Goal: Task Accomplishment & Management: Use online tool/utility

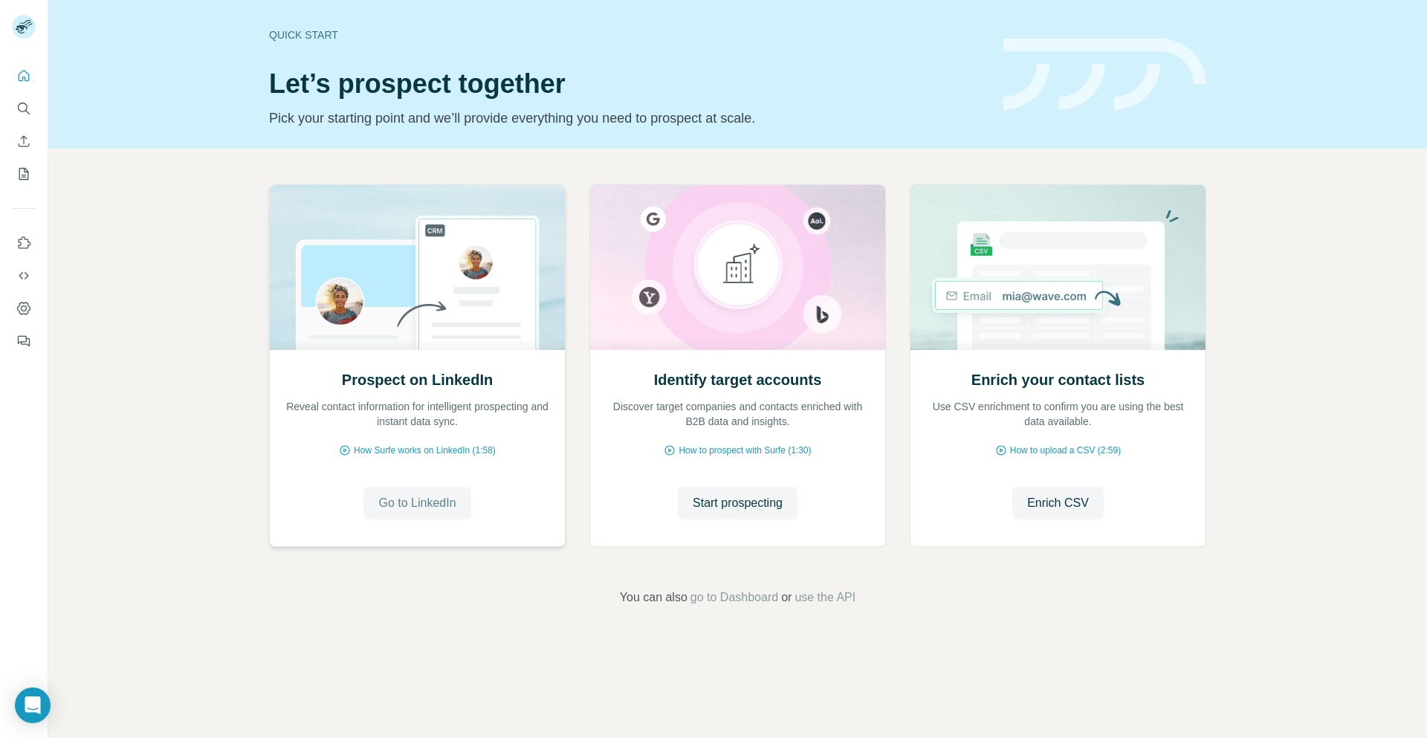
click at [429, 502] on span "Go to LinkedIn" at bounding box center [416, 503] width 77 height 18
click at [756, 507] on span "Start prospecting" at bounding box center [737, 503] width 90 height 18
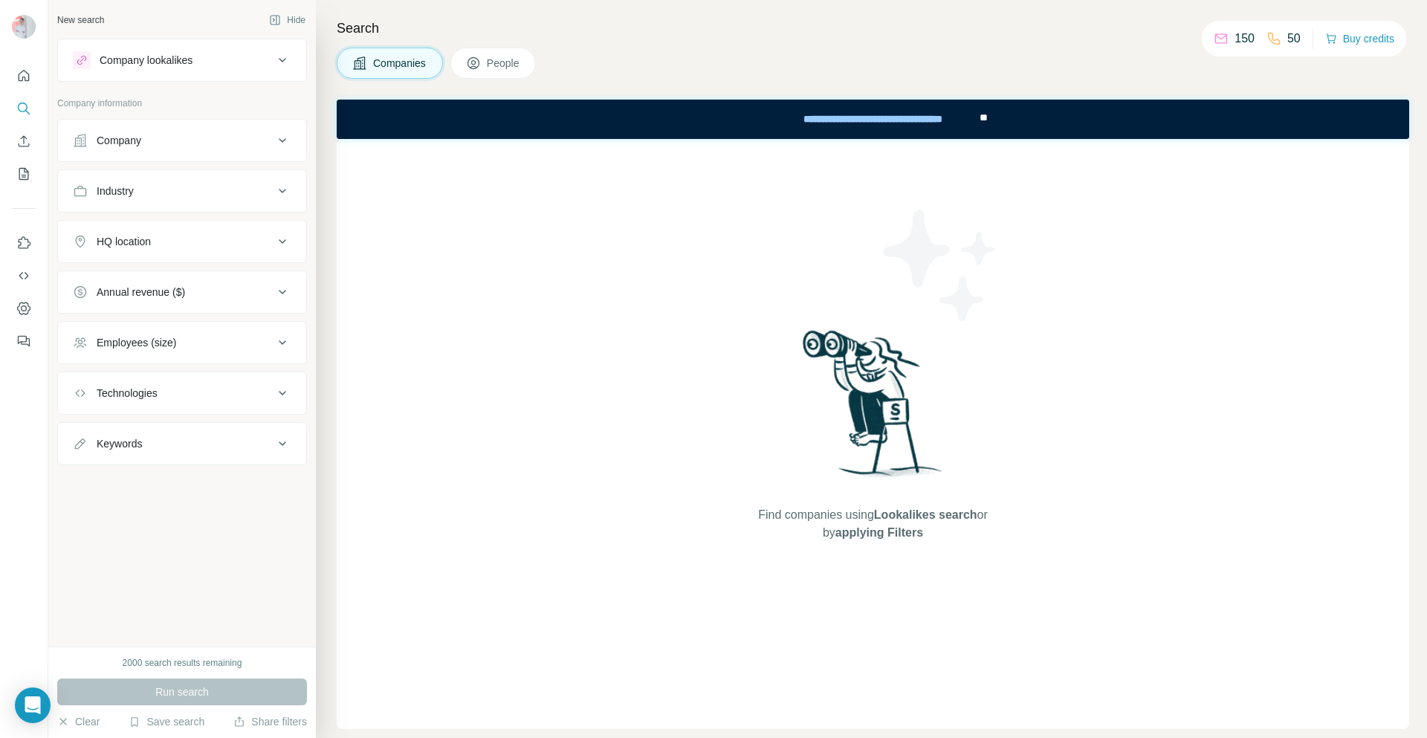
click at [286, 136] on icon at bounding box center [282, 141] width 18 height 18
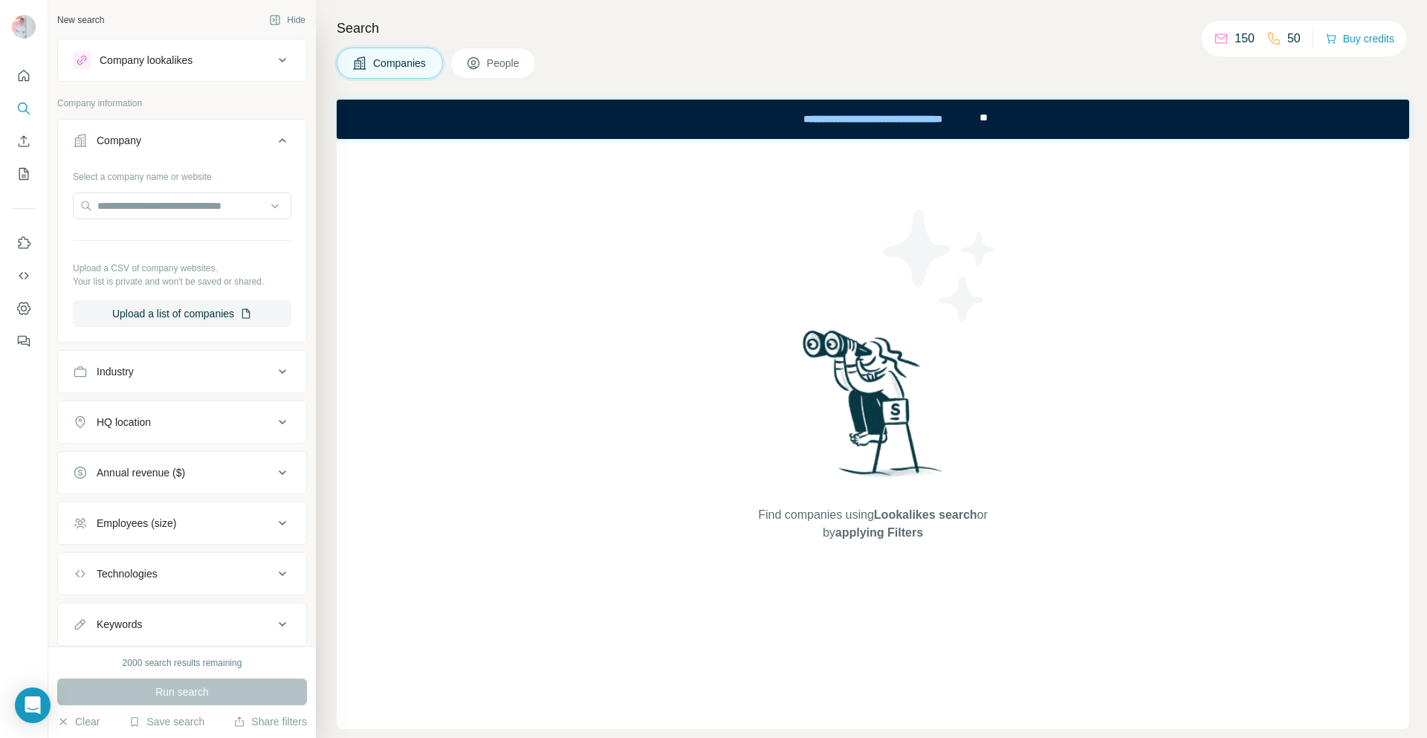
click at [286, 136] on button "Company" at bounding box center [182, 144] width 248 height 42
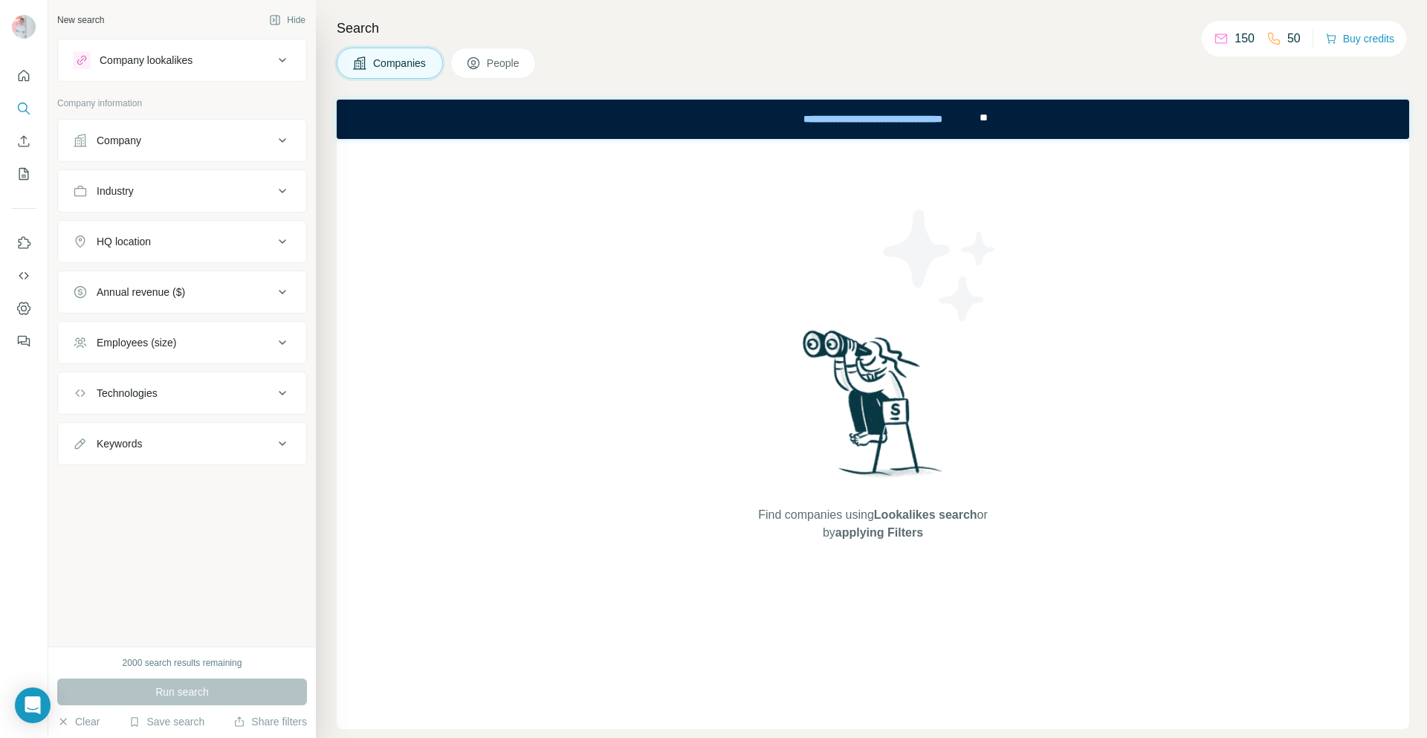
click at [279, 189] on icon at bounding box center [282, 191] width 18 height 18
click at [247, 229] on input at bounding box center [174, 228] width 184 height 16
type input "*"
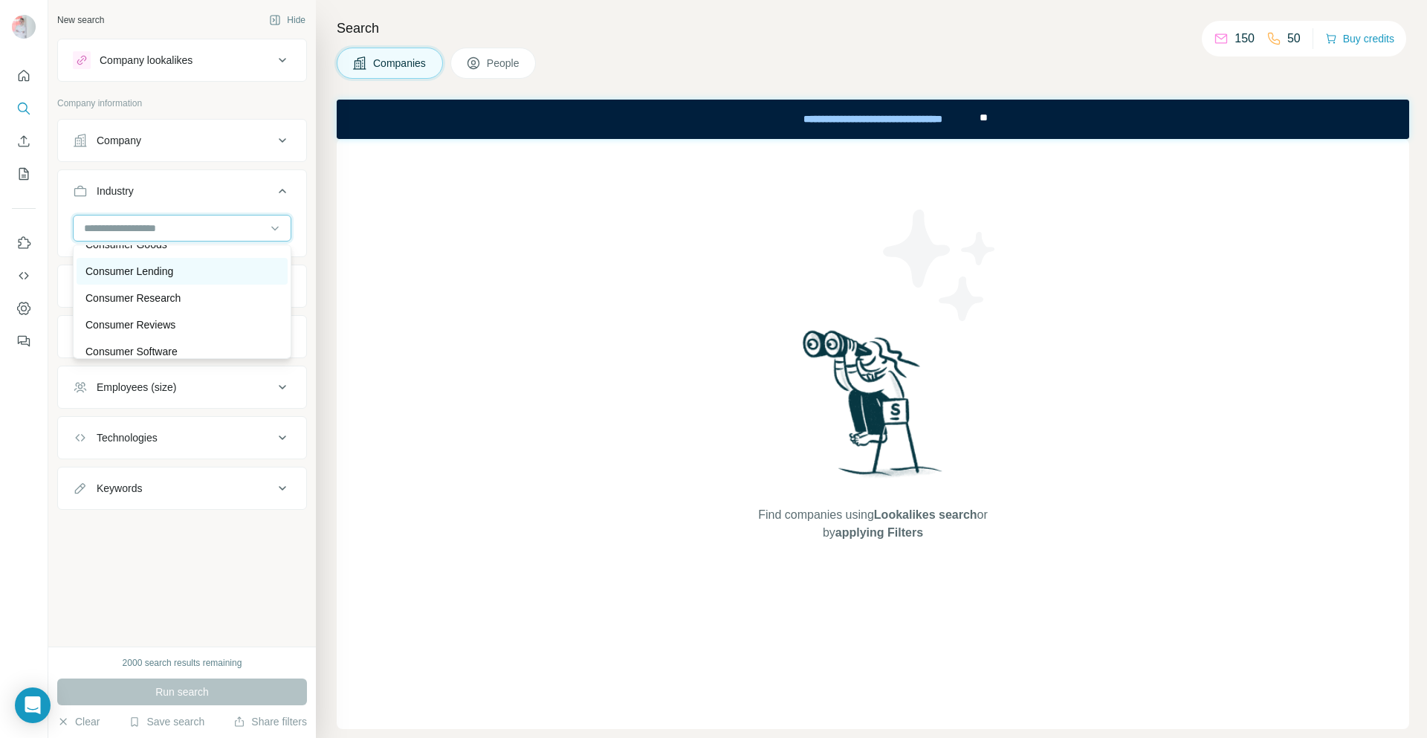
scroll to position [3120, 0]
click at [198, 231] on input at bounding box center [174, 228] width 184 height 16
click at [181, 487] on div "Keywords" at bounding box center [173, 488] width 201 height 15
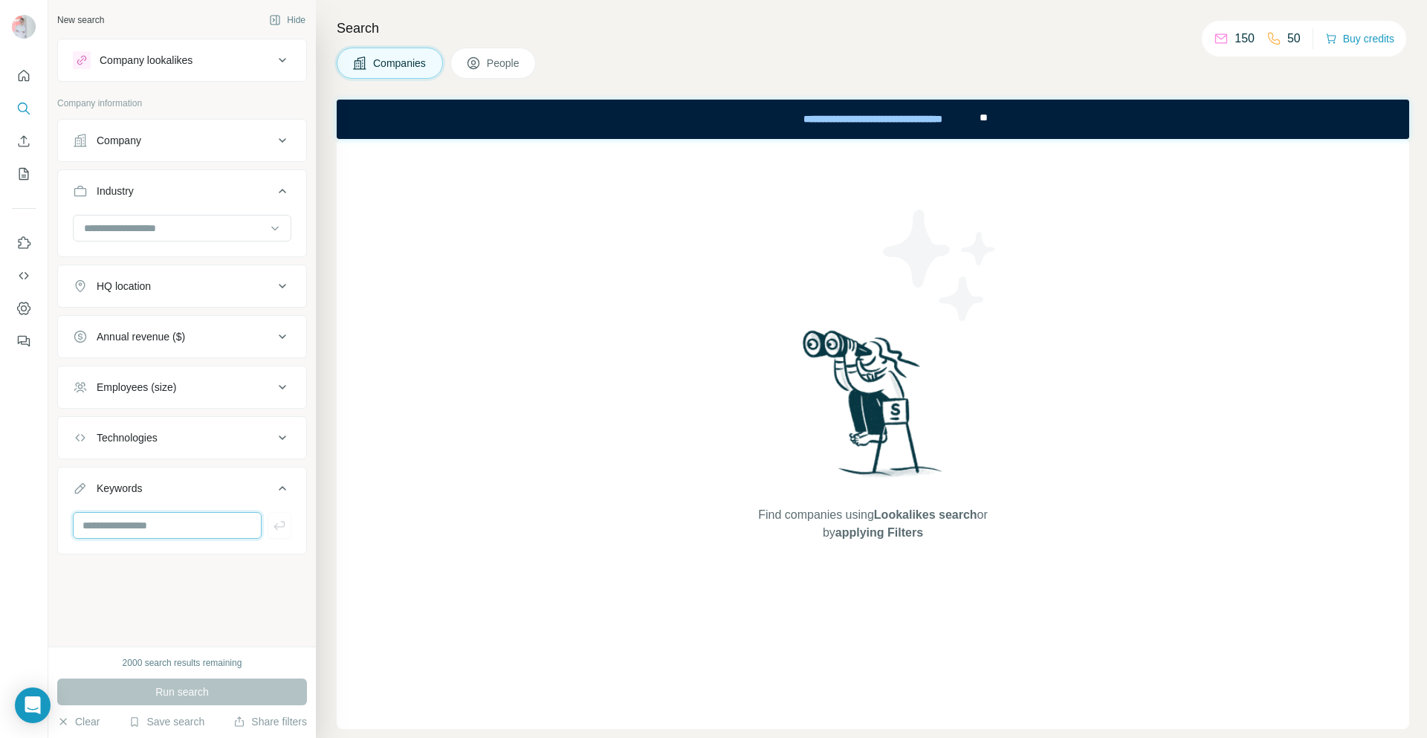
drag, startPoint x: 173, startPoint y: 522, endPoint x: 169, endPoint y: 585, distance: 62.6
click at [189, 525] on input "text" at bounding box center [167, 525] width 189 height 27
type input "**********"
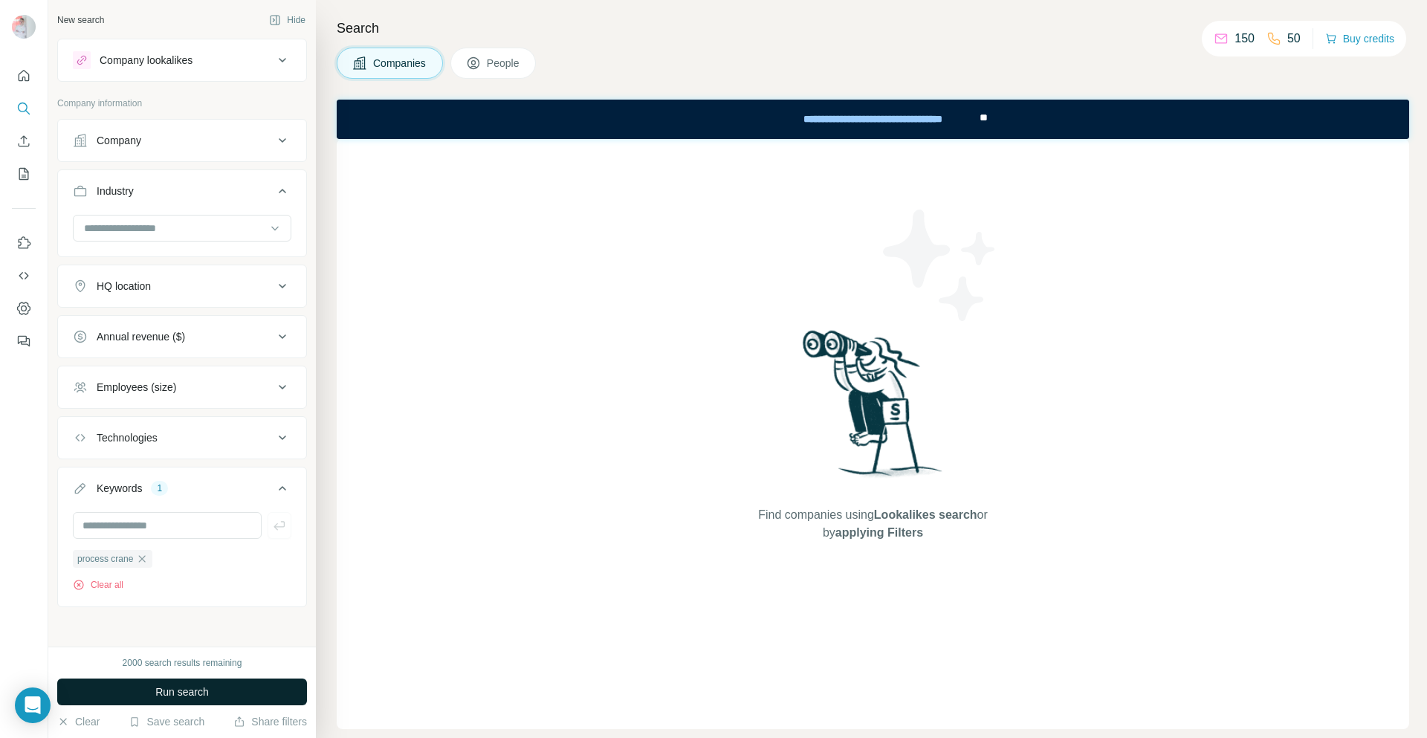
click at [203, 687] on span "Run search" at bounding box center [181, 691] width 53 height 15
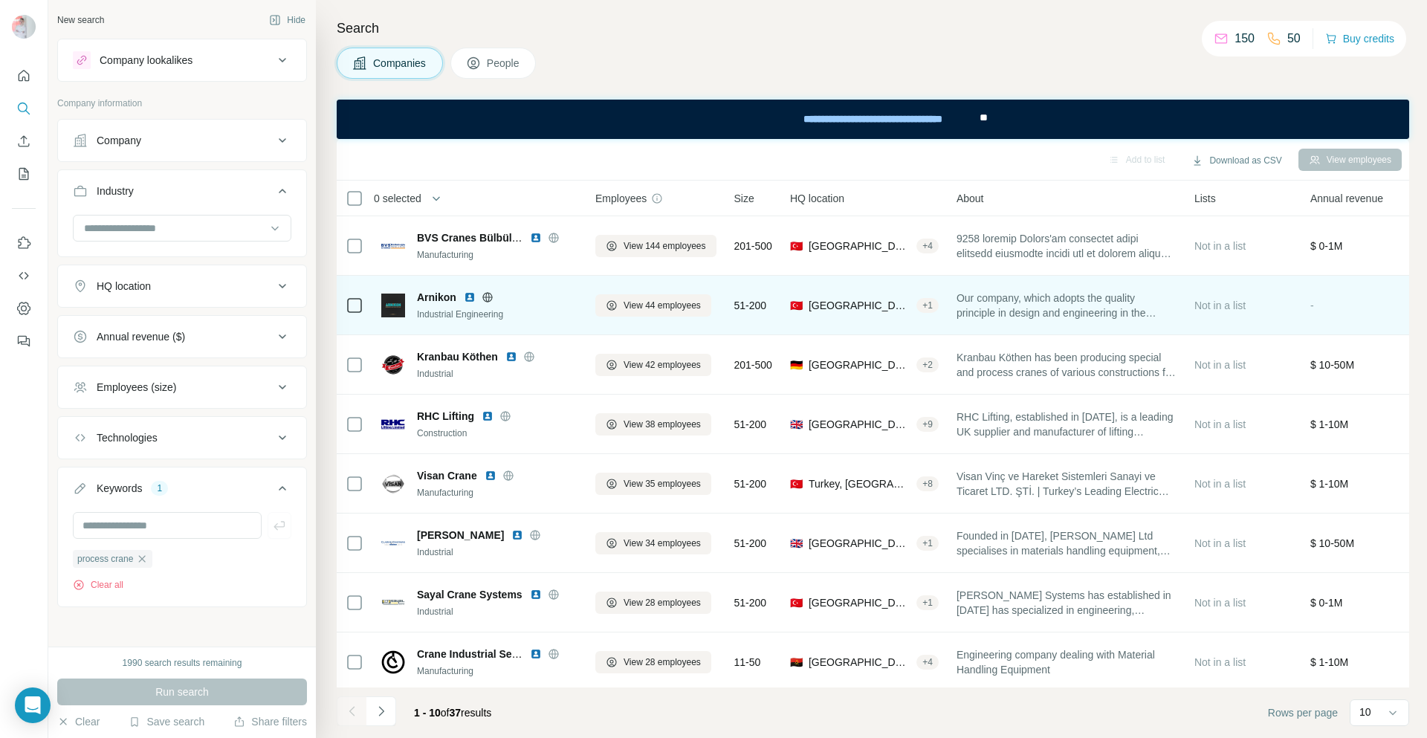
click at [468, 300] on img at bounding box center [470, 297] width 12 height 12
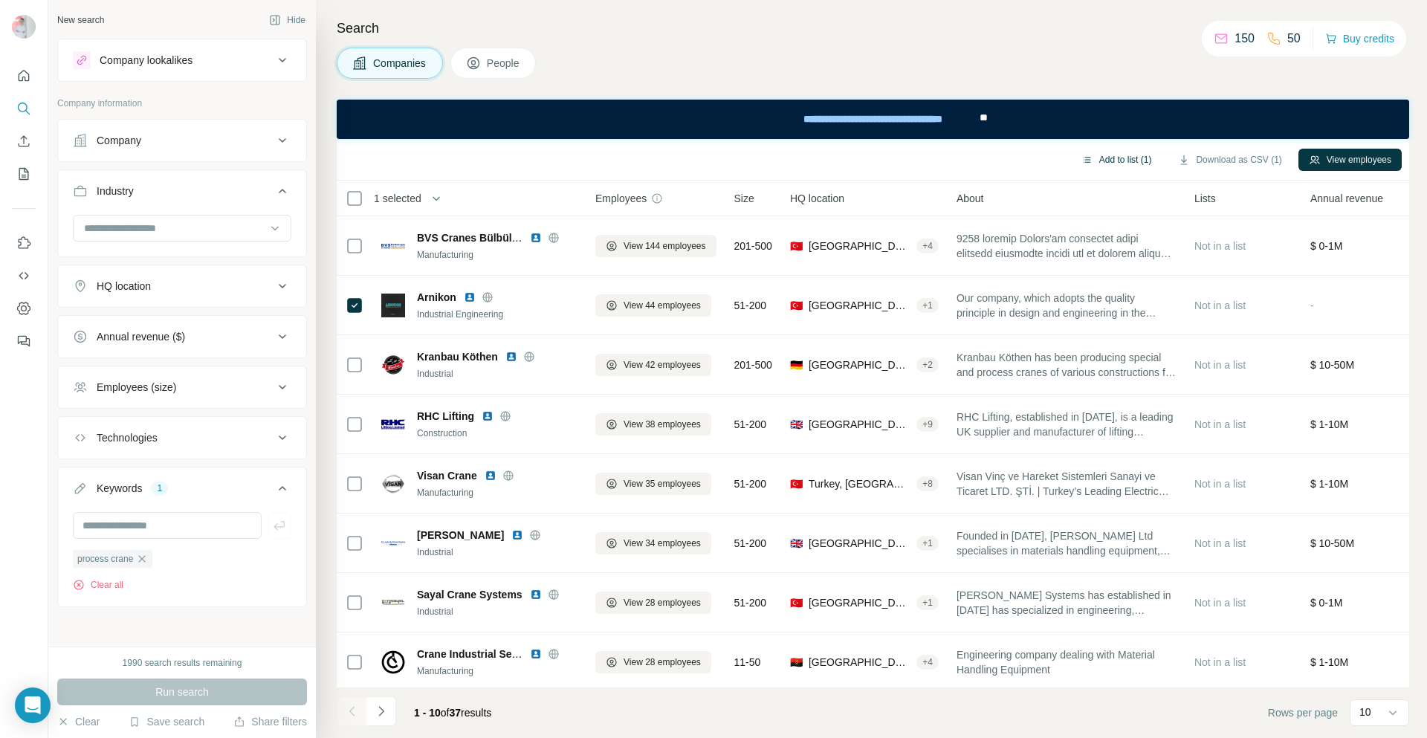
click at [1107, 160] on button "Add to list (1)" at bounding box center [1116, 160] width 91 height 22
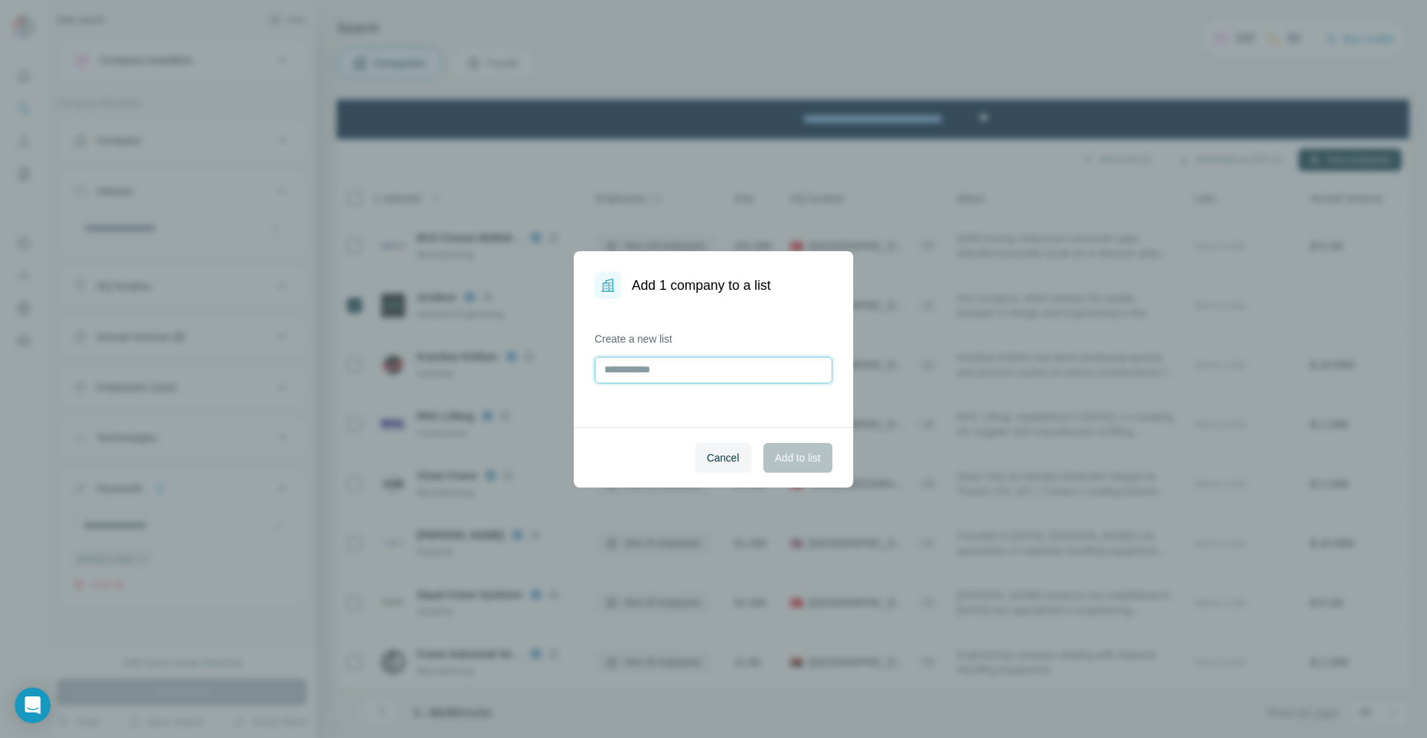
click at [637, 375] on input "text" at bounding box center [713, 370] width 238 height 27
type input "**********"
click at [785, 452] on span "Add to list" at bounding box center [797, 457] width 45 height 15
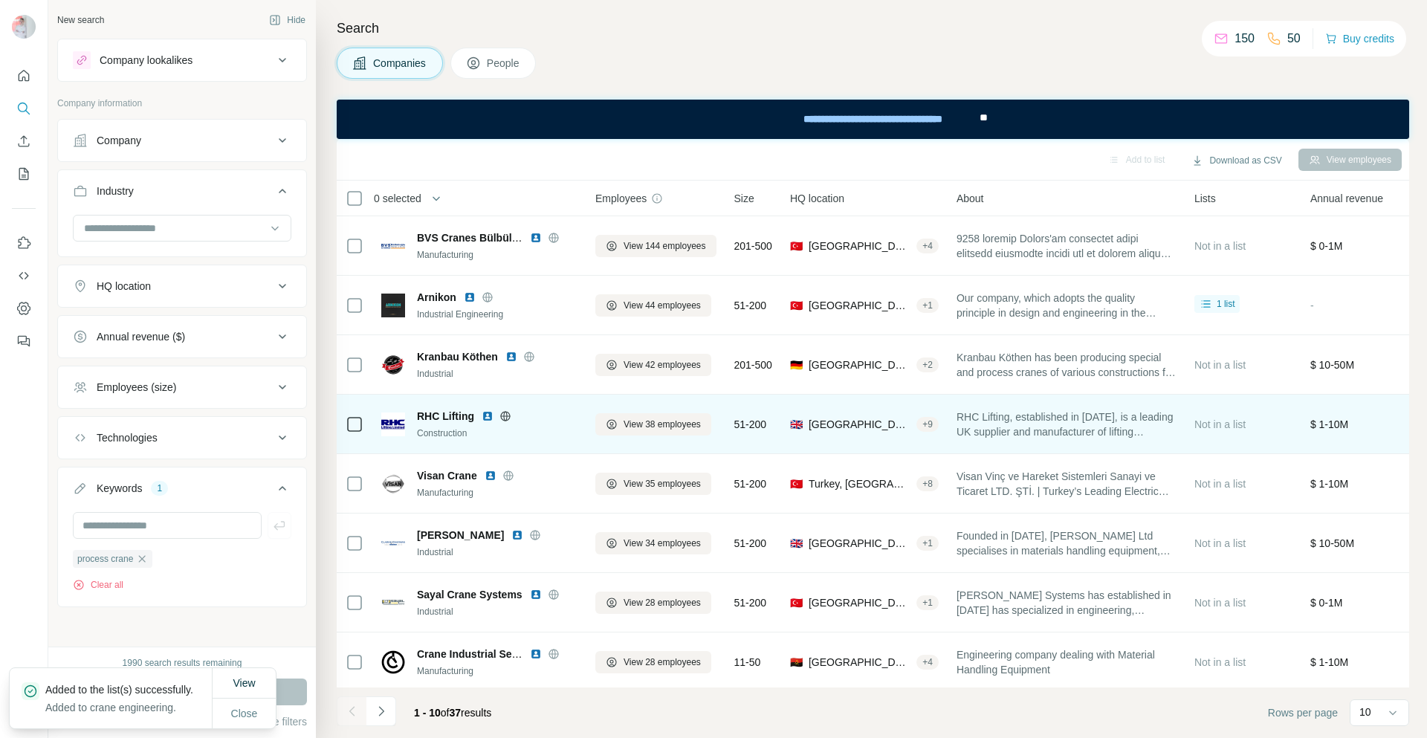
click at [487, 413] on img at bounding box center [487, 416] width 12 height 12
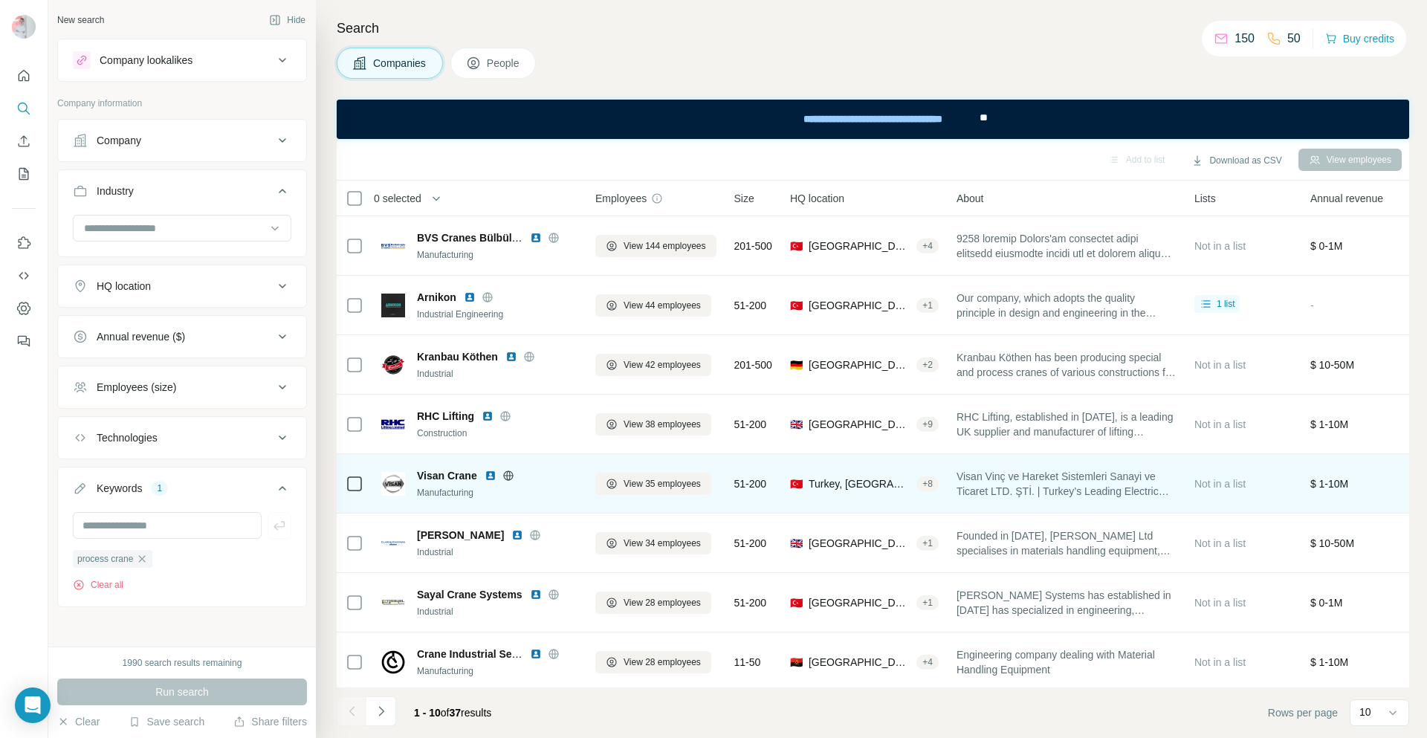
click at [494, 470] on img at bounding box center [490, 476] width 12 height 12
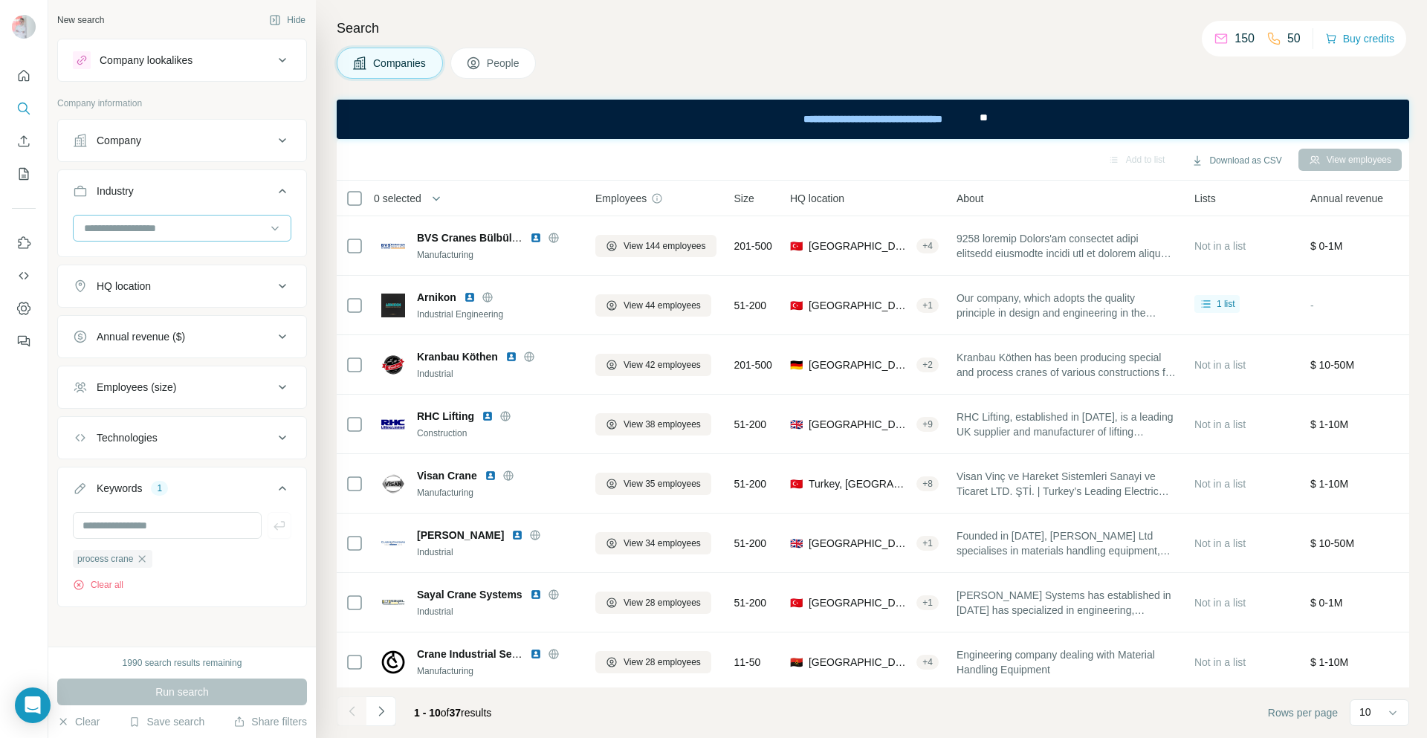
drag, startPoint x: 256, startPoint y: 228, endPoint x: 229, endPoint y: 229, distance: 26.8
click at [256, 228] on div at bounding box center [182, 228] width 218 height 27
click at [229, 229] on input at bounding box center [174, 228] width 184 height 16
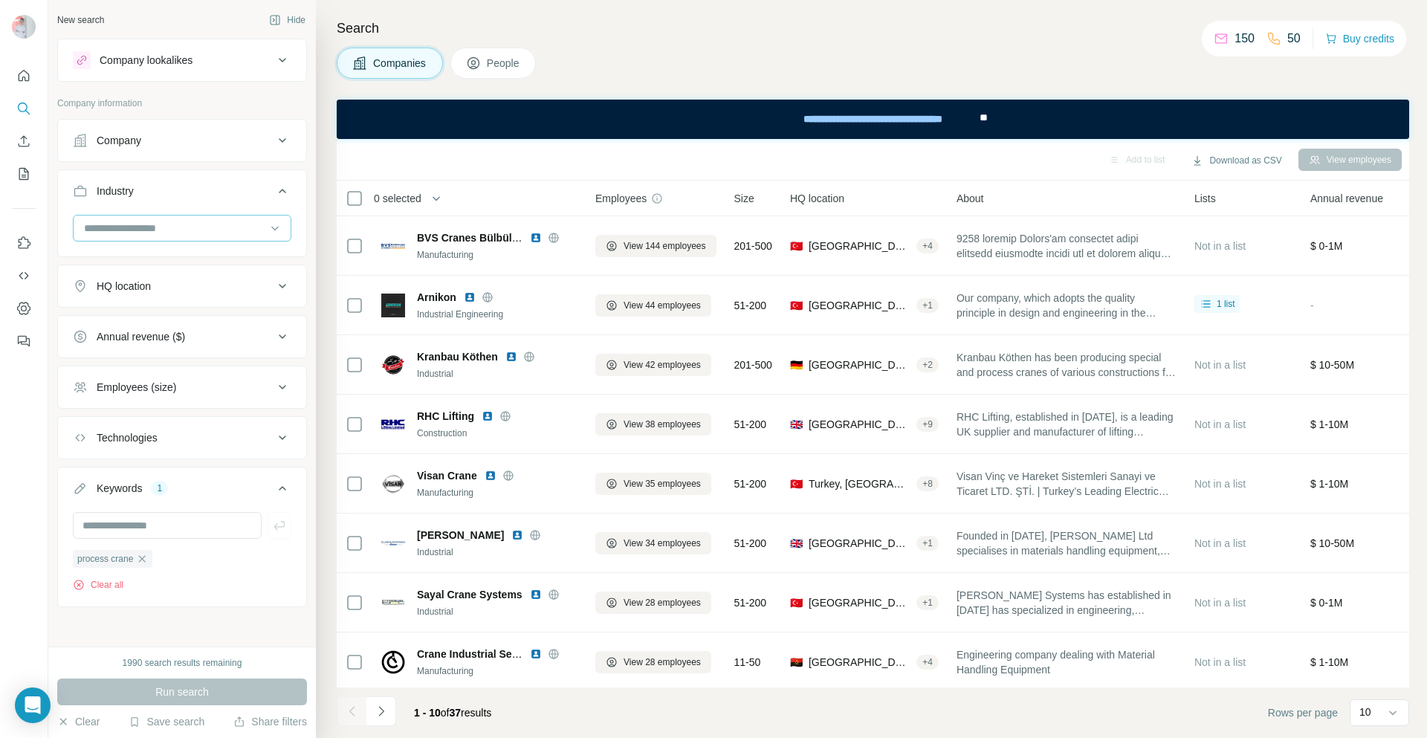
click at [149, 228] on input at bounding box center [174, 228] width 184 height 16
click at [186, 230] on p "Machinery Manufacturing" at bounding box center [143, 222] width 117 height 15
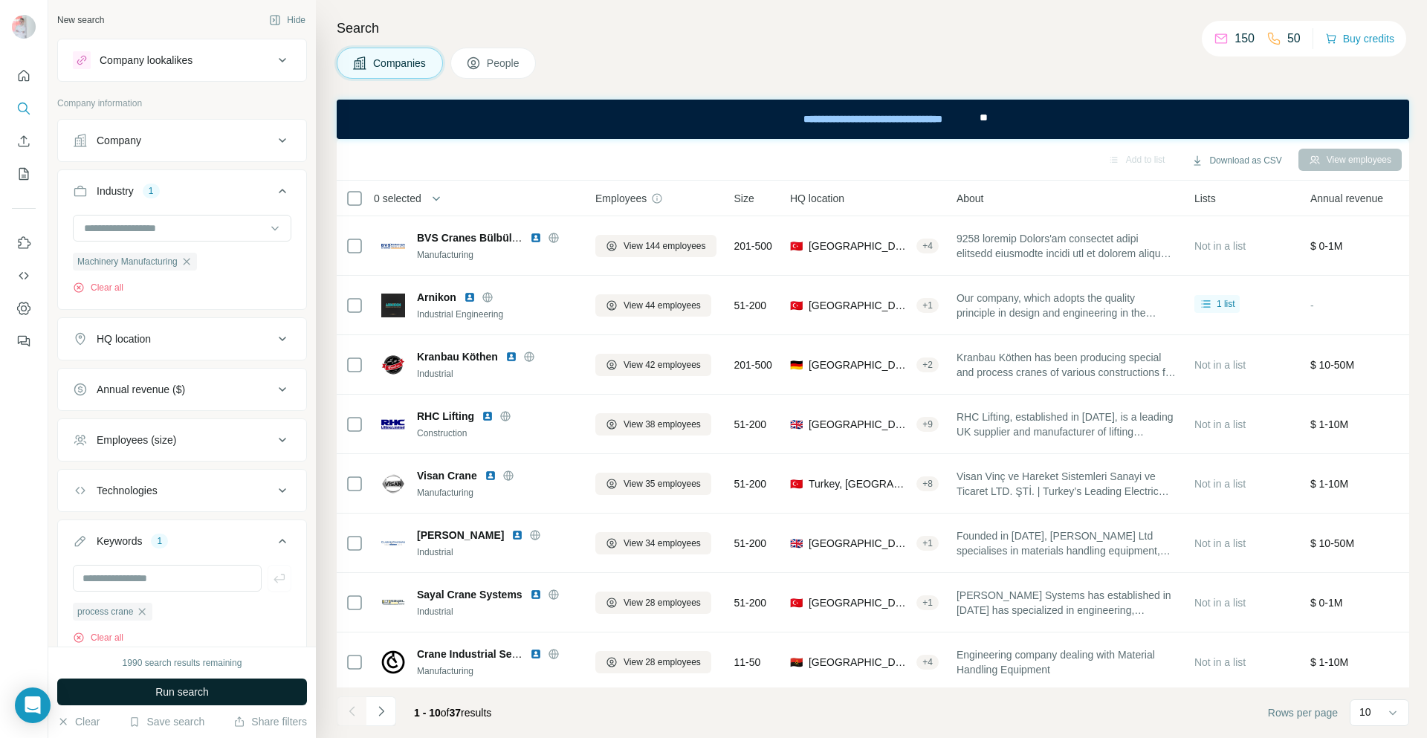
click at [198, 695] on span "Run search" at bounding box center [181, 691] width 53 height 15
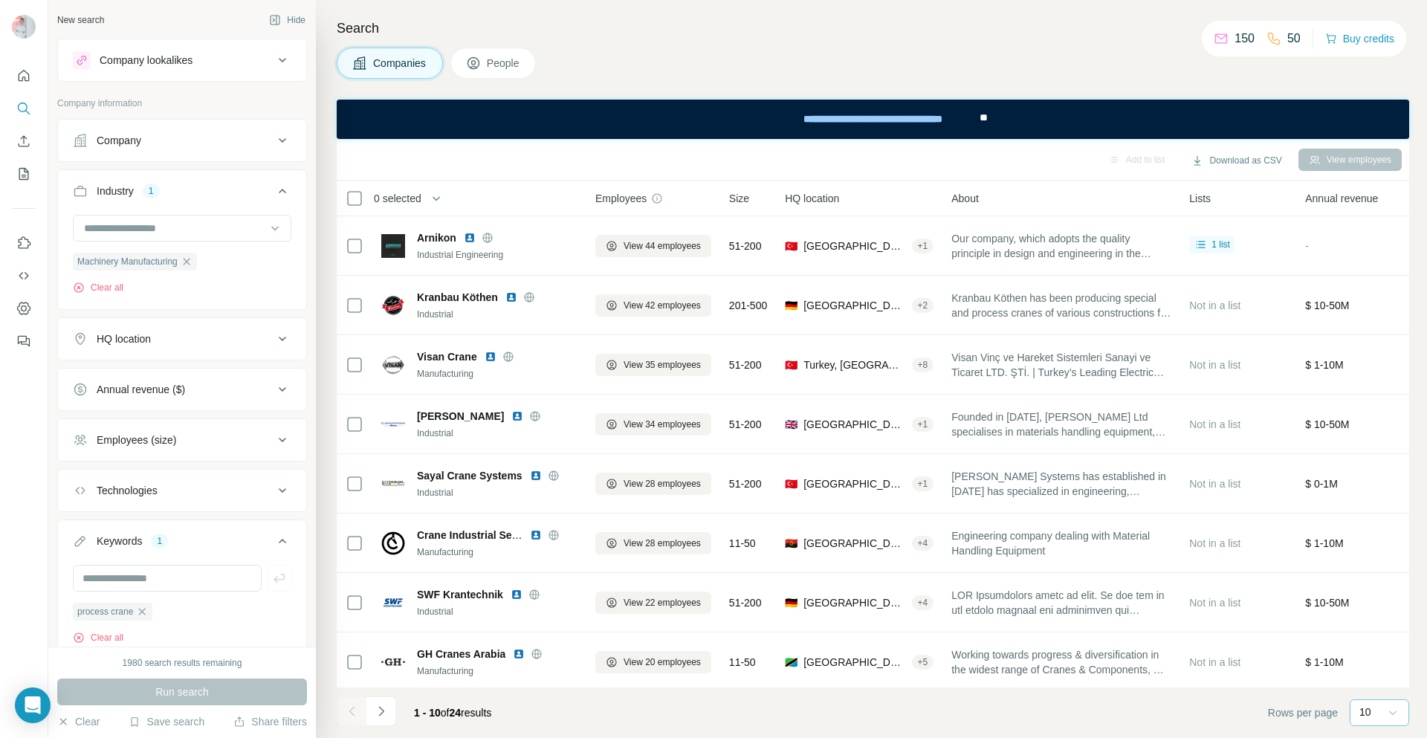
click at [1385, 712] on div "10" at bounding box center [1378, 712] width 59 height 27
click at [1375, 628] on div "40" at bounding box center [1379, 625] width 34 height 15
click at [273, 59] on icon at bounding box center [282, 60] width 18 height 18
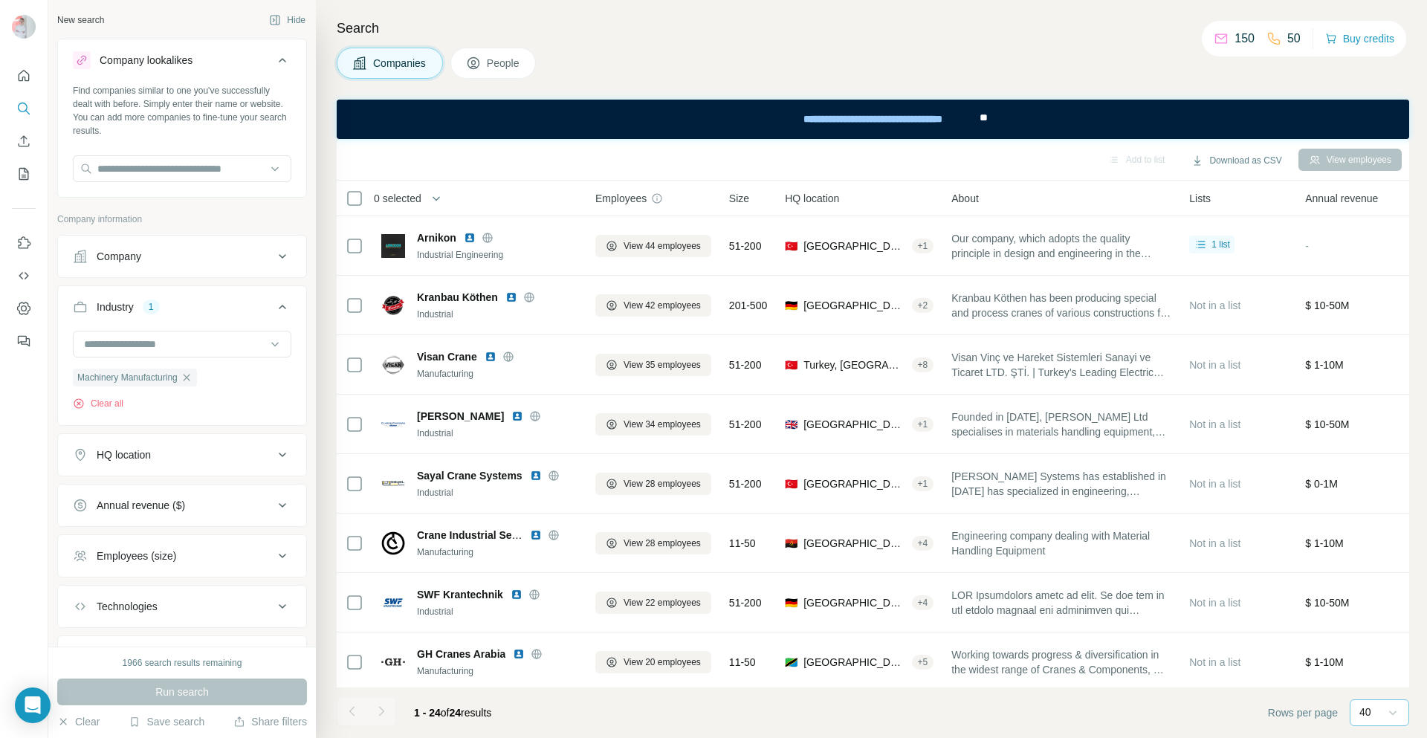
click at [212, 183] on div at bounding box center [182, 170] width 218 height 30
click at [212, 171] on input "text" at bounding box center [182, 168] width 218 height 27
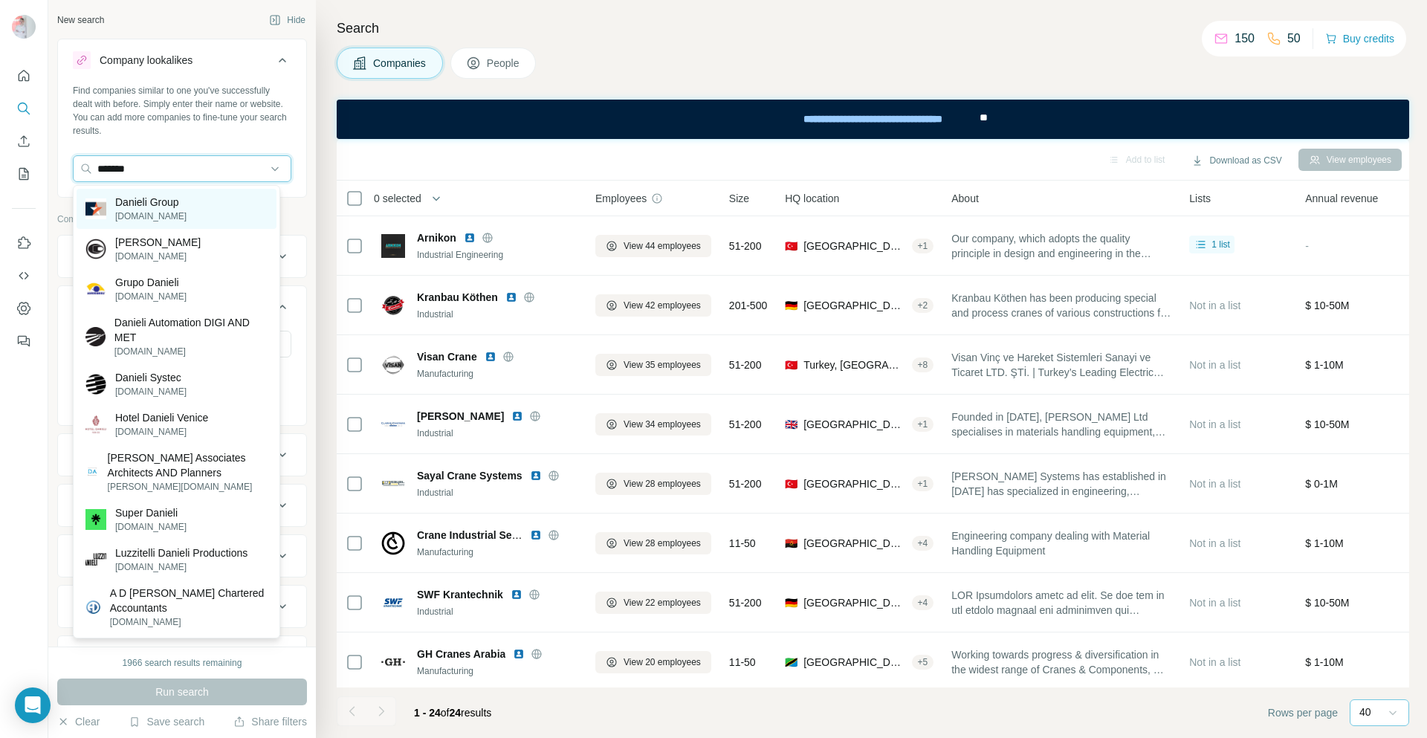
type input "*******"
click at [166, 205] on p "Danieli Group" at bounding box center [150, 202] width 71 height 15
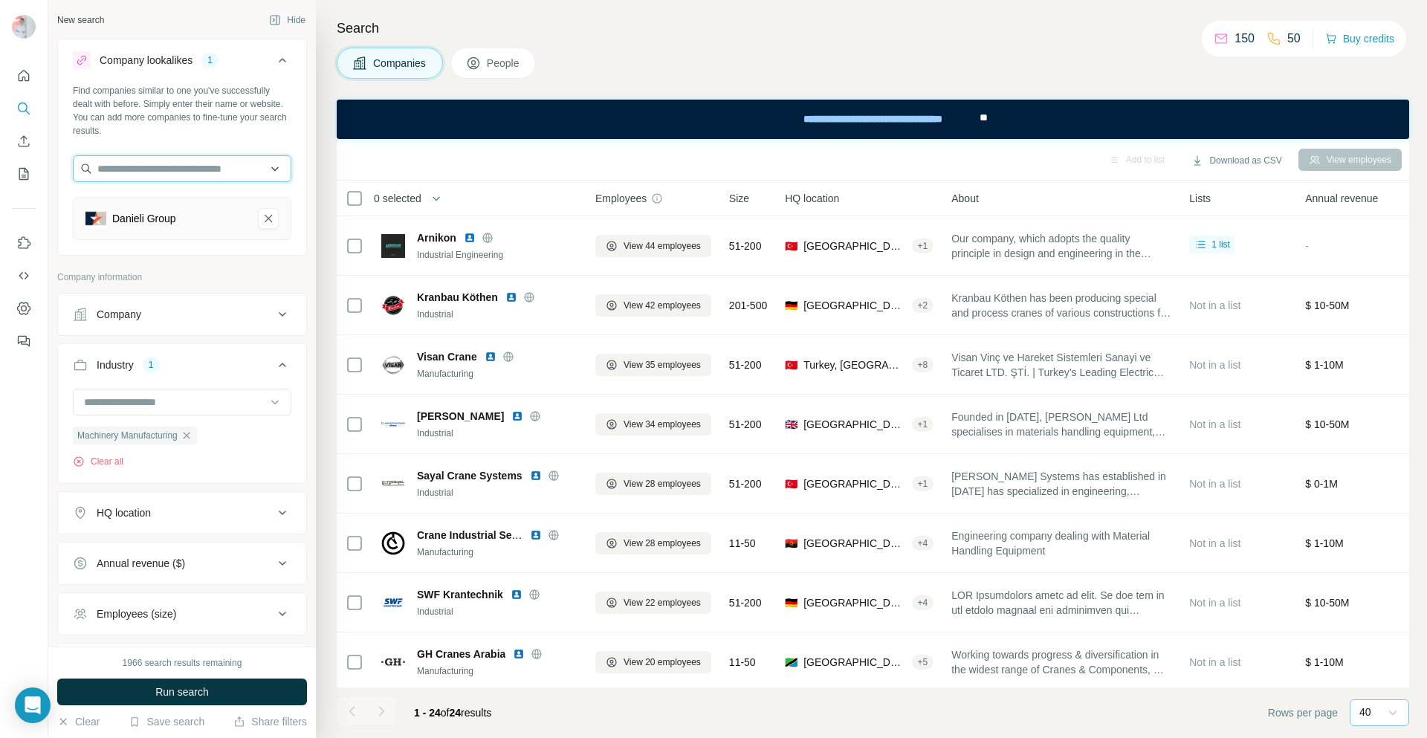
click at [149, 165] on input "text" at bounding box center [182, 168] width 218 height 27
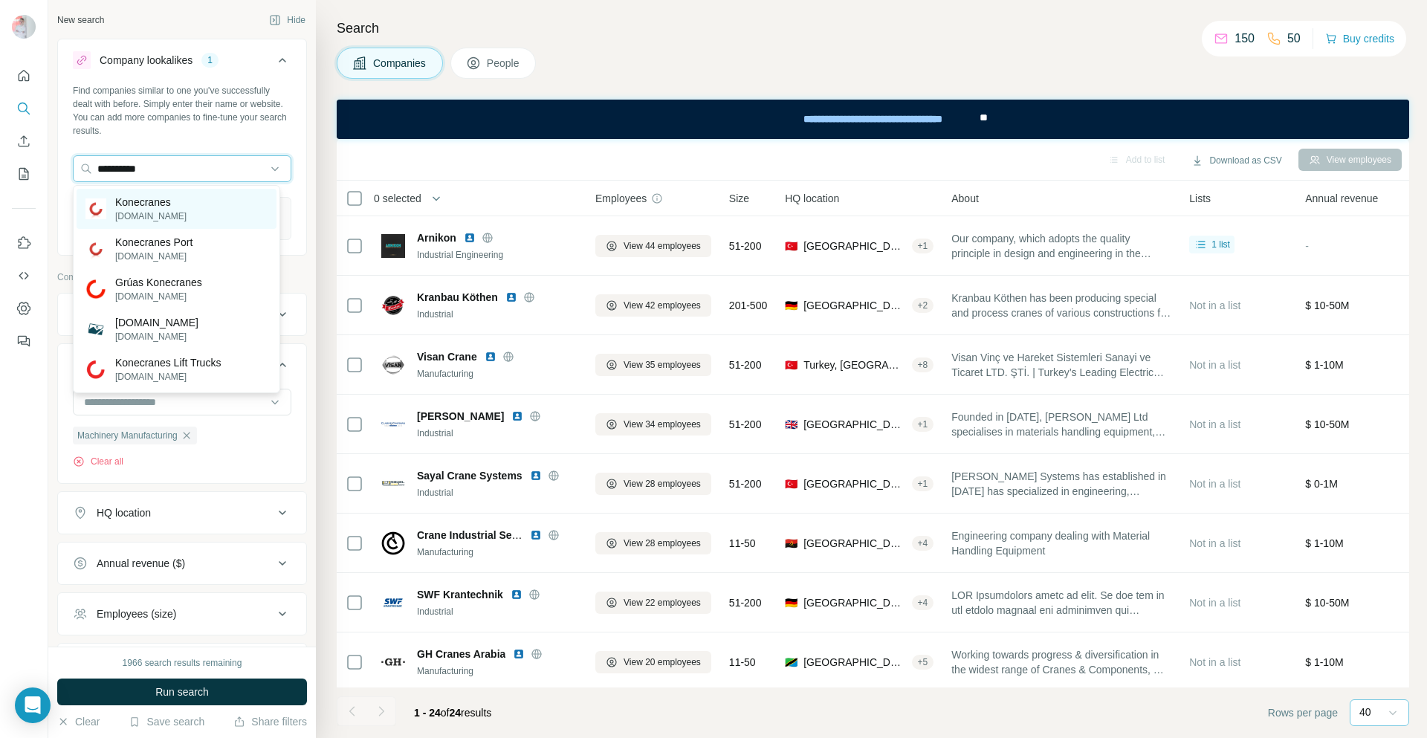
type input "**********"
click at [165, 200] on p "Konecranes" at bounding box center [150, 202] width 71 height 15
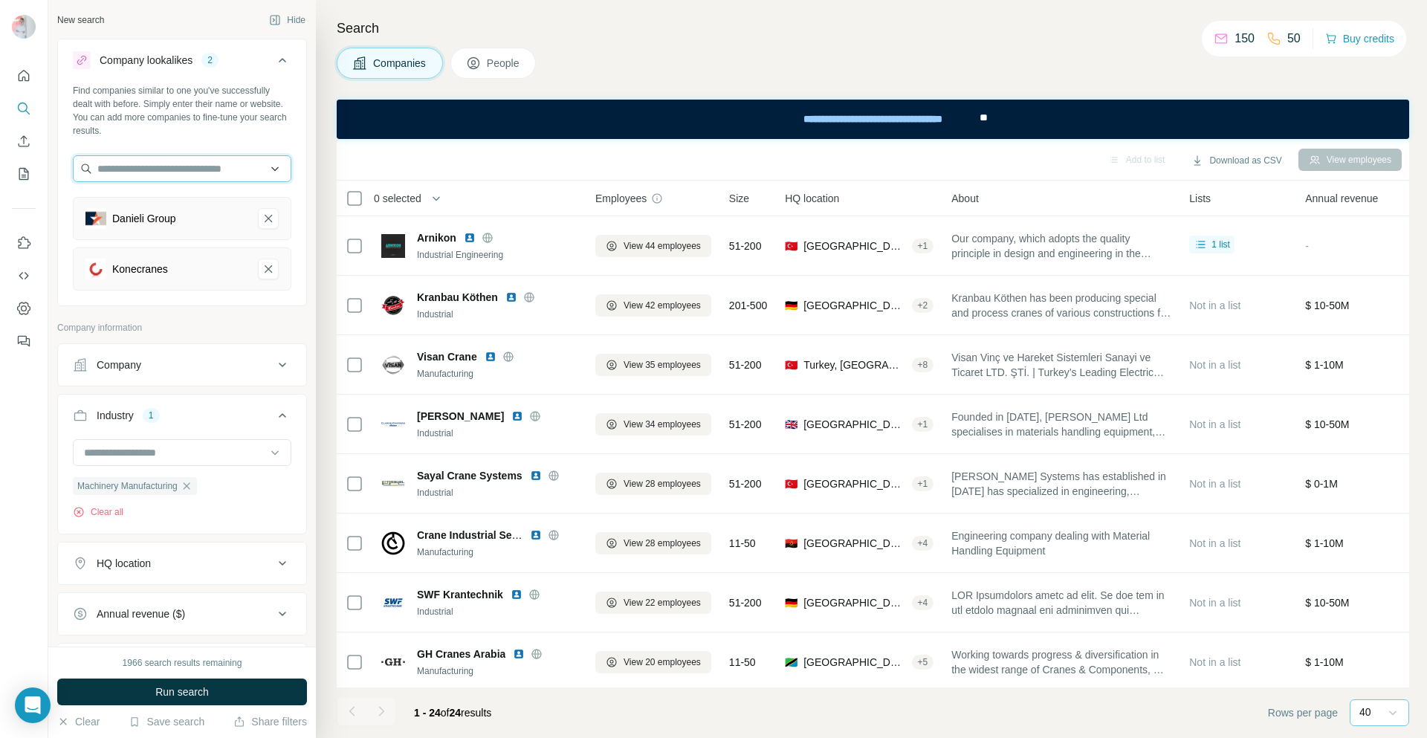
drag, startPoint x: 169, startPoint y: 169, endPoint x: 160, endPoint y: 166, distance: 9.7
click at [164, 166] on input "text" at bounding box center [182, 168] width 218 height 27
click at [160, 166] on input "text" at bounding box center [182, 168] width 218 height 27
type input "*"
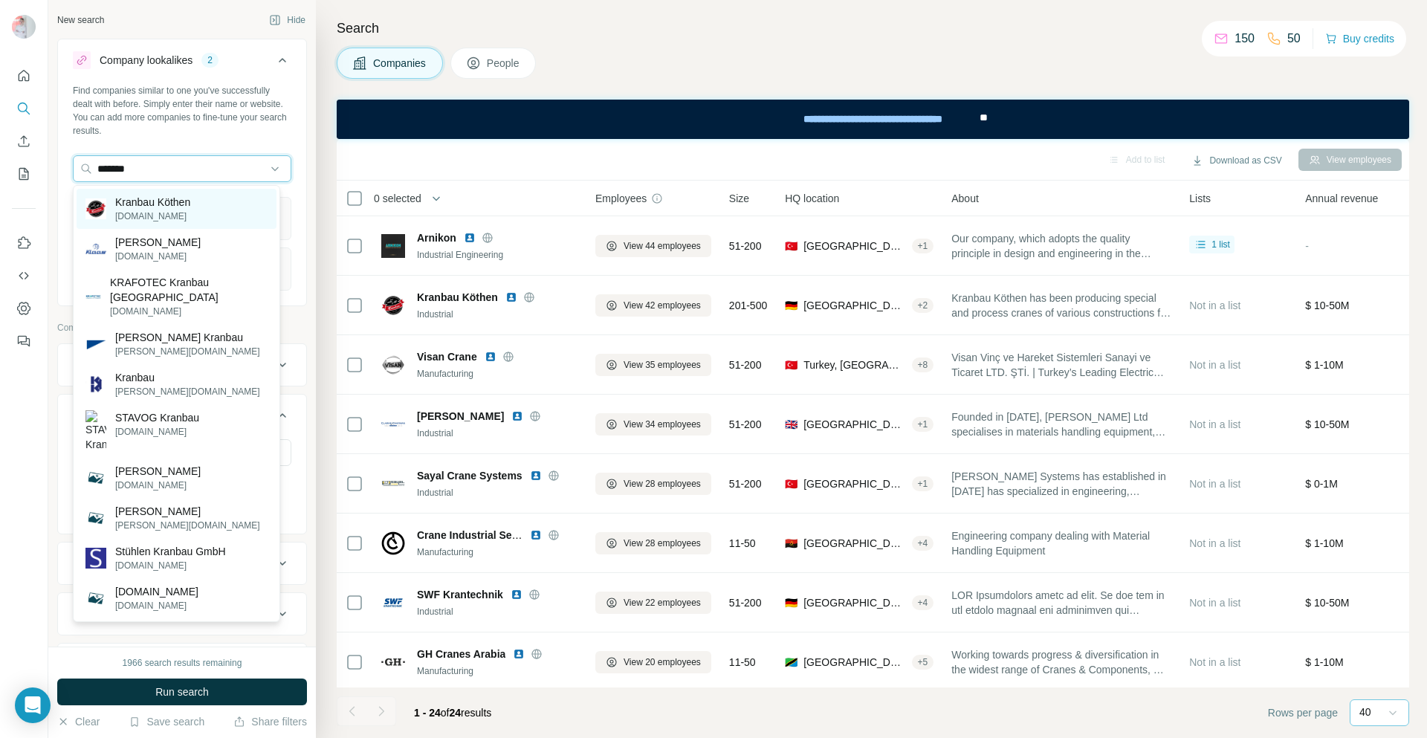
type input "*******"
click at [181, 200] on p "Kranbau Köthen" at bounding box center [152, 202] width 75 height 15
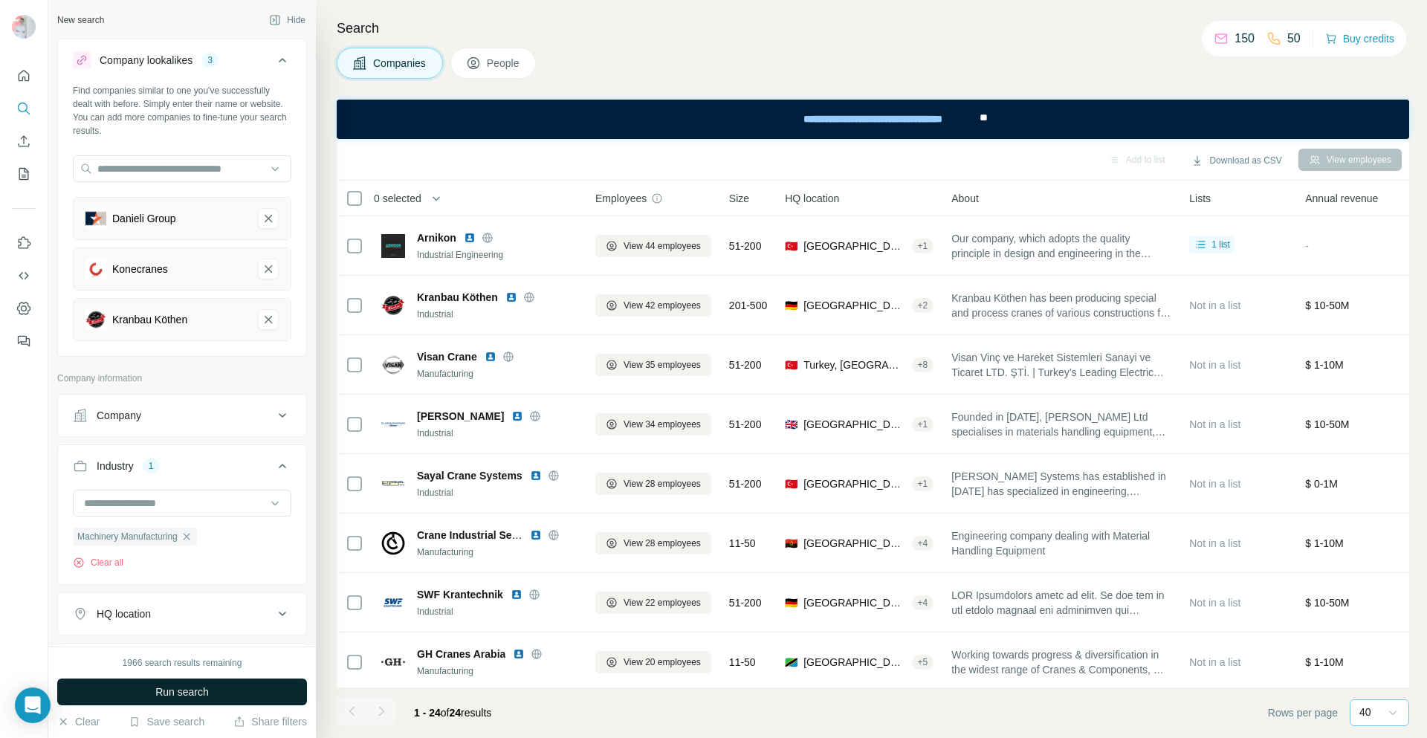
click at [196, 689] on span "Run search" at bounding box center [181, 691] width 53 height 15
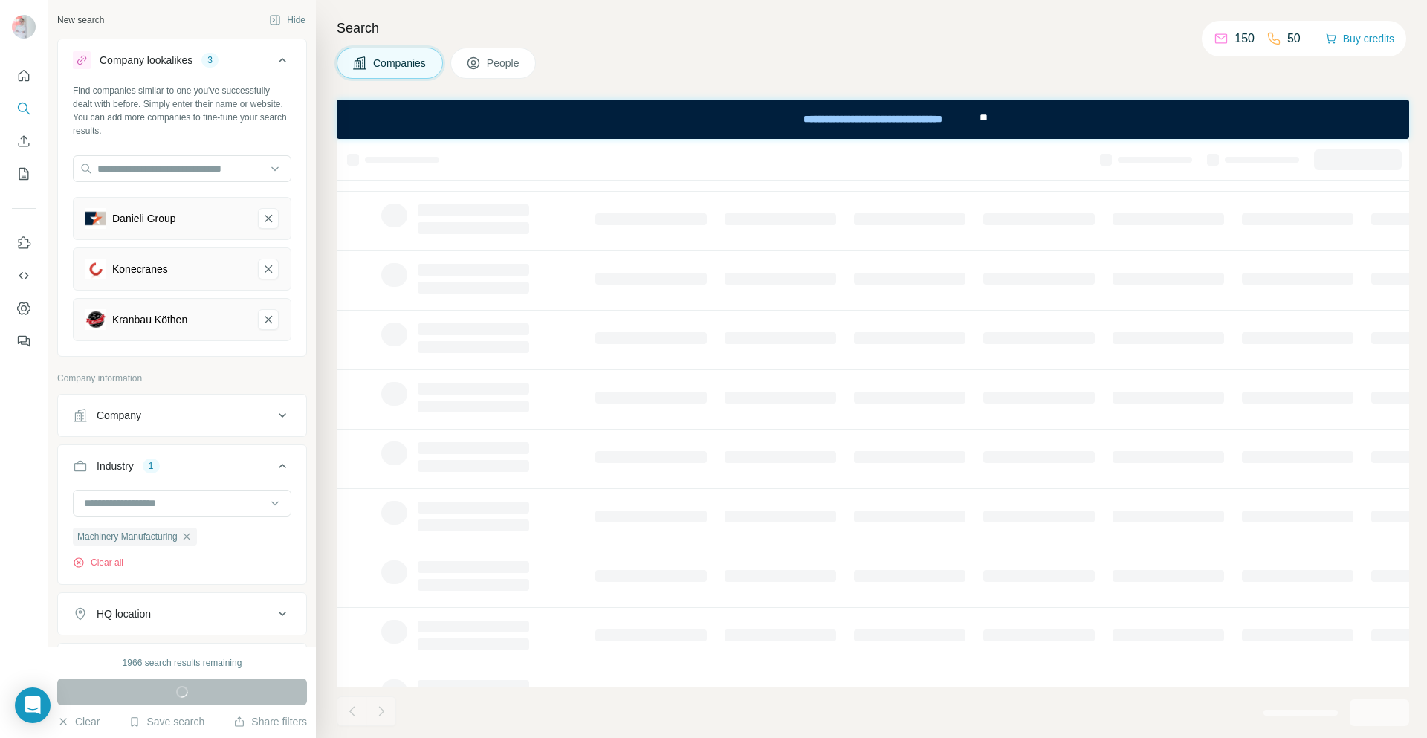
scroll to position [131, 0]
click at [262, 221] on icon "Danieli Group-remove-button" at bounding box center [268, 218] width 13 height 15
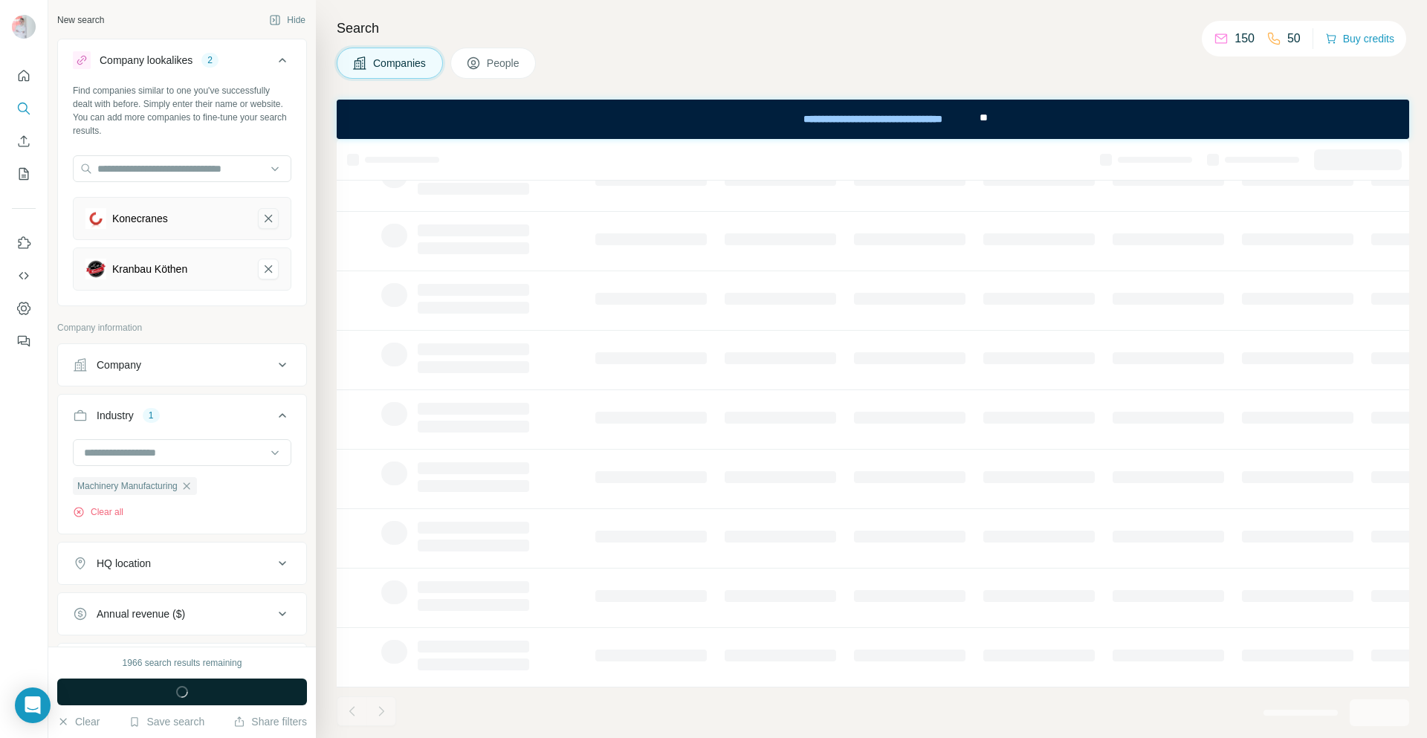
click at [264, 220] on icon "Konecranes-remove-button" at bounding box center [267, 218] width 7 height 7
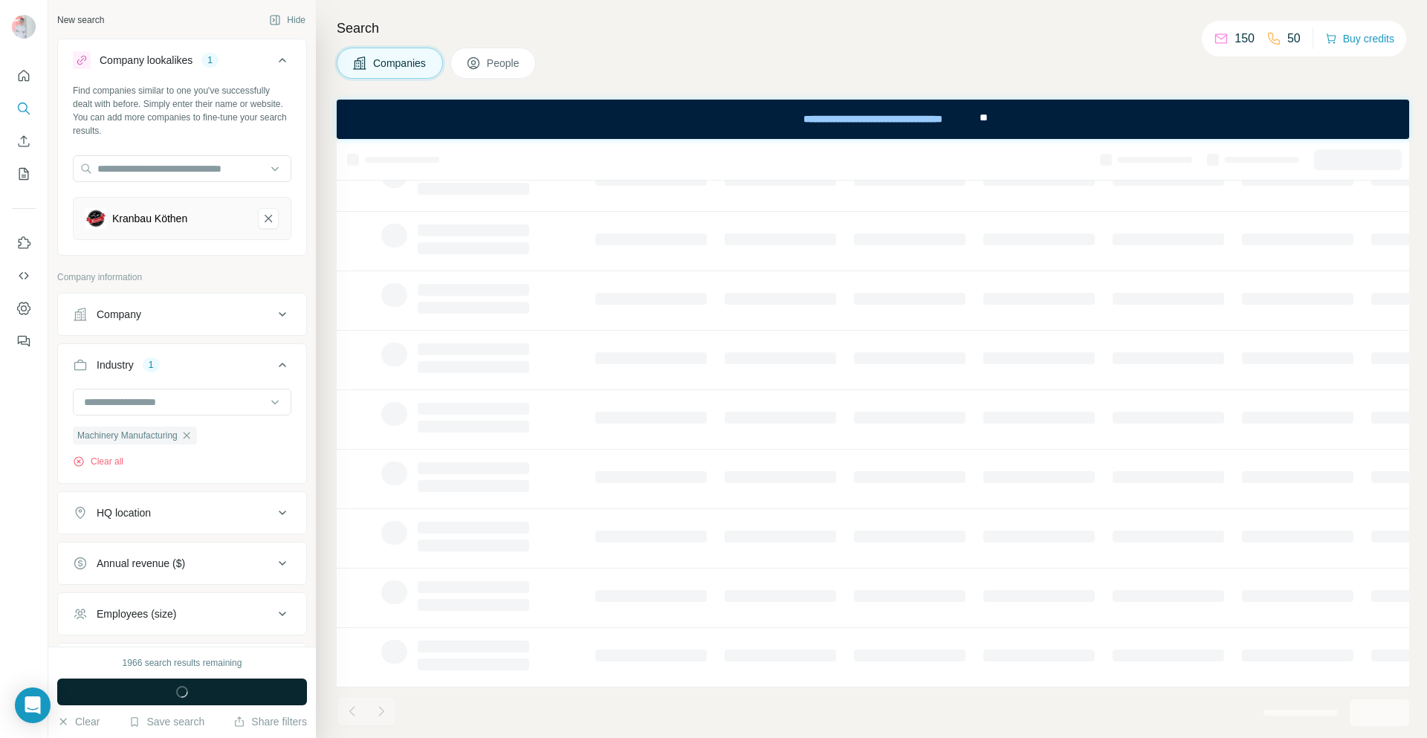
click at [262, 221] on icon "Kranbau Köthen-remove-button" at bounding box center [268, 218] width 13 height 15
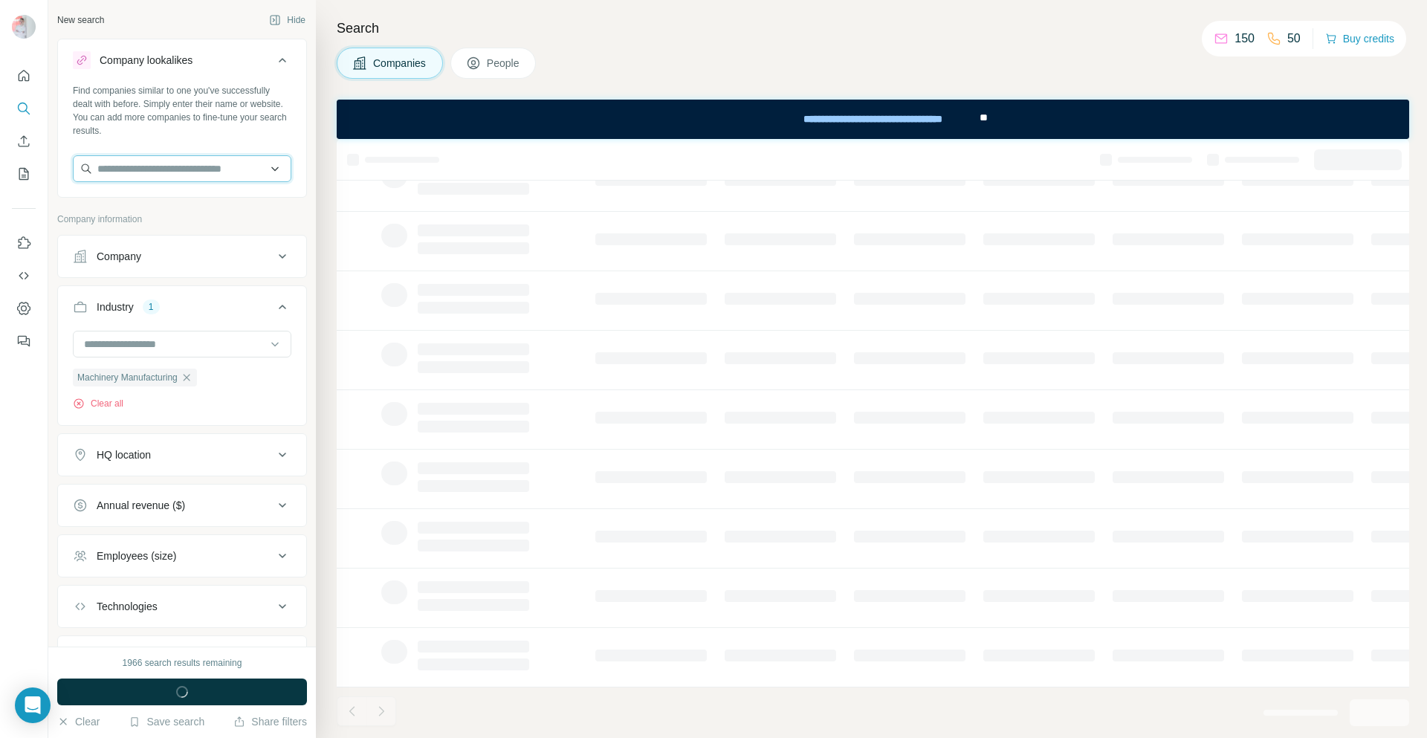
click at [134, 172] on input "text" at bounding box center [182, 168] width 218 height 27
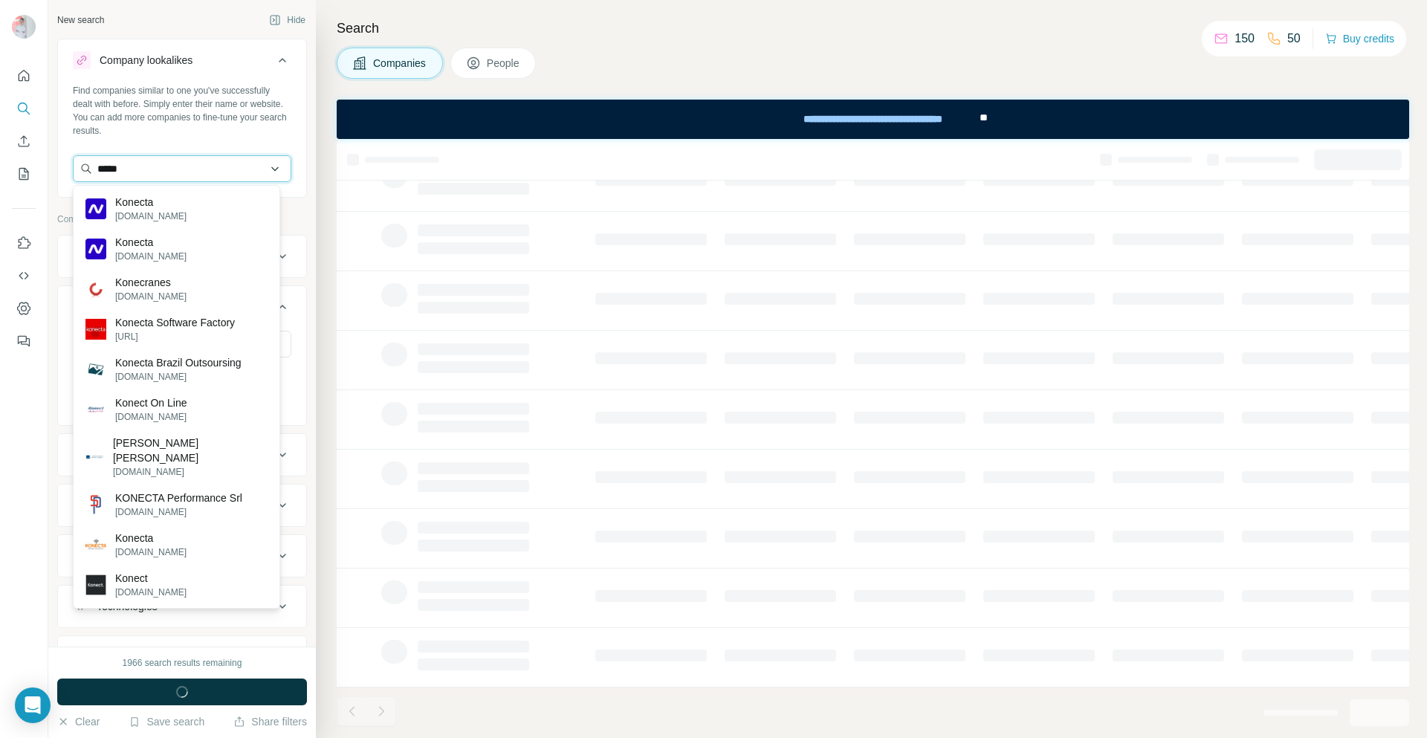
click at [198, 172] on input "*****" at bounding box center [182, 168] width 218 height 27
type input "*"
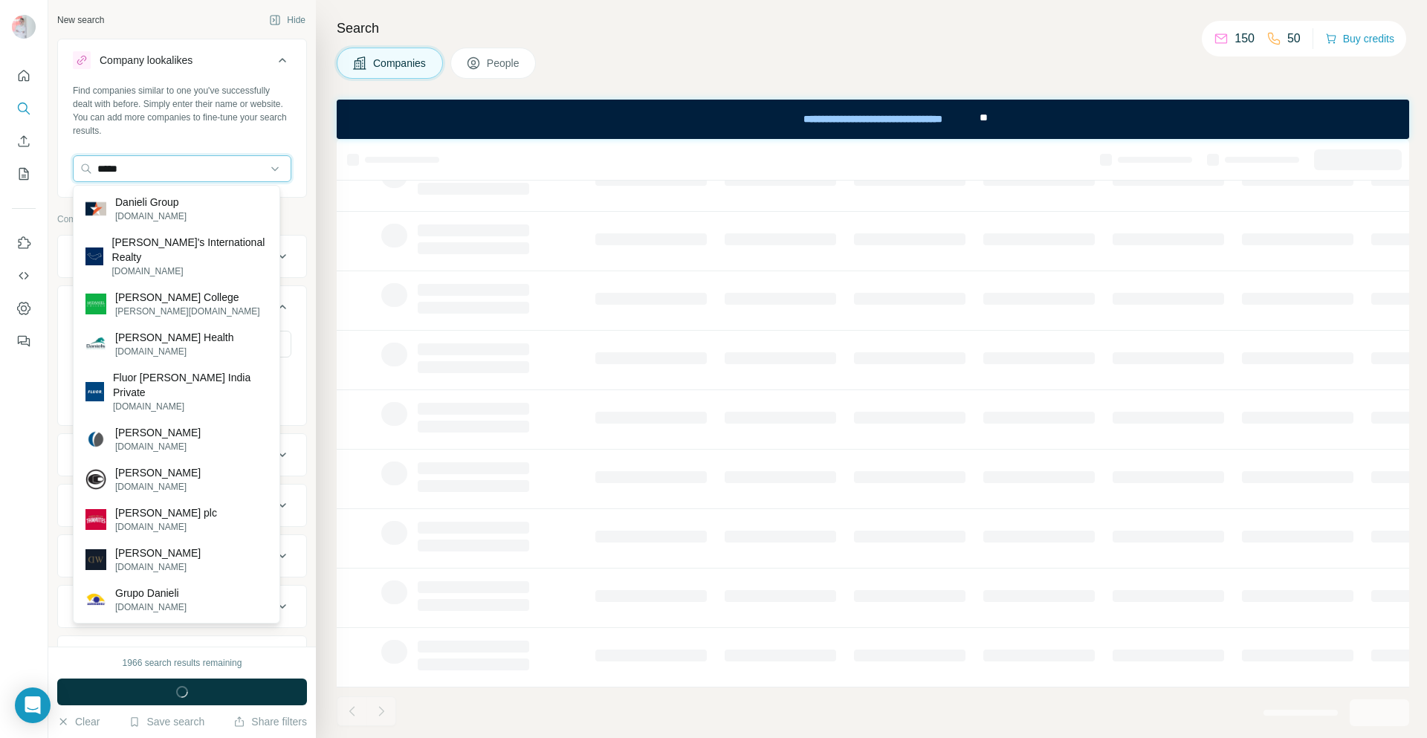
type input "*****"
click at [171, 196] on p "Danieli Group" at bounding box center [150, 202] width 71 height 15
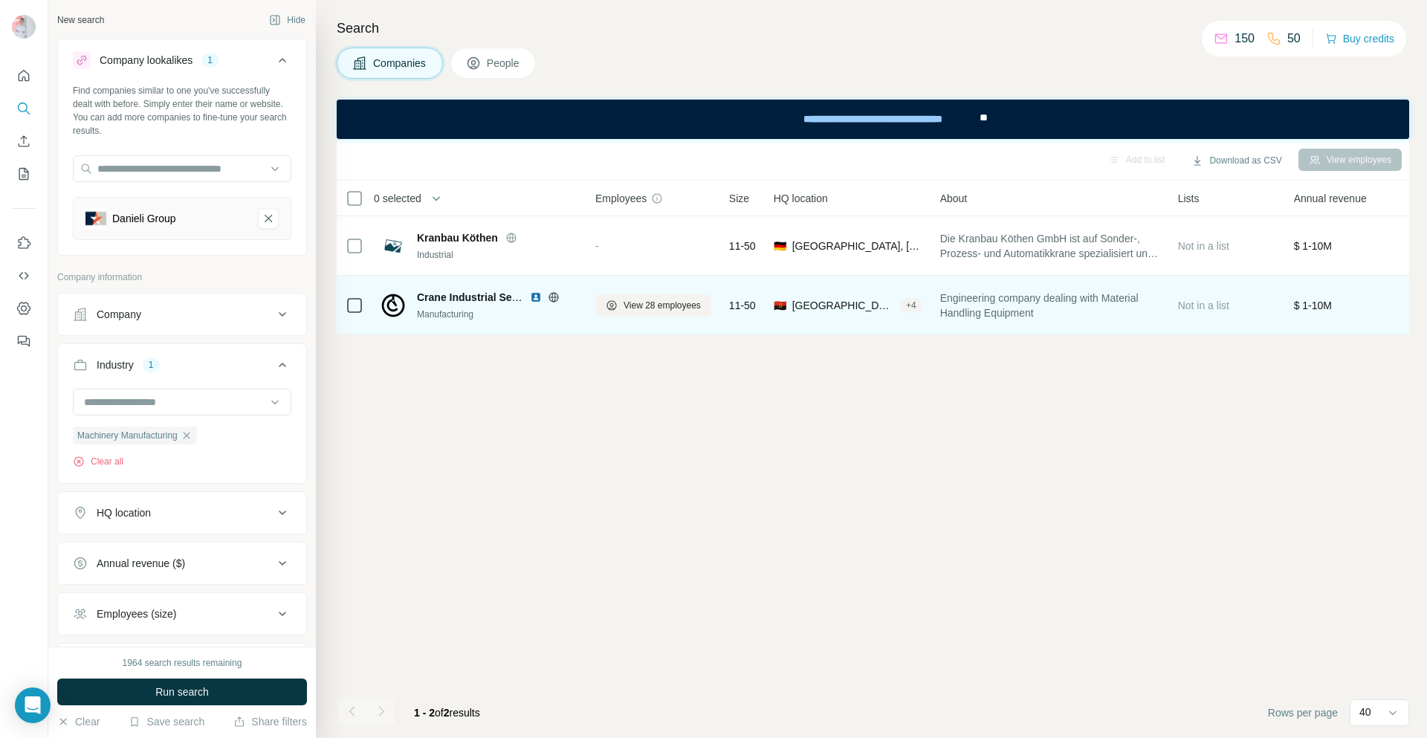
click at [534, 297] on img at bounding box center [536, 297] width 12 height 12
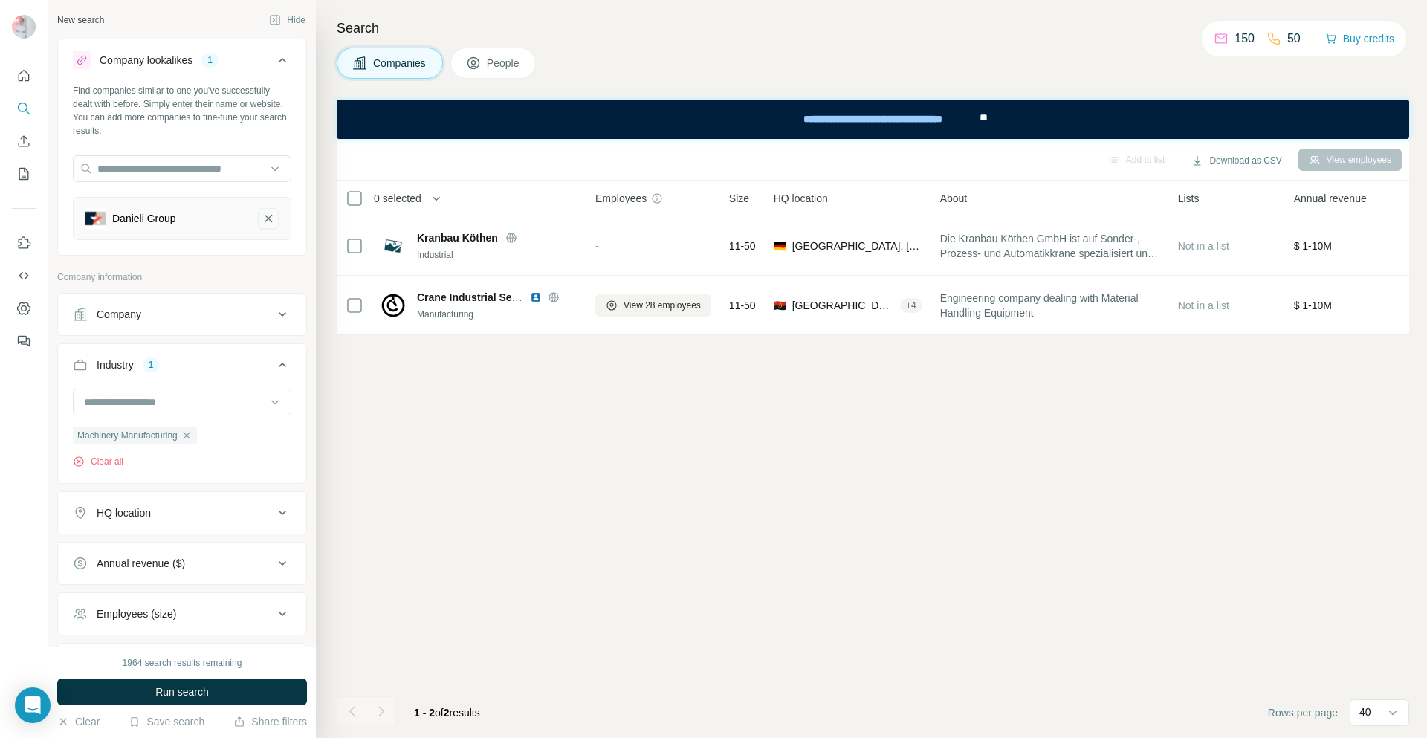
click at [262, 221] on icon "Danieli Group-remove-button" at bounding box center [268, 218] width 13 height 15
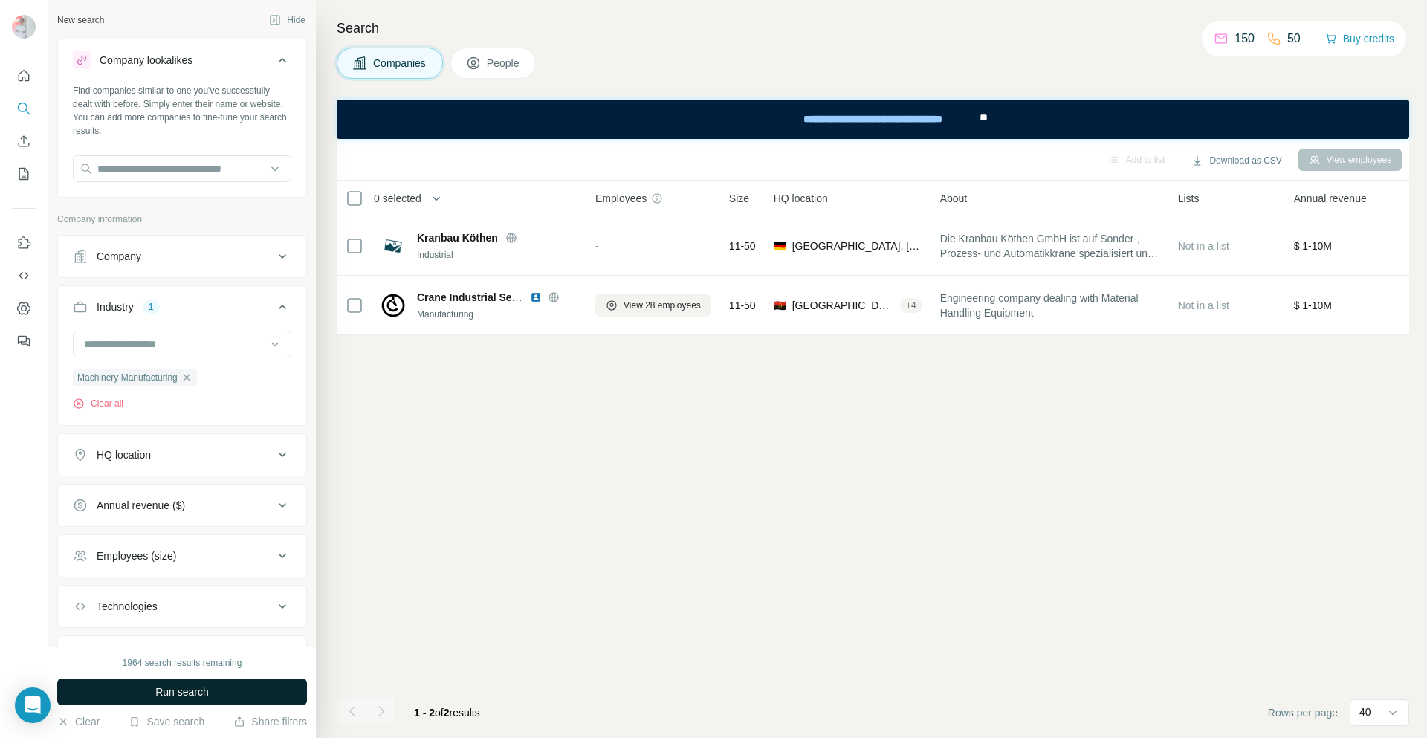
click at [217, 696] on button "Run search" at bounding box center [182, 691] width 250 height 27
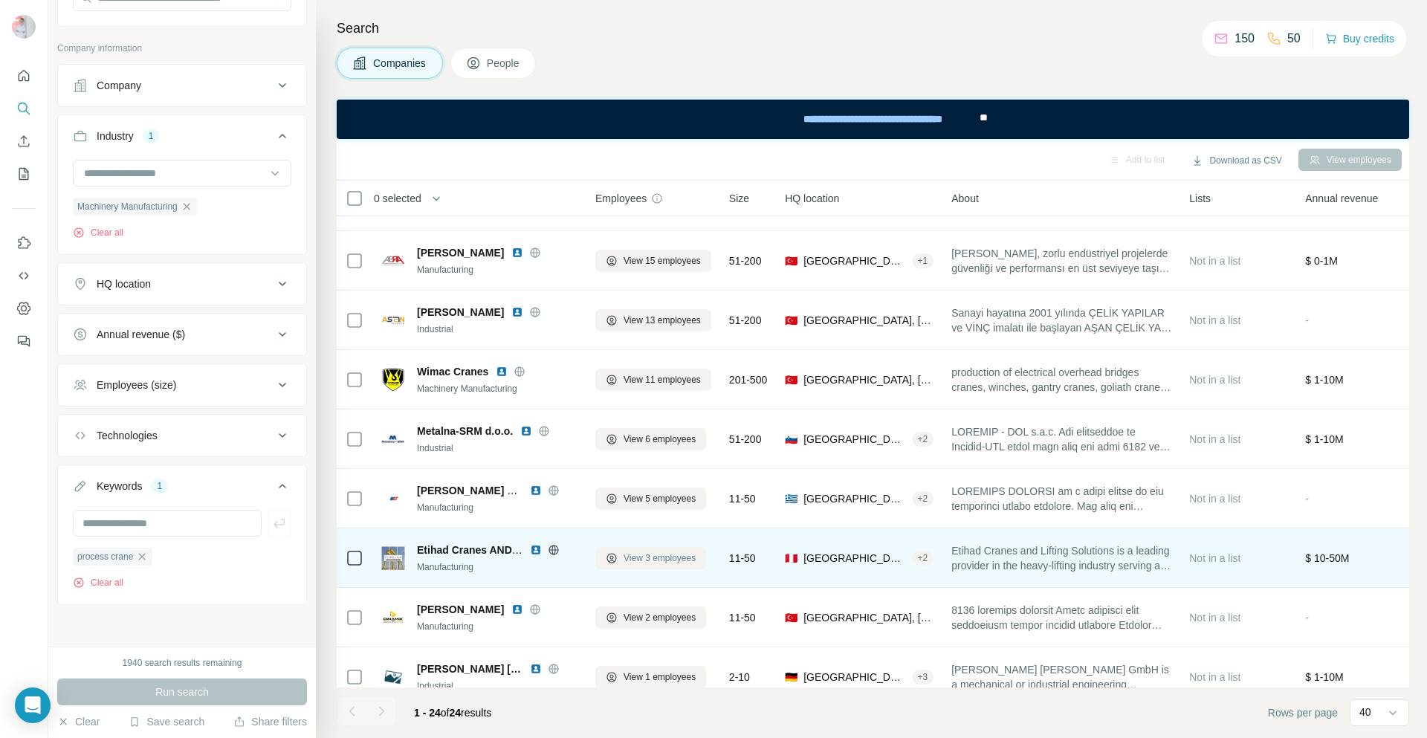
scroll to position [963, 0]
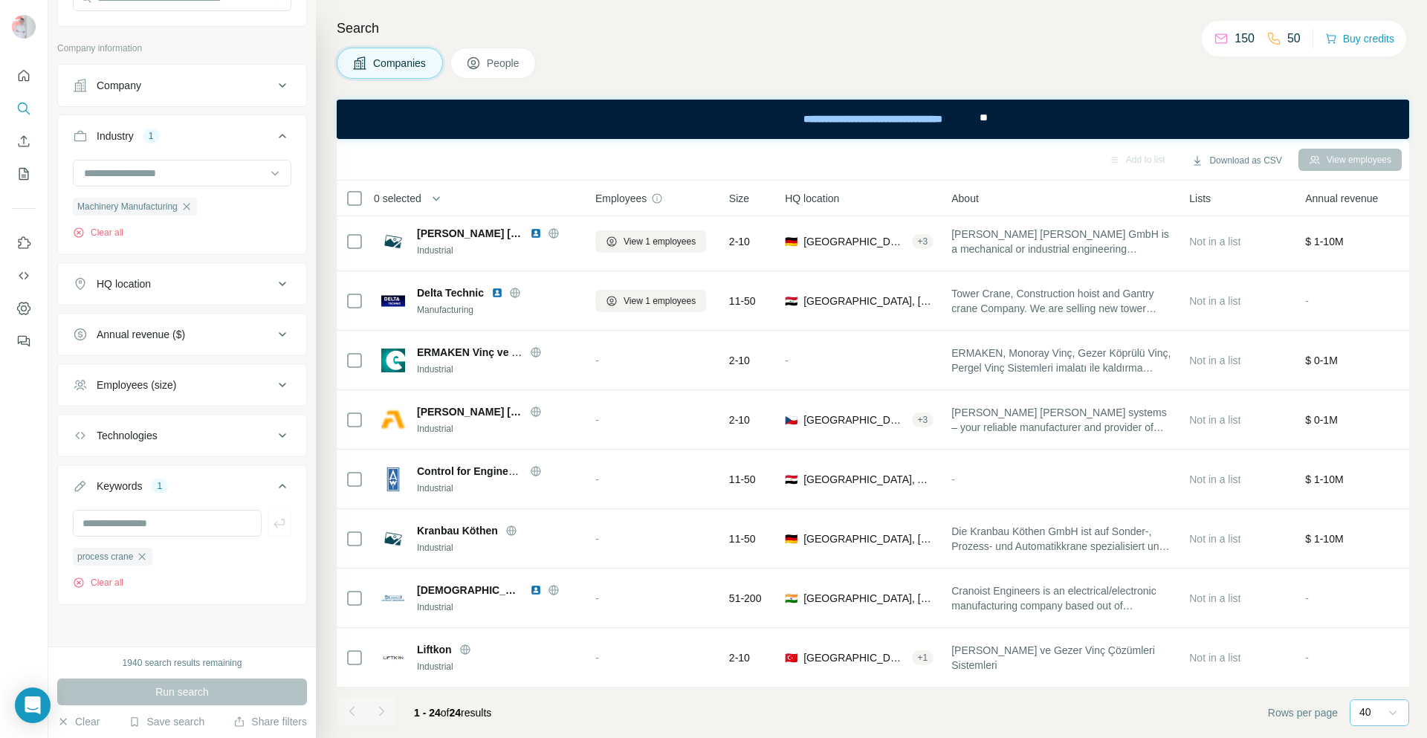
click at [1390, 715] on icon at bounding box center [1392, 712] width 15 height 15
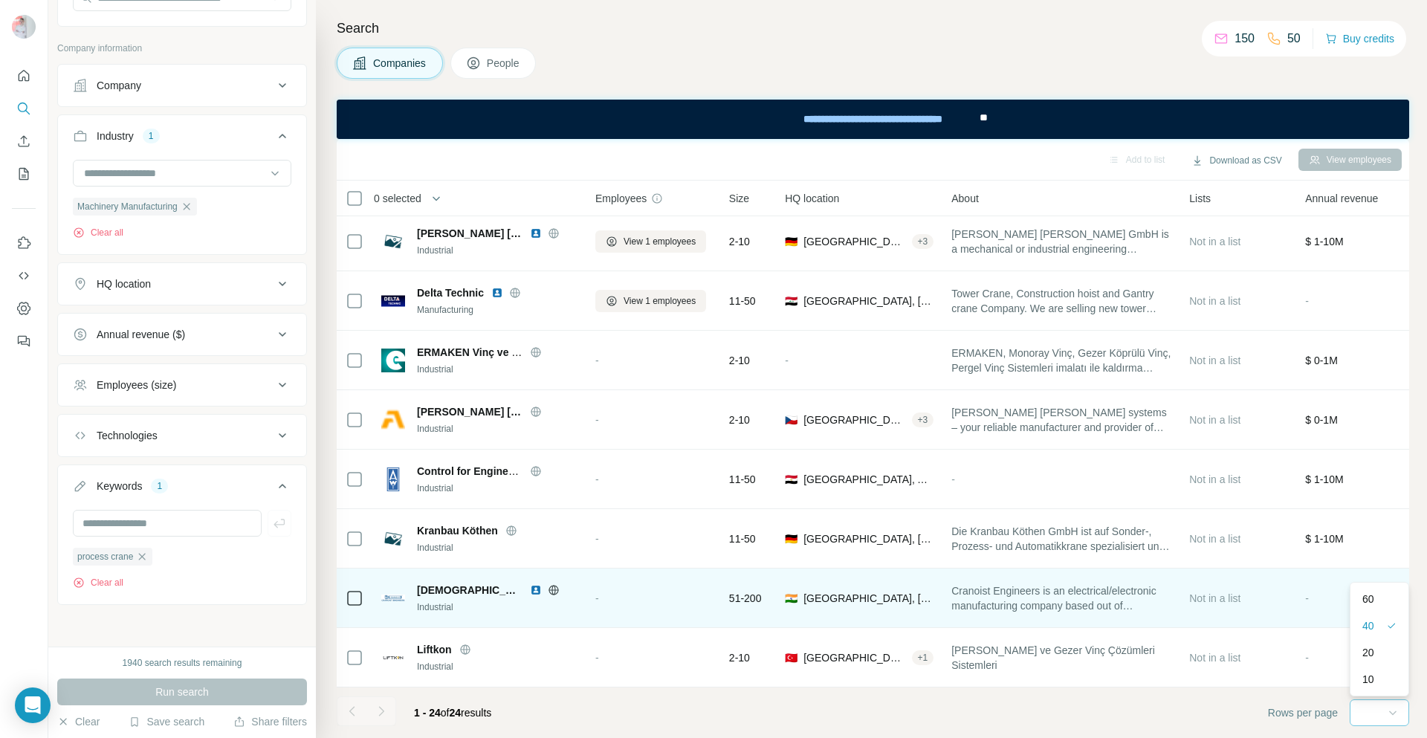
click at [1367, 599] on p "60" at bounding box center [1368, 598] width 12 height 15
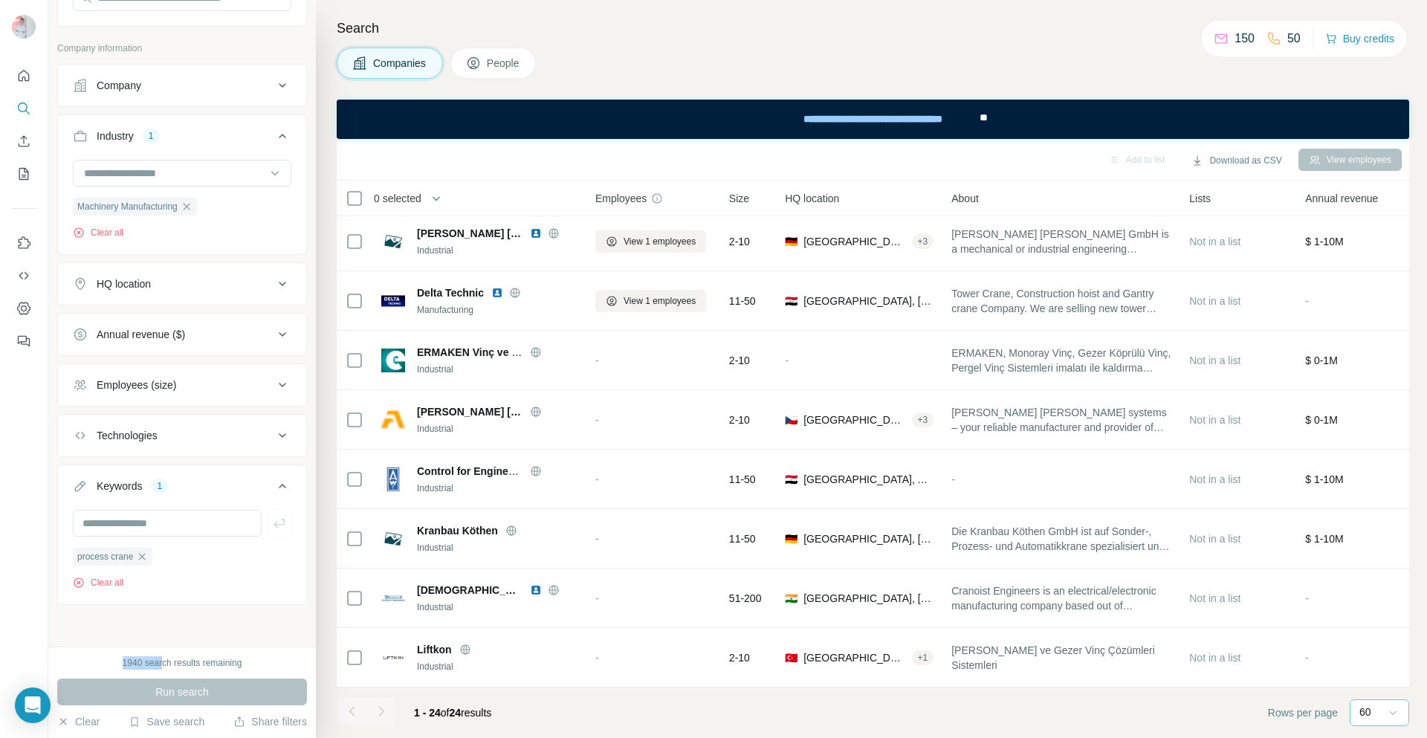
drag, startPoint x: 114, startPoint y: 661, endPoint x: 503, endPoint y: 680, distance: 389.1
click at [158, 655] on div "1940 search results remaining Run search Clear Save search Share filters" at bounding box center [181, 691] width 267 height 91
drag, startPoint x: 504, startPoint y: 735, endPoint x: 509, endPoint y: 718, distance: 17.2
click at [506, 733] on footer "1 - 24 of 24 results Rows per page 60" at bounding box center [873, 712] width 1072 height 51
click at [488, 62] on button "People" at bounding box center [493, 63] width 86 height 31
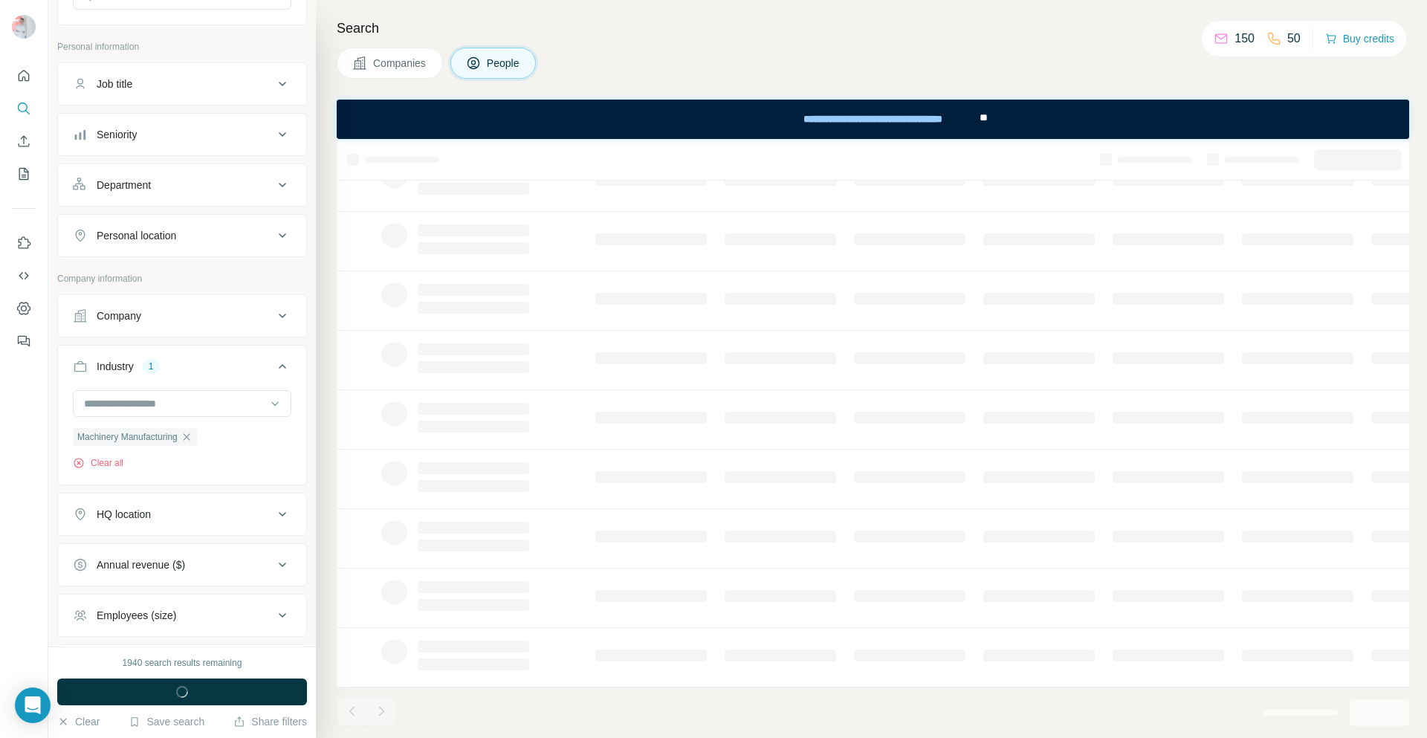
scroll to position [131, 0]
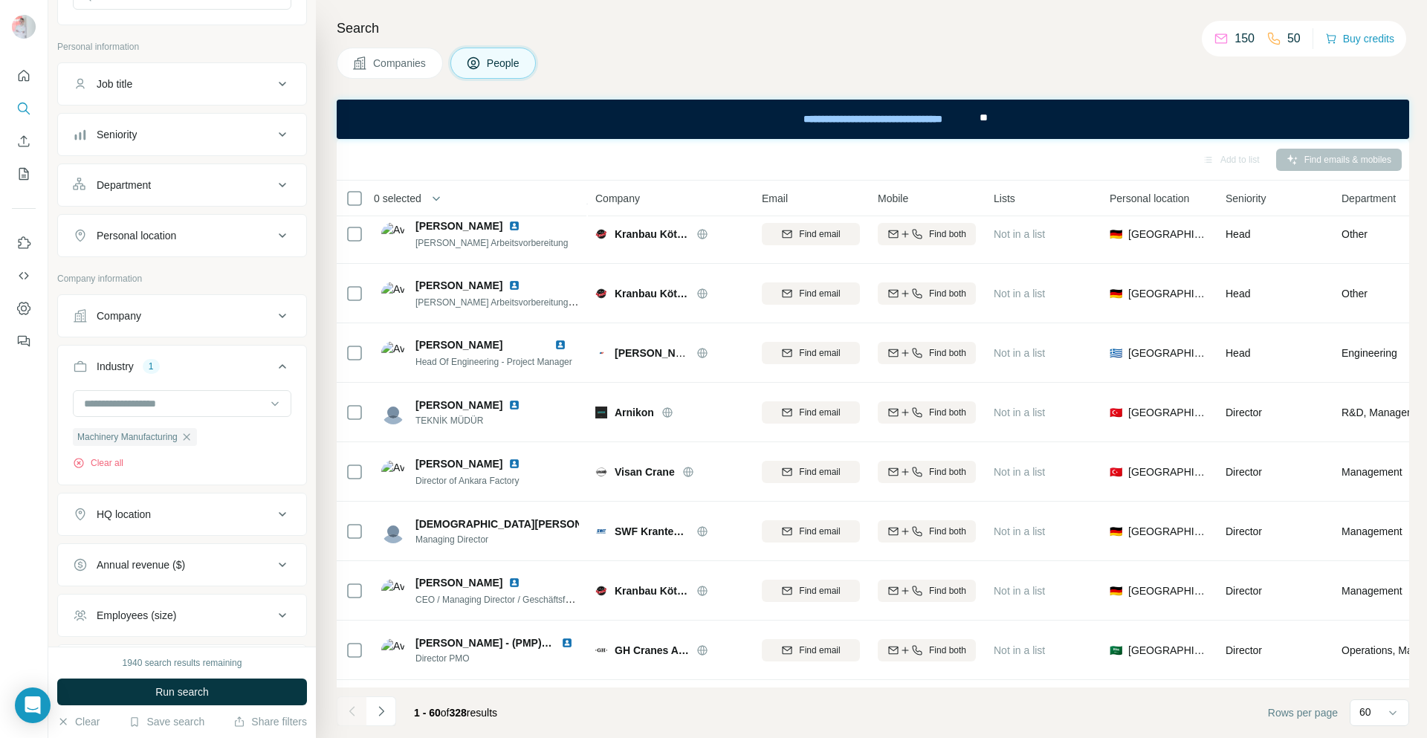
scroll to position [963, 0]
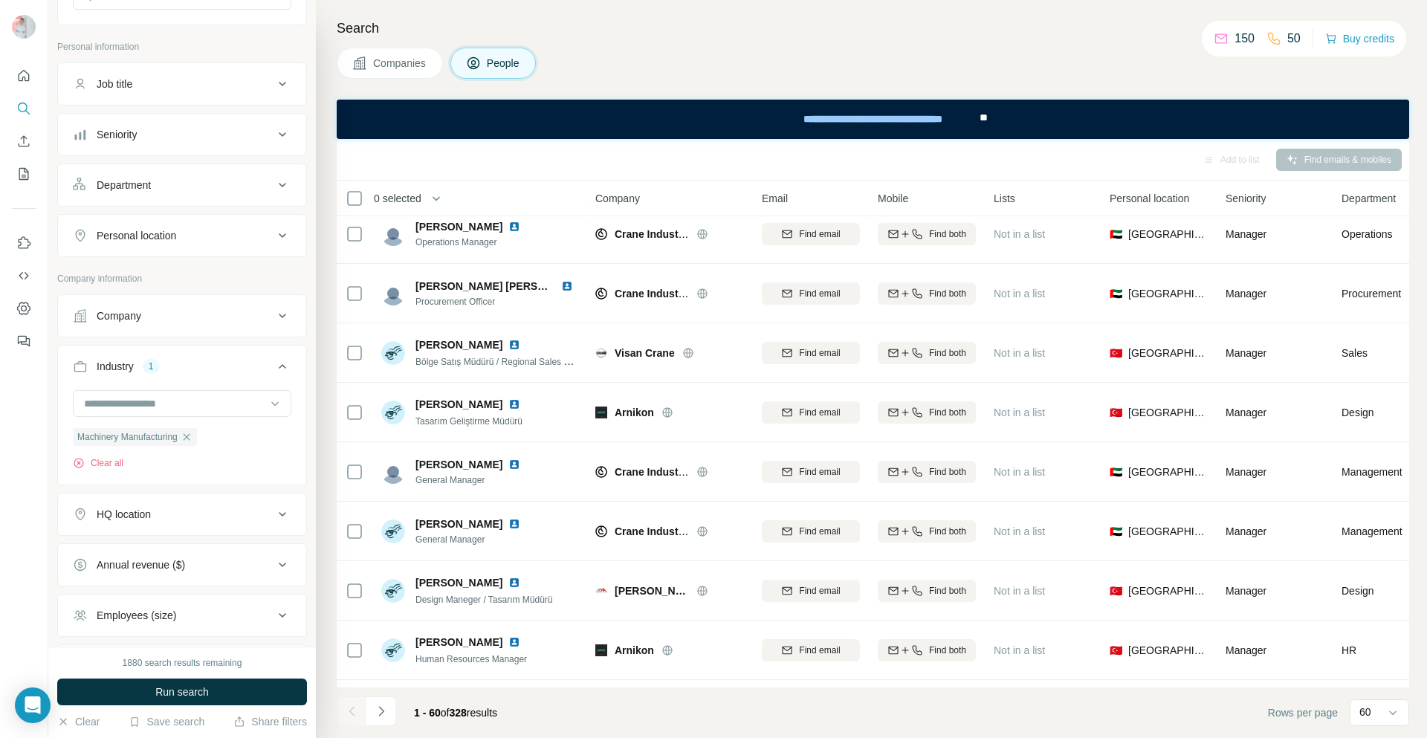
click at [1312, 159] on div "Add to list Find emails & mobiles" at bounding box center [872, 159] width 1057 height 26
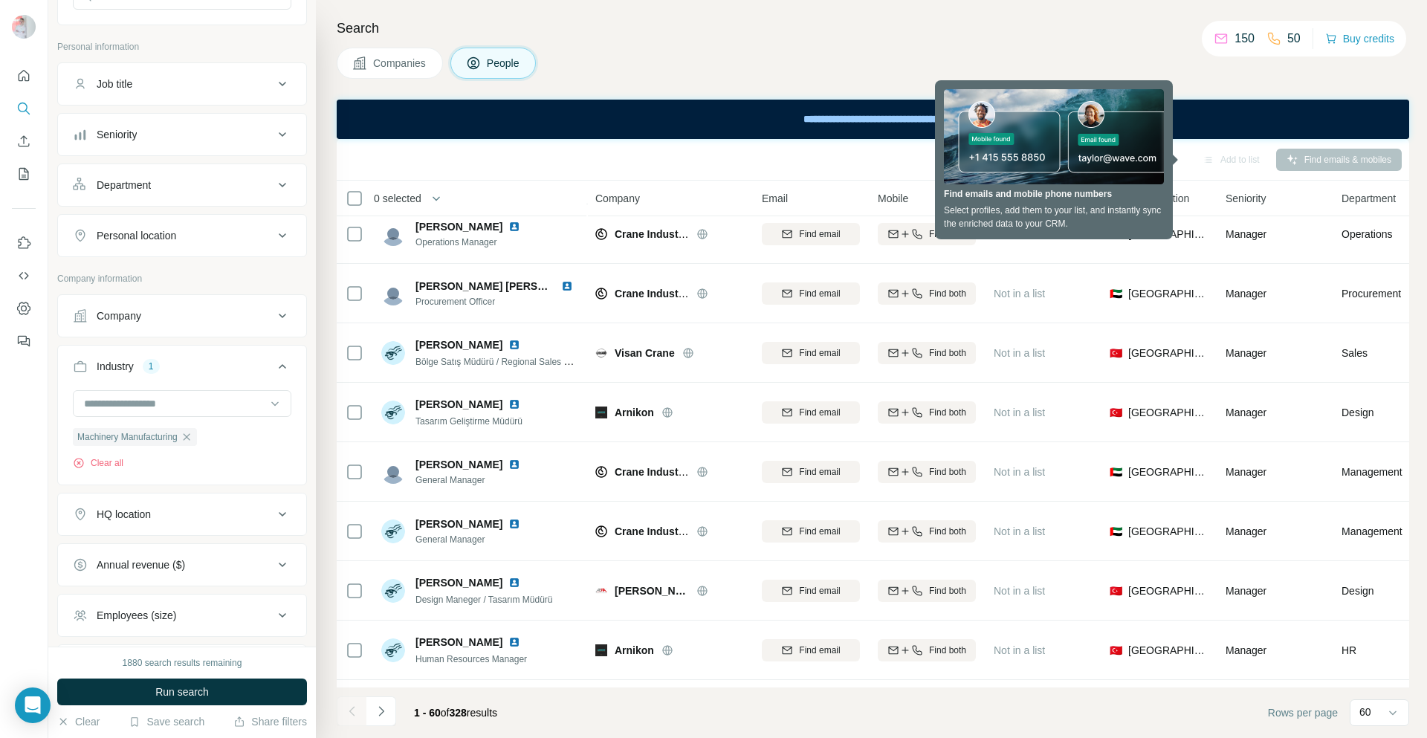
click at [1312, 159] on div "Add to list Find emails & mobiles" at bounding box center [872, 159] width 1057 height 26
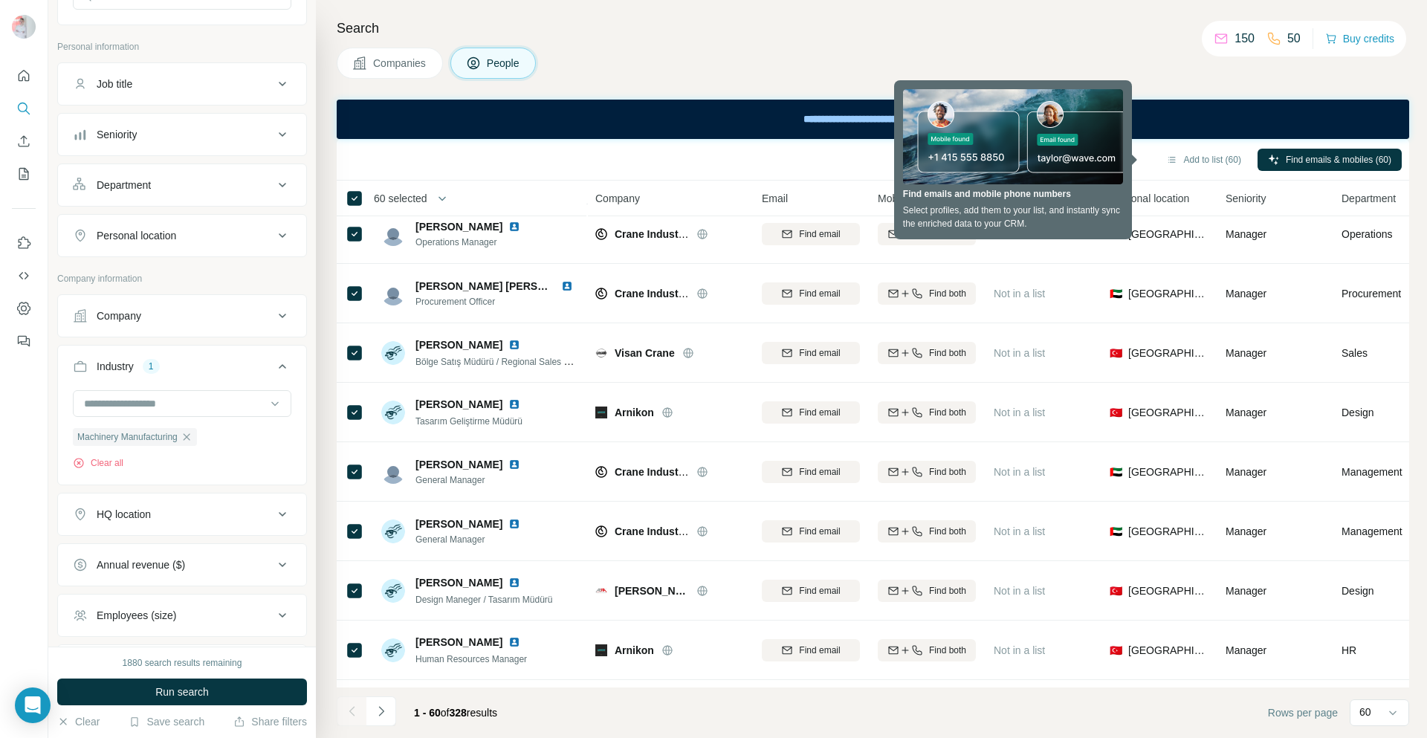
click at [718, 166] on div "Add to list (60) Find emails & mobiles (60)" at bounding box center [872, 159] width 1057 height 26
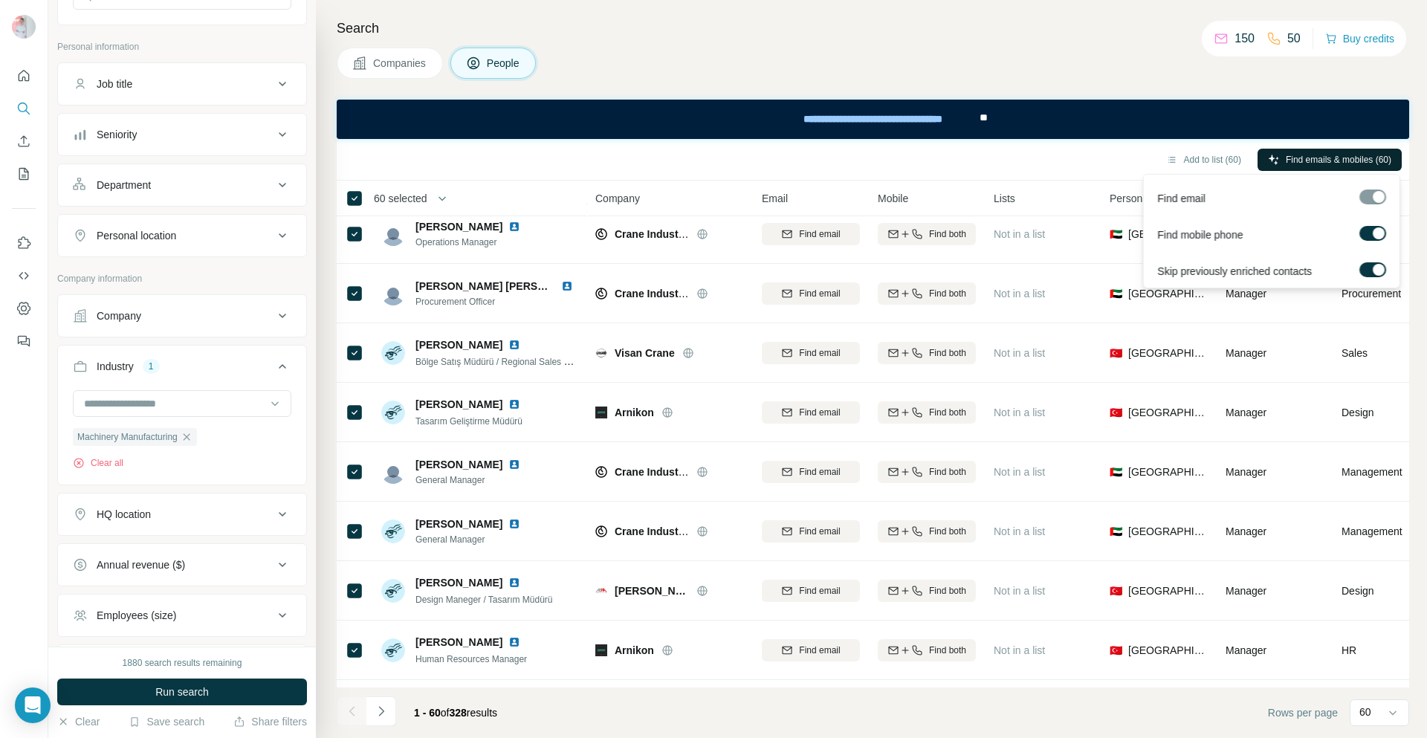
click at [1329, 162] on span "Find emails & mobiles (60)" at bounding box center [1338, 159] width 106 height 13
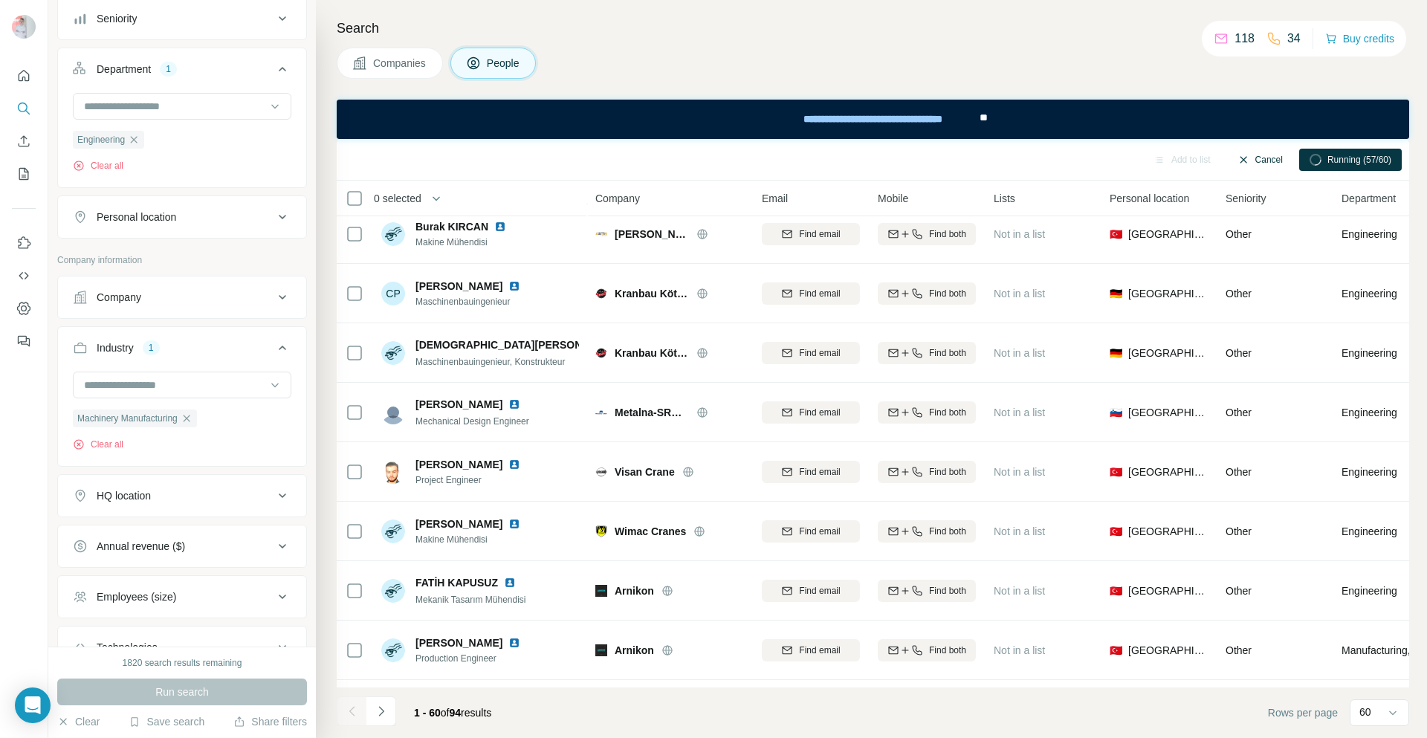
click at [1262, 157] on button "Cancel" at bounding box center [1260, 160] width 66 height 22
click at [1325, 160] on div "Add to list Find emails & mobiles" at bounding box center [872, 159] width 1057 height 26
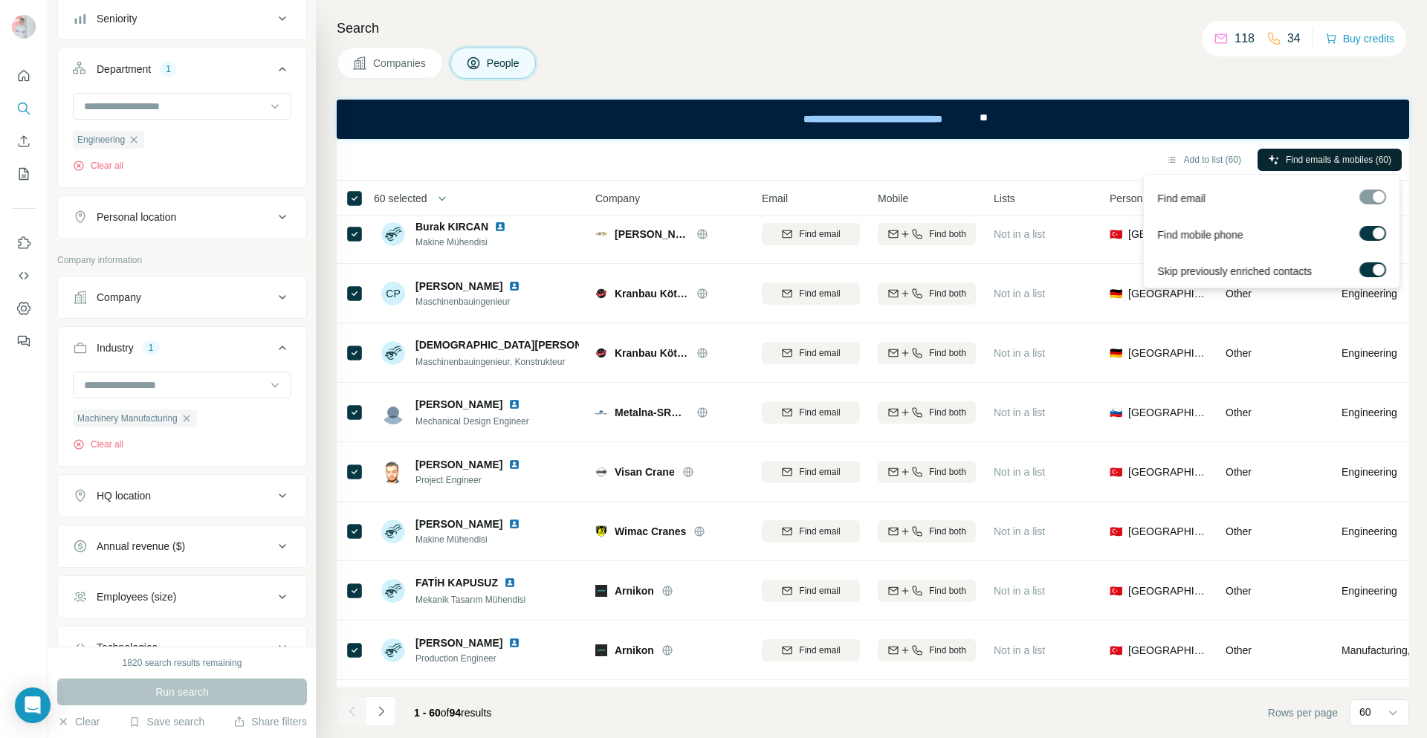
click at [1322, 162] on span "Find emails & mobiles (60)" at bounding box center [1338, 159] width 106 height 13
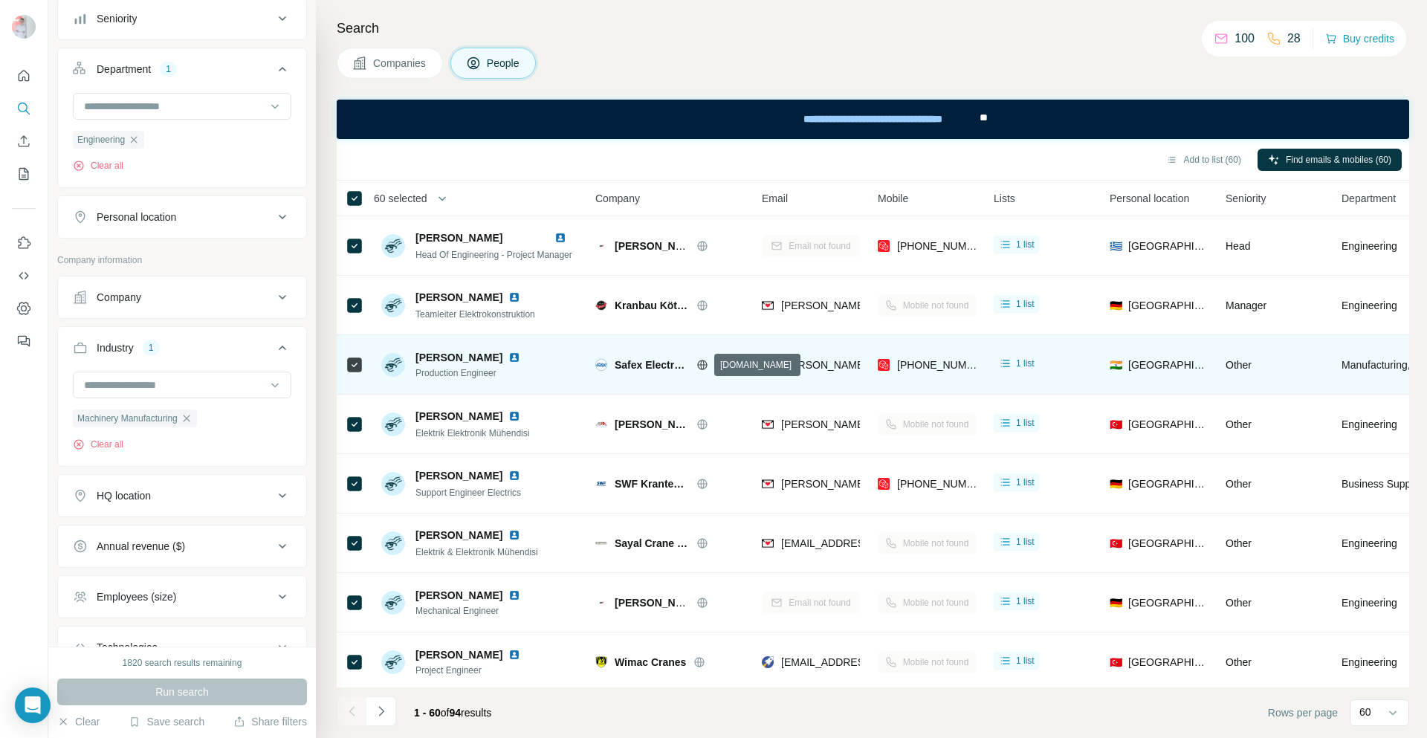
click at [701, 366] on icon at bounding box center [702, 365] width 12 height 12
drag, startPoint x: 526, startPoint y: 354, endPoint x: 415, endPoint y: 354, distance: 110.7
click at [415, 354] on div "[PERSON_NAME]" at bounding box center [470, 357] width 111 height 15
copy span "[PERSON_NAME]"
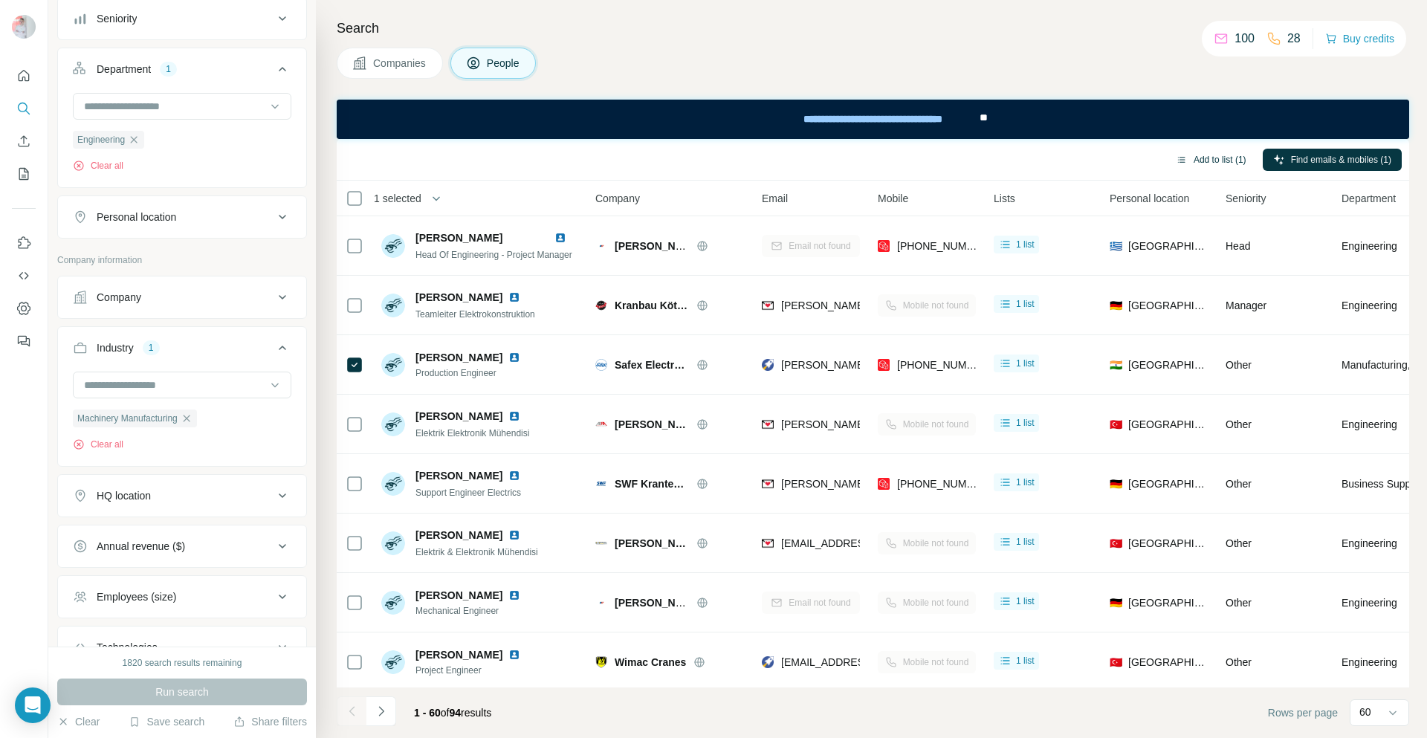
click at [1192, 160] on button "Add to list (1)" at bounding box center [1210, 160] width 91 height 22
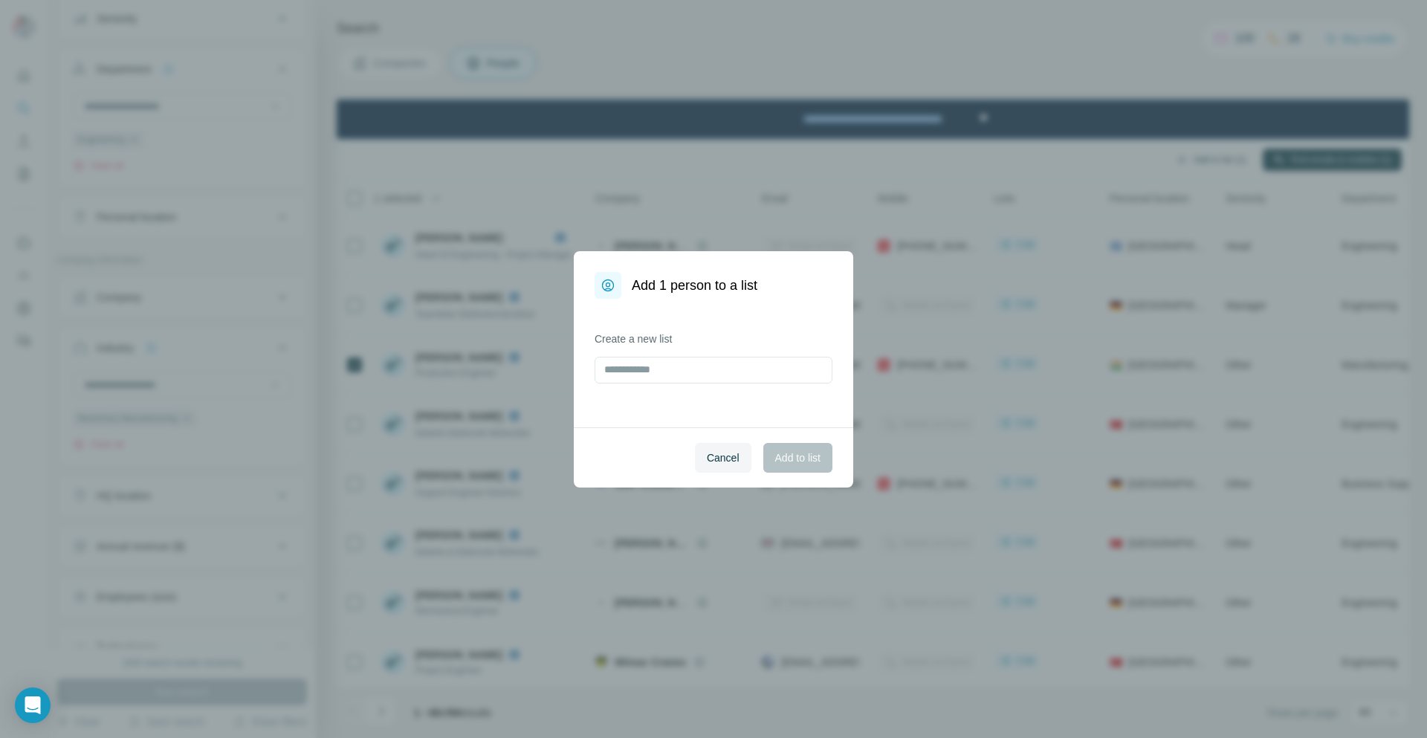
click at [1184, 163] on div "Add 1 person to a list Create a new list Cancel Add to list" at bounding box center [713, 369] width 1427 height 738
click at [658, 366] on input "text" at bounding box center [713, 370] width 238 height 27
type input "*"
type input "**********"
click at [789, 456] on span "Add to list" at bounding box center [797, 457] width 45 height 15
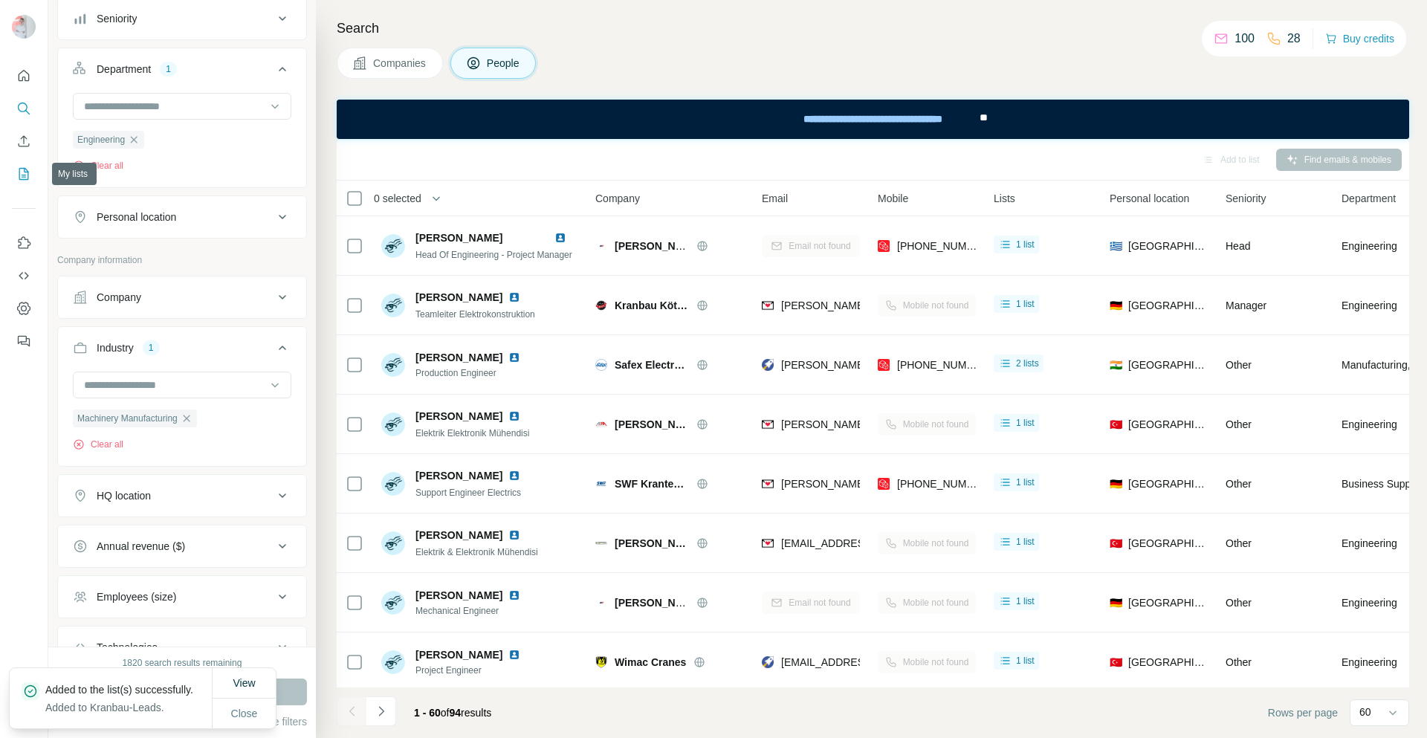
click at [25, 172] on icon "My lists" at bounding box center [25, 173] width 7 height 10
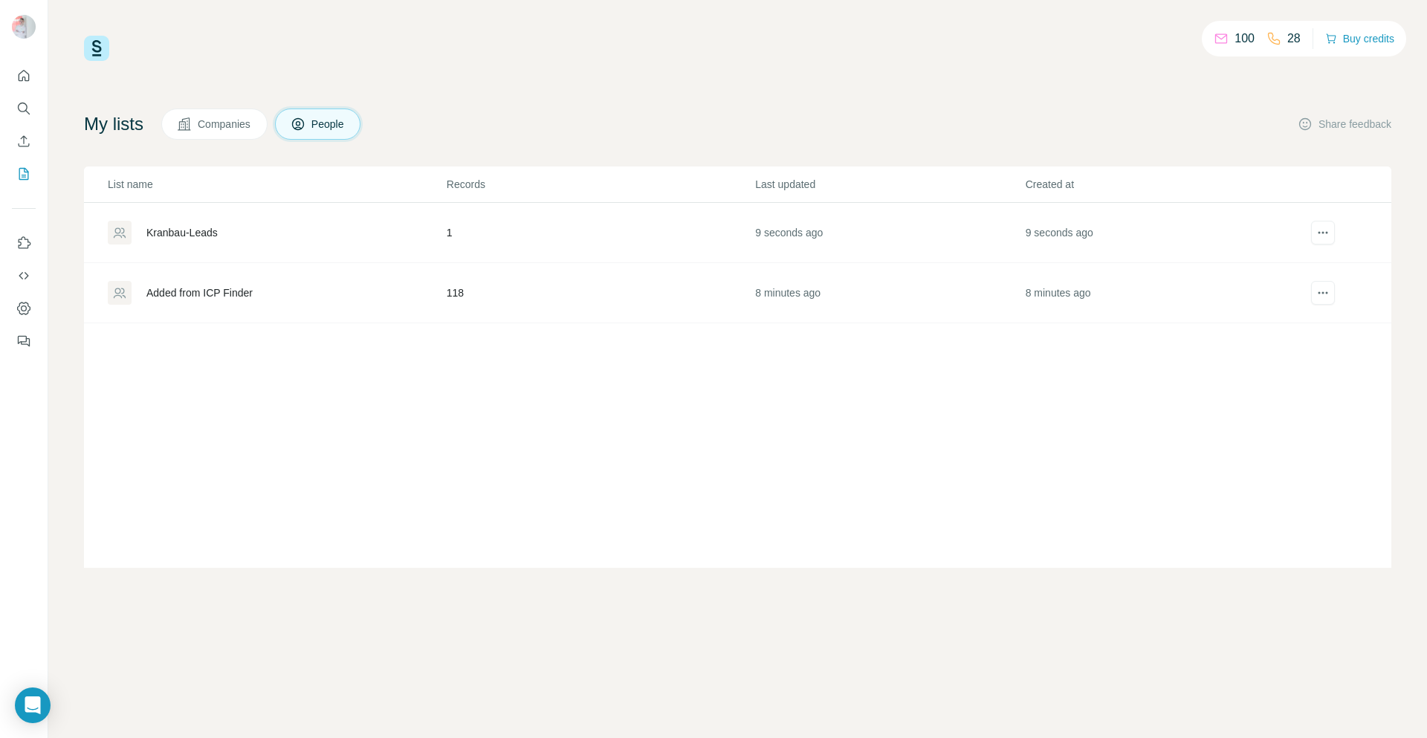
click at [202, 226] on div "Kranbau-Leads" at bounding box center [181, 232] width 71 height 15
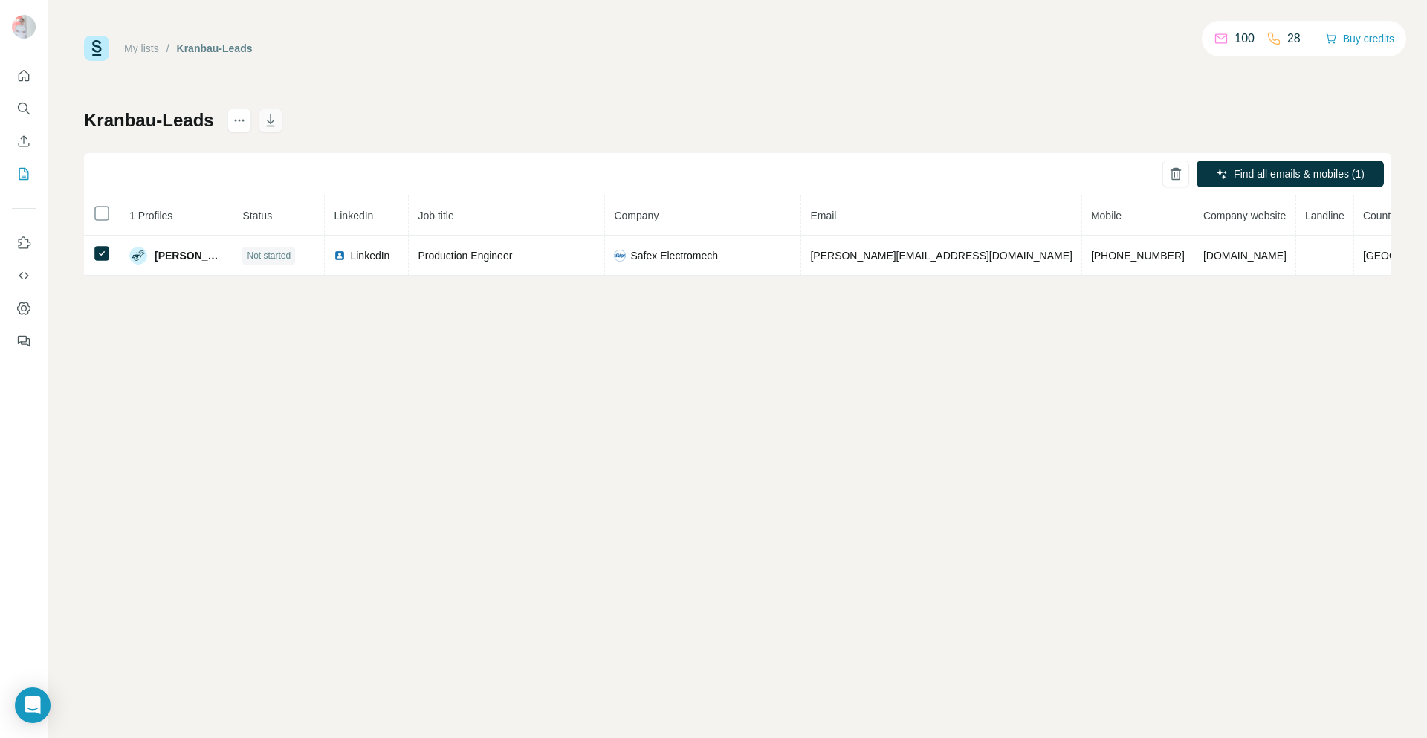
click at [277, 124] on icon "button" at bounding box center [270, 120] width 15 height 15
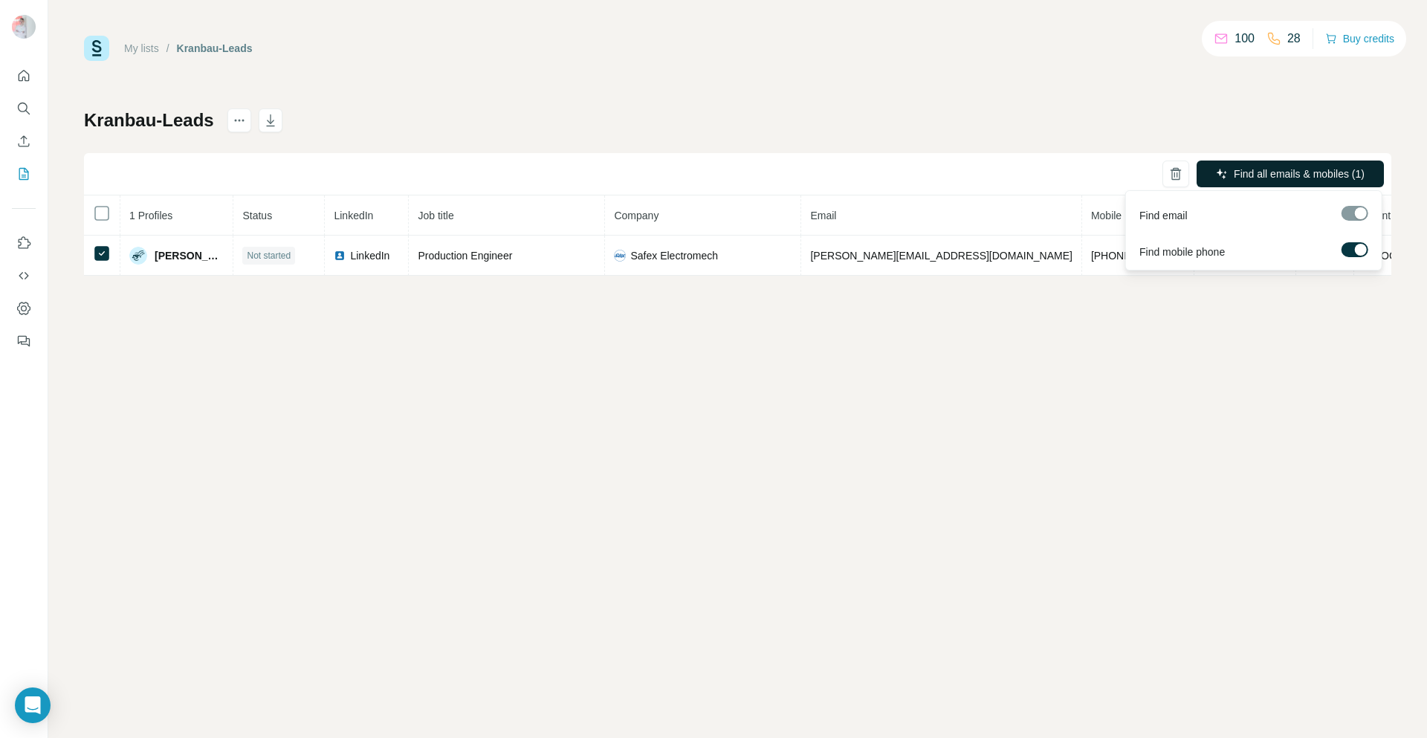
click at [1322, 178] on span "Find all emails & mobiles (1)" at bounding box center [1298, 173] width 131 height 15
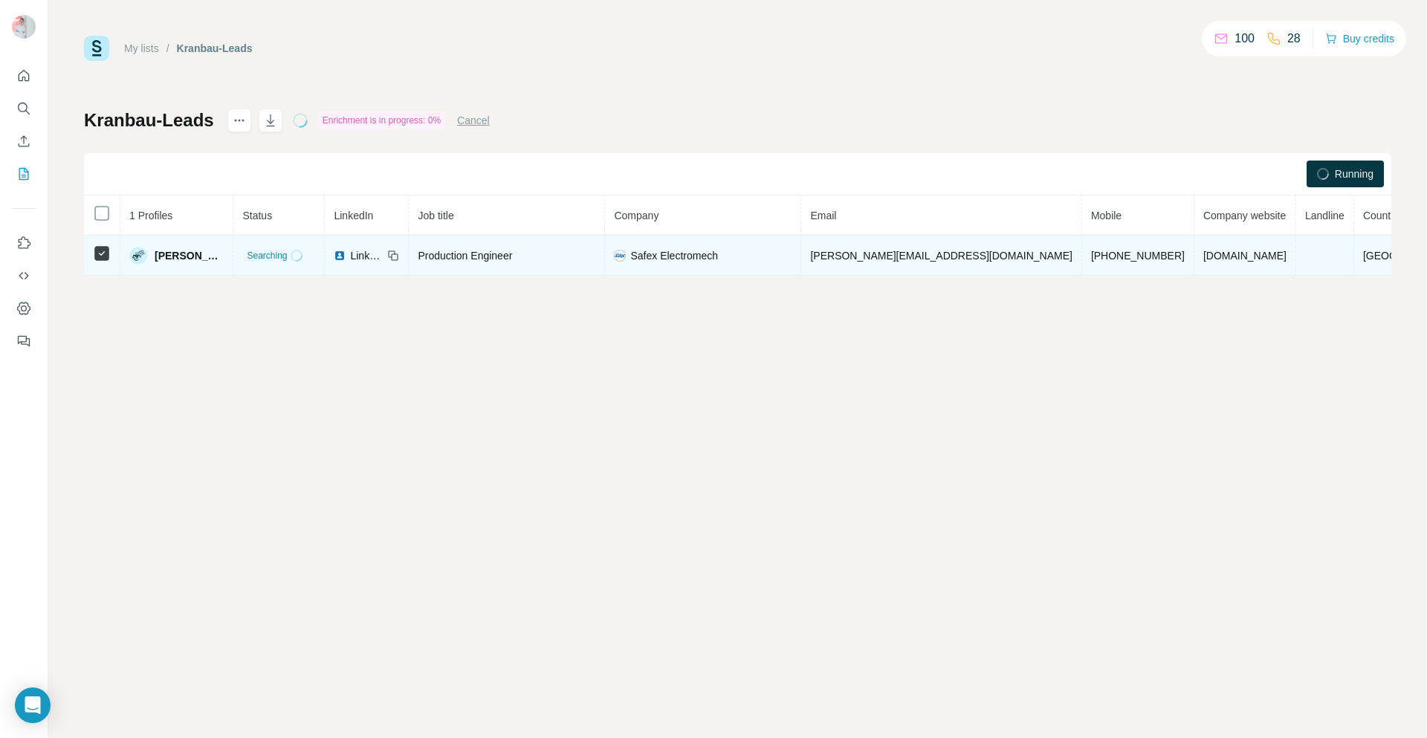
click at [398, 253] on icon at bounding box center [395, 256] width 7 height 7
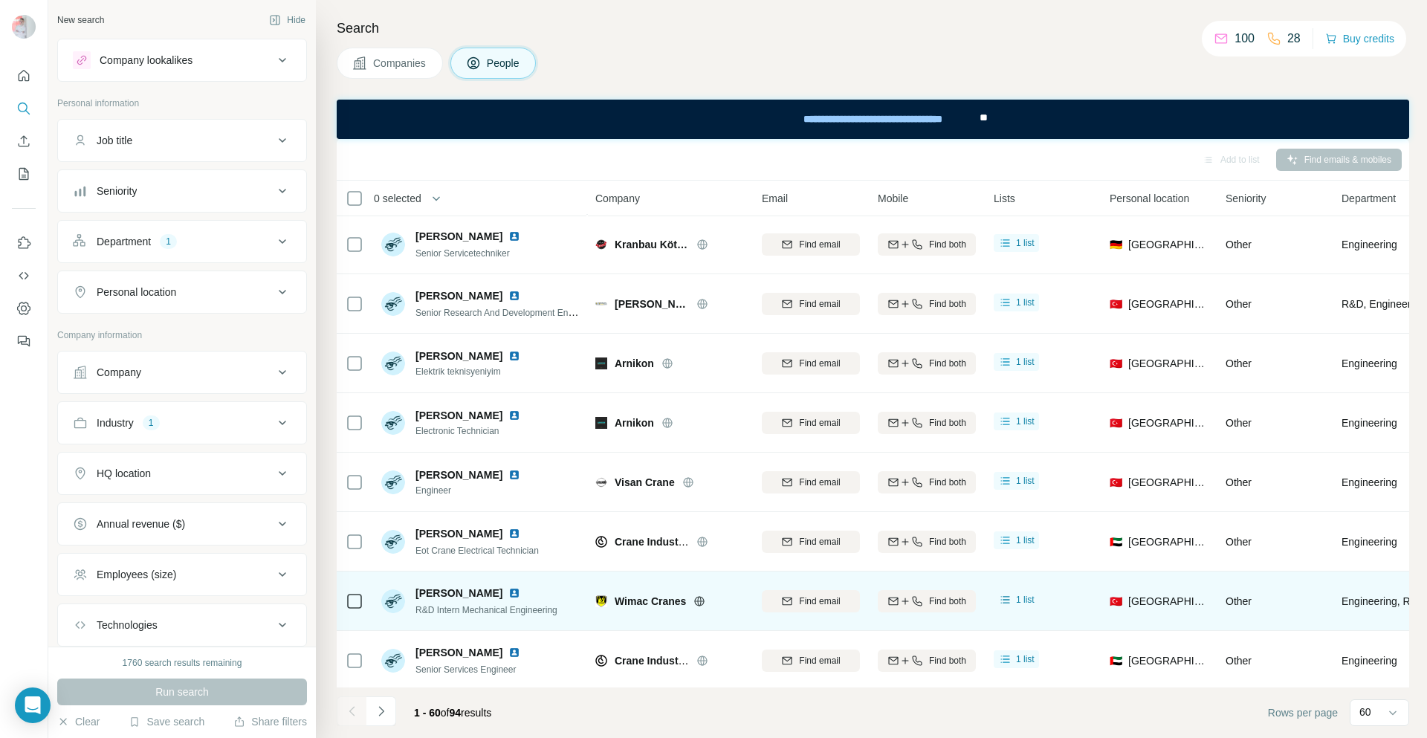
scroll to position [3103, 0]
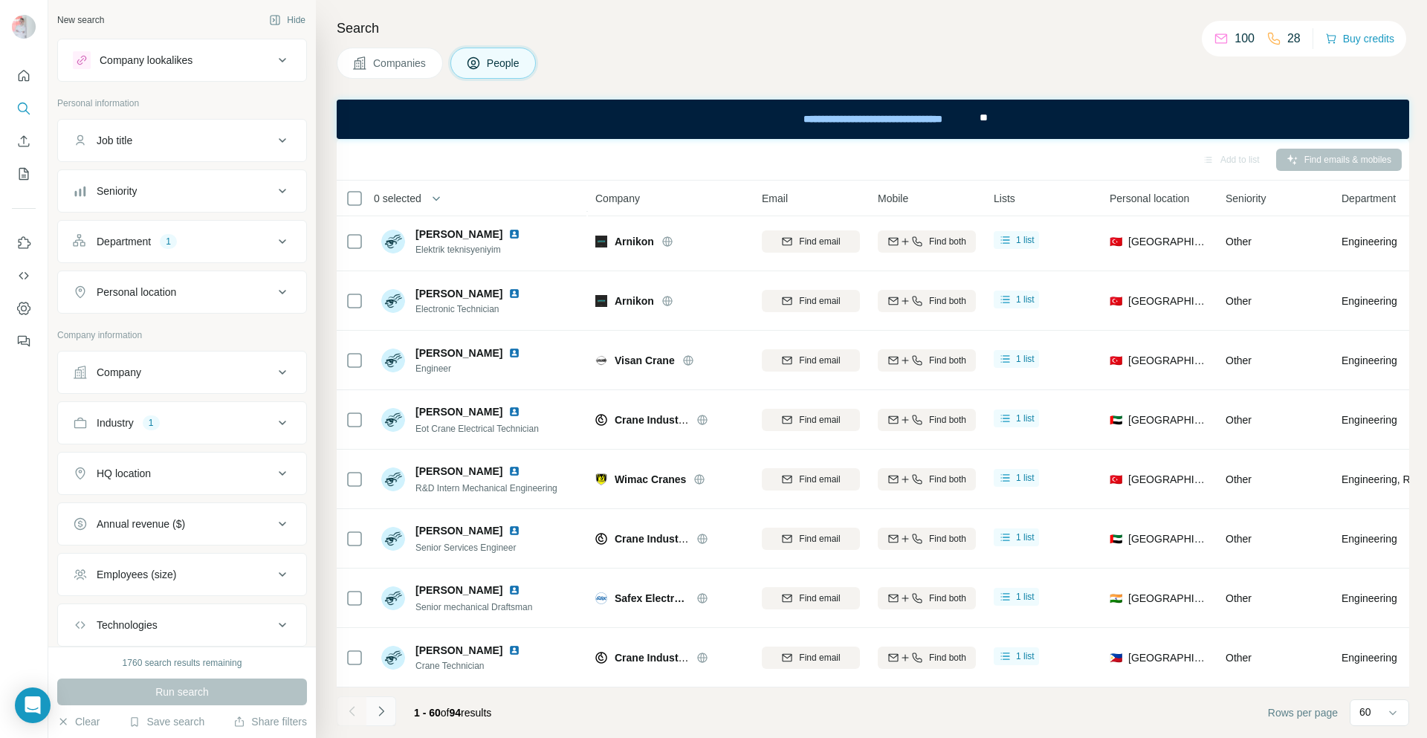
click at [382, 711] on icon "Navigate to next page" at bounding box center [381, 711] width 15 height 15
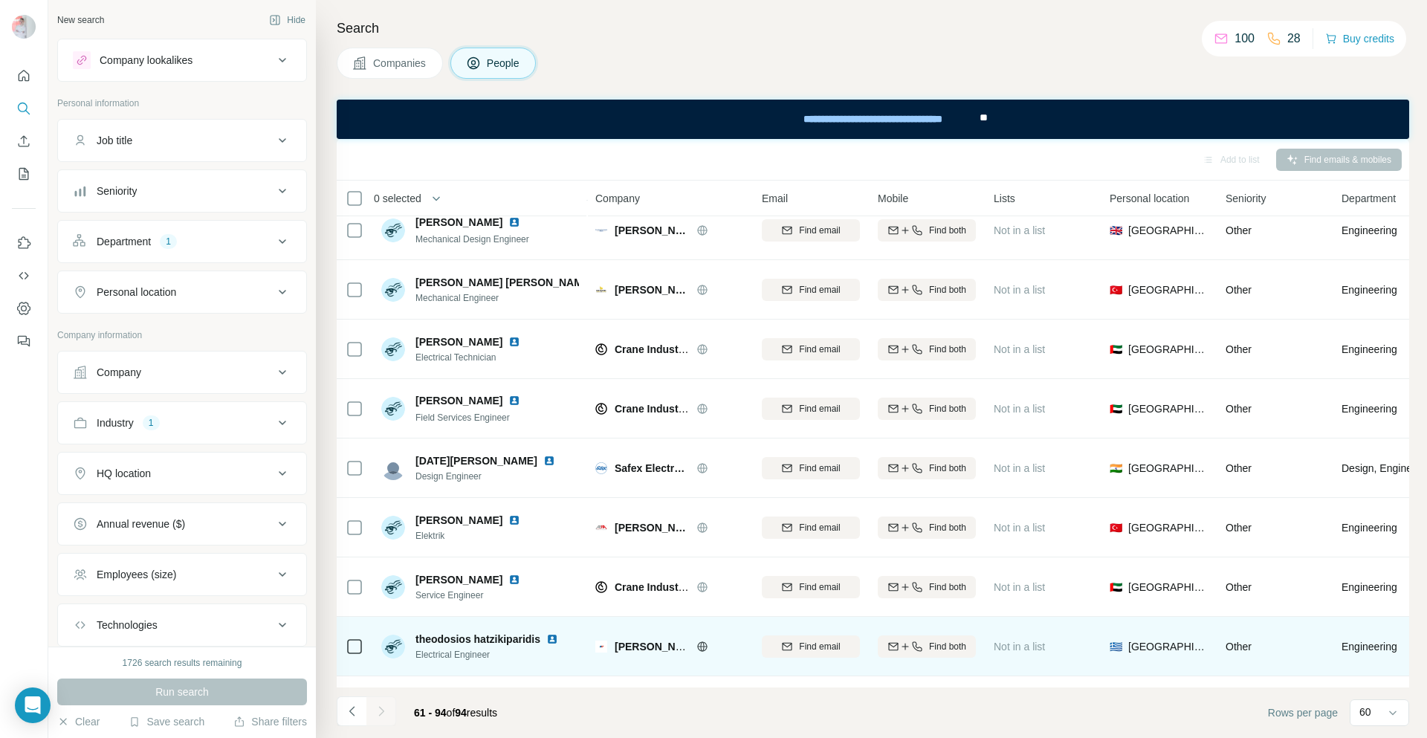
scroll to position [1260, 0]
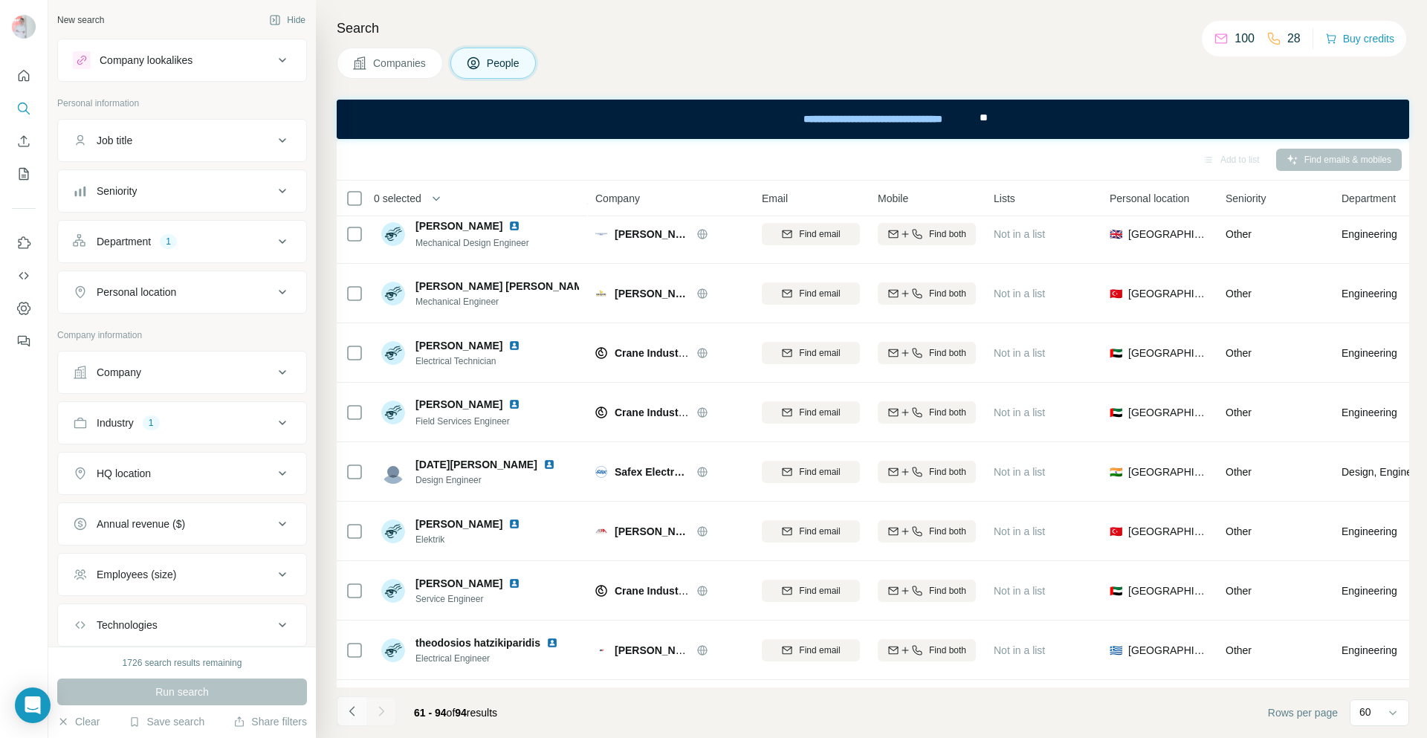
click at [356, 716] on icon "Navigate to previous page" at bounding box center [352, 711] width 15 height 15
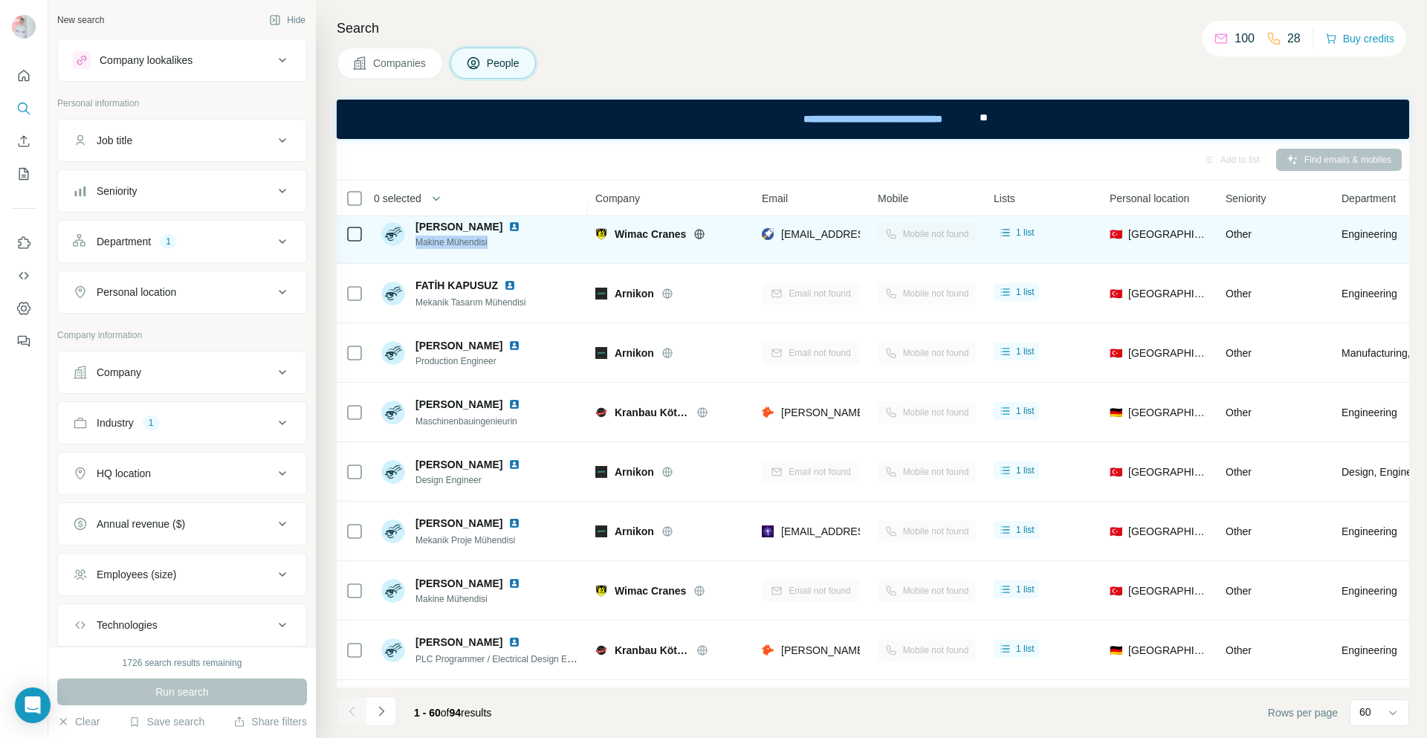
drag, startPoint x: 492, startPoint y: 242, endPoint x: 418, endPoint y: 241, distance: 74.3
click at [418, 241] on span "Makine Mühendisi" at bounding box center [470, 242] width 111 height 13
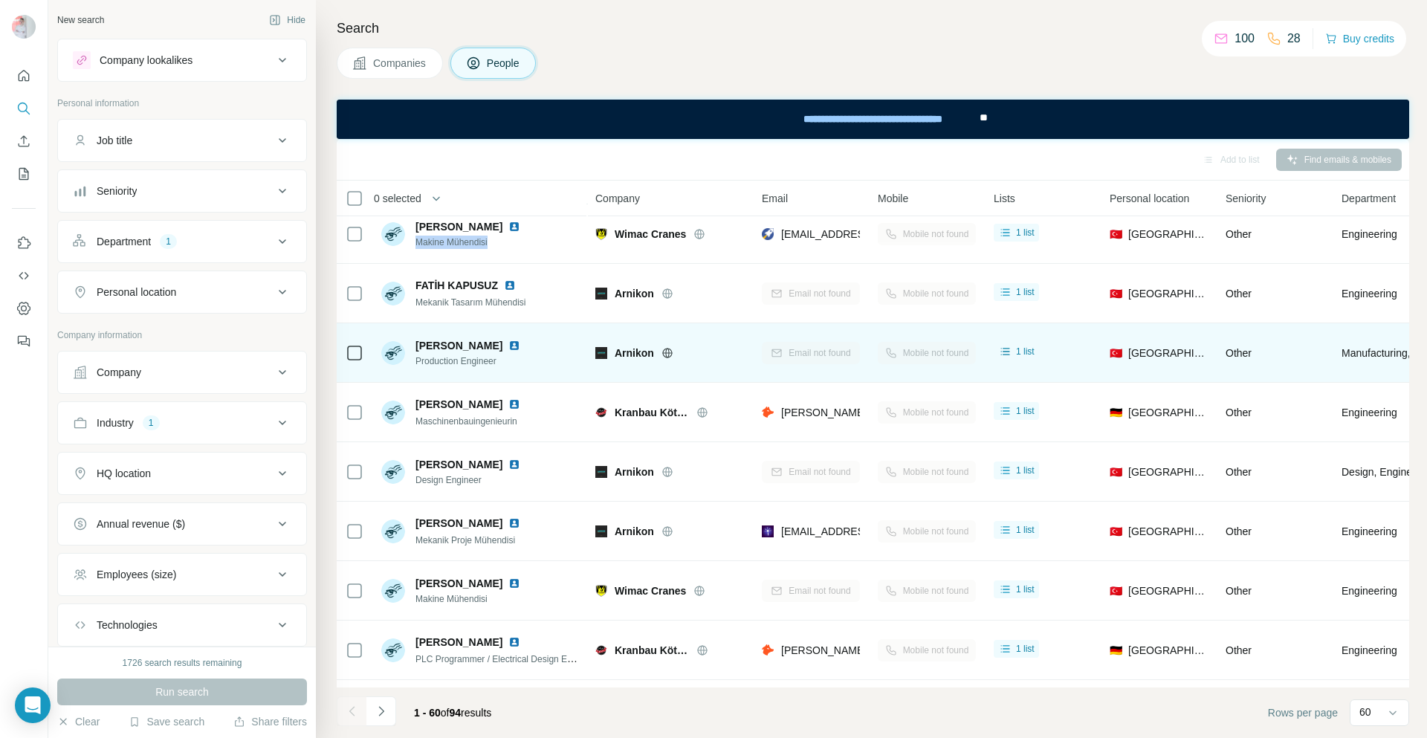
copy span "Makine Mühendisi"
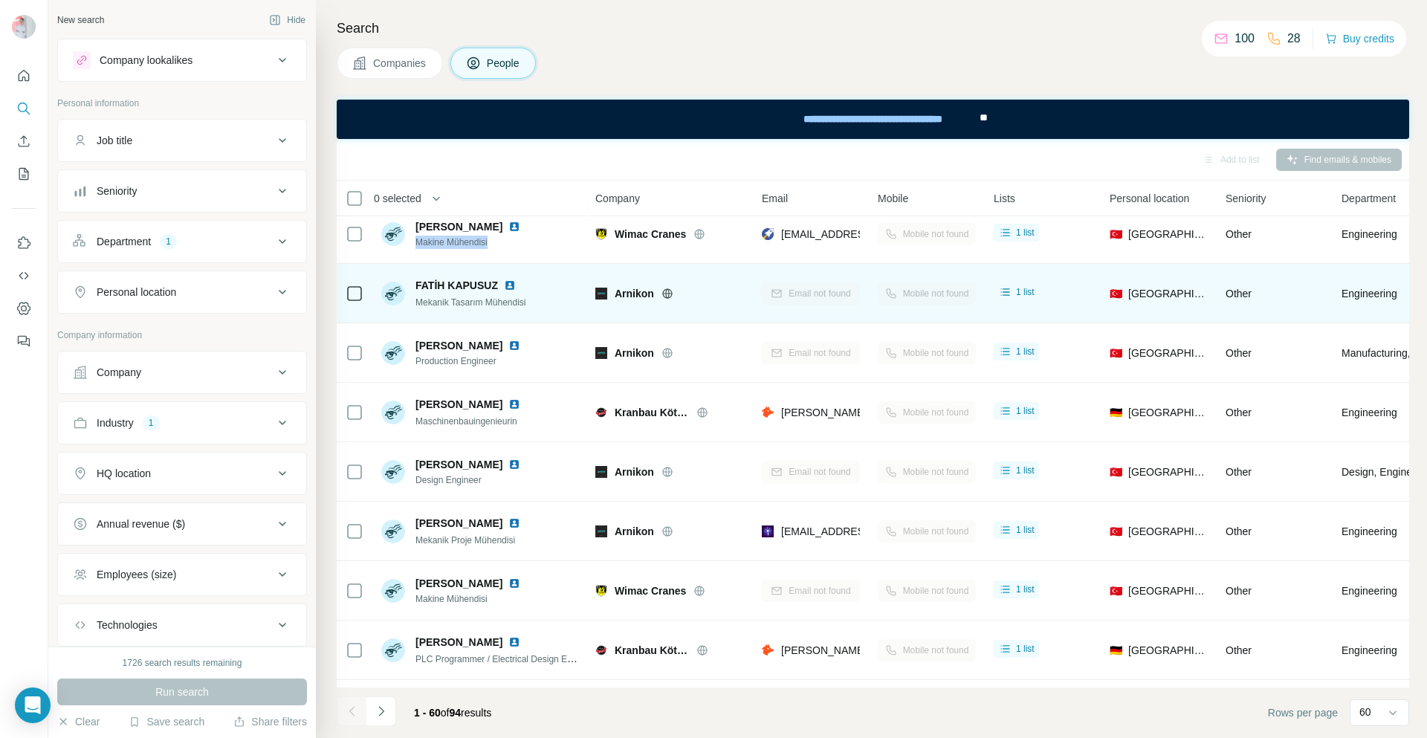
click at [363, 267] on td at bounding box center [355, 293] width 36 height 59
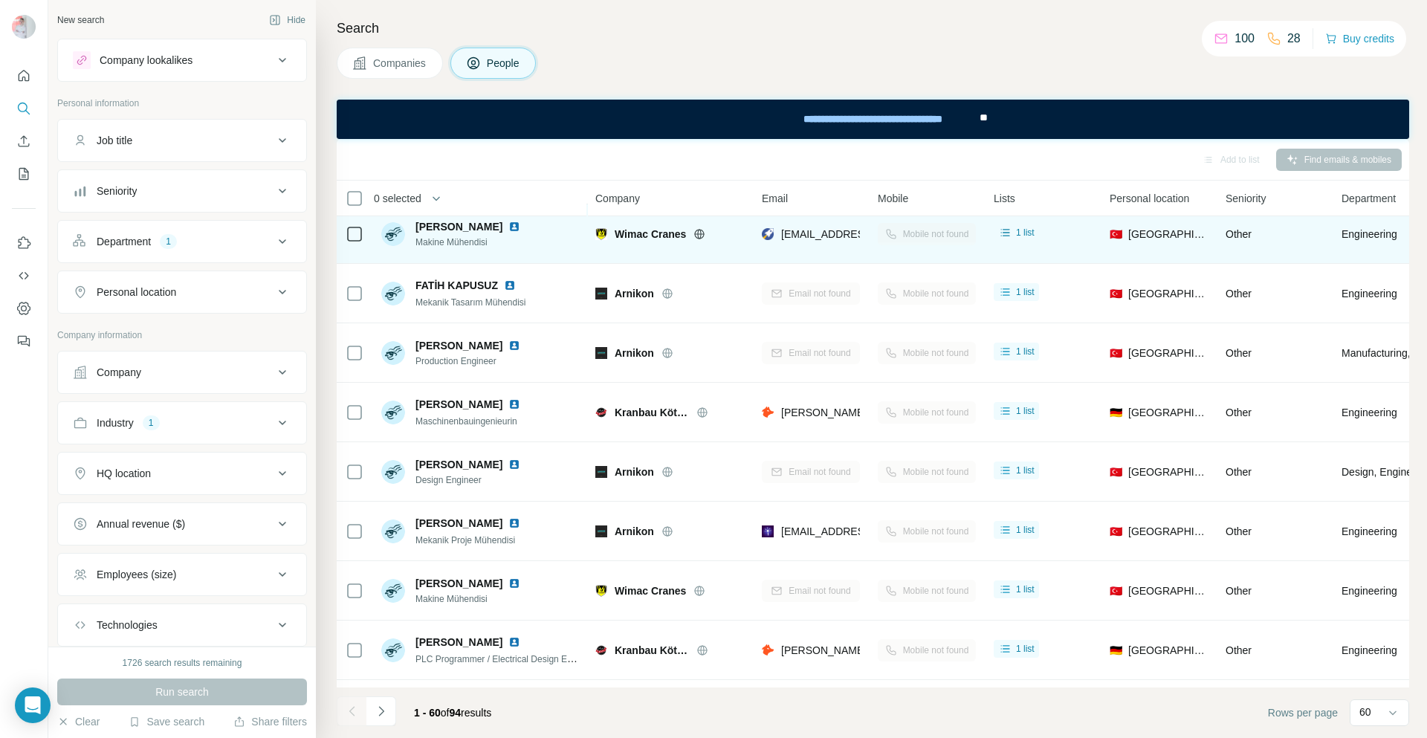
click at [705, 238] on icon at bounding box center [699, 234] width 12 height 12
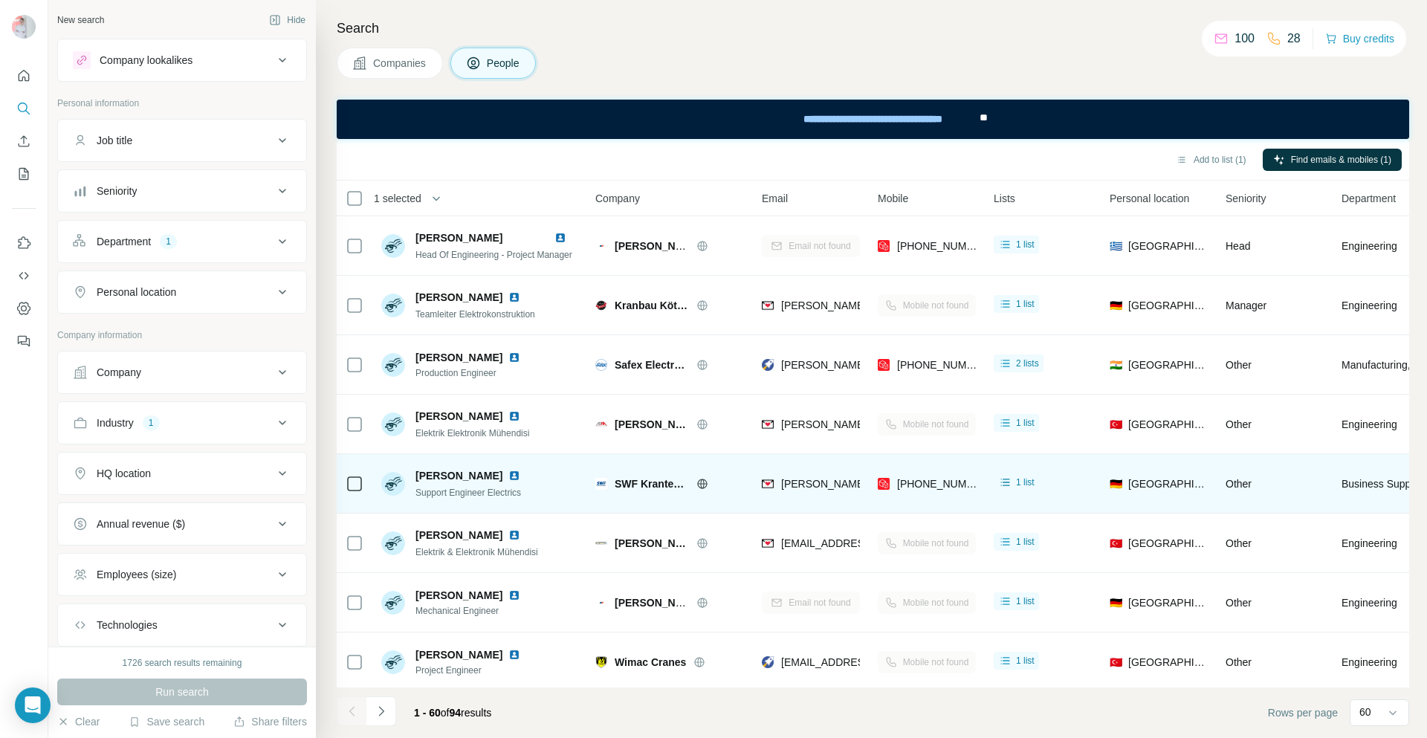
scroll to position [74, 0]
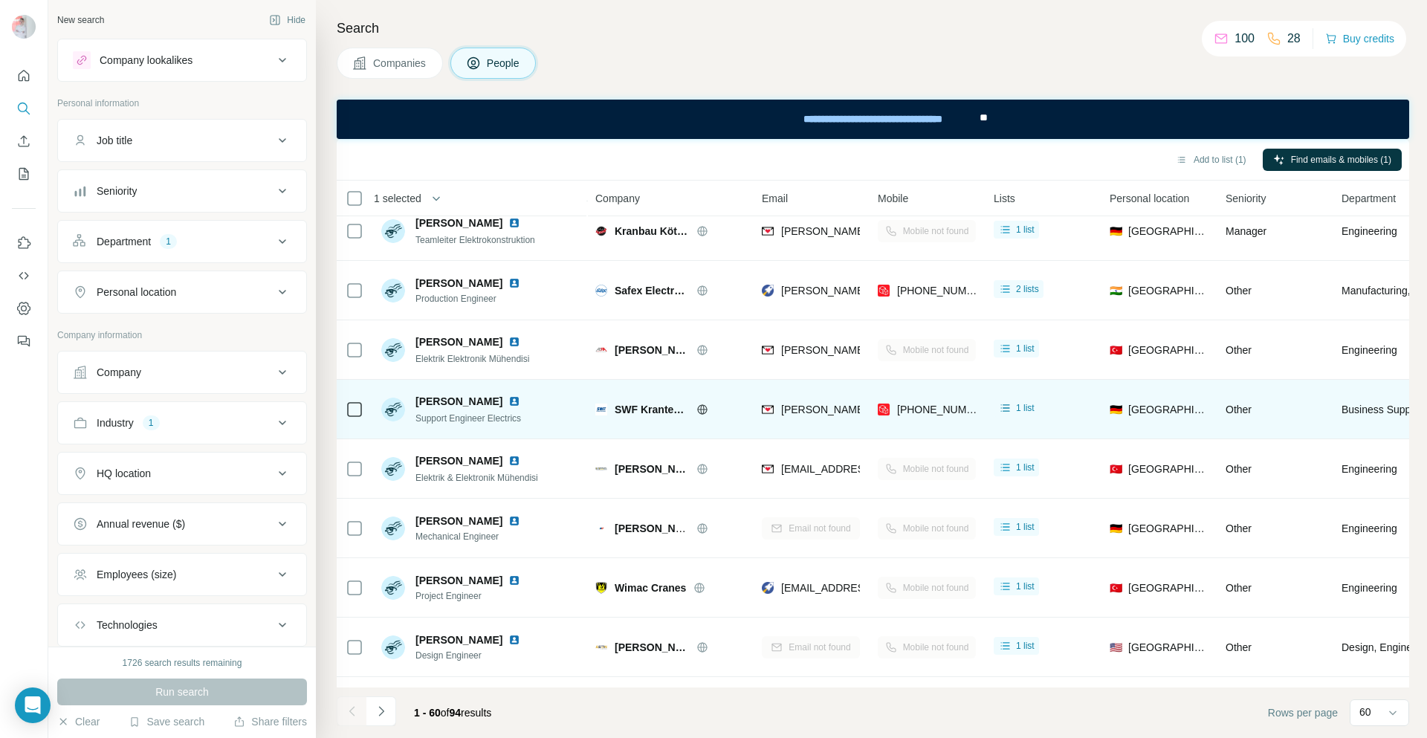
click at [364, 408] on td at bounding box center [355, 409] width 36 height 59
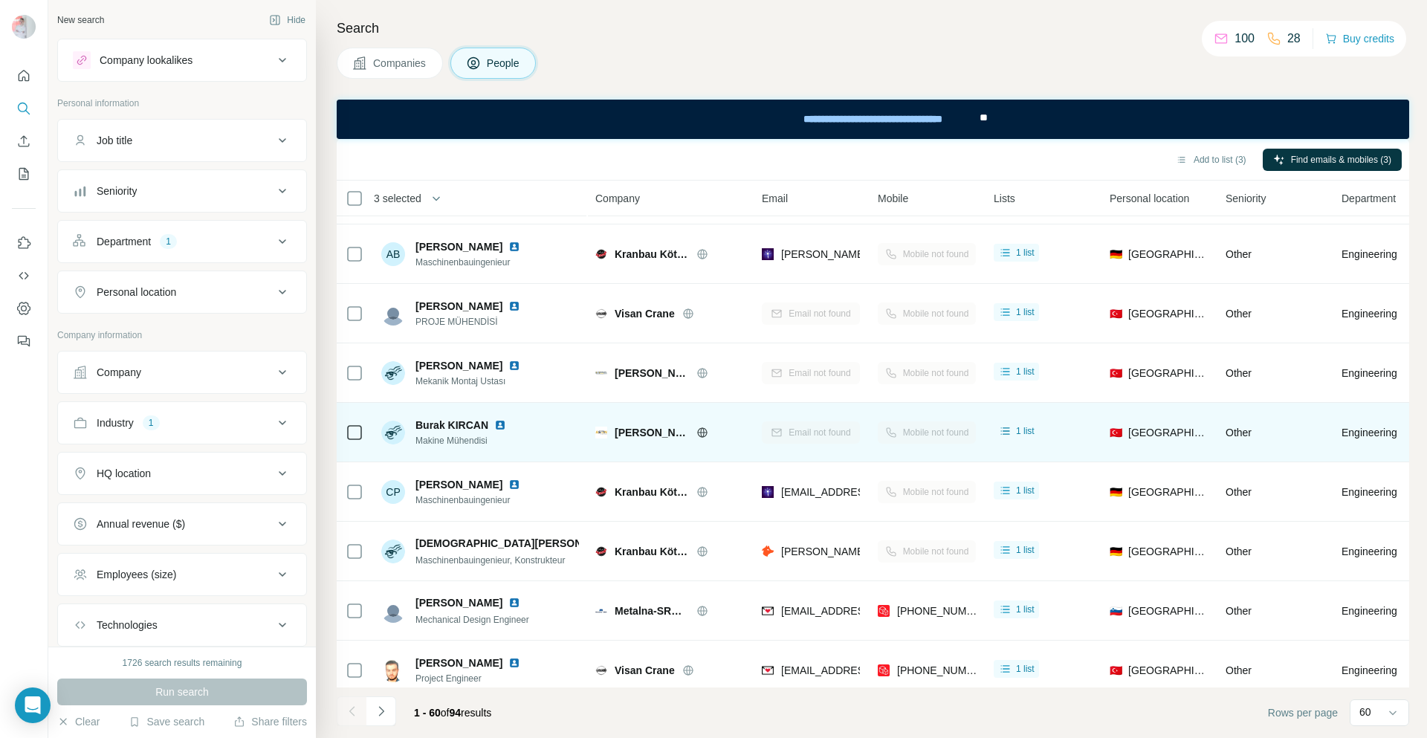
scroll to position [817, 0]
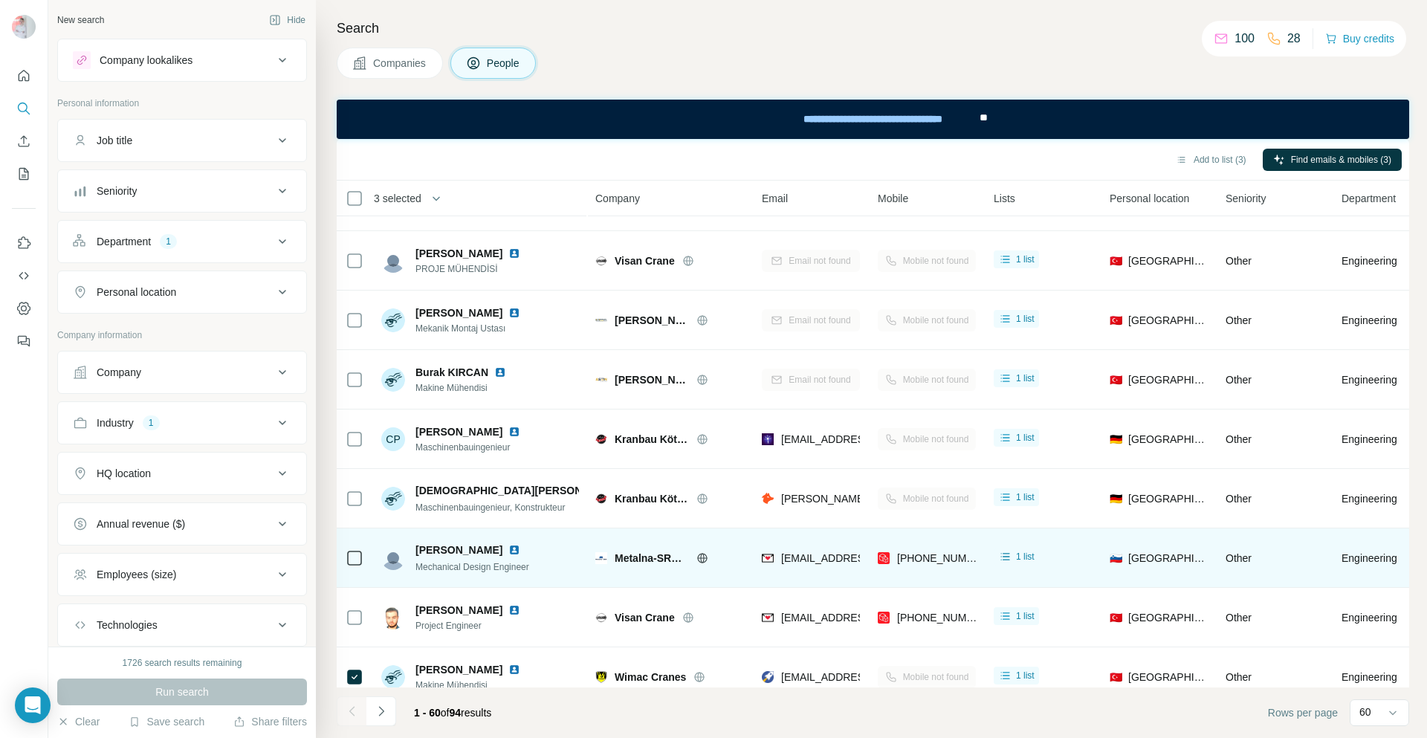
click at [698, 556] on icon at bounding box center [702, 558] width 12 height 12
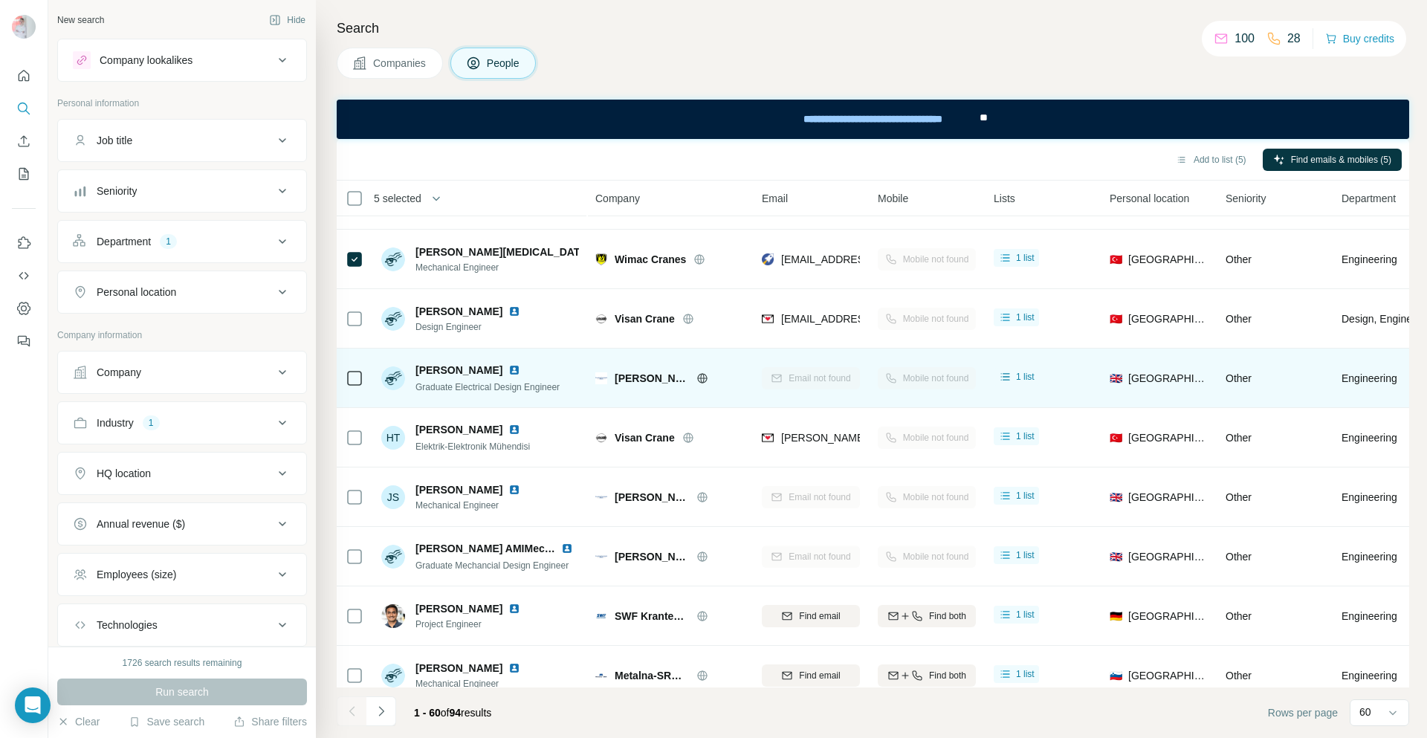
scroll to position [1783, 0]
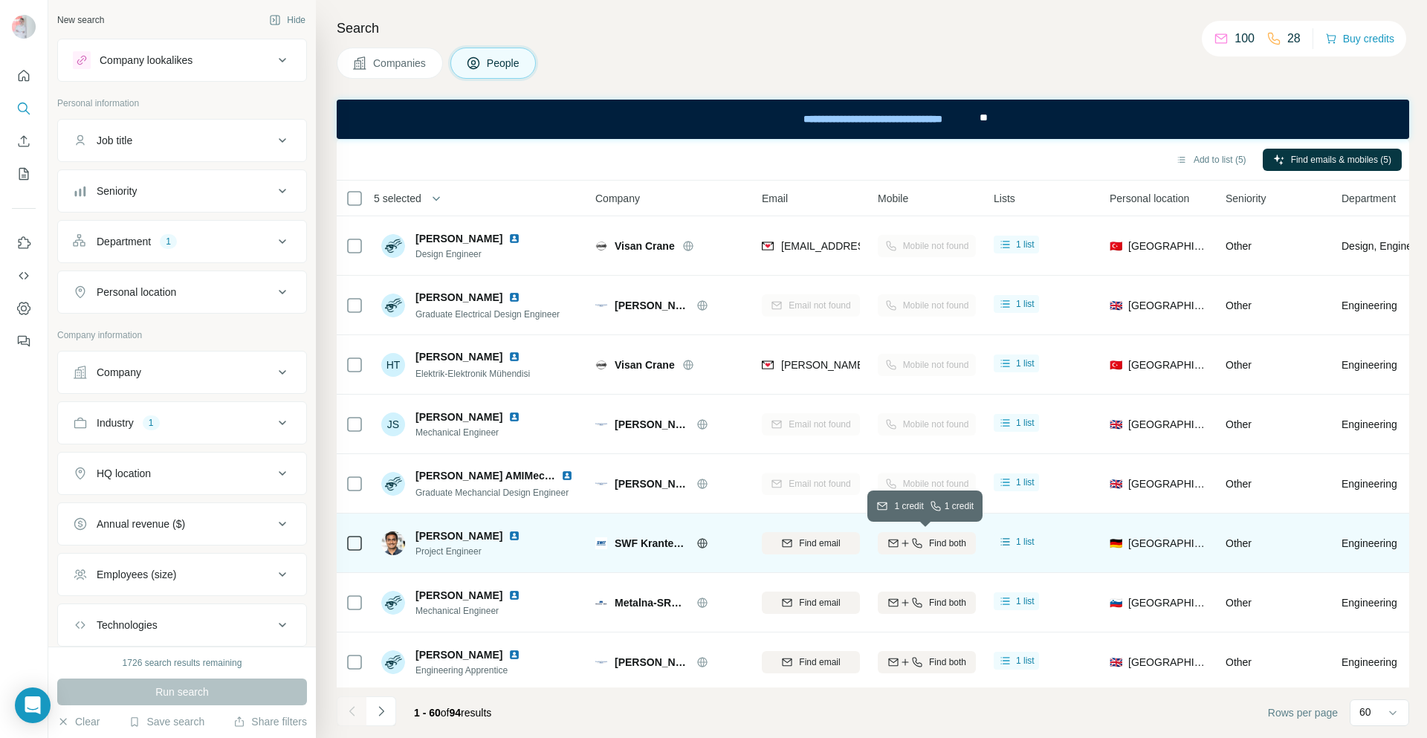
click at [906, 540] on icon "button" at bounding box center [905, 543] width 12 height 12
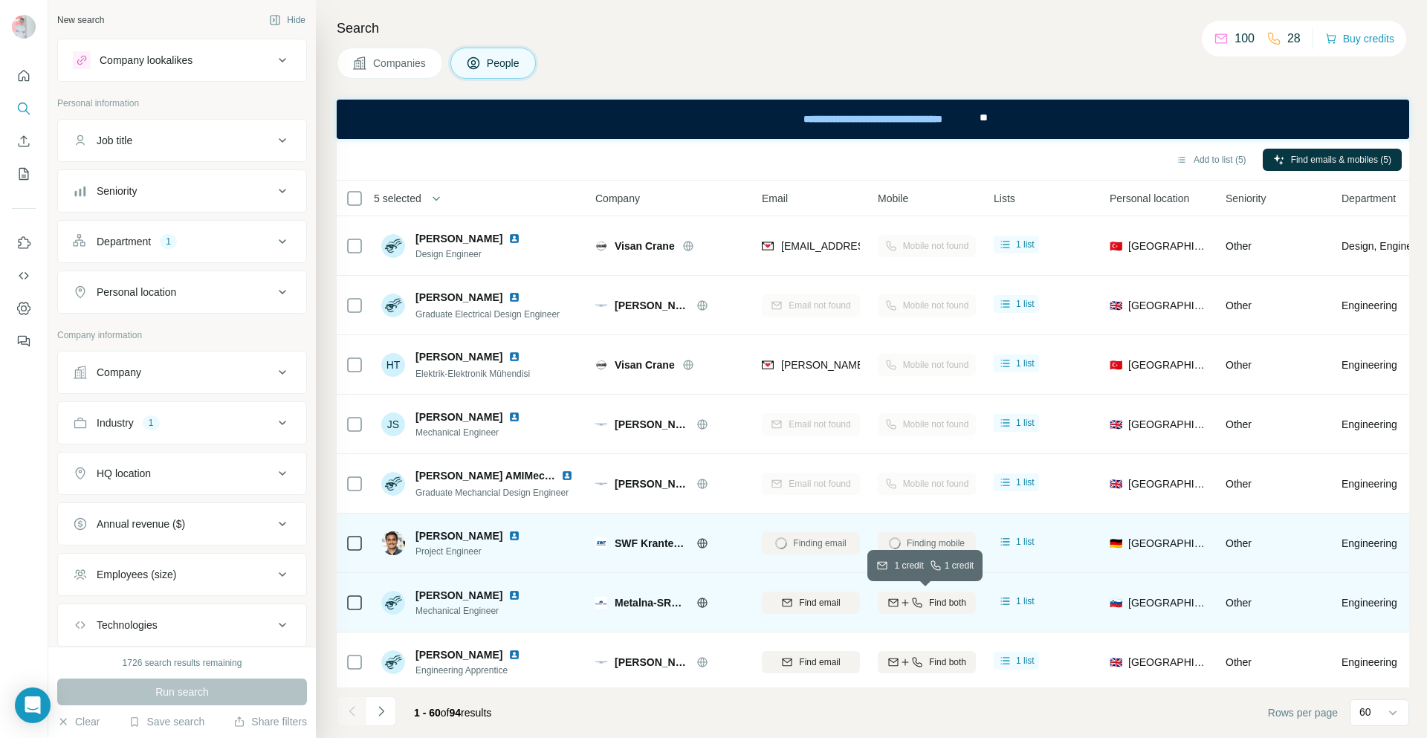
click at [901, 603] on icon "button" at bounding box center [904, 602] width 7 height 1
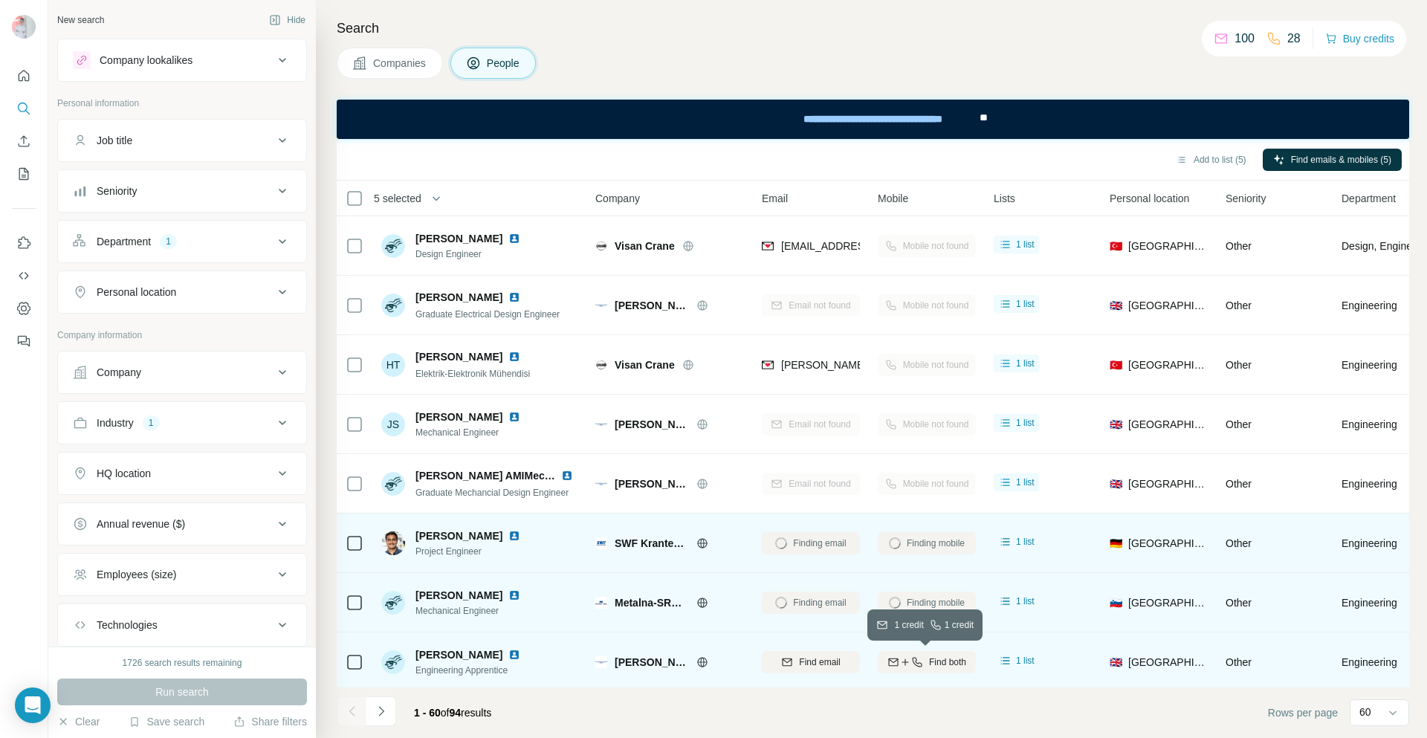
click at [906, 661] on icon "button" at bounding box center [905, 662] width 12 height 12
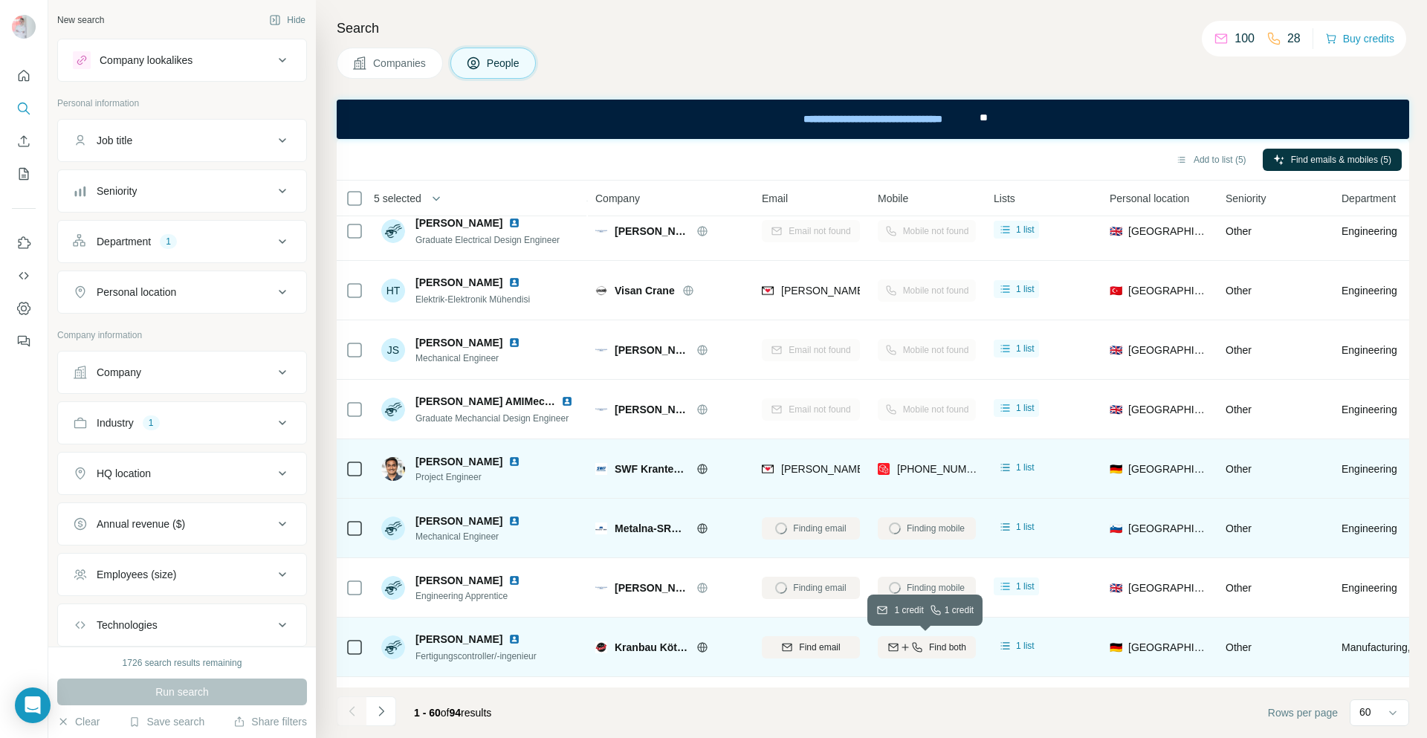
click at [915, 652] on icon "button" at bounding box center [917, 647] width 12 height 12
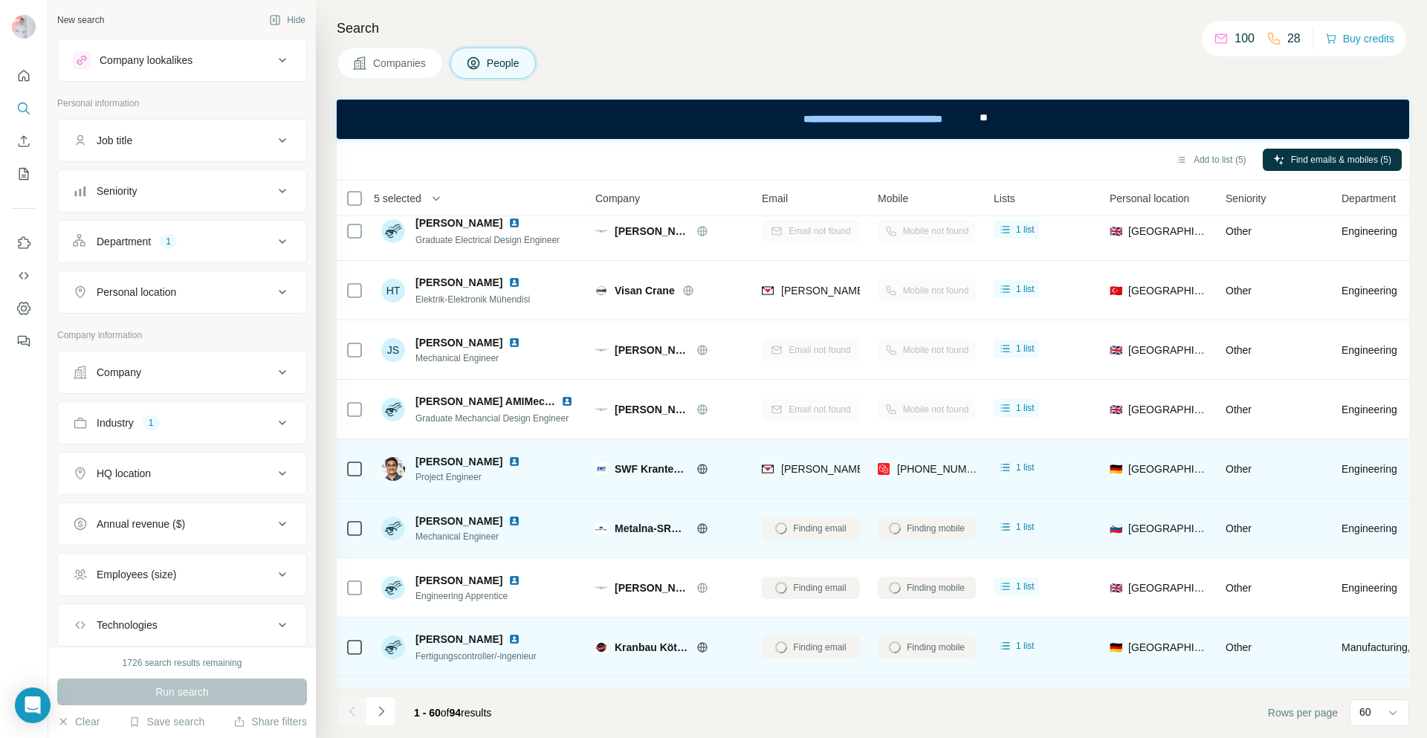
scroll to position [1932, 0]
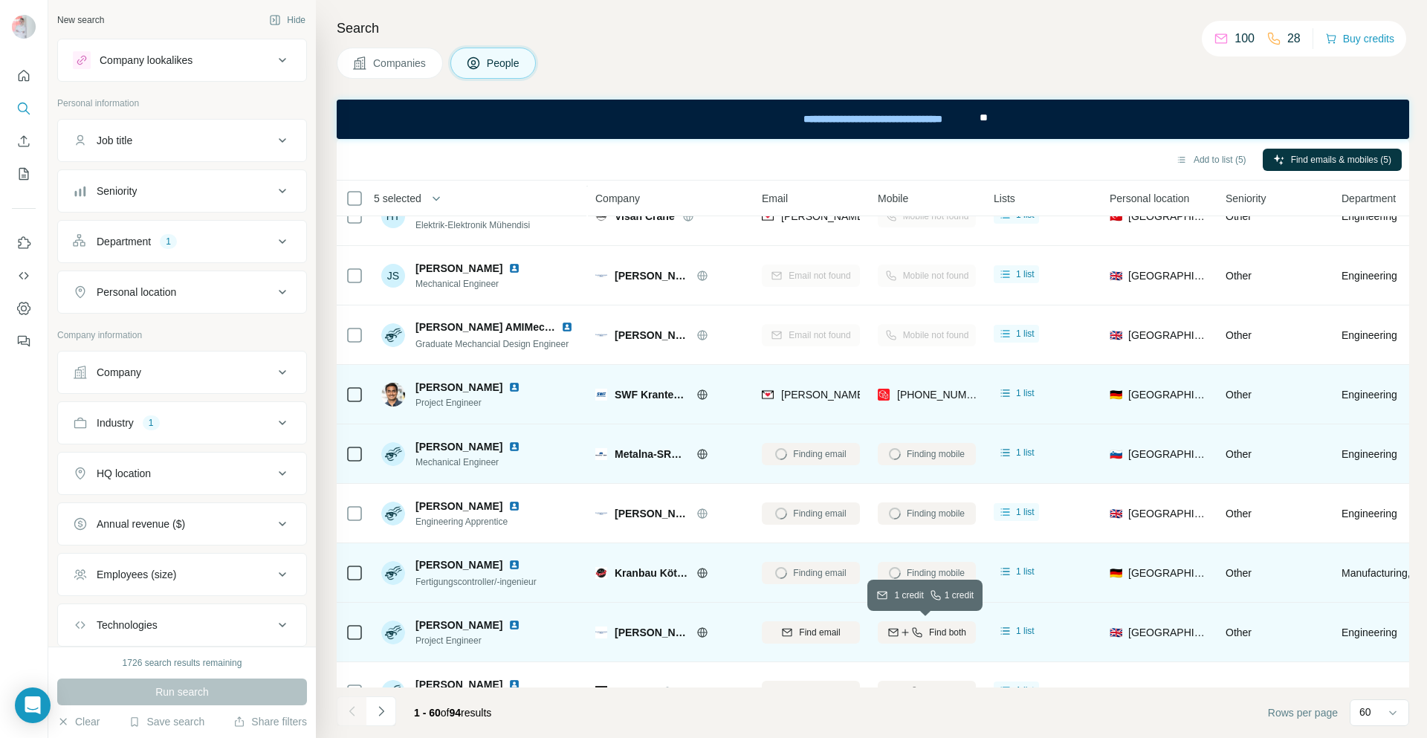
click at [919, 637] on icon "button" at bounding box center [917, 632] width 12 height 12
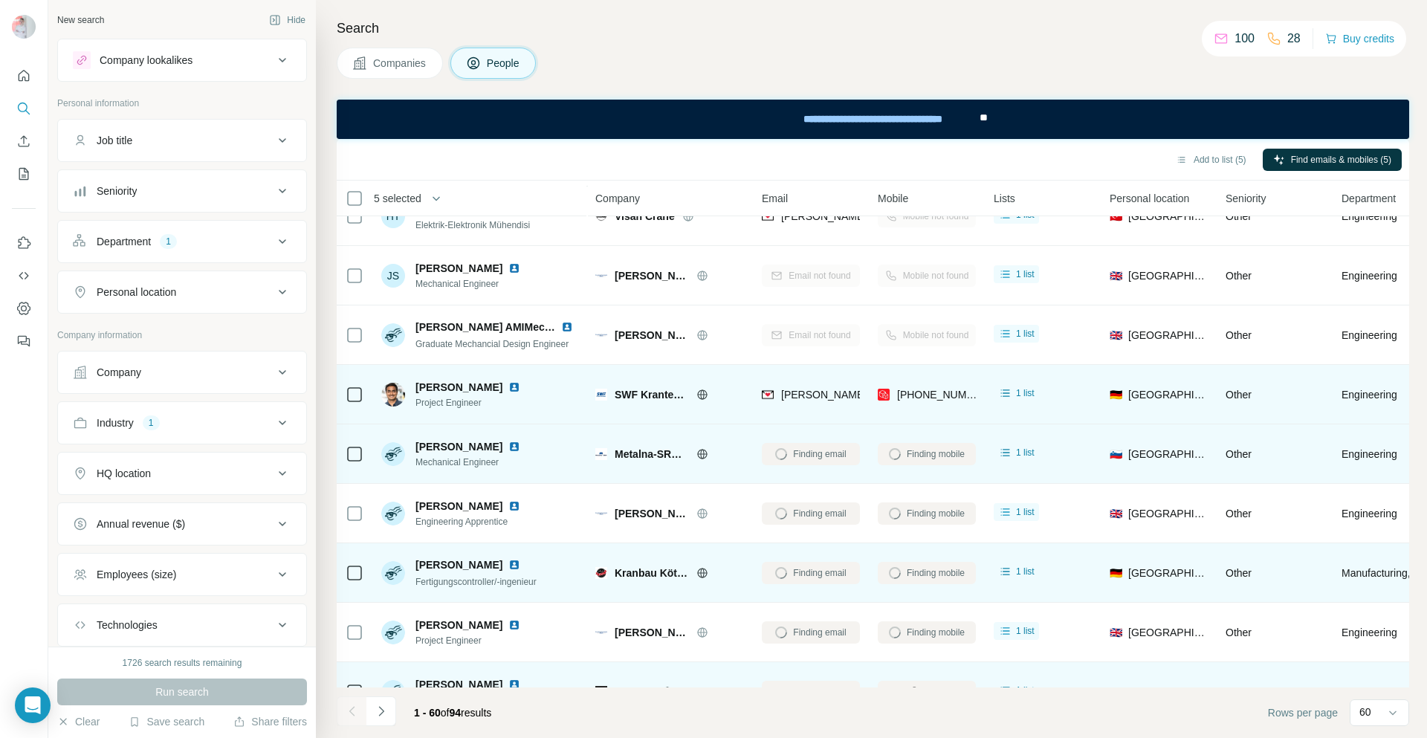
scroll to position [2006, 0]
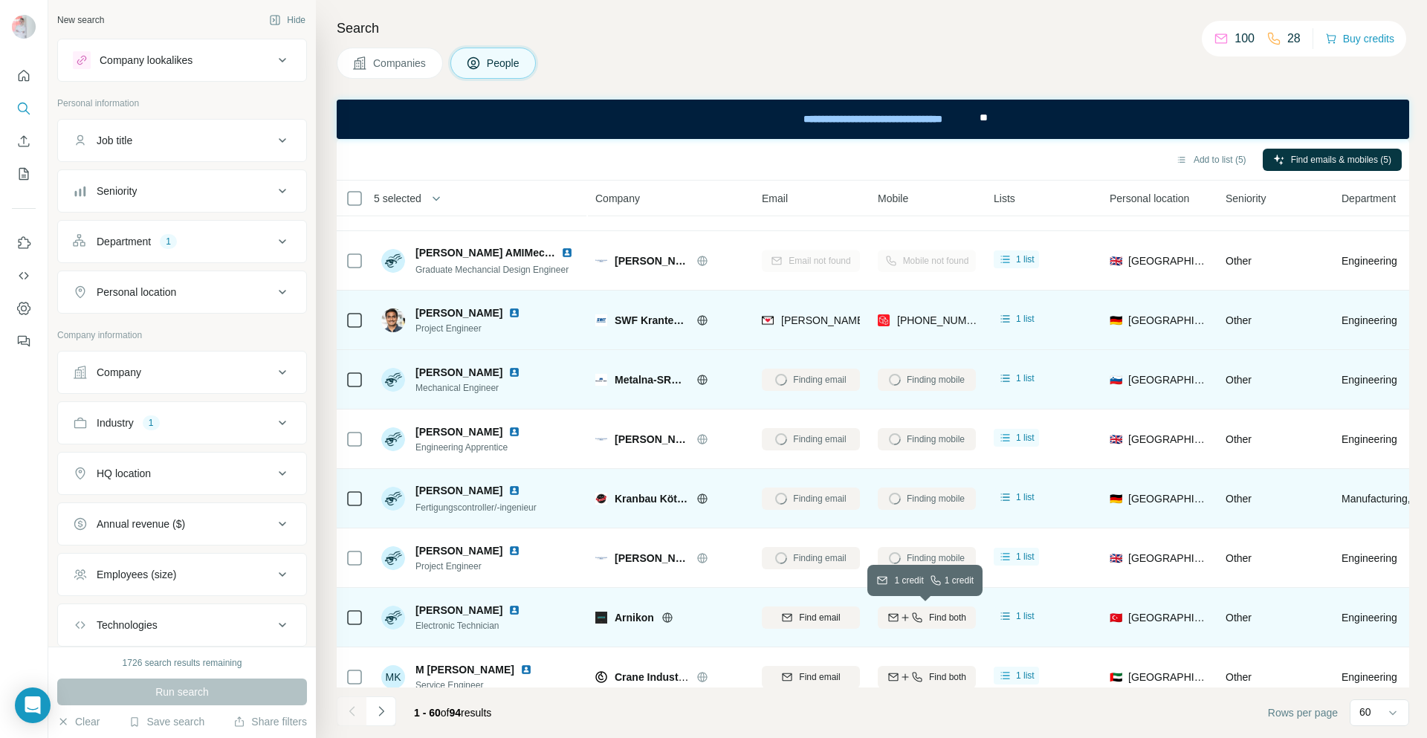
click at [916, 617] on icon "button" at bounding box center [917, 617] width 12 height 12
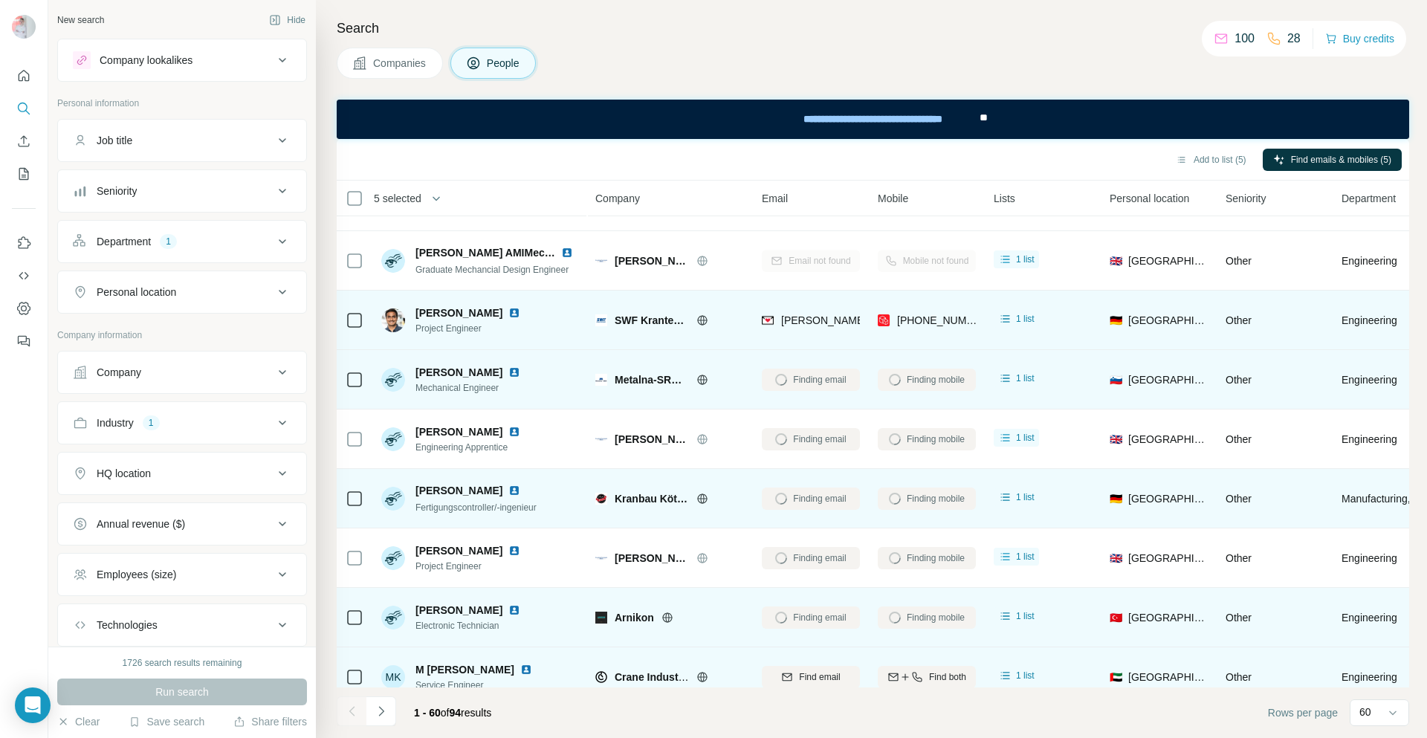
scroll to position [2080, 0]
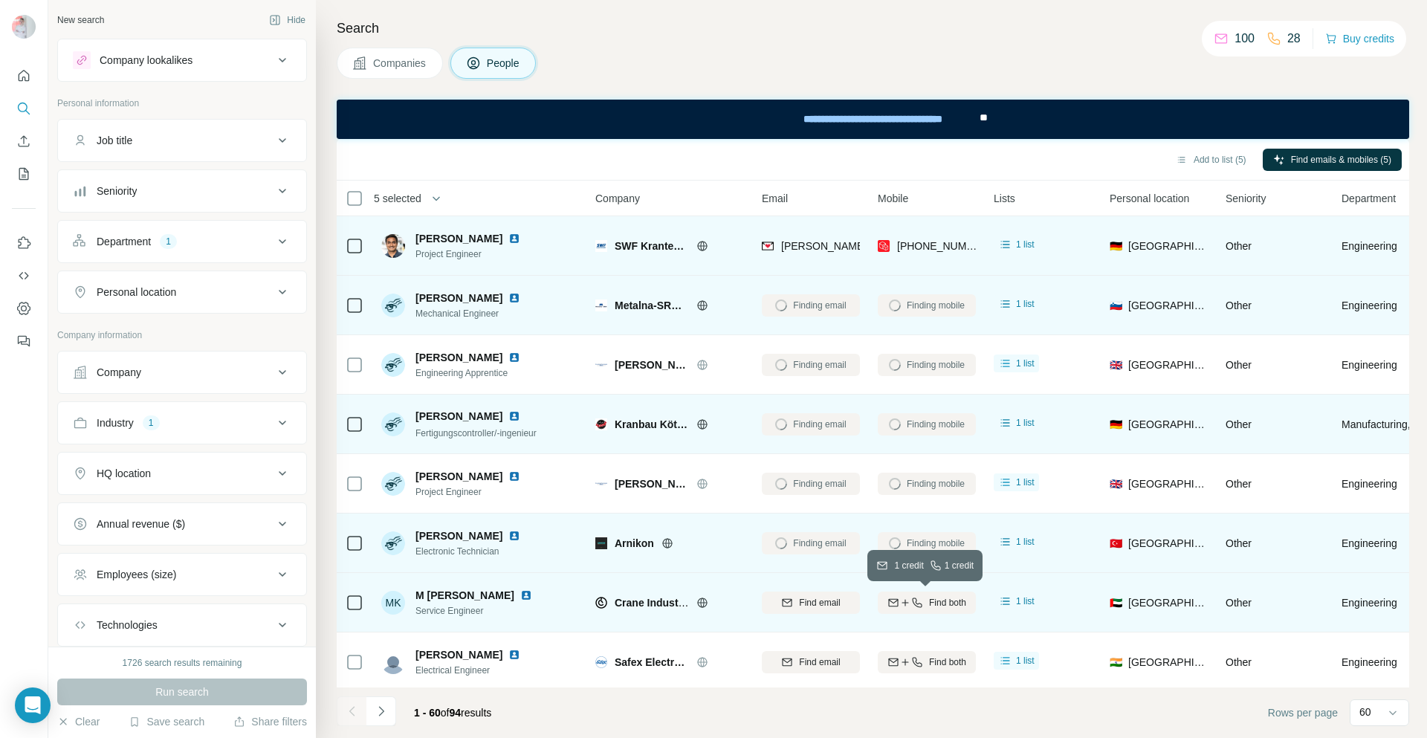
click at [911, 600] on icon "button" at bounding box center [917, 603] width 12 height 12
click at [367, 249] on td at bounding box center [355, 245] width 36 height 59
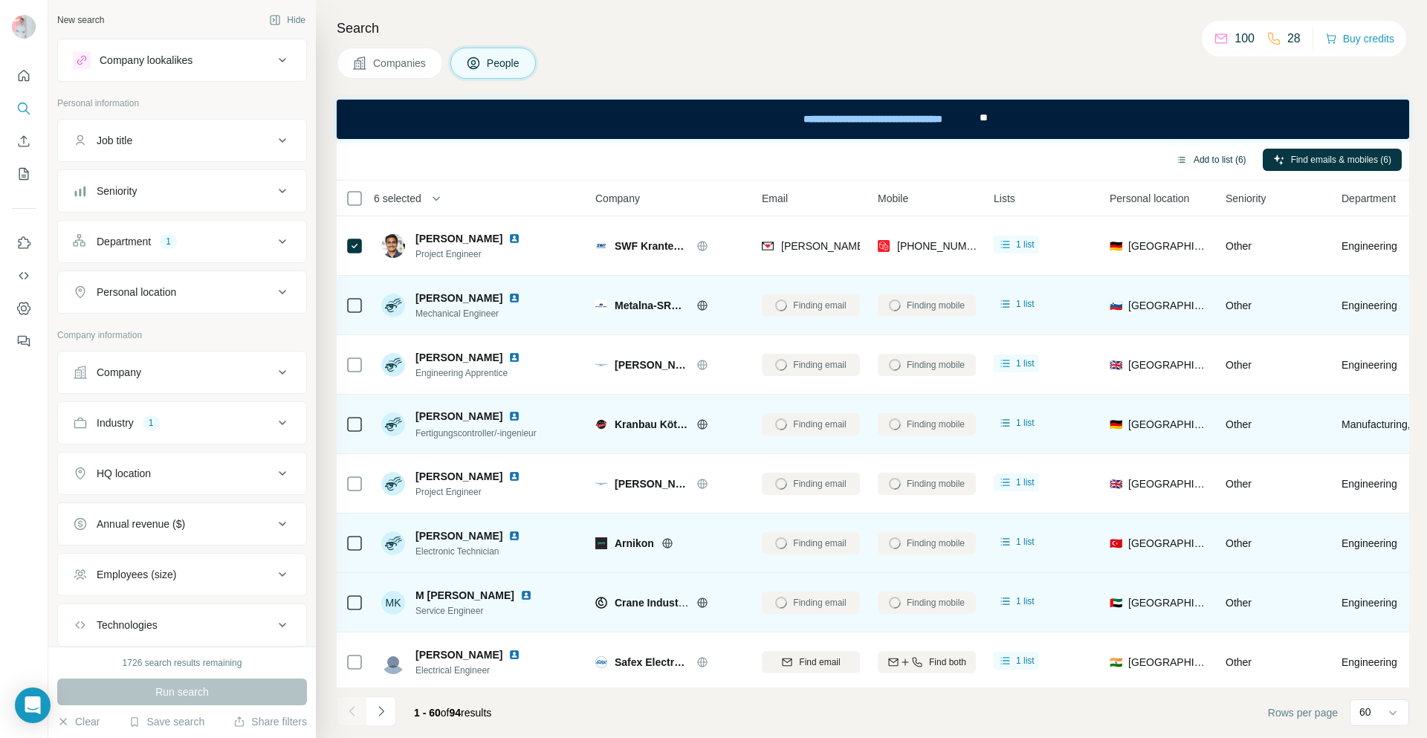
click at [1195, 152] on button "Add to list (6)" at bounding box center [1210, 160] width 91 height 22
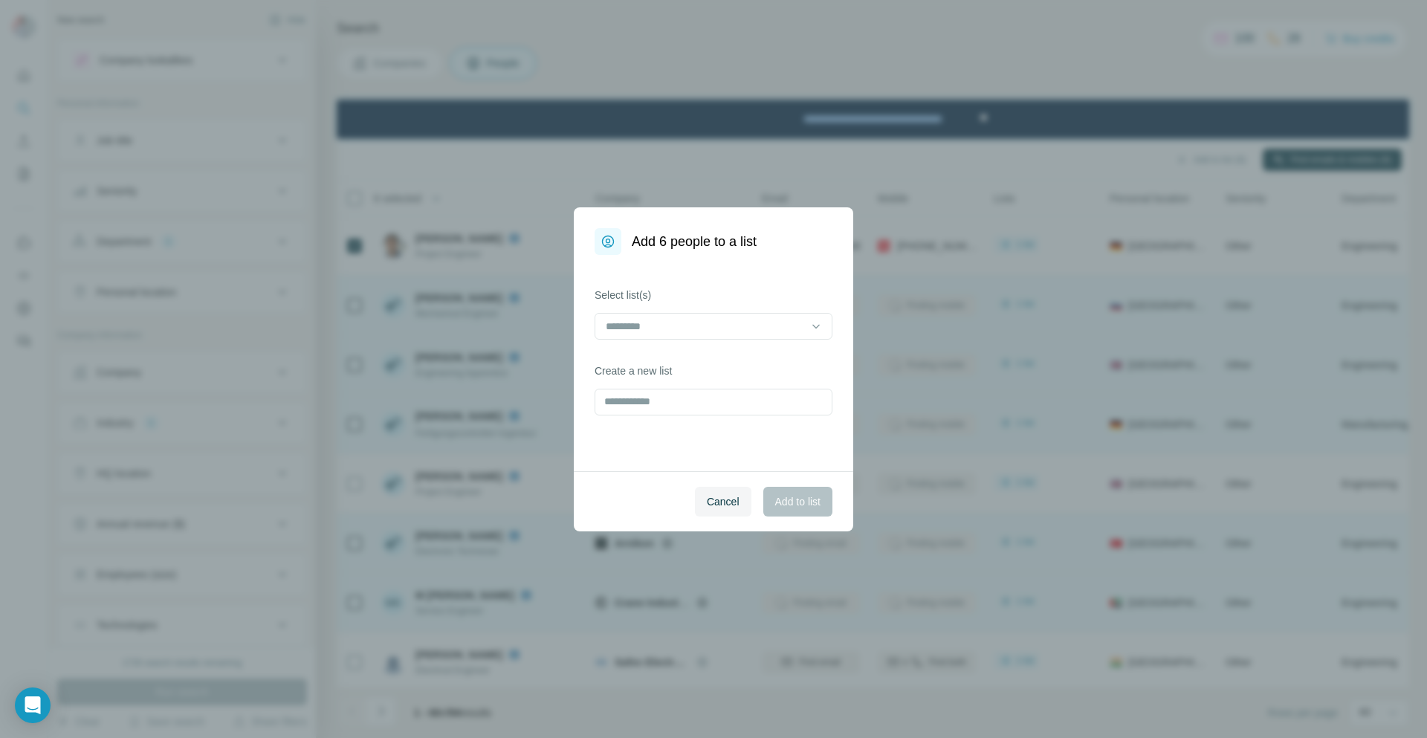
scroll to position [2006, 0]
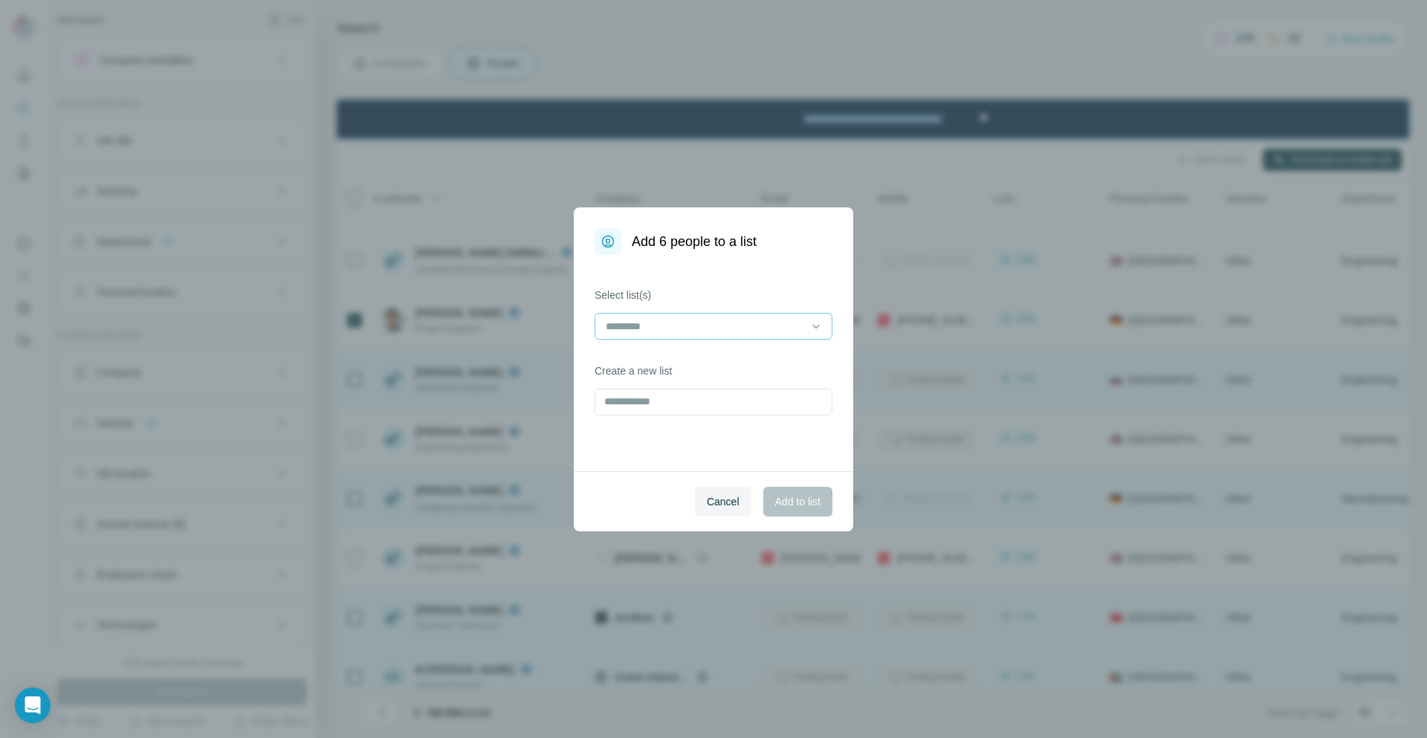
click at [735, 319] on input at bounding box center [704, 326] width 201 height 16
drag, startPoint x: 676, startPoint y: 364, endPoint x: 806, endPoint y: 473, distance: 169.8
click at [676, 363] on p "Kranbau-Leads" at bounding box center [642, 359] width 71 height 15
click at [802, 494] on span "Add to list" at bounding box center [797, 501] width 45 height 15
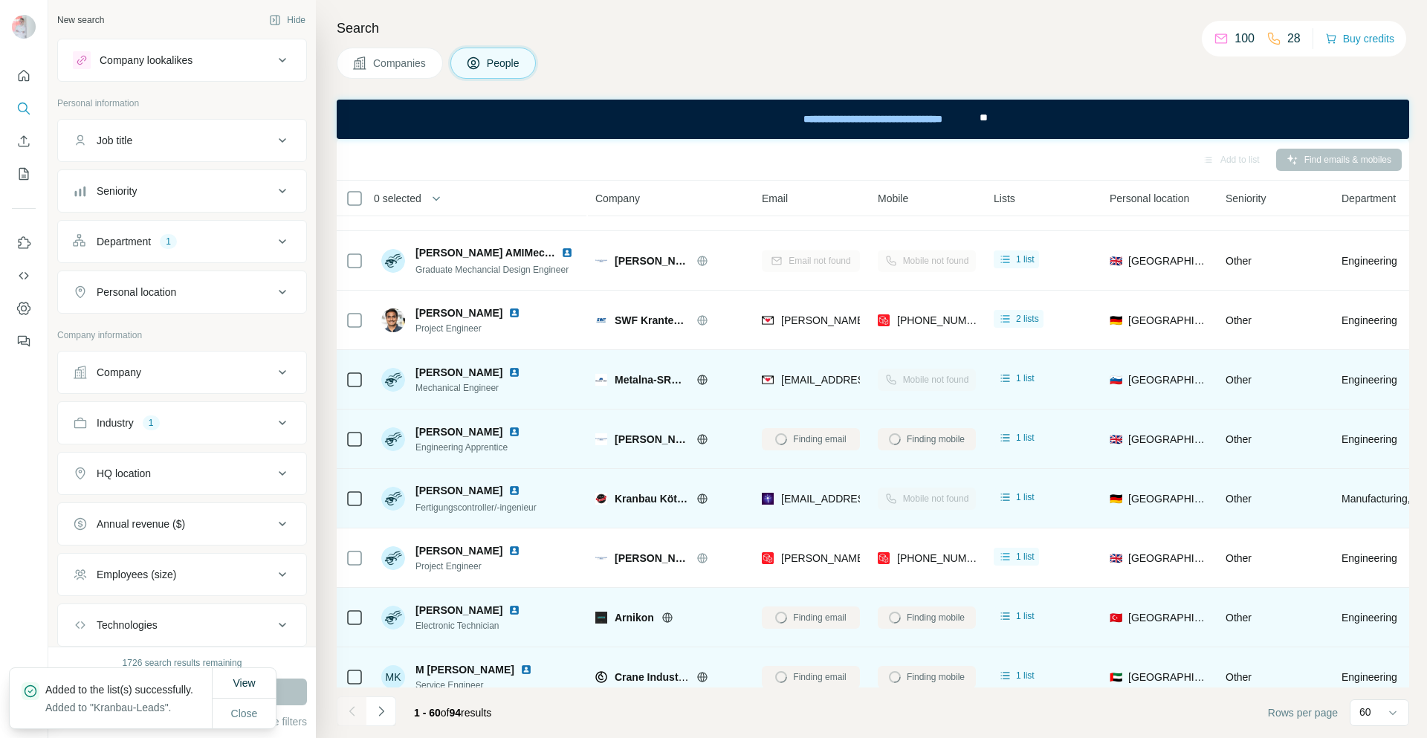
scroll to position [2080, 0]
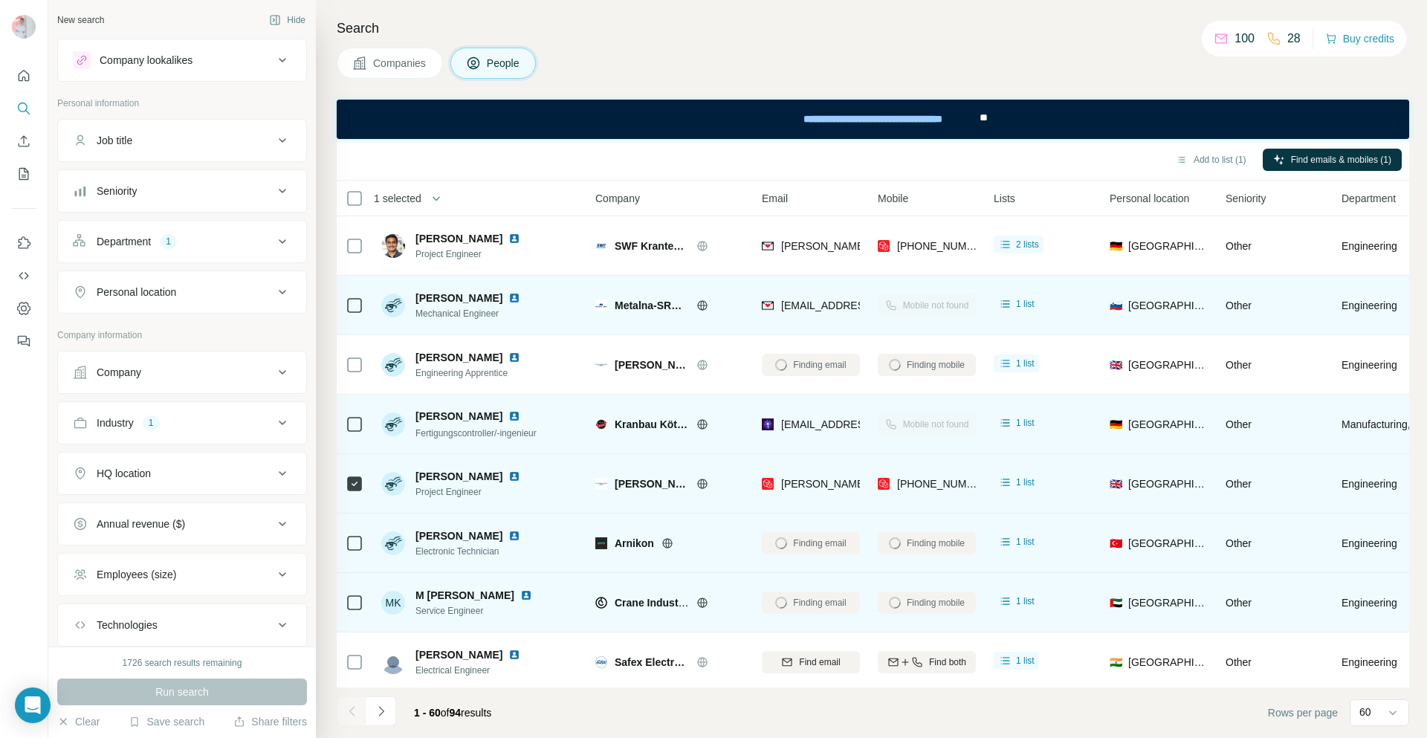
click at [703, 483] on icon at bounding box center [702, 483] width 10 height 1
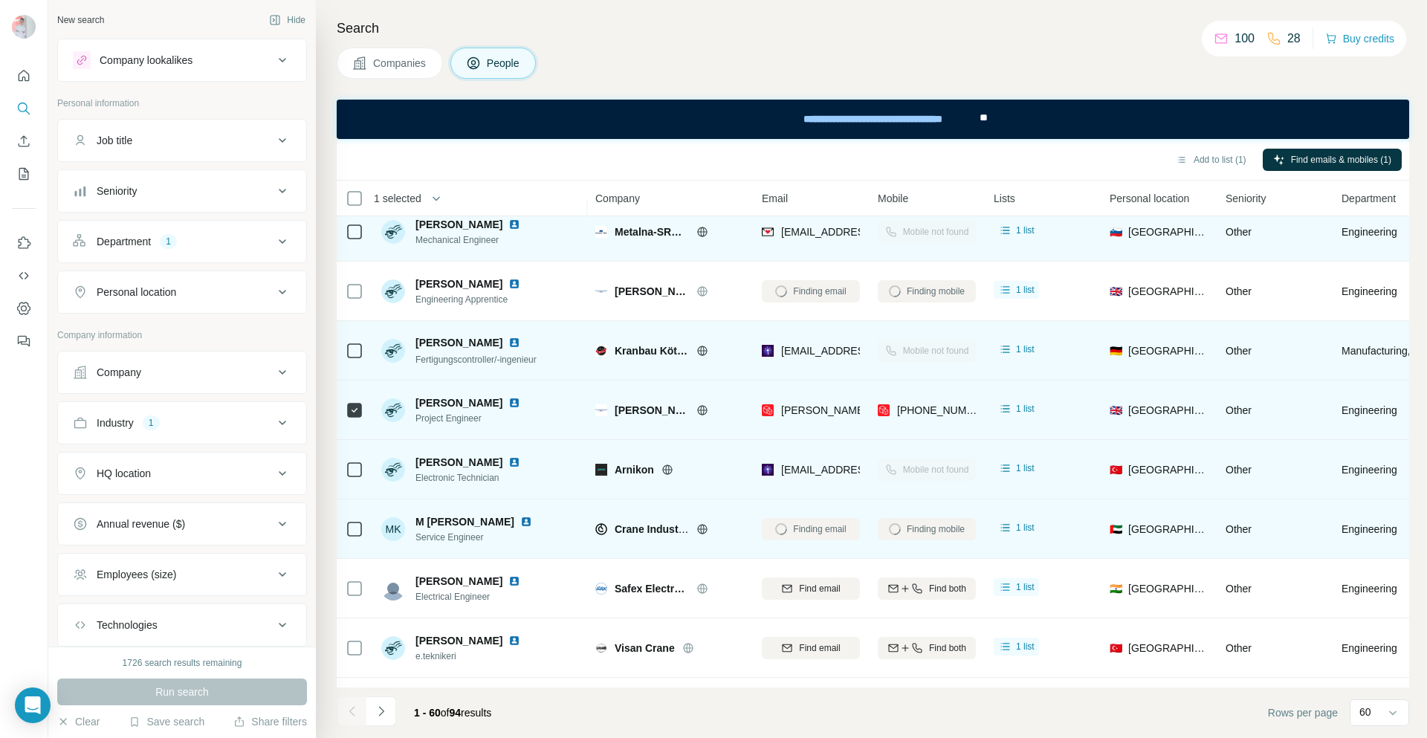
scroll to position [2155, 0]
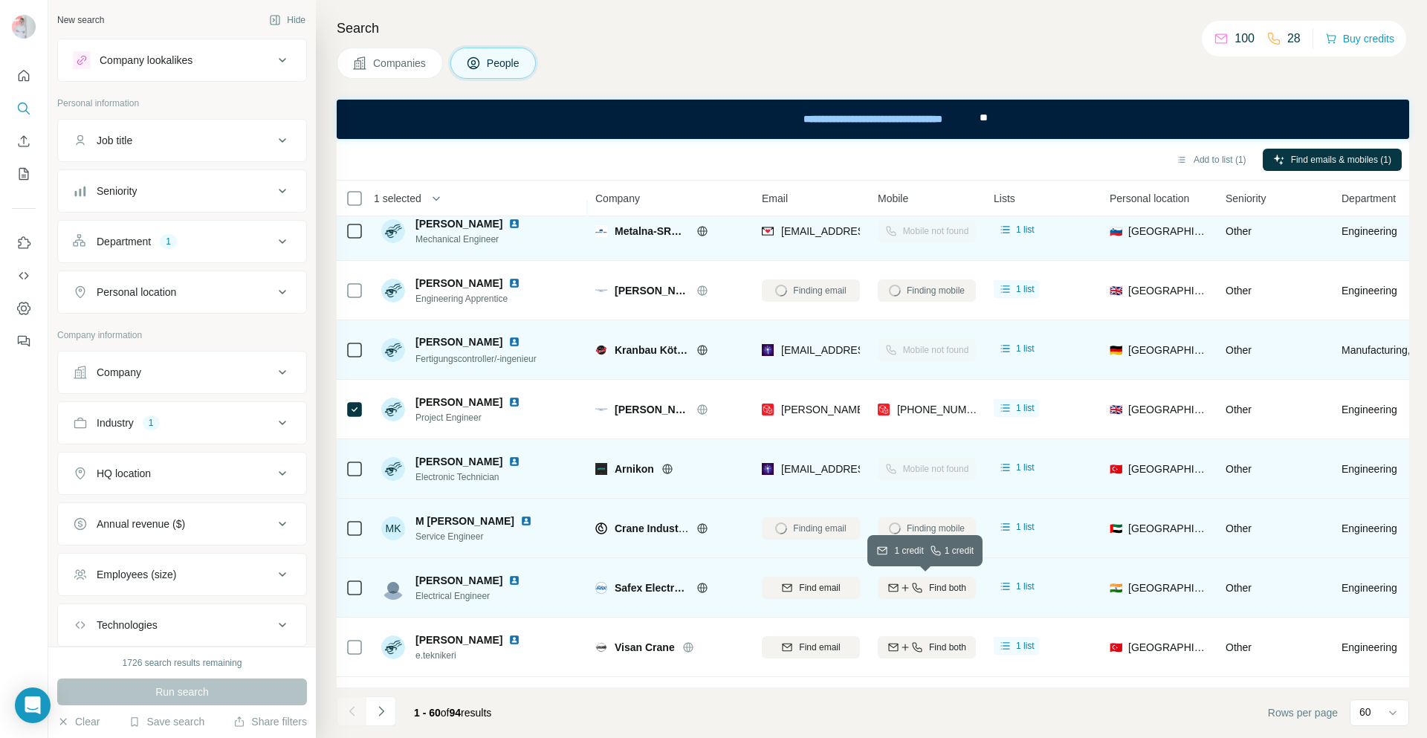
click at [935, 588] on span "Find both" at bounding box center [947, 587] width 37 height 13
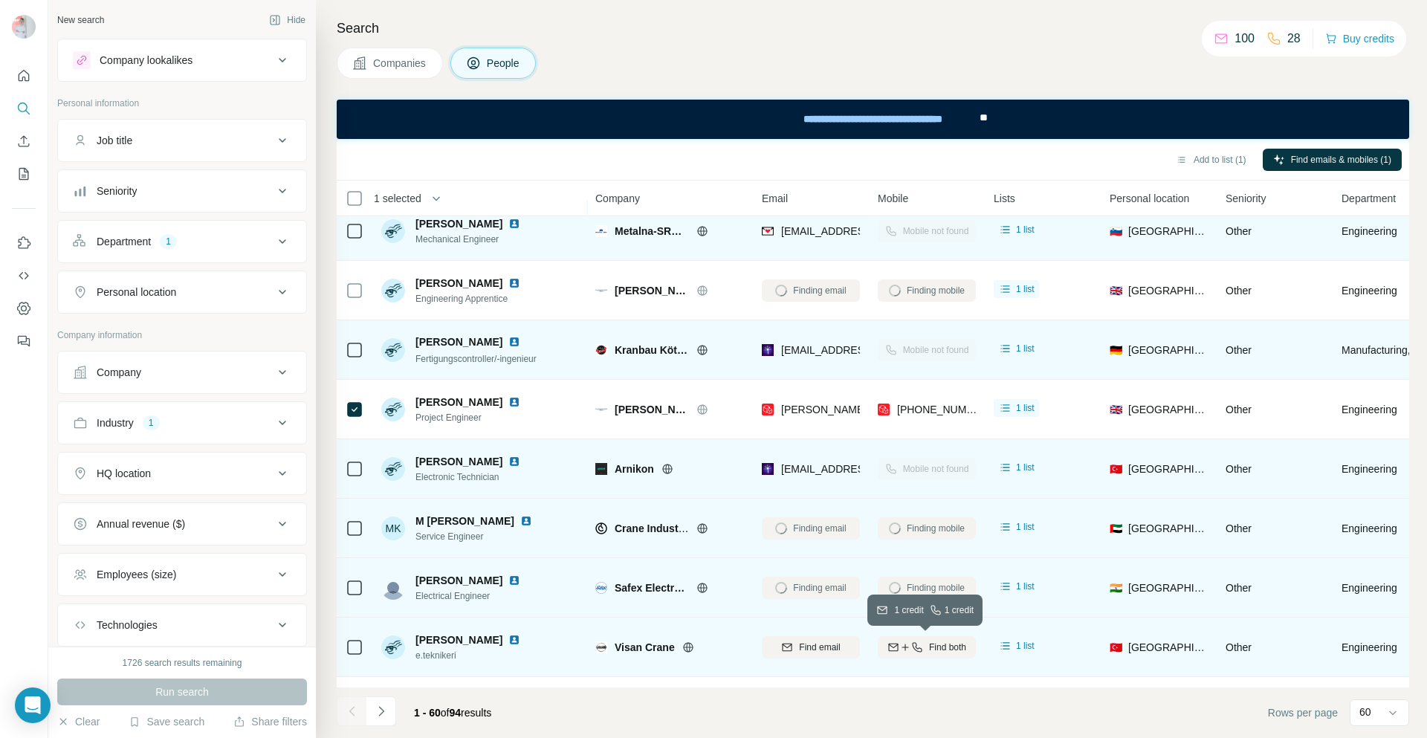
click at [929, 642] on span "Find both" at bounding box center [947, 646] width 37 height 13
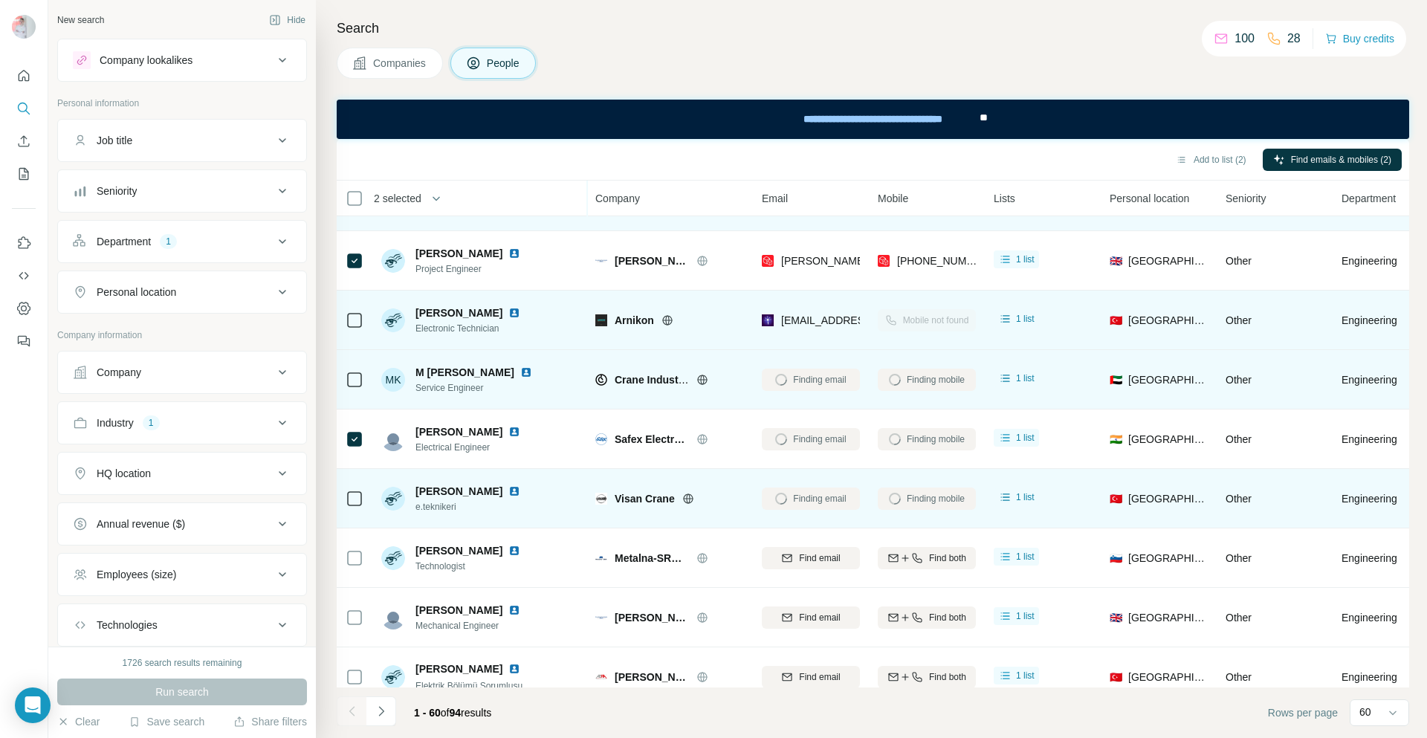
scroll to position [2378, 0]
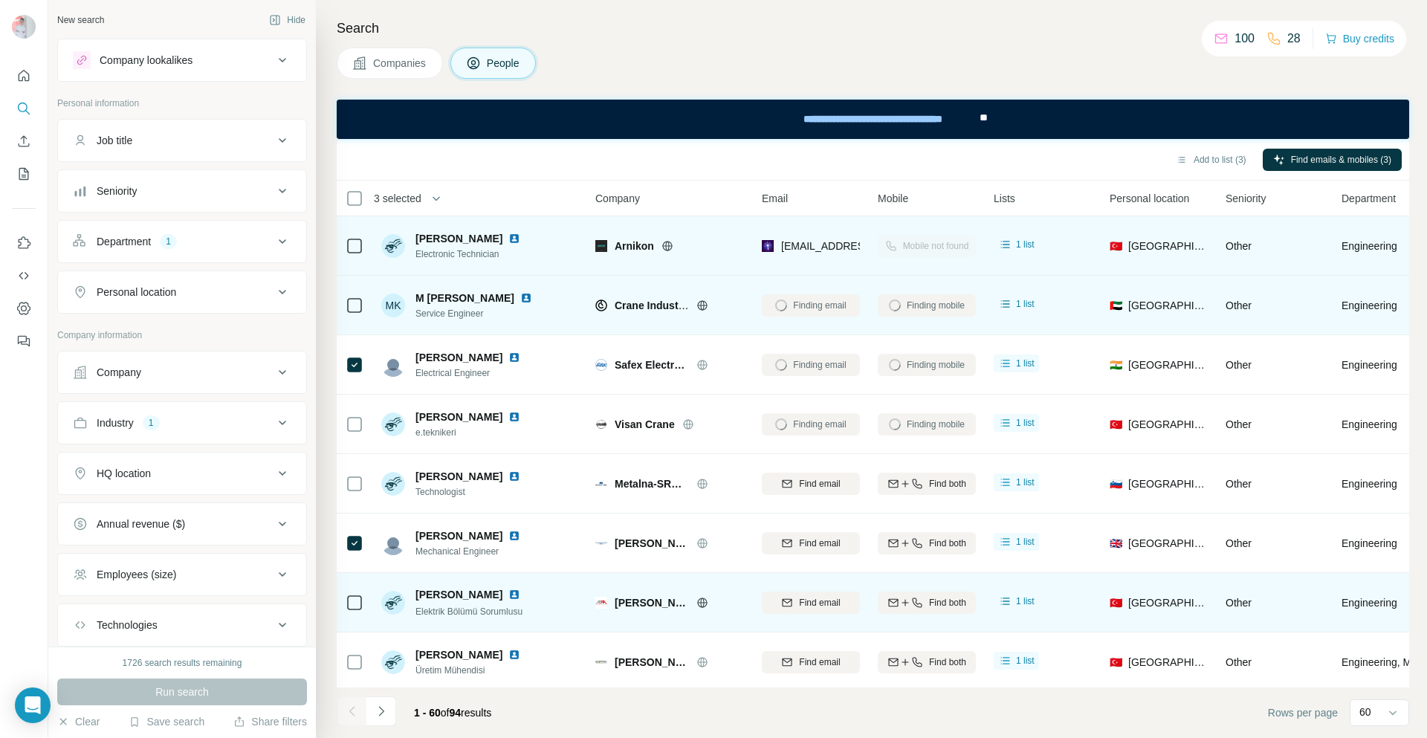
click at [915, 538] on icon "button" at bounding box center [917, 543] width 12 height 12
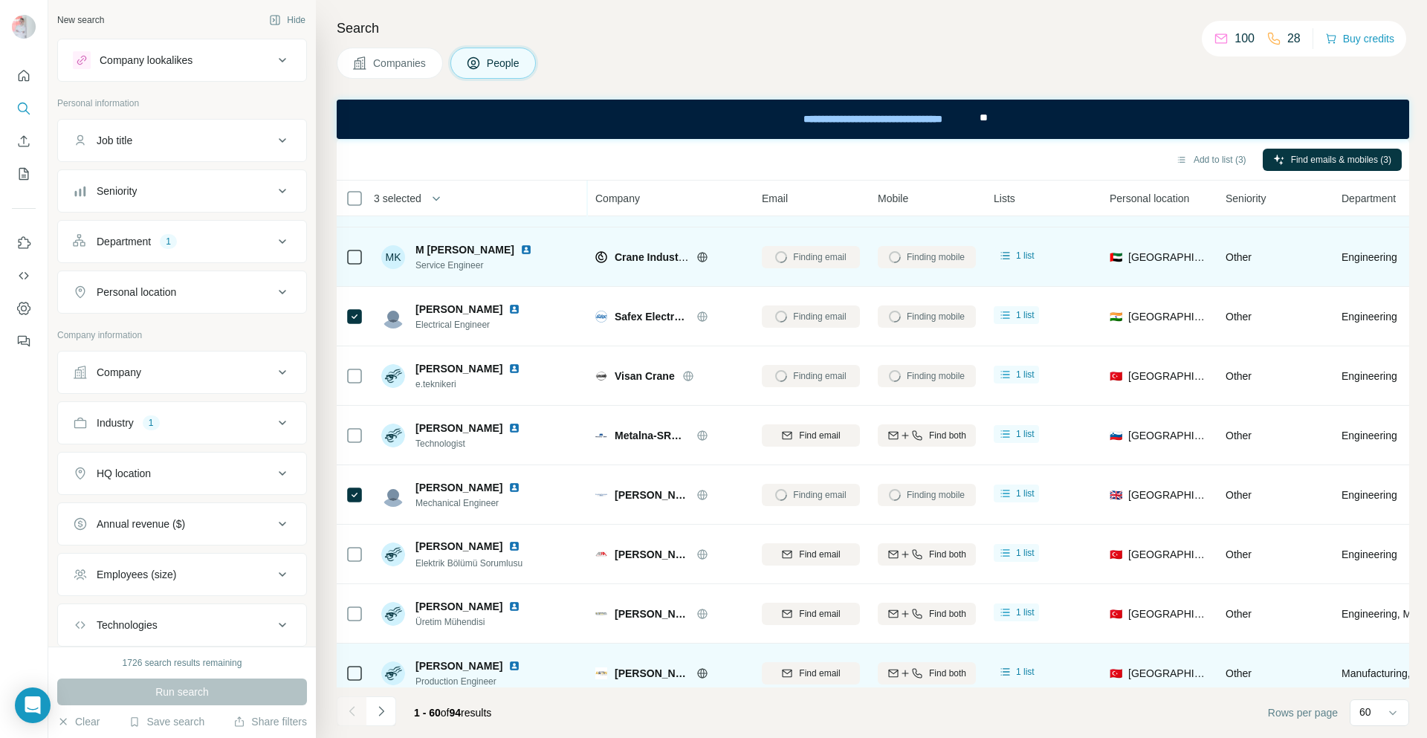
scroll to position [2452, 0]
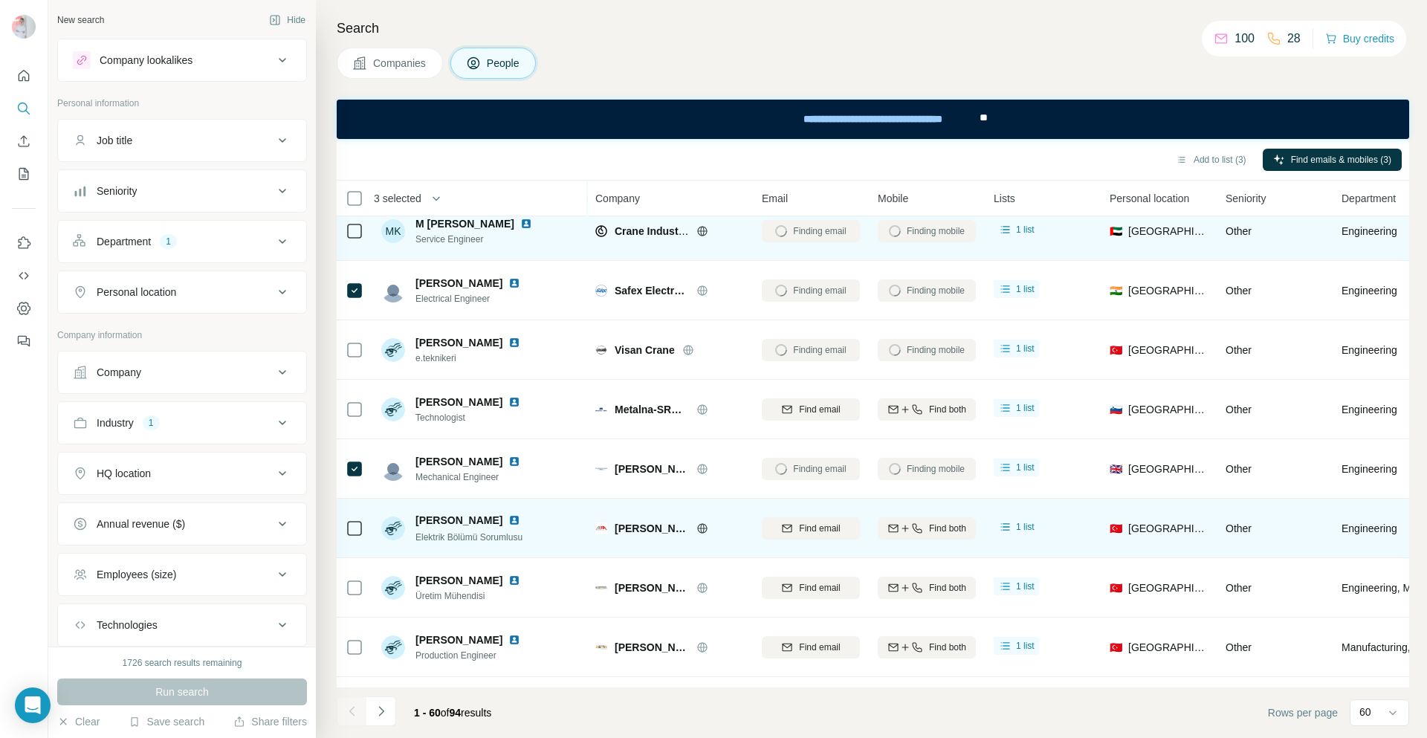
click at [935, 407] on span "Find both" at bounding box center [947, 409] width 37 height 13
click at [941, 532] on span "Find both" at bounding box center [947, 528] width 37 height 13
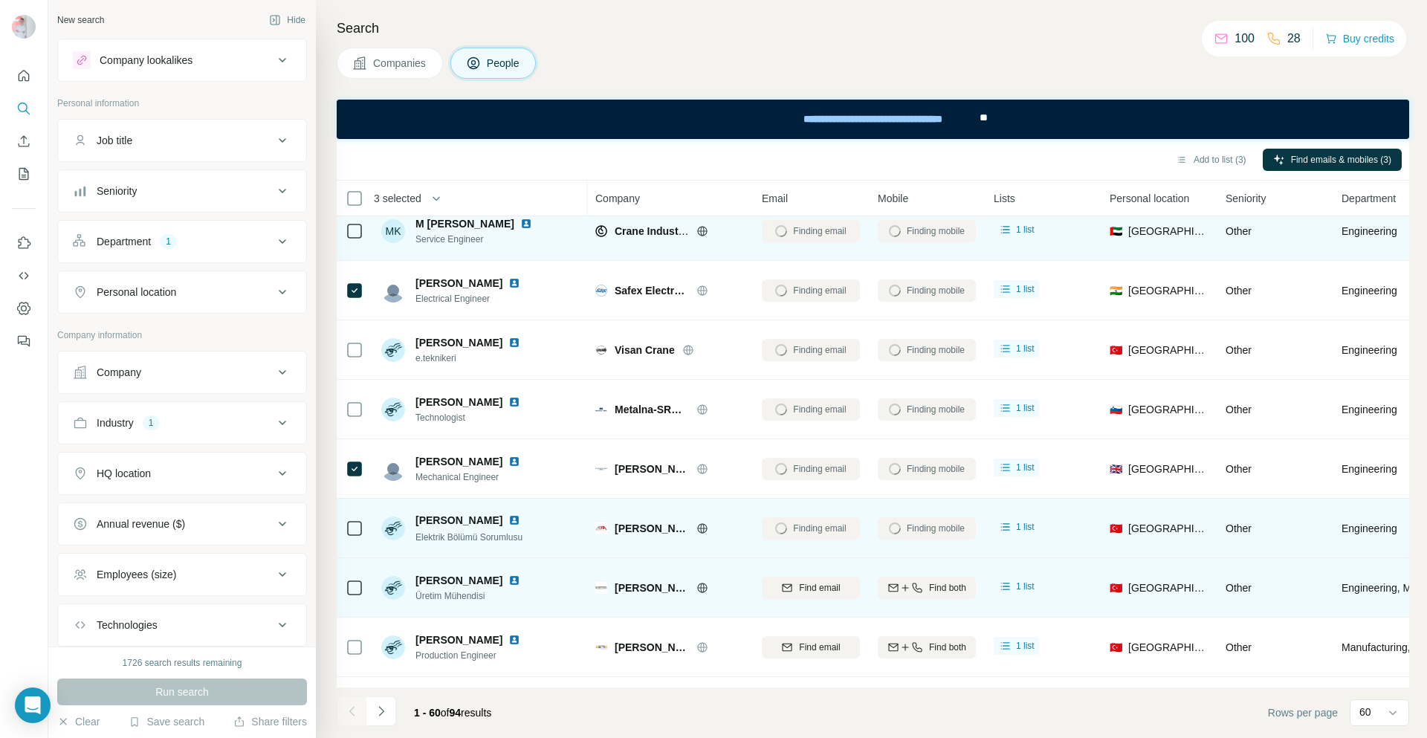
click at [926, 589] on div "Find both" at bounding box center [926, 587] width 98 height 13
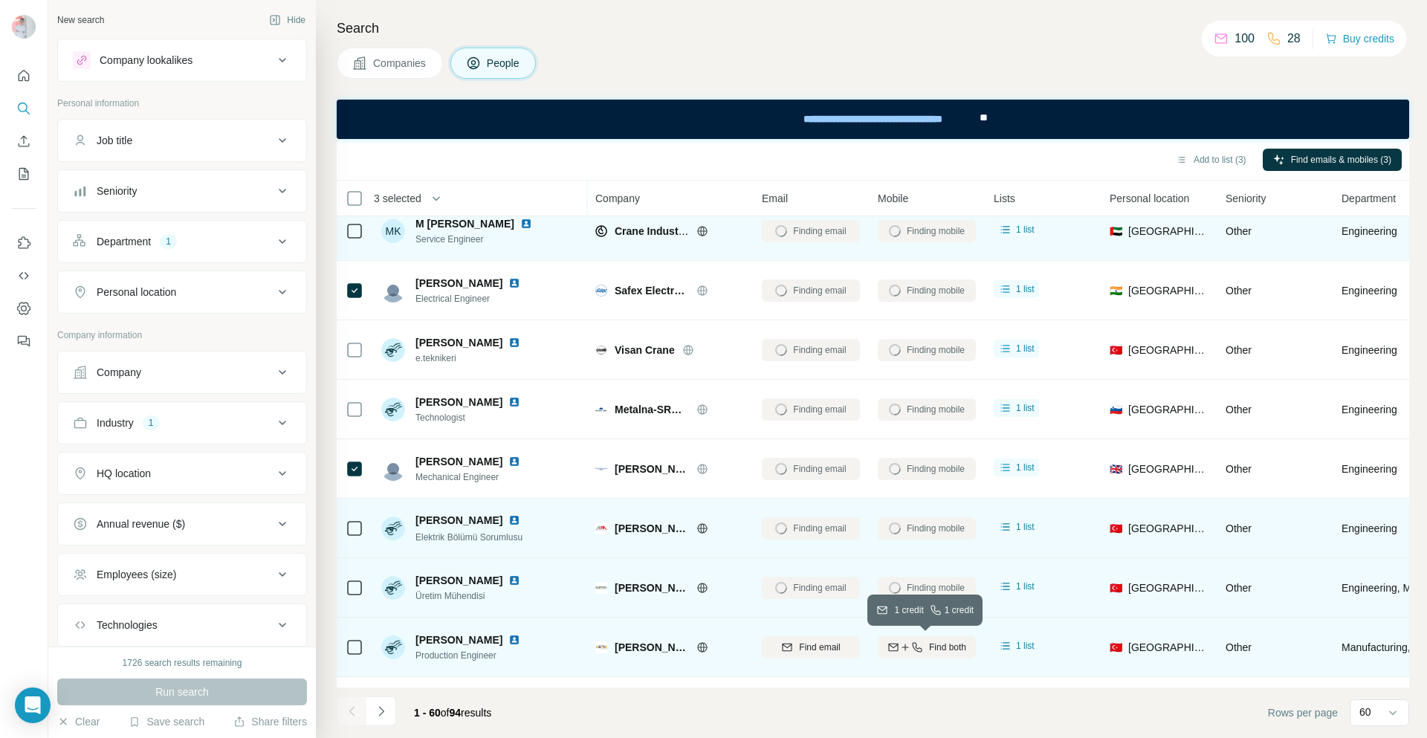
click at [911, 646] on icon "button" at bounding box center [917, 647] width 12 height 12
click at [1207, 163] on button "Add to list (3)" at bounding box center [1210, 160] width 91 height 22
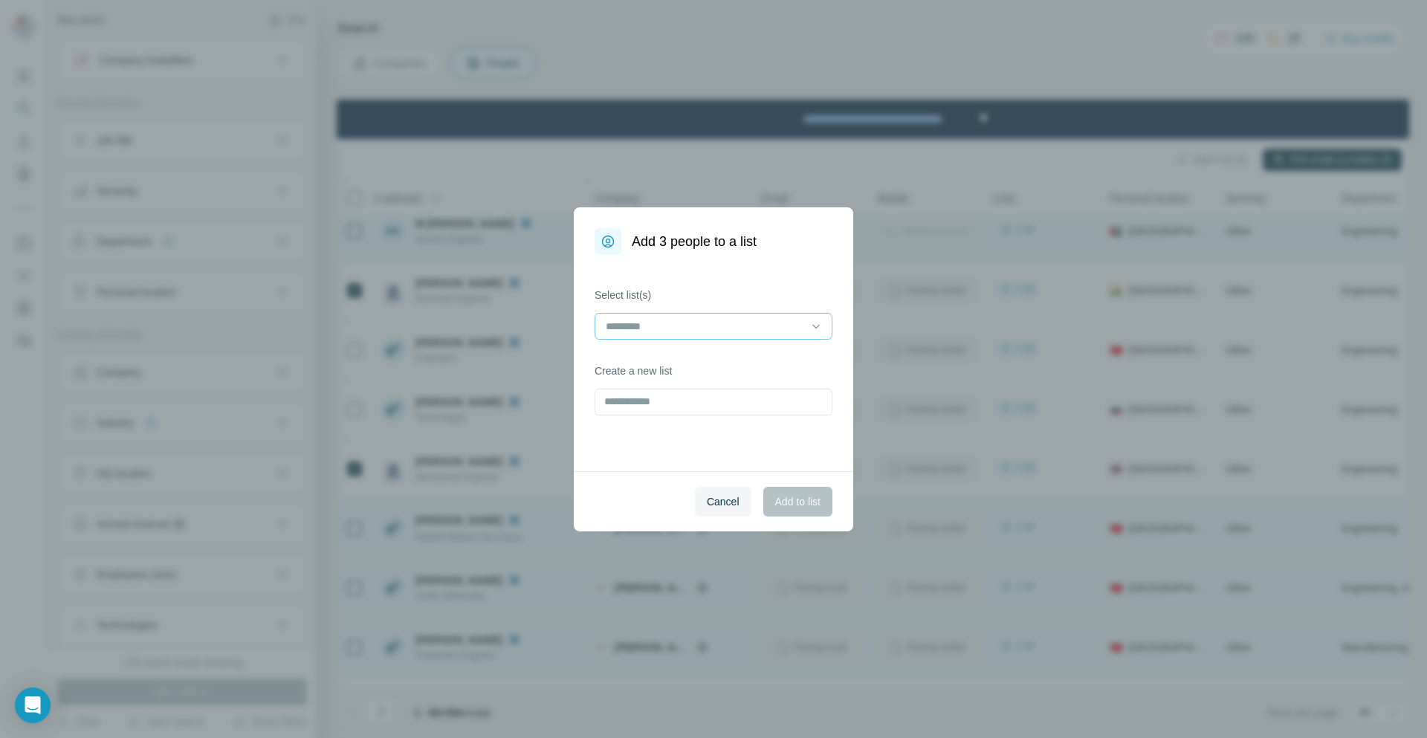
click at [691, 325] on input at bounding box center [704, 326] width 201 height 16
click at [678, 363] on p "Kranbau-Leads" at bounding box center [642, 359] width 71 height 15
click at [791, 502] on span "Add to list" at bounding box center [797, 501] width 45 height 15
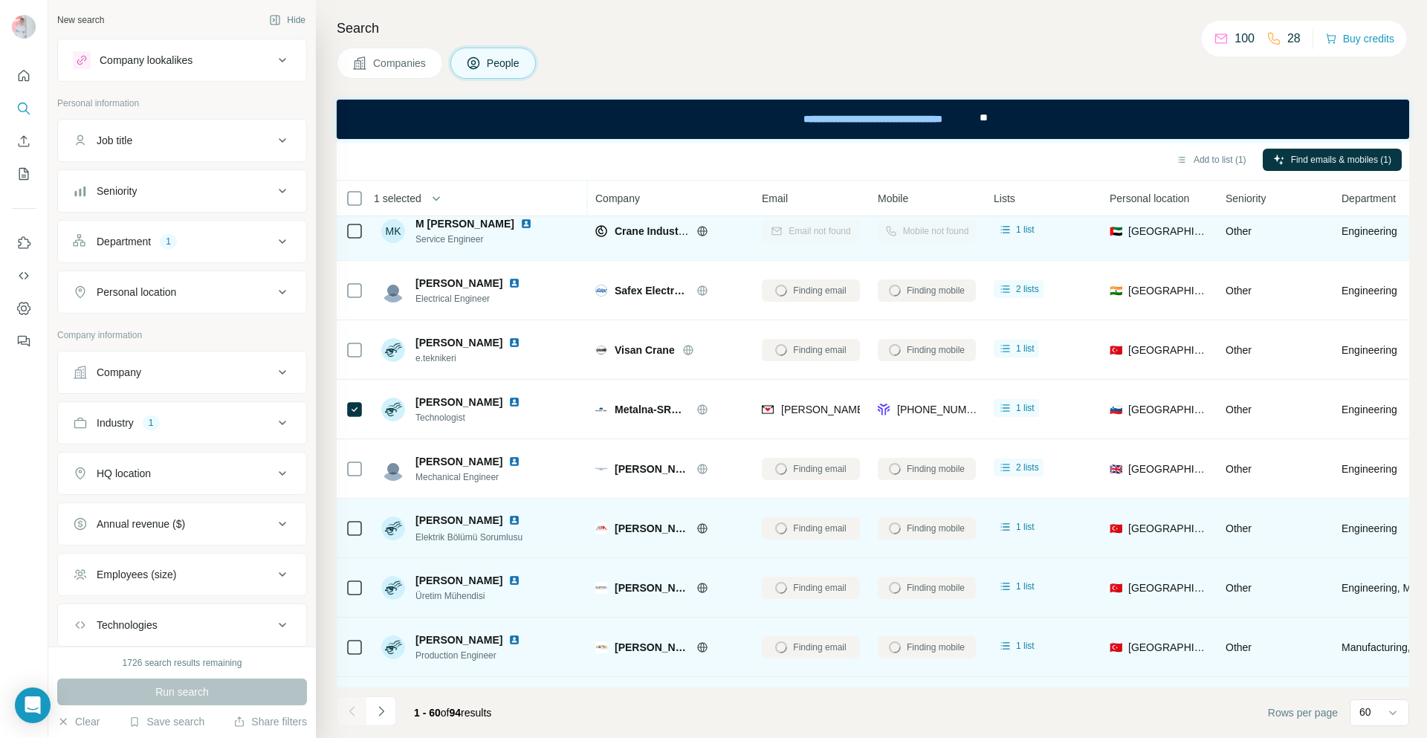
scroll to position [2600, 0]
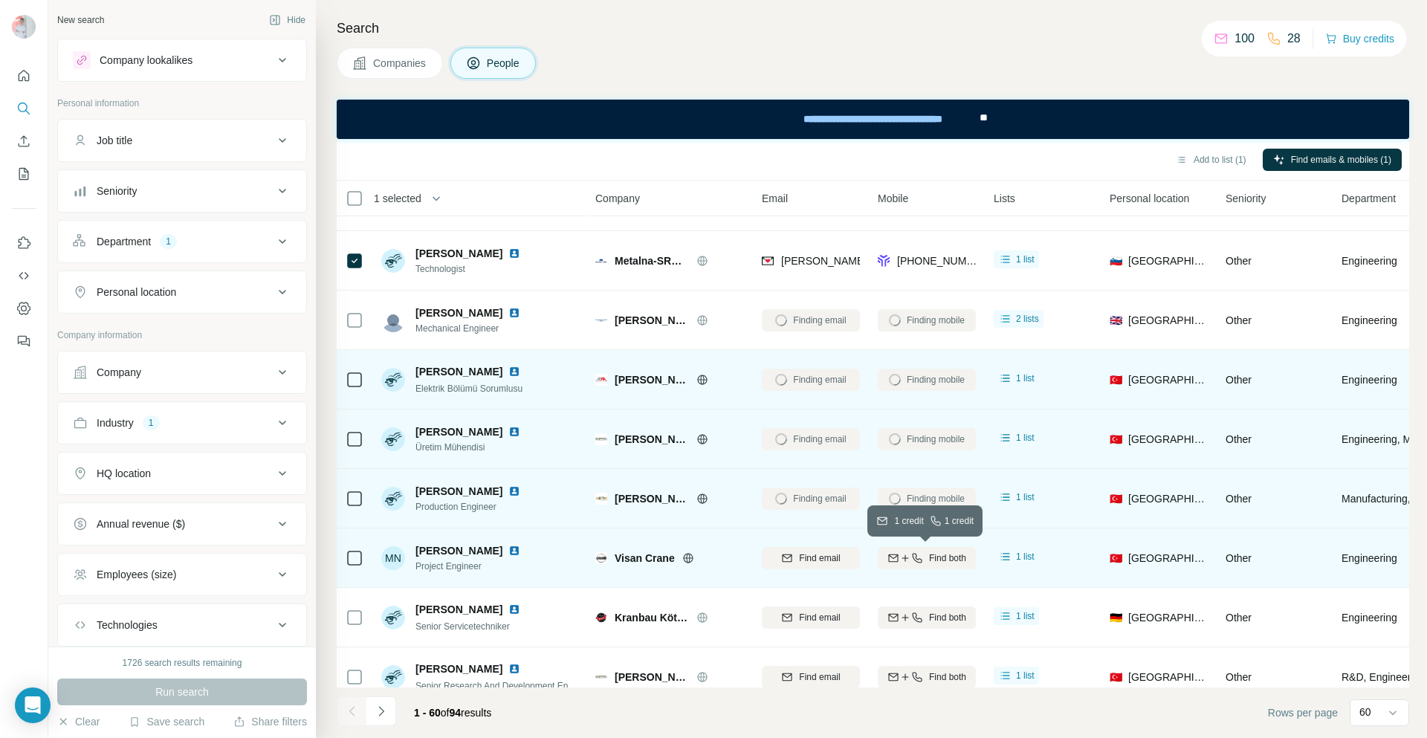
click at [931, 560] on span "Find both" at bounding box center [947, 557] width 37 height 13
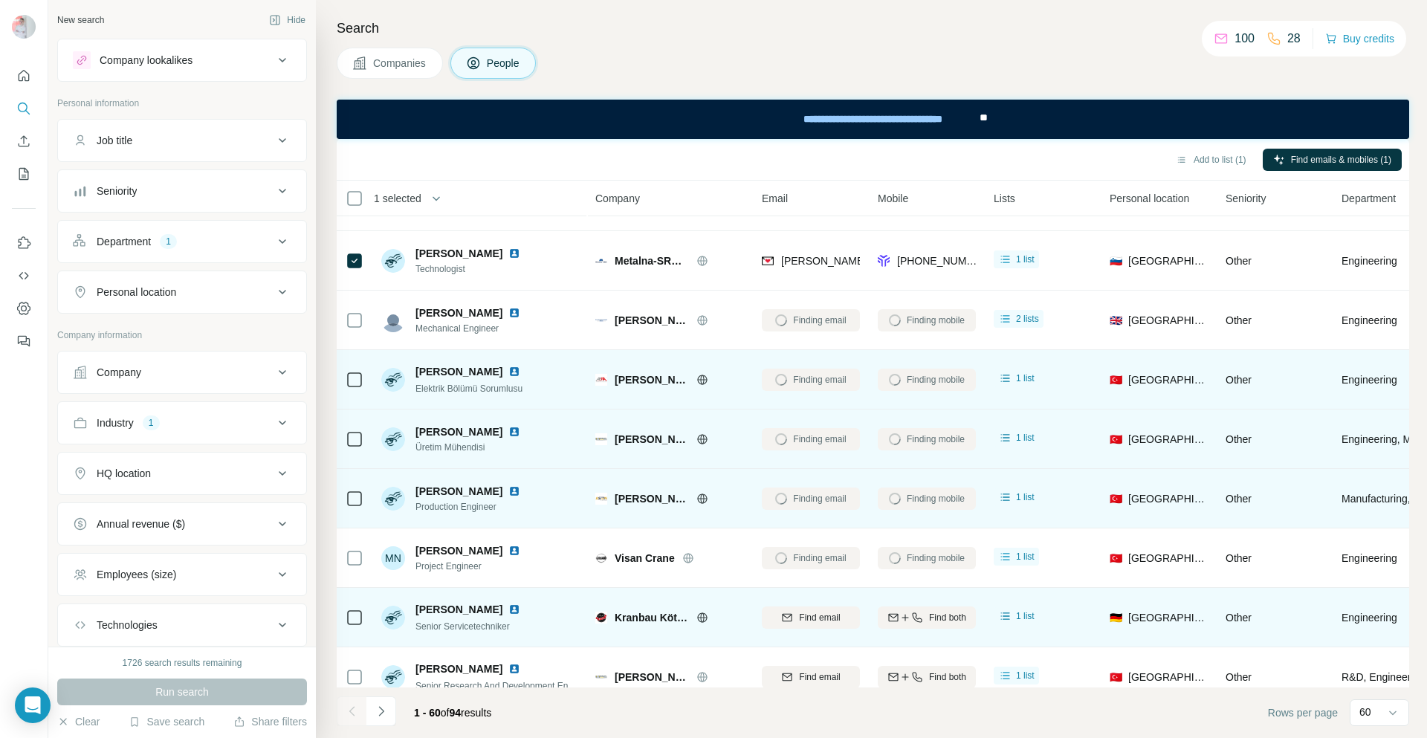
scroll to position [2675, 0]
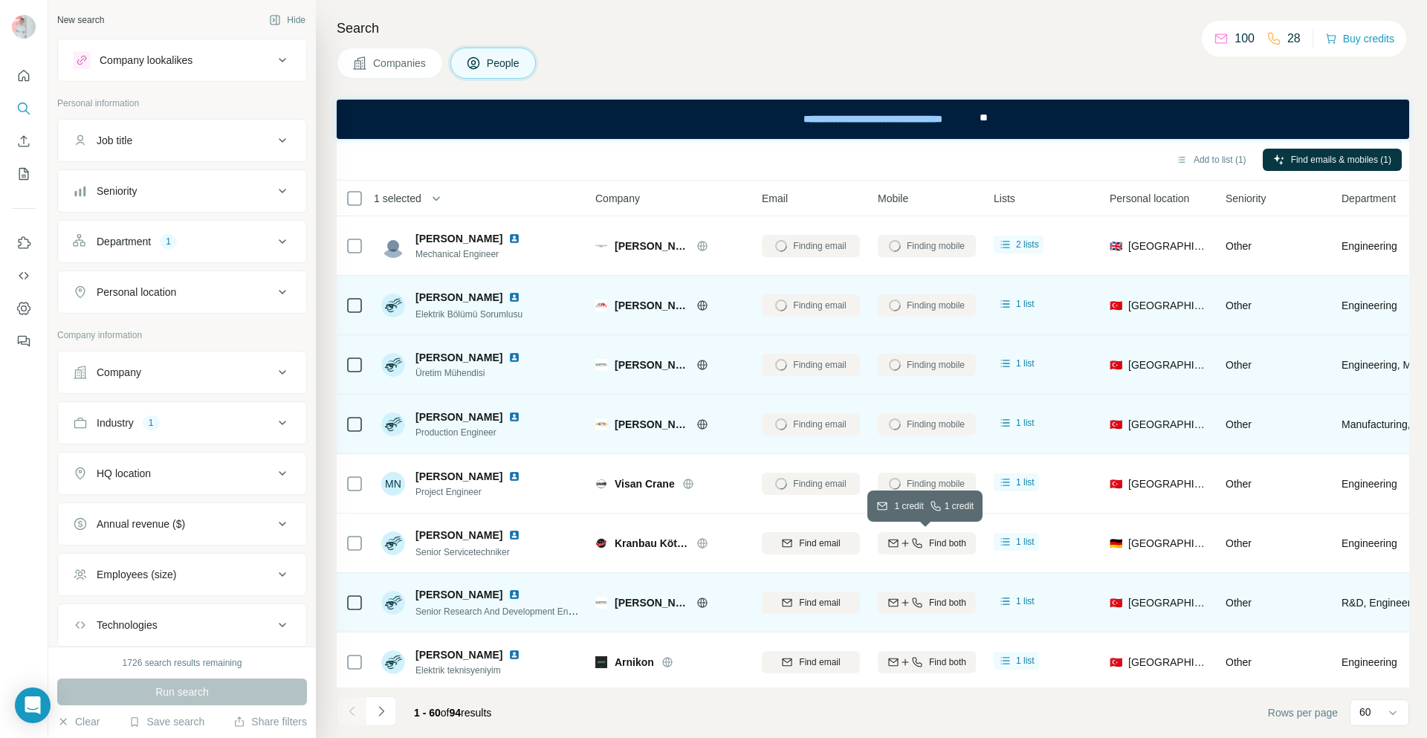
click at [915, 542] on icon "button" at bounding box center [917, 543] width 12 height 12
click at [922, 600] on div "Find both" at bounding box center [926, 602] width 98 height 13
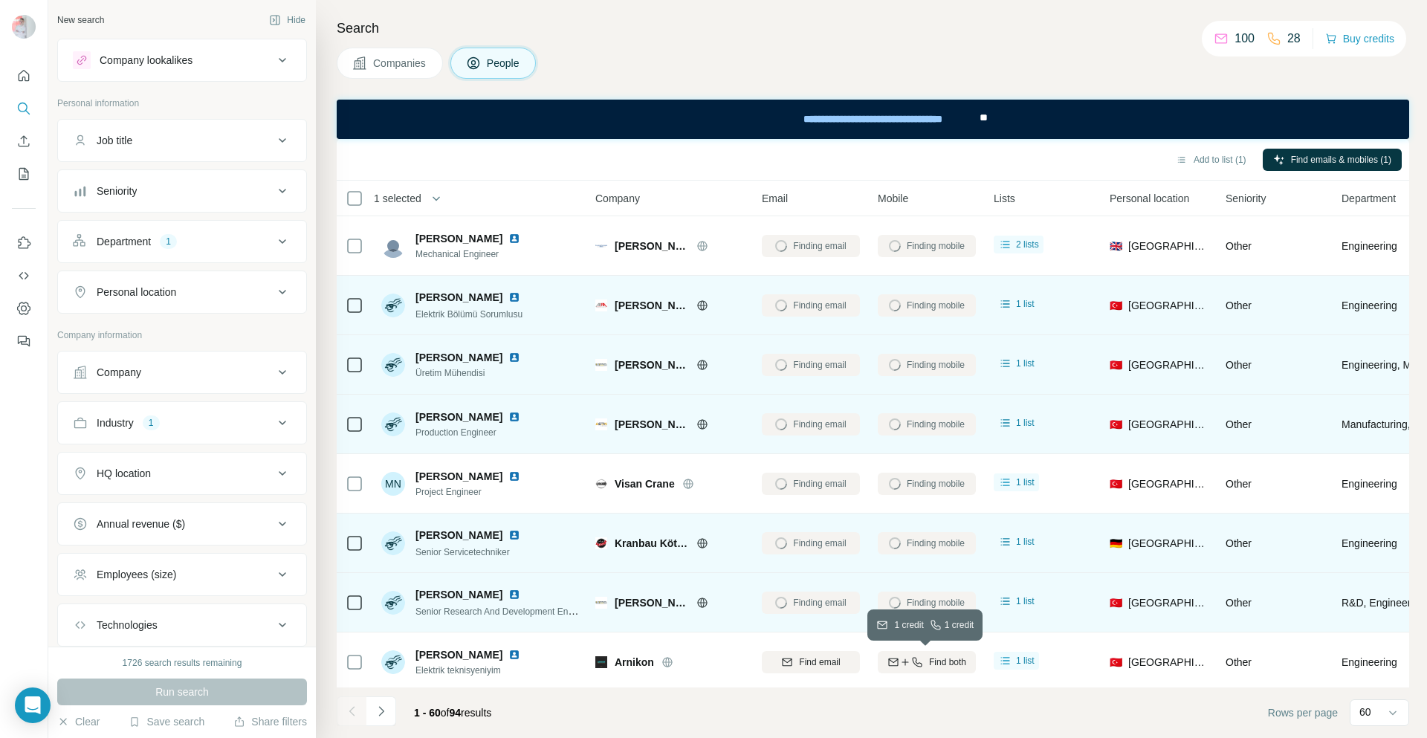
drag, startPoint x: 928, startPoint y: 658, endPoint x: 921, endPoint y: 550, distance: 107.9
click at [929, 658] on span "Find both" at bounding box center [947, 661] width 37 height 13
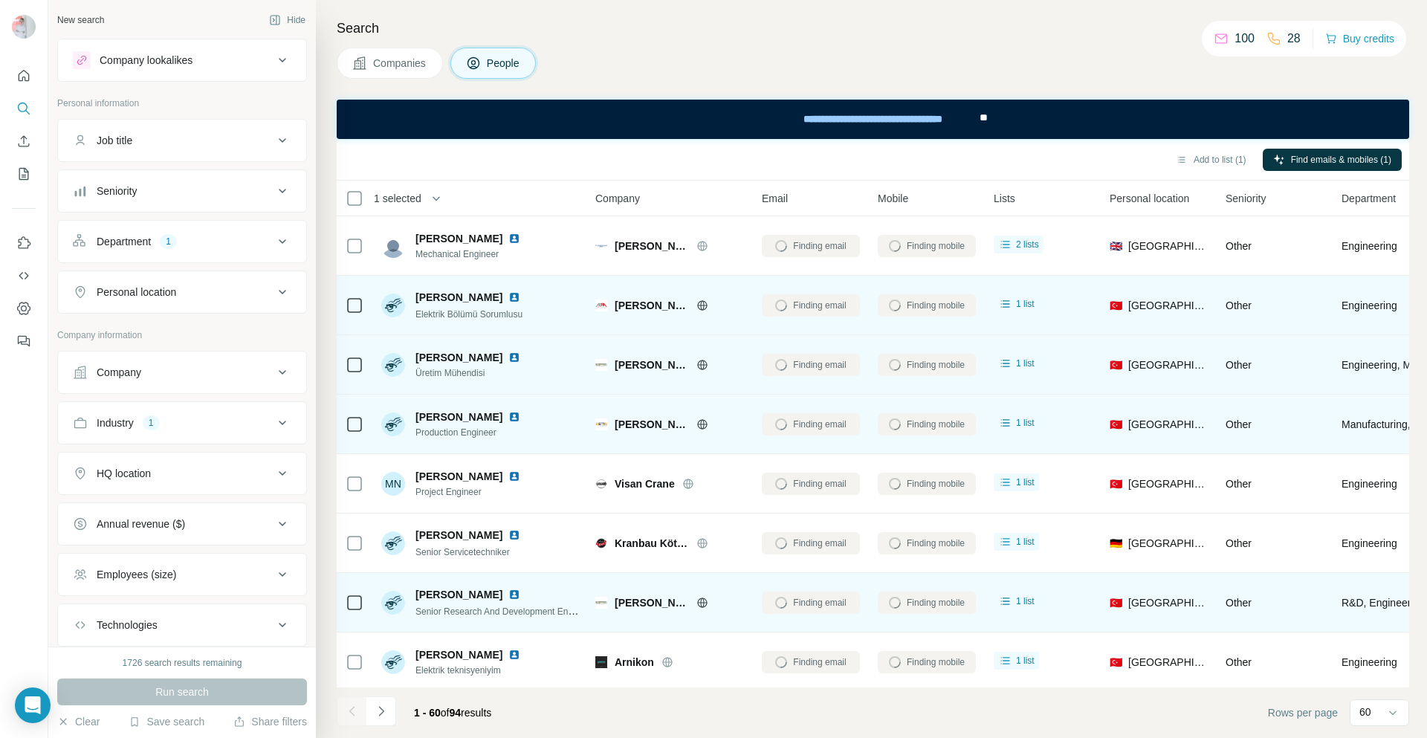
scroll to position [2823, 0]
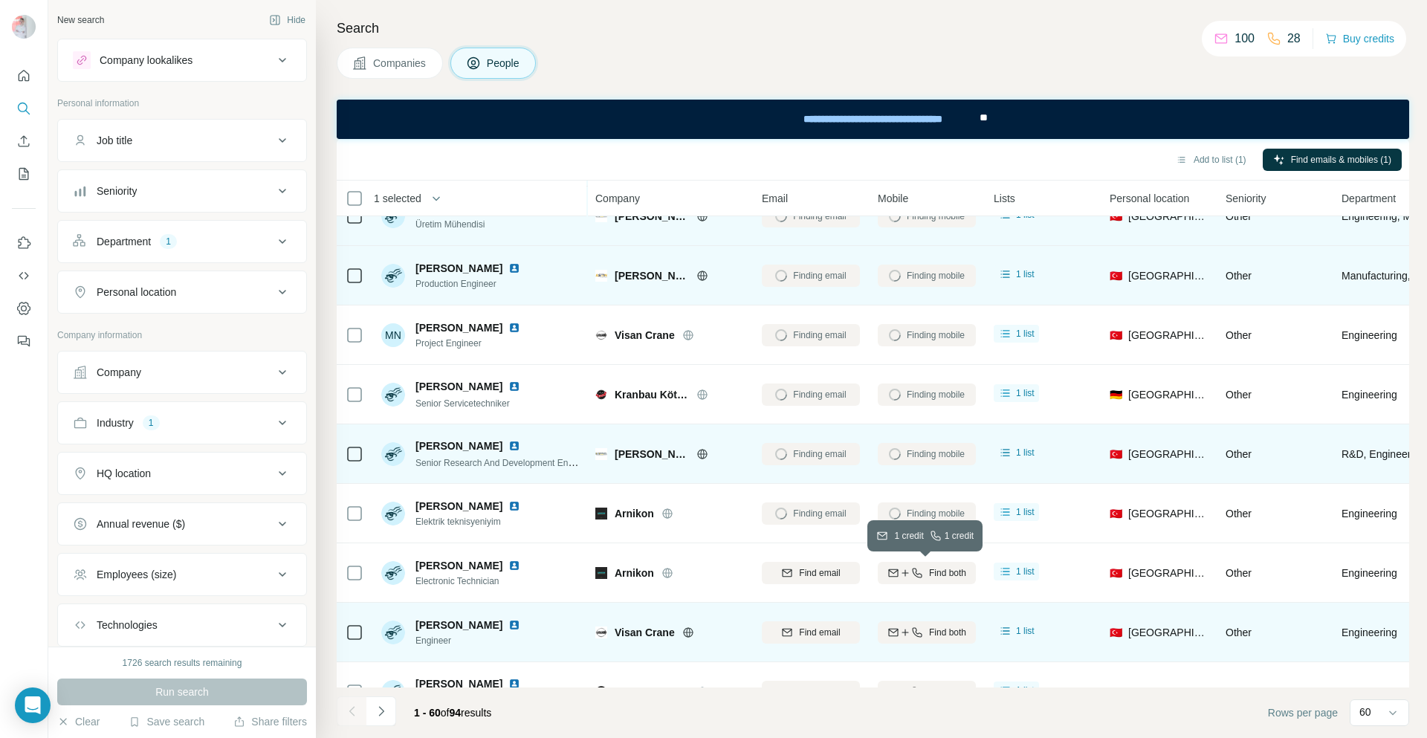
click at [926, 572] on div "Find both" at bounding box center [926, 572] width 98 height 13
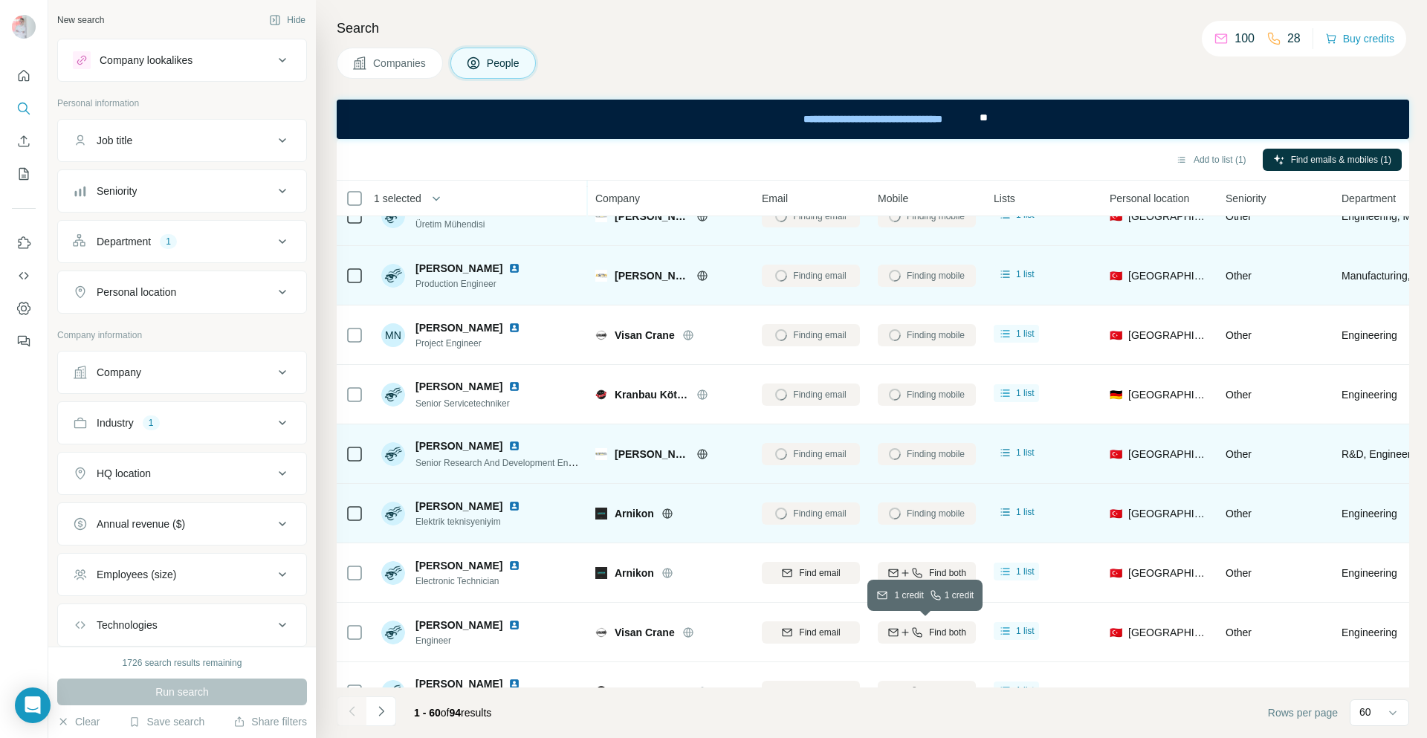
click at [929, 637] on span "Find both" at bounding box center [947, 632] width 37 height 13
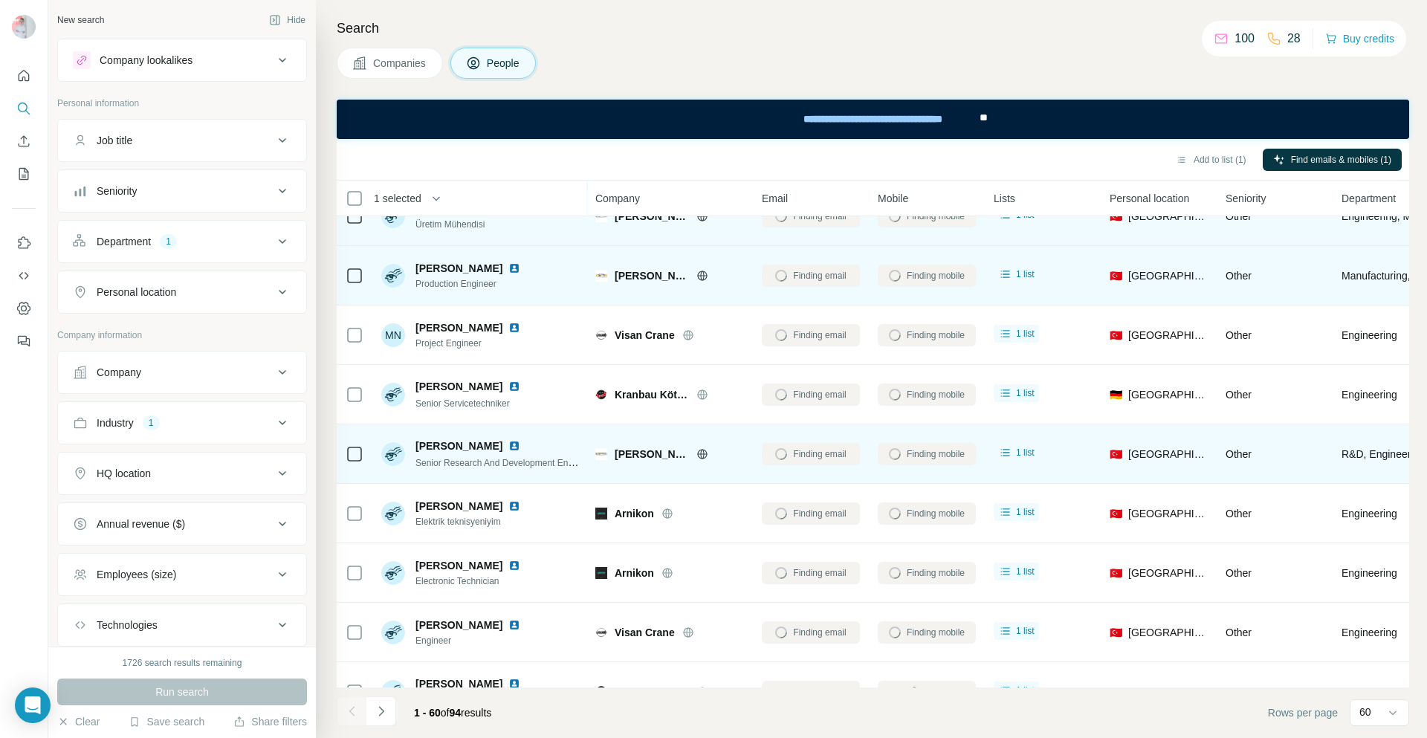
scroll to position [2972, 0]
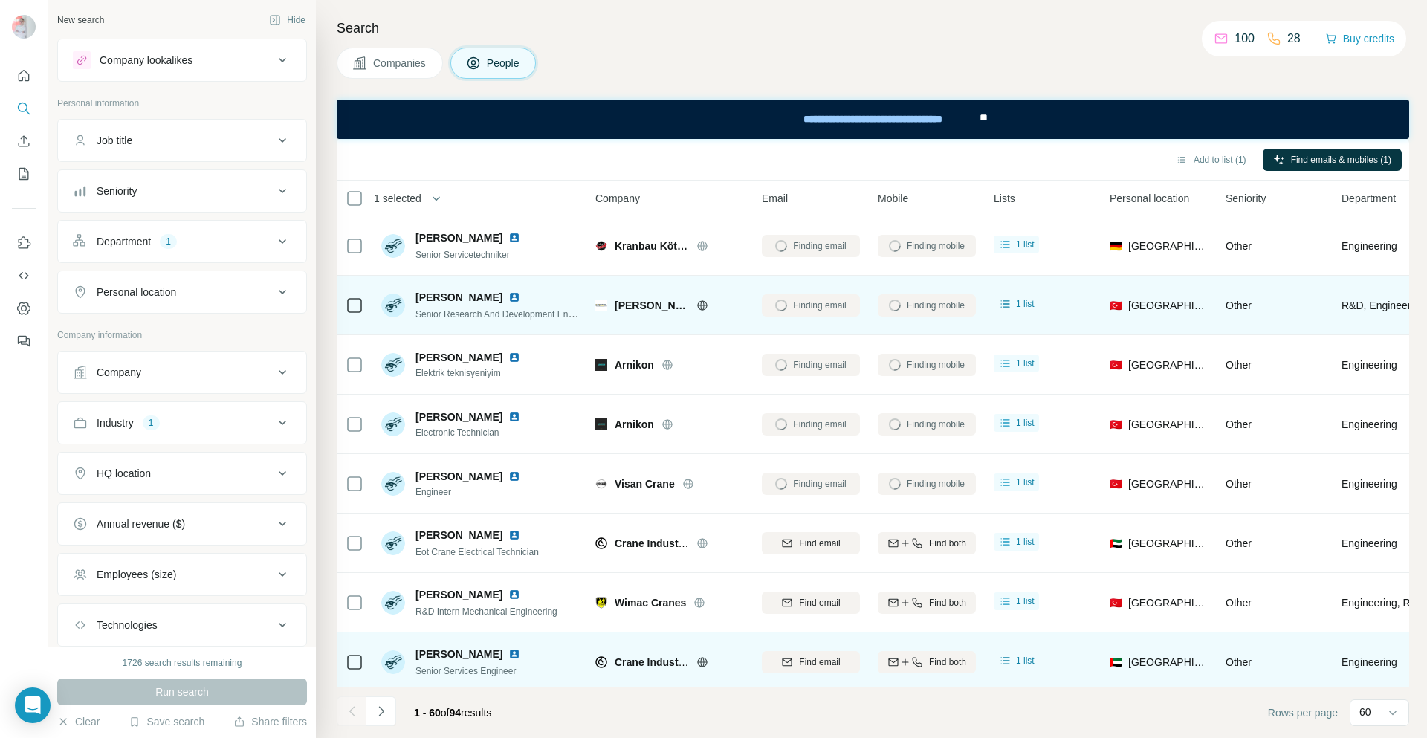
click at [920, 542] on icon "button" at bounding box center [917, 543] width 12 height 12
click at [915, 608] on icon "button" at bounding box center [917, 603] width 12 height 12
click at [929, 663] on span "Find both" at bounding box center [947, 661] width 37 height 13
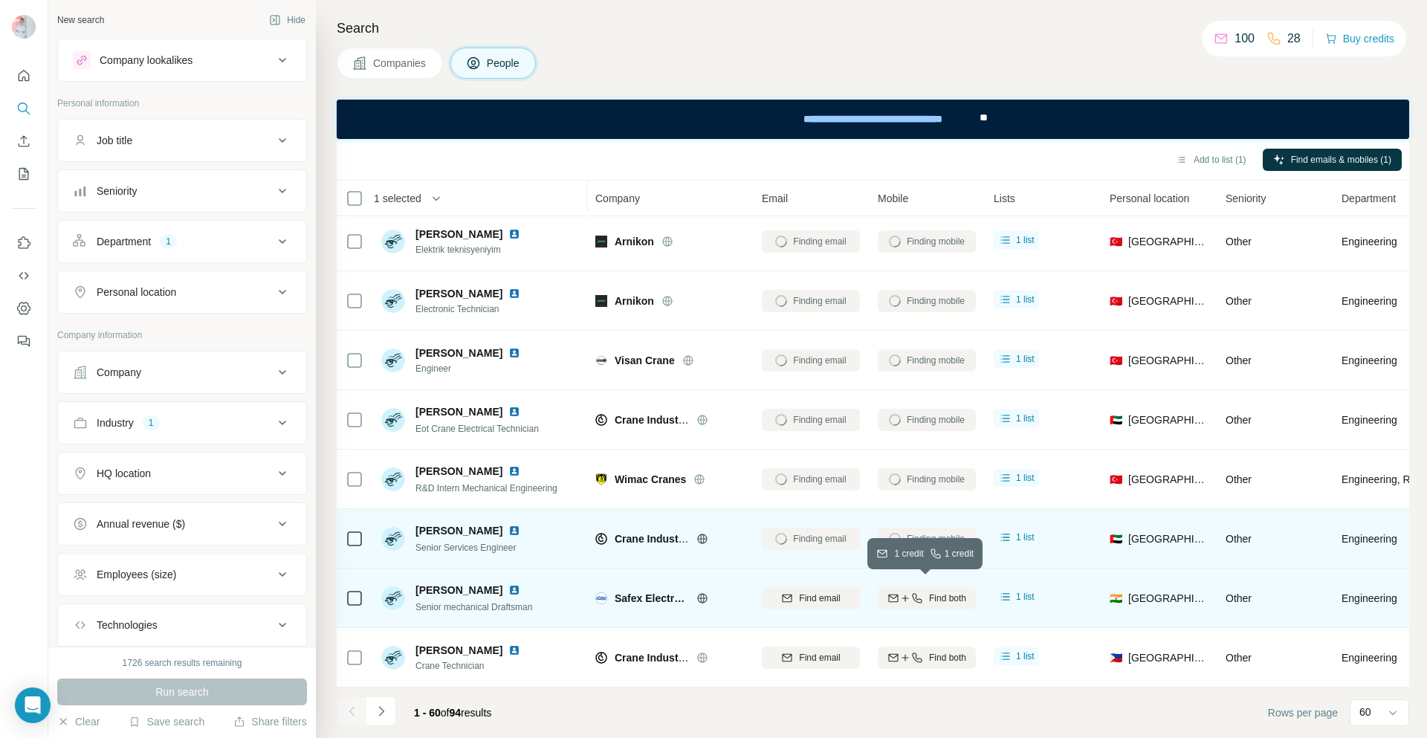
click at [929, 596] on span "Find both" at bounding box center [947, 597] width 37 height 13
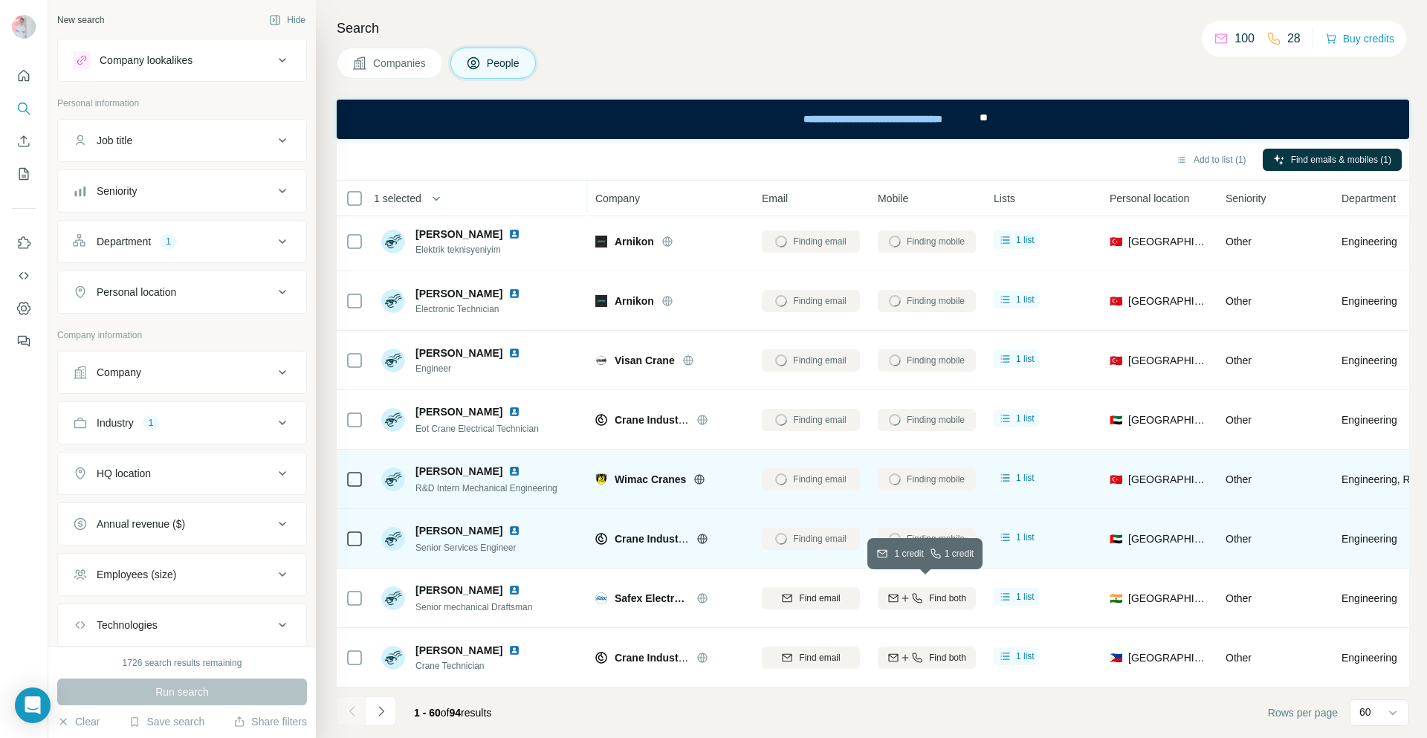
click at [929, 651] on span "Find both" at bounding box center [947, 657] width 37 height 13
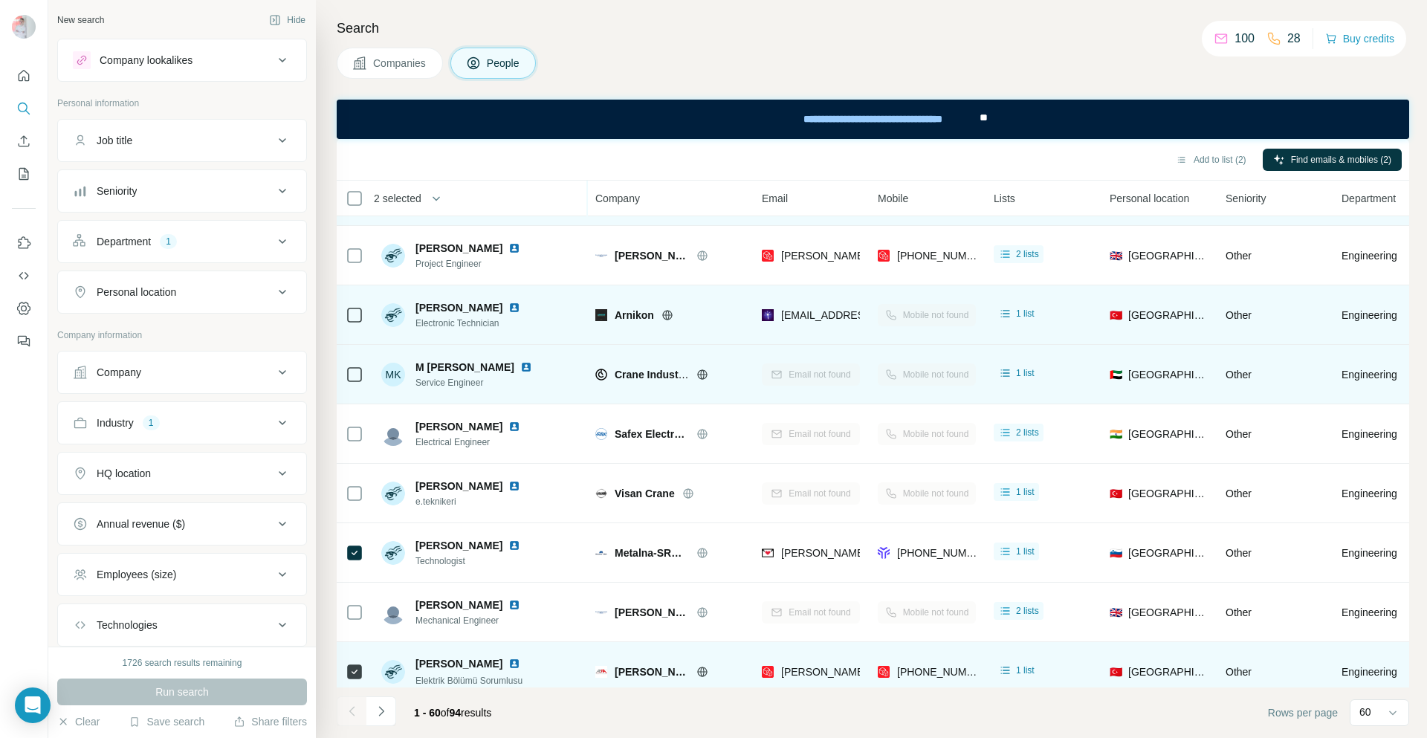
scroll to position [2285, 0]
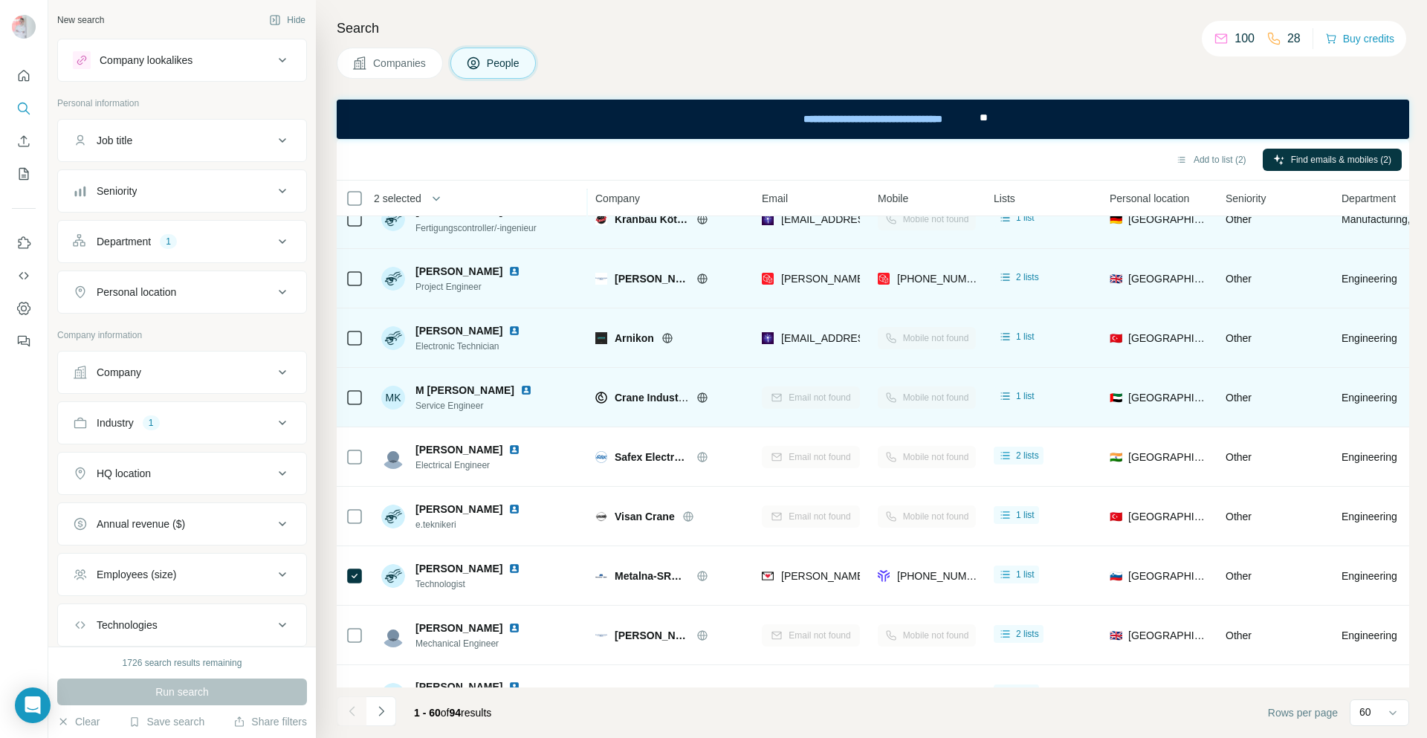
click at [367, 279] on td at bounding box center [355, 278] width 36 height 59
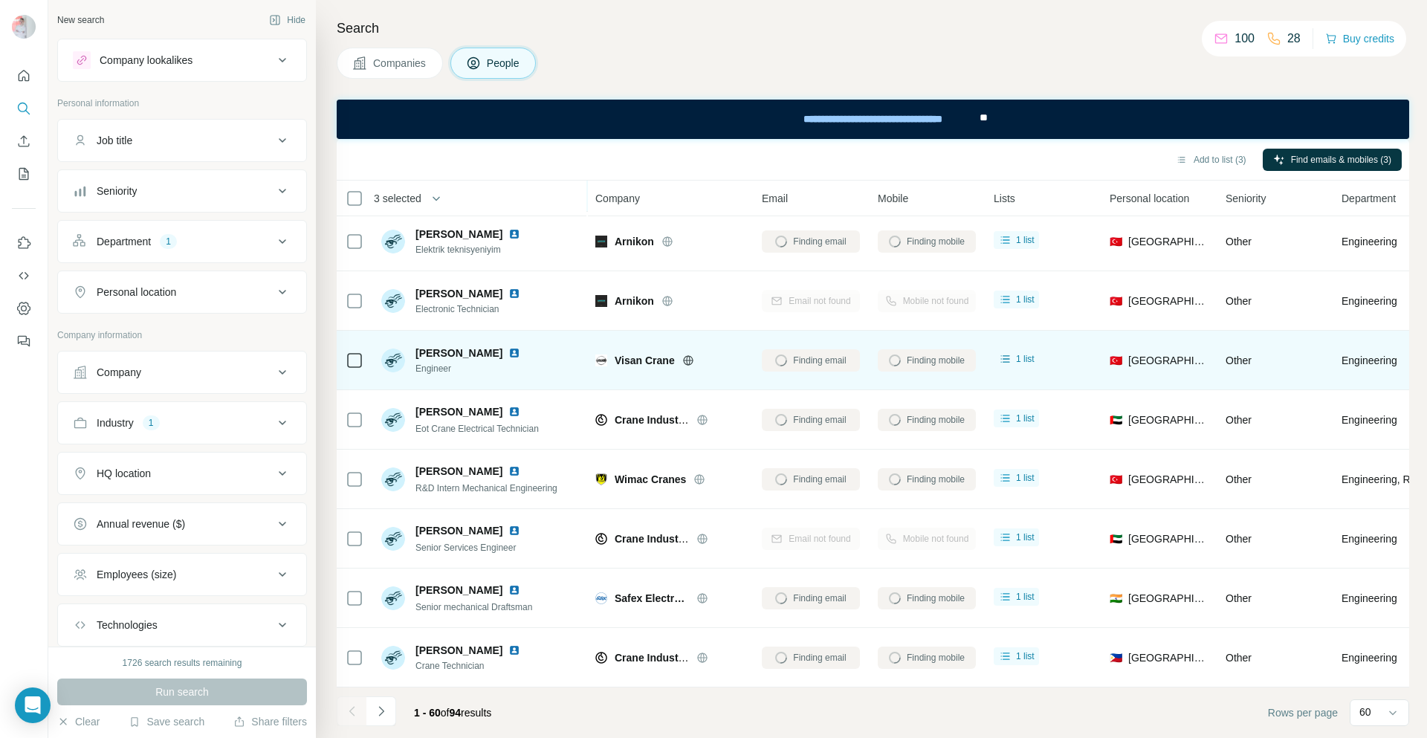
scroll to position [2954, 0]
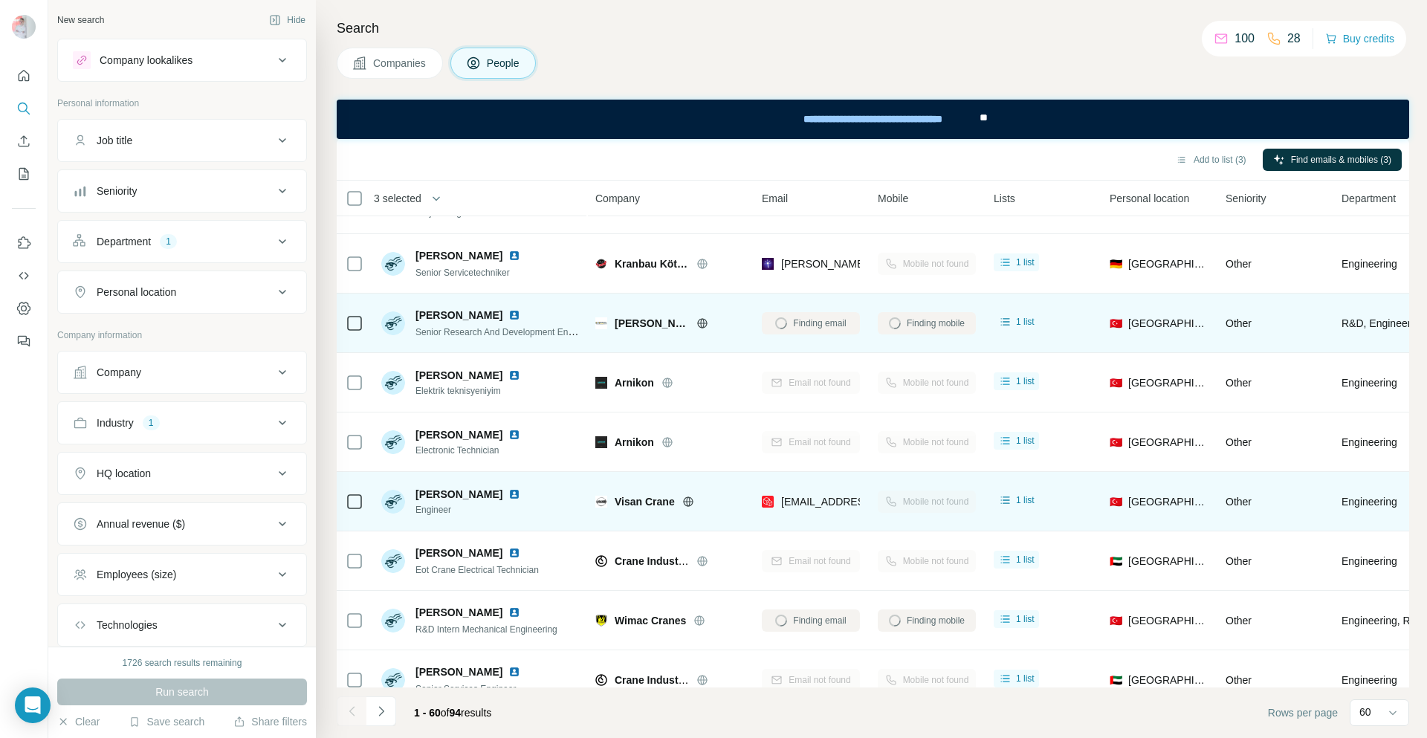
click at [365, 504] on td at bounding box center [355, 501] width 36 height 59
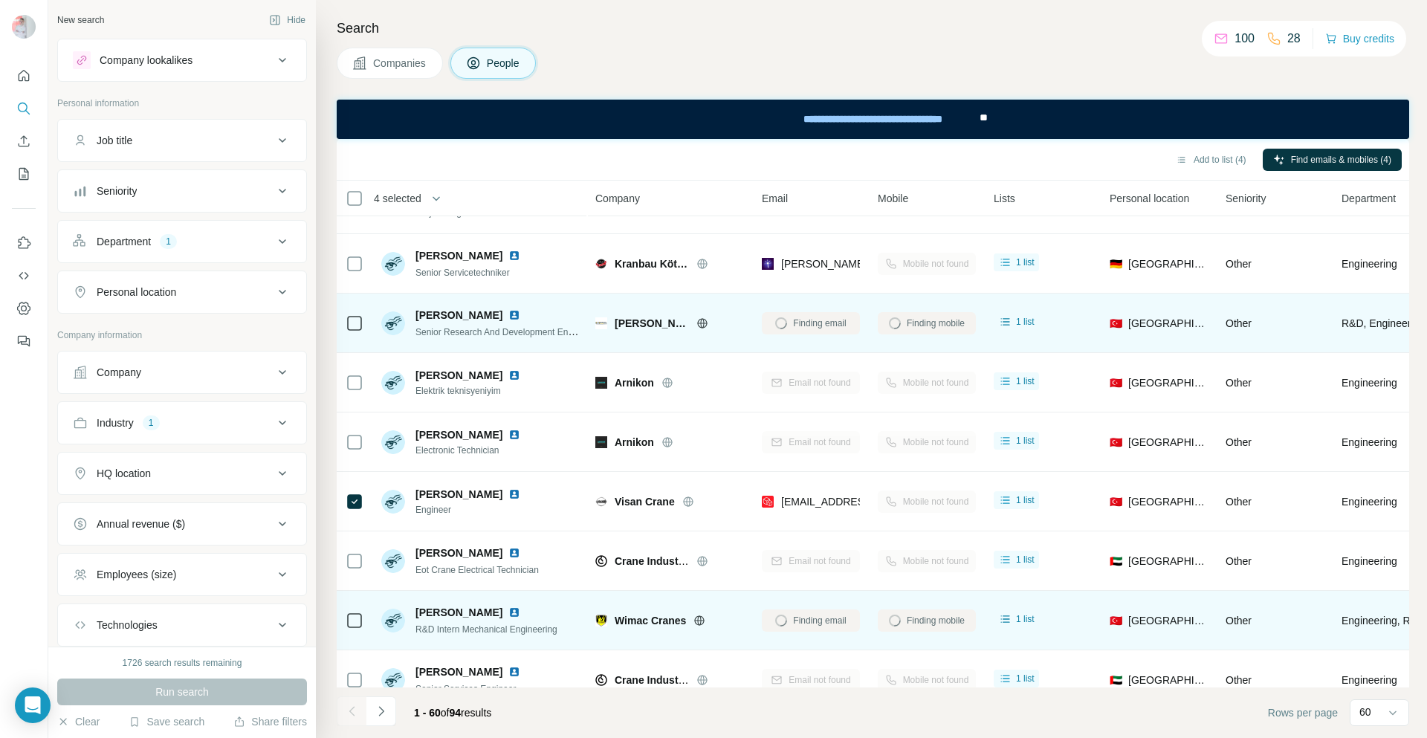
scroll to position [3103, 0]
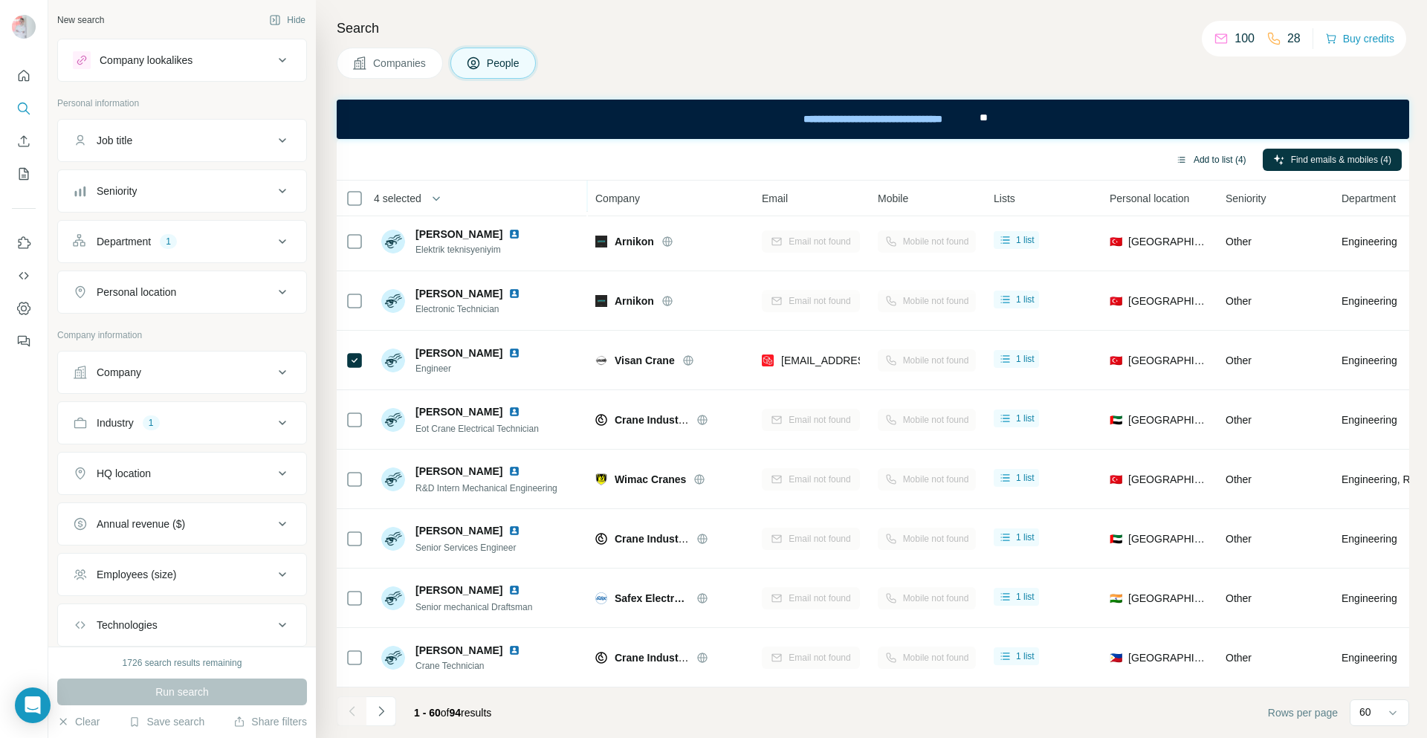
click at [1221, 167] on button "Add to list (4)" at bounding box center [1210, 160] width 91 height 22
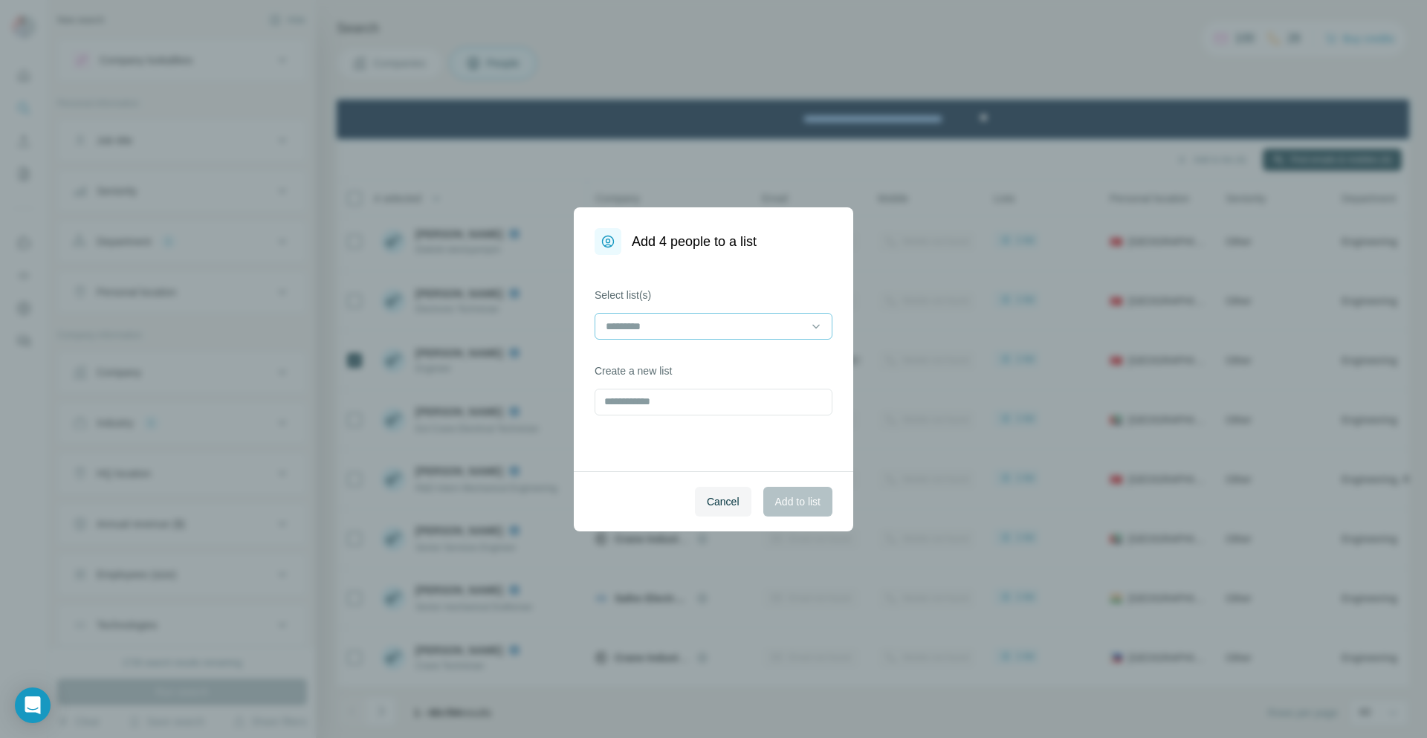
click at [702, 322] on input at bounding box center [704, 326] width 201 height 16
click at [669, 360] on p "Kranbau-Leads" at bounding box center [642, 359] width 71 height 15
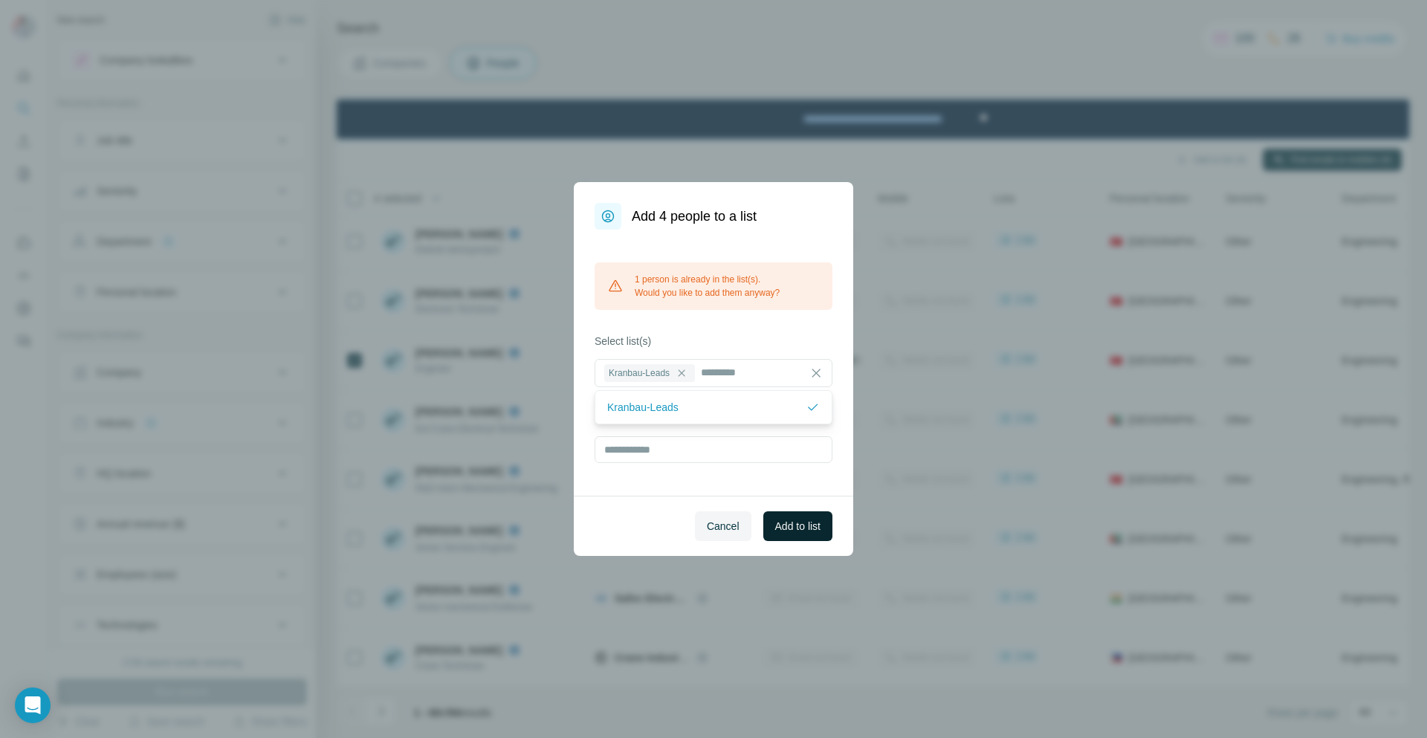
click at [811, 530] on span "Add to list" at bounding box center [797, 526] width 45 height 15
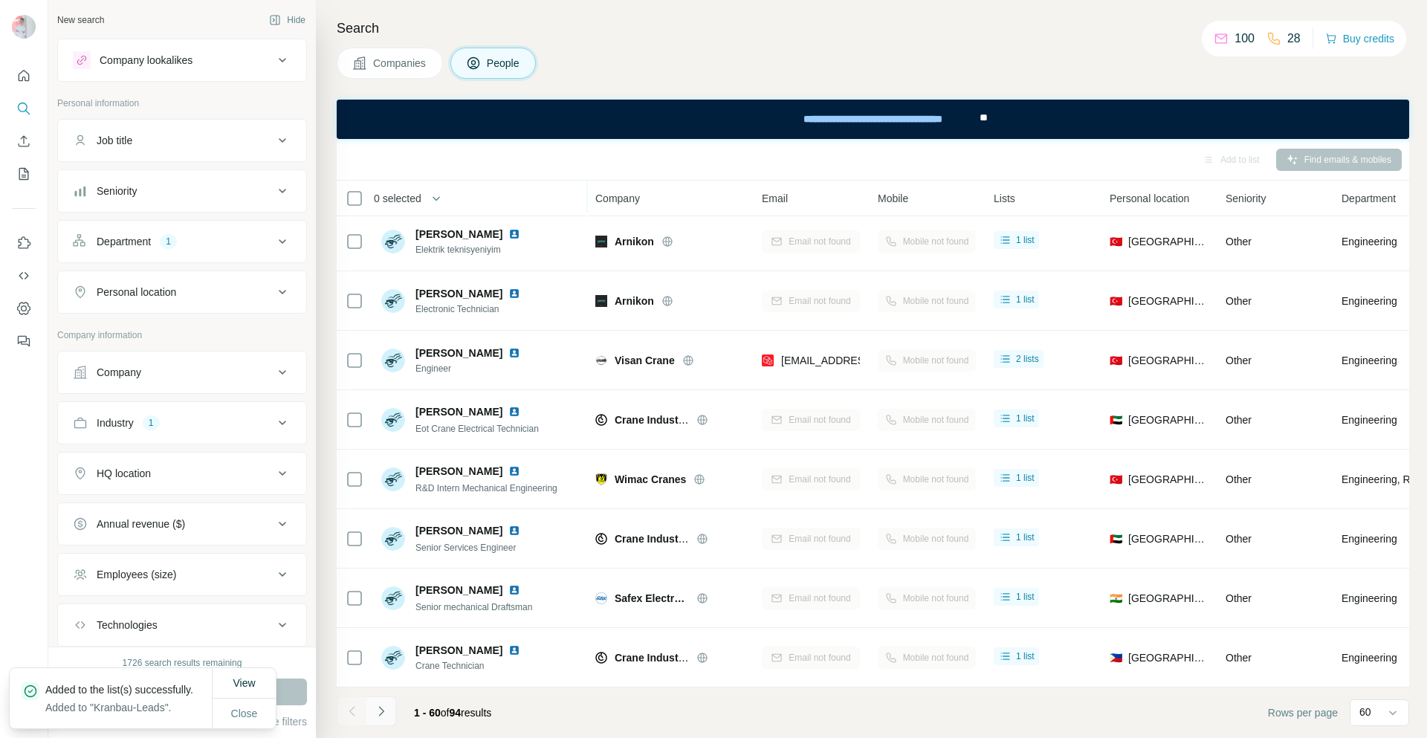
click at [386, 709] on icon "Navigate to next page" at bounding box center [381, 711] width 15 height 15
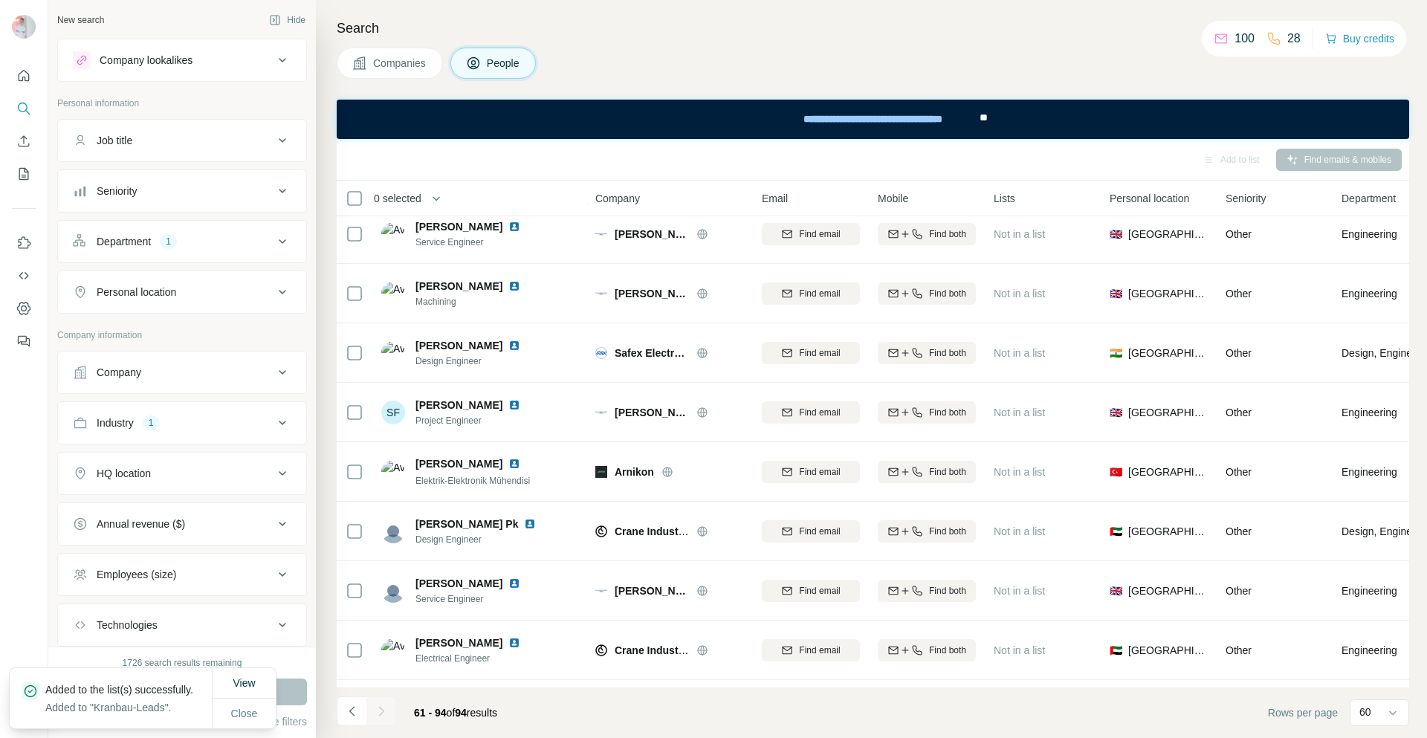
scroll to position [1557, 0]
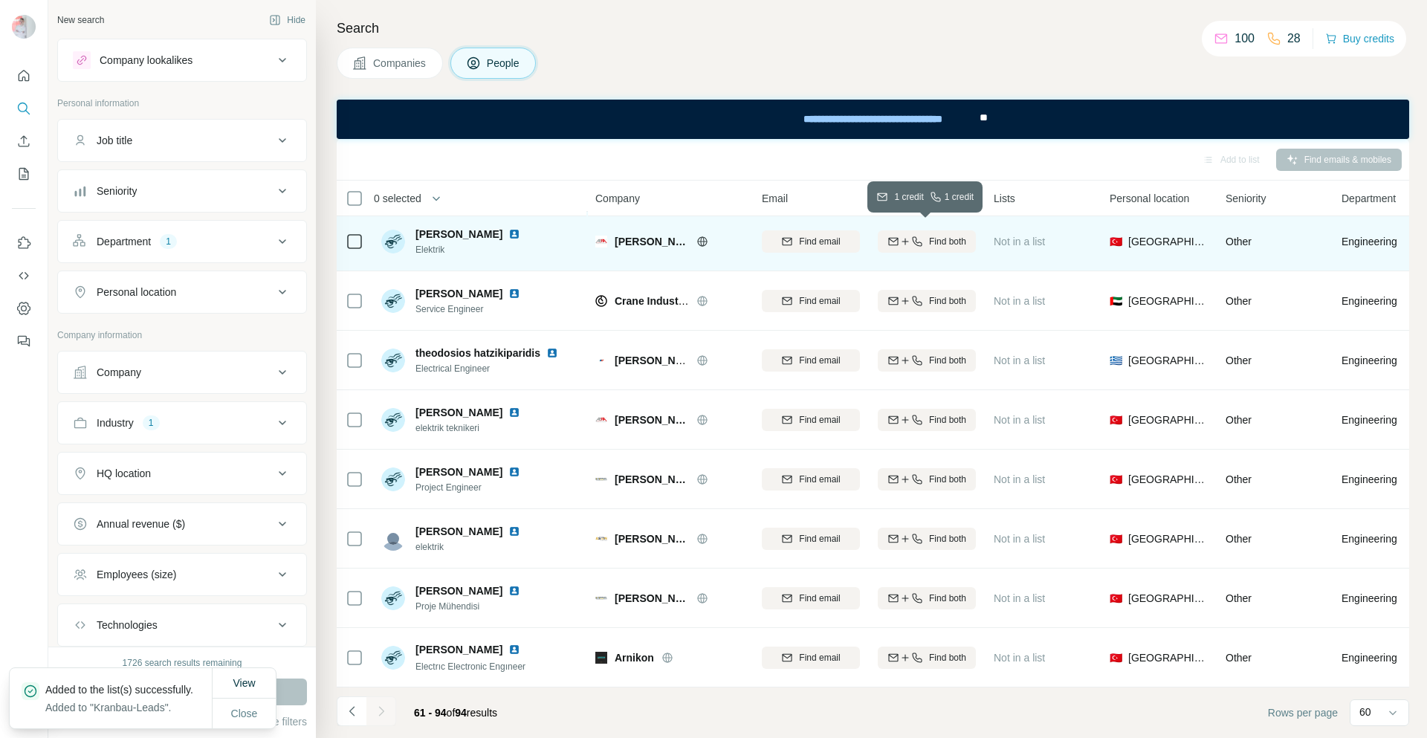
click at [929, 238] on span "Find both" at bounding box center [947, 241] width 37 height 13
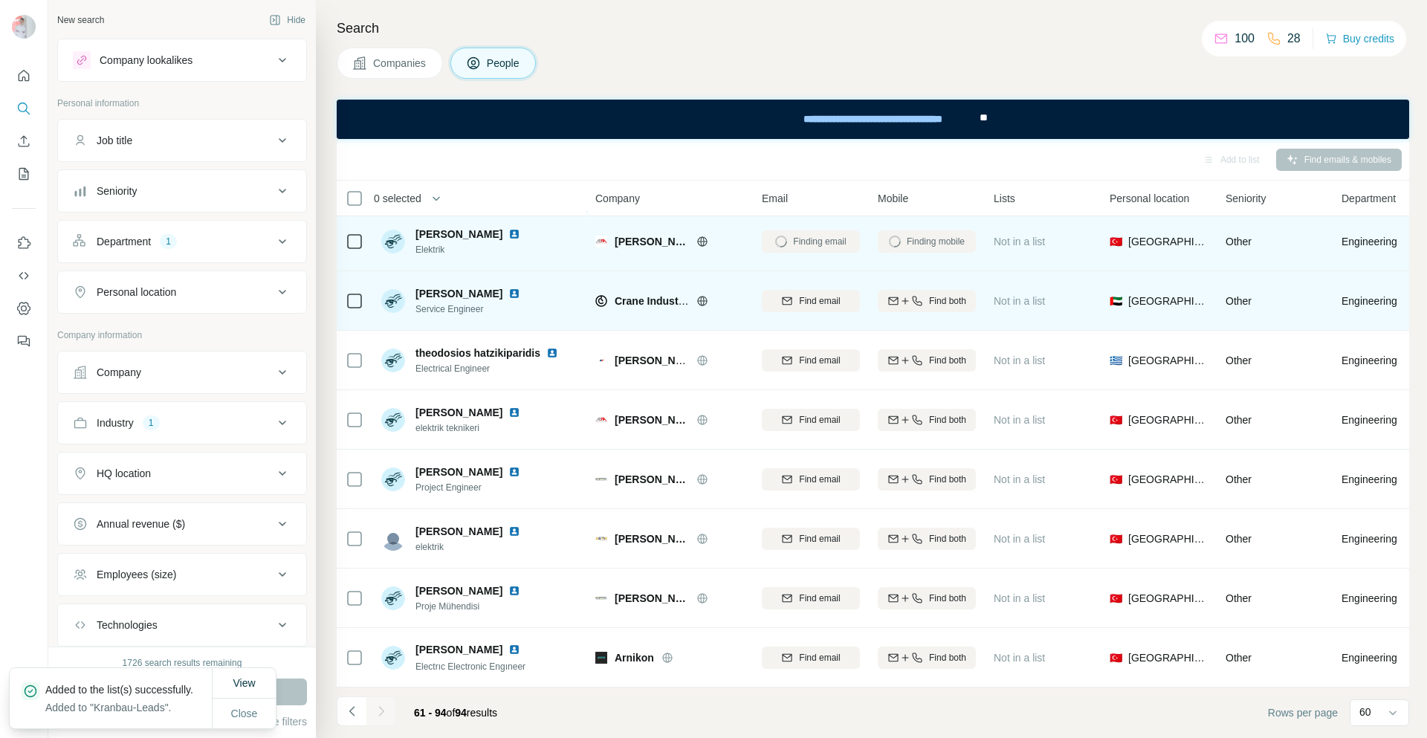
click at [918, 295] on icon "button" at bounding box center [917, 301] width 12 height 12
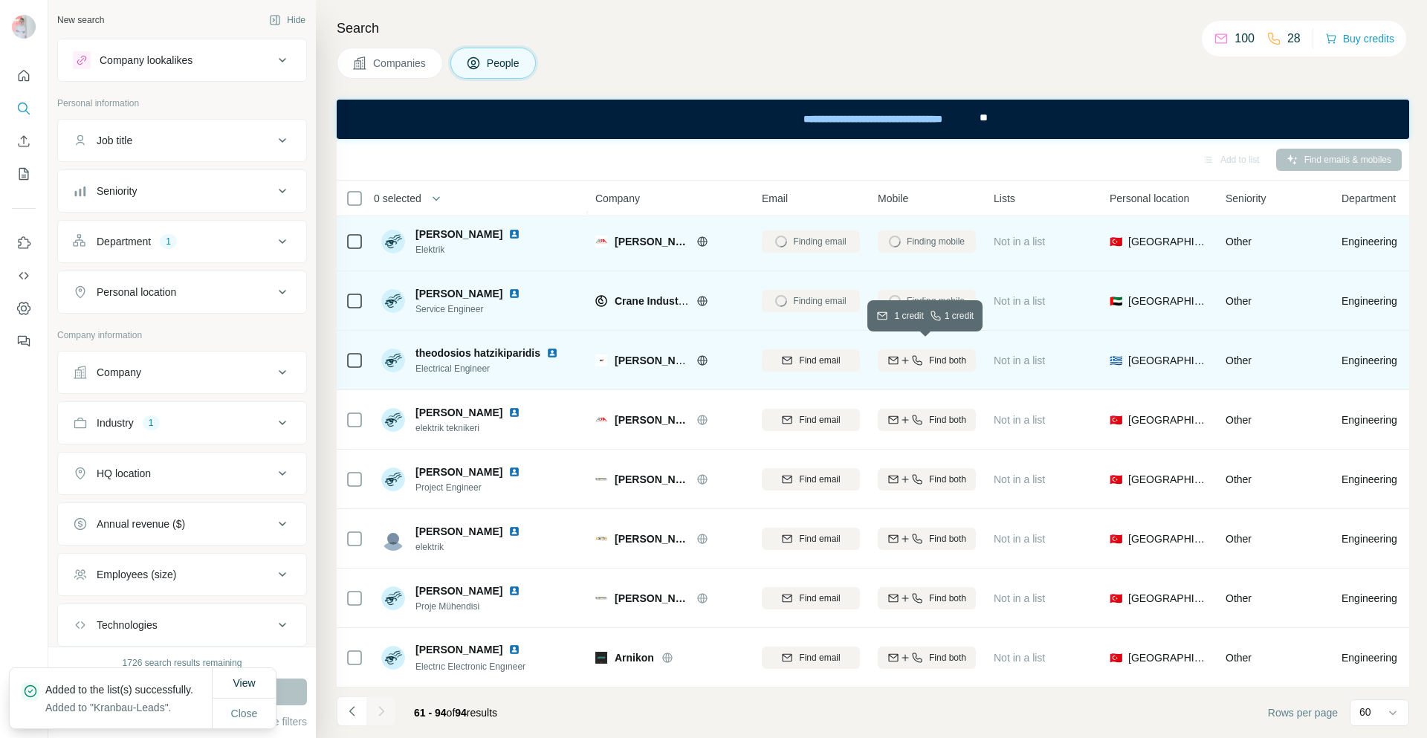
click at [925, 357] on div "Find both" at bounding box center [926, 360] width 98 height 13
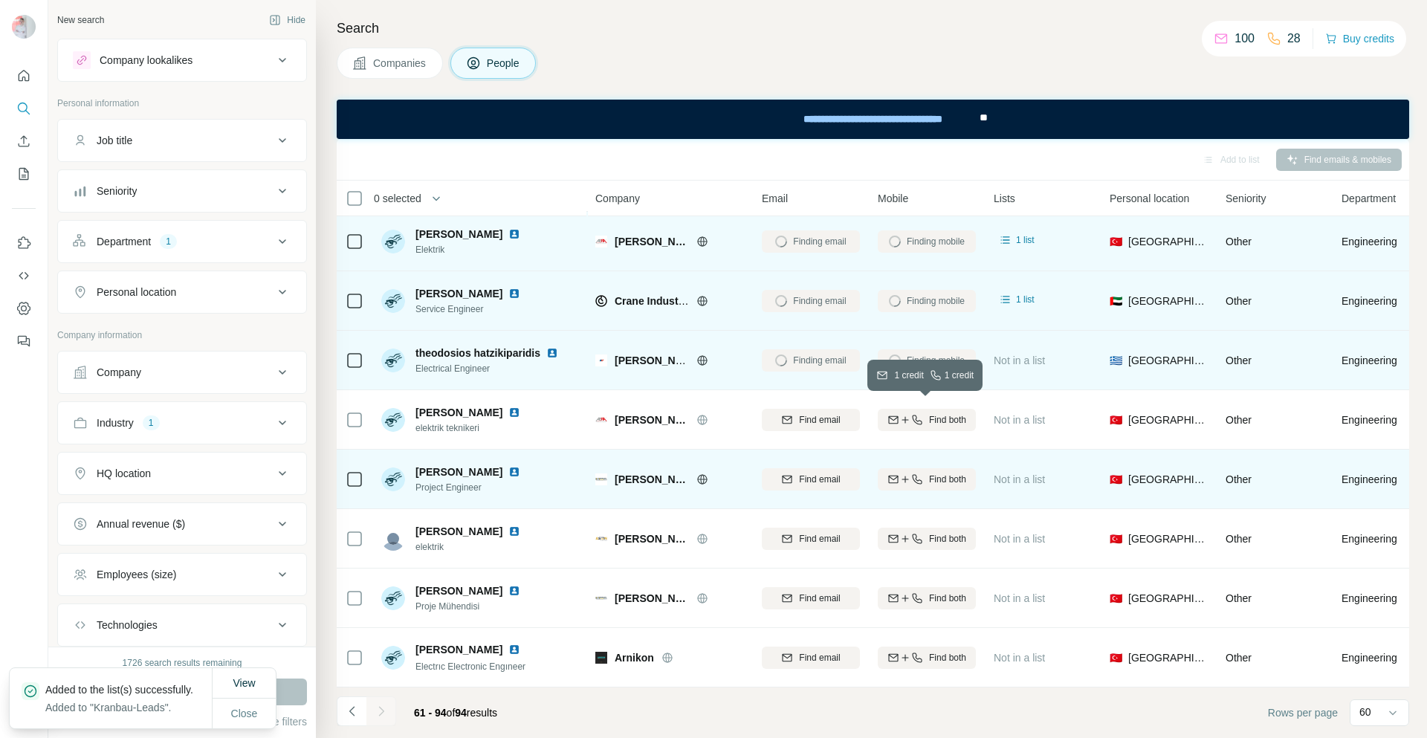
click at [923, 413] on div "Find both" at bounding box center [926, 419] width 98 height 13
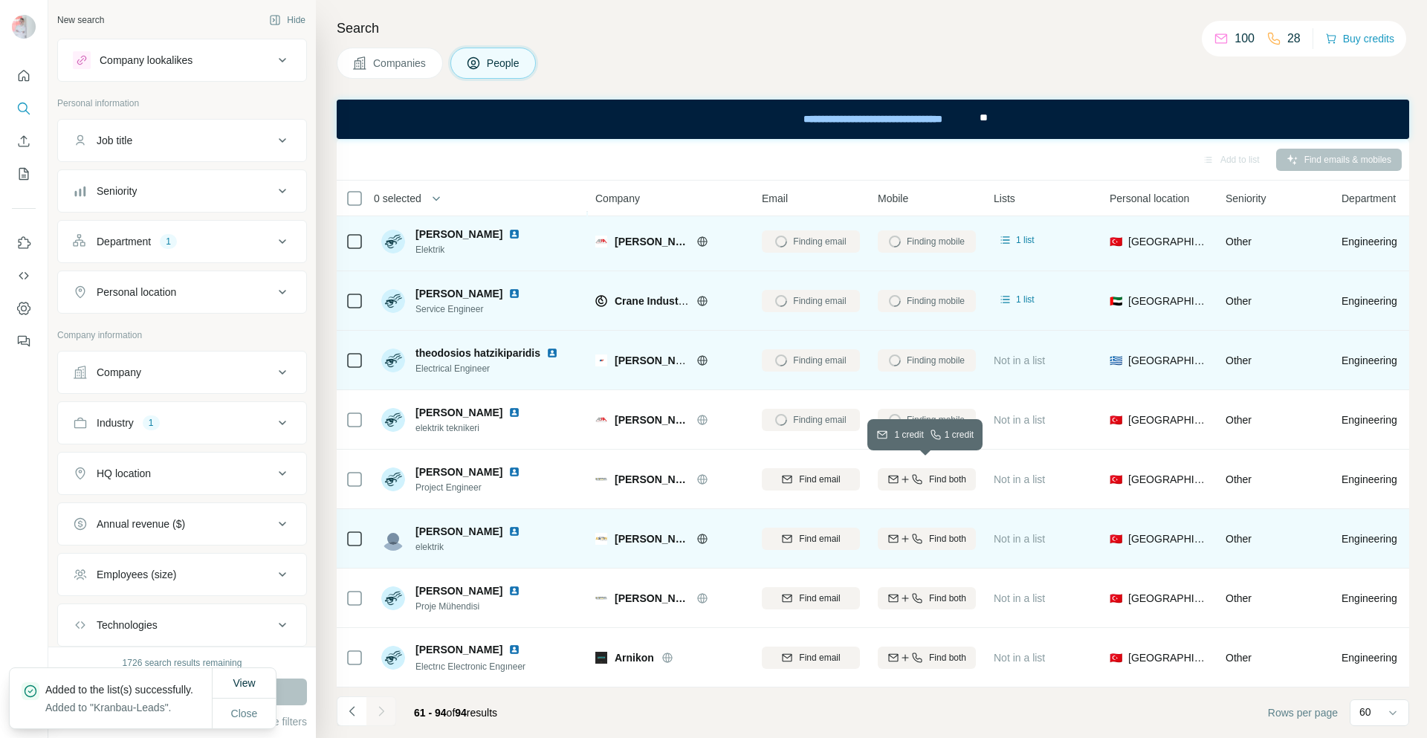
click at [929, 473] on span "Find both" at bounding box center [947, 479] width 37 height 13
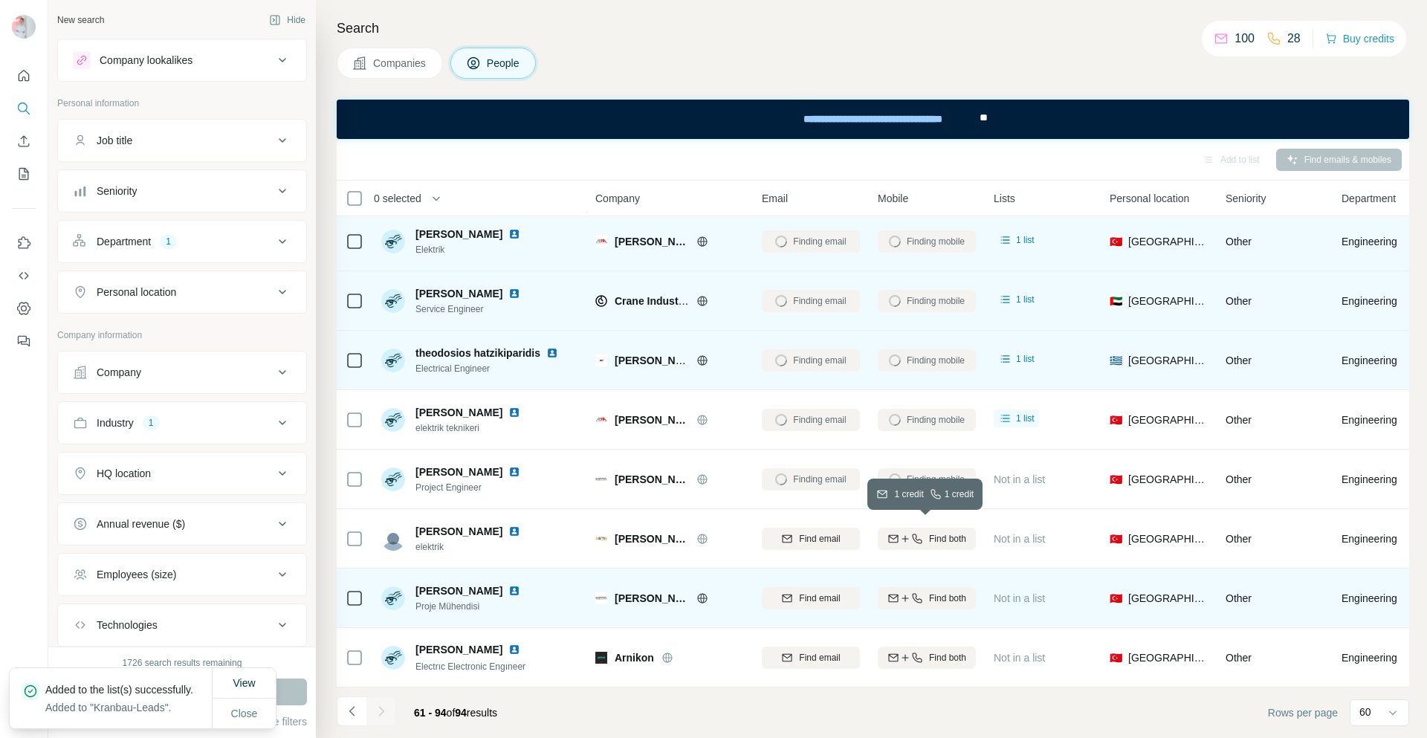
click at [929, 532] on span "Find both" at bounding box center [947, 538] width 37 height 13
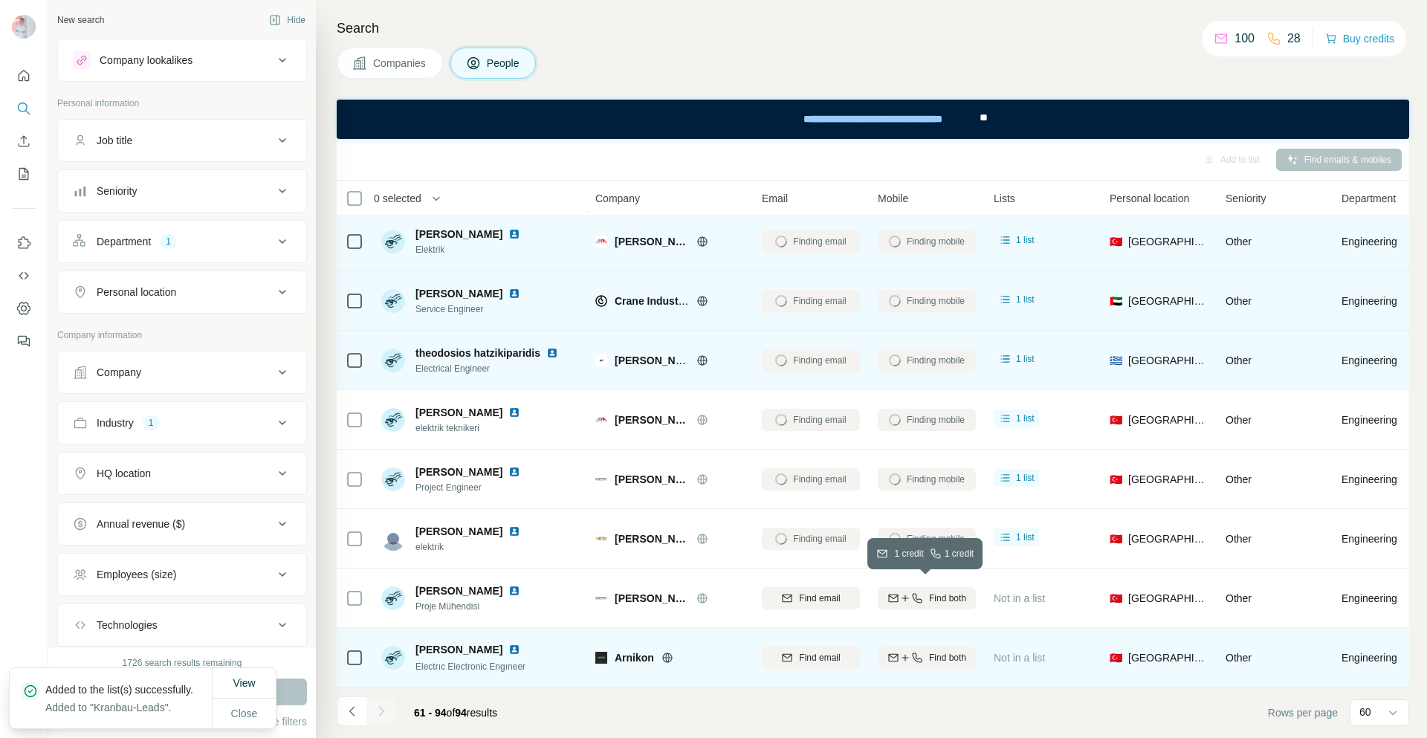
click at [929, 591] on span "Find both" at bounding box center [947, 597] width 37 height 13
click at [924, 651] on div "Find both" at bounding box center [926, 657] width 98 height 13
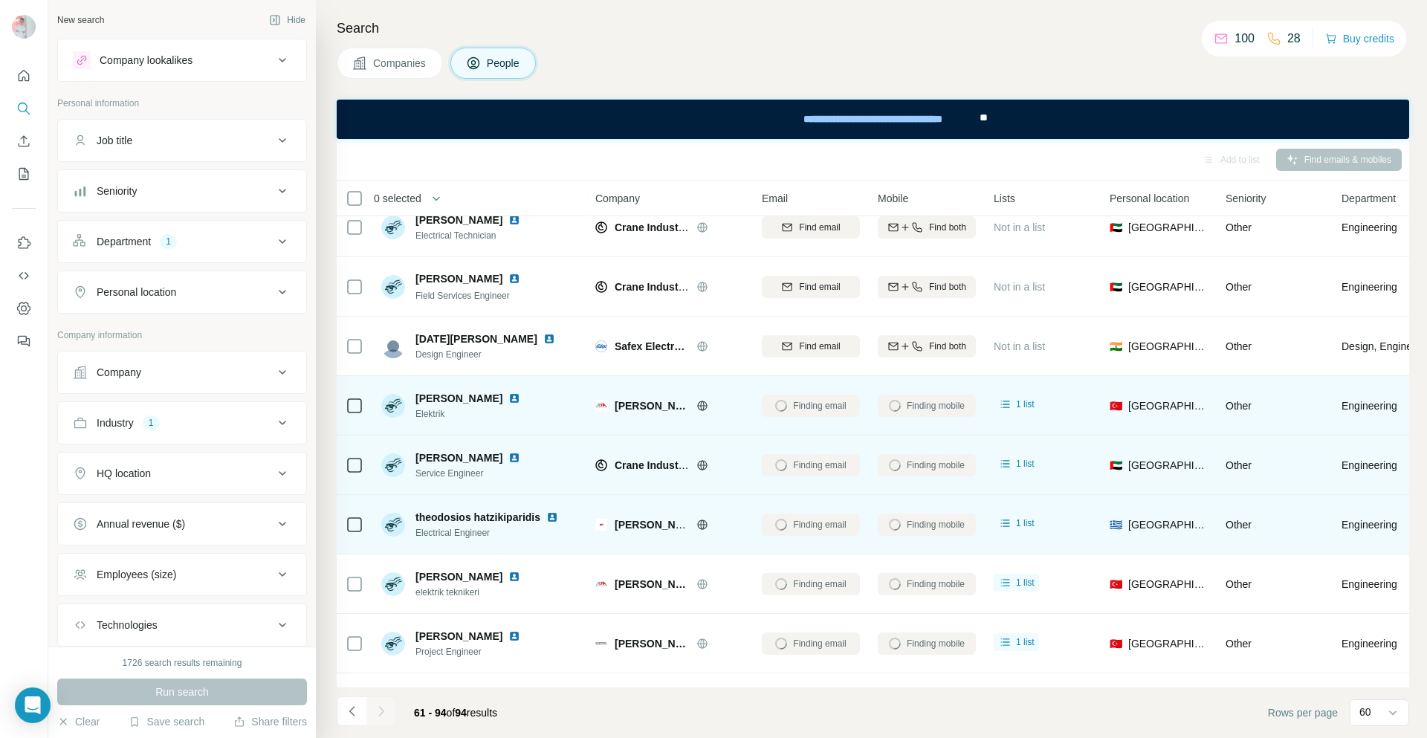
scroll to position [1260, 0]
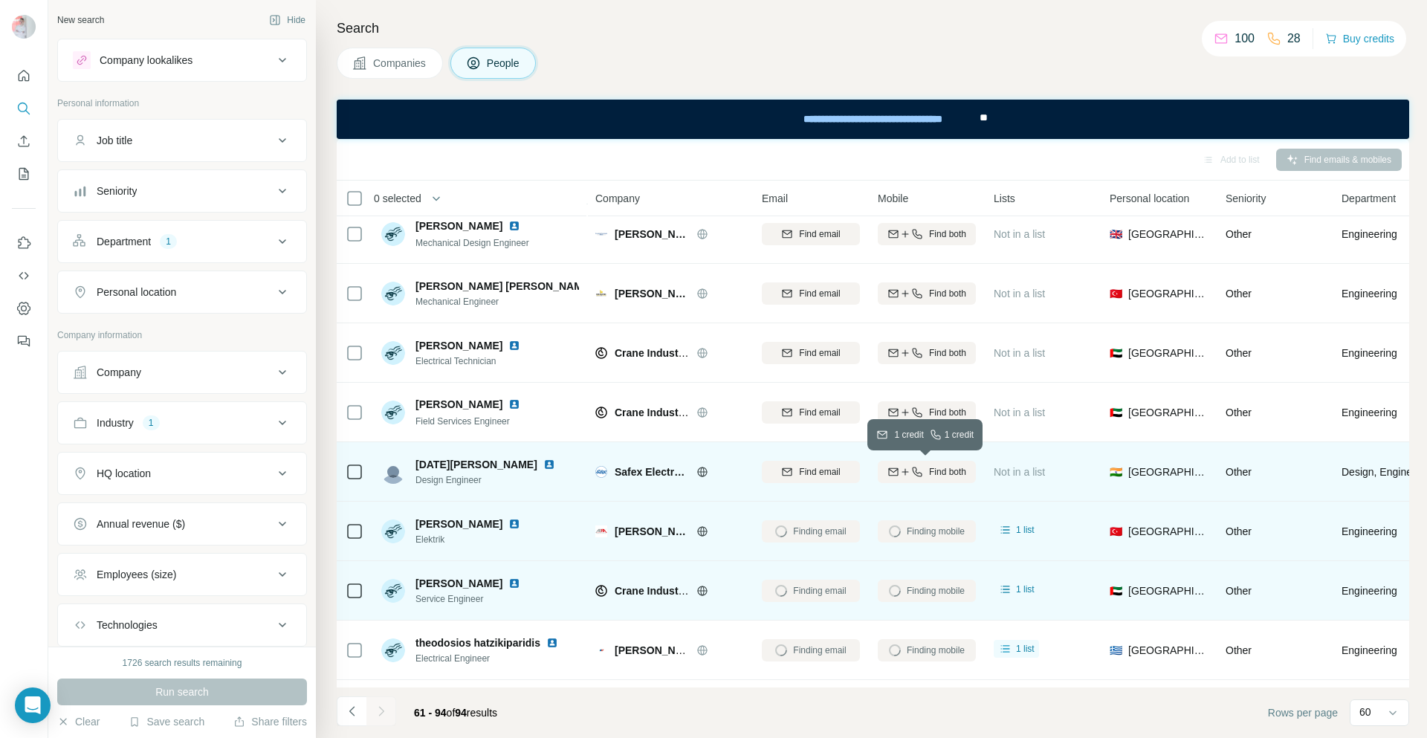
click at [911, 467] on icon "button" at bounding box center [917, 472] width 12 height 12
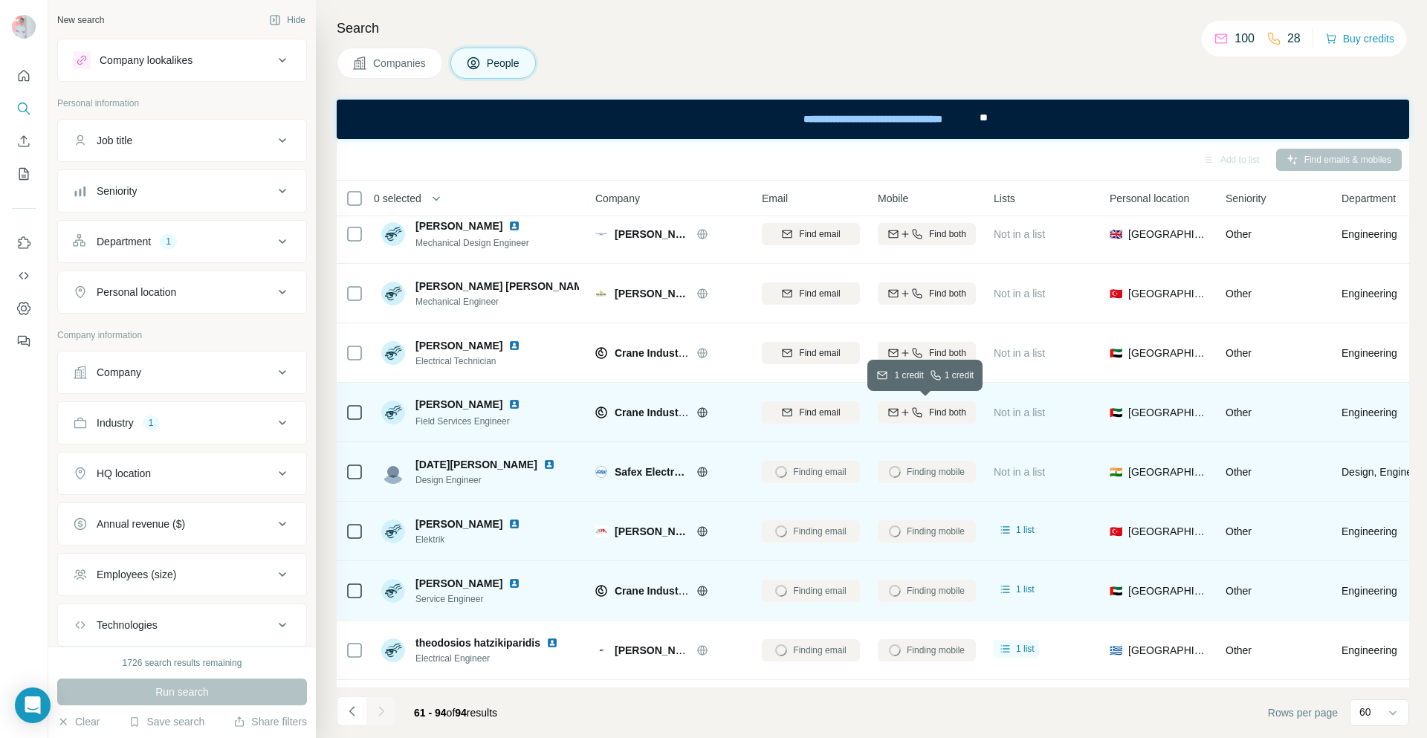
click at [929, 412] on span "Find both" at bounding box center [947, 412] width 37 height 13
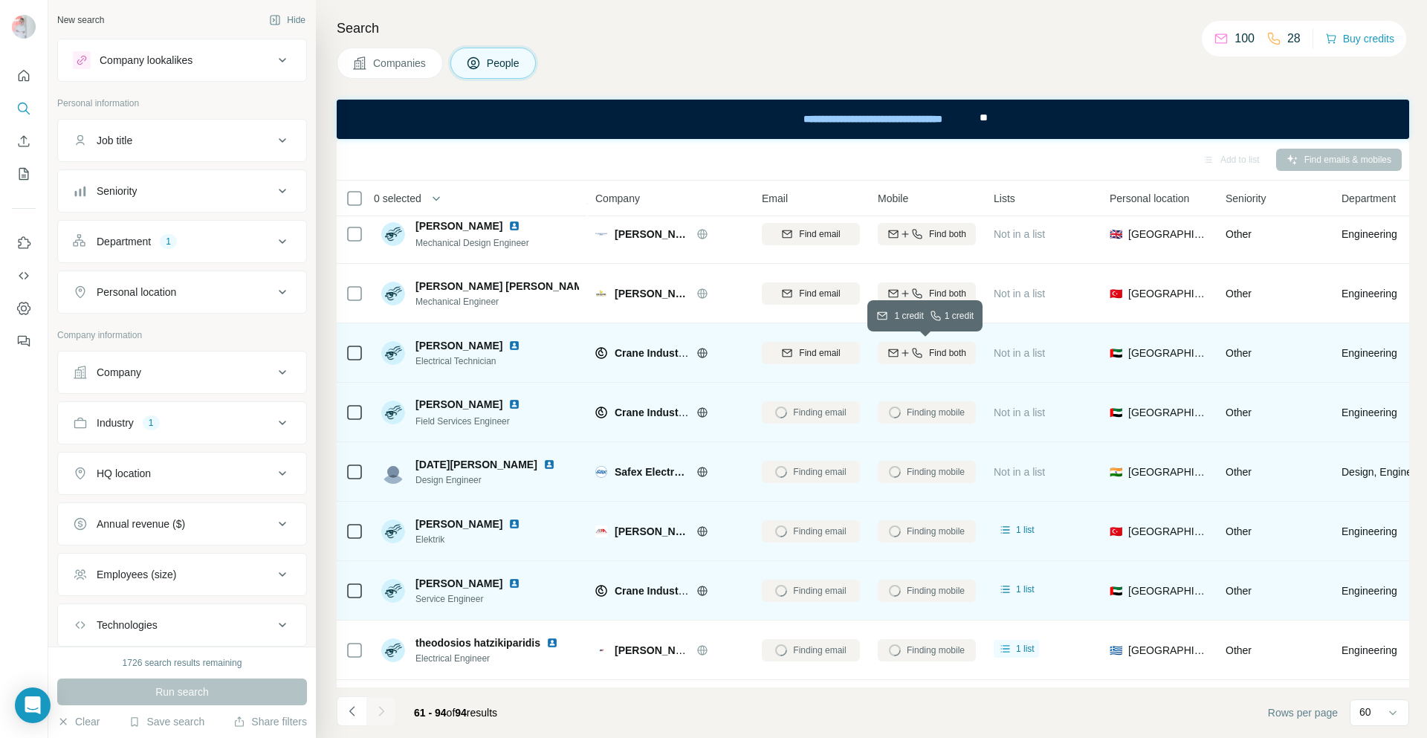
click at [935, 343] on button "Find both" at bounding box center [926, 353] width 98 height 22
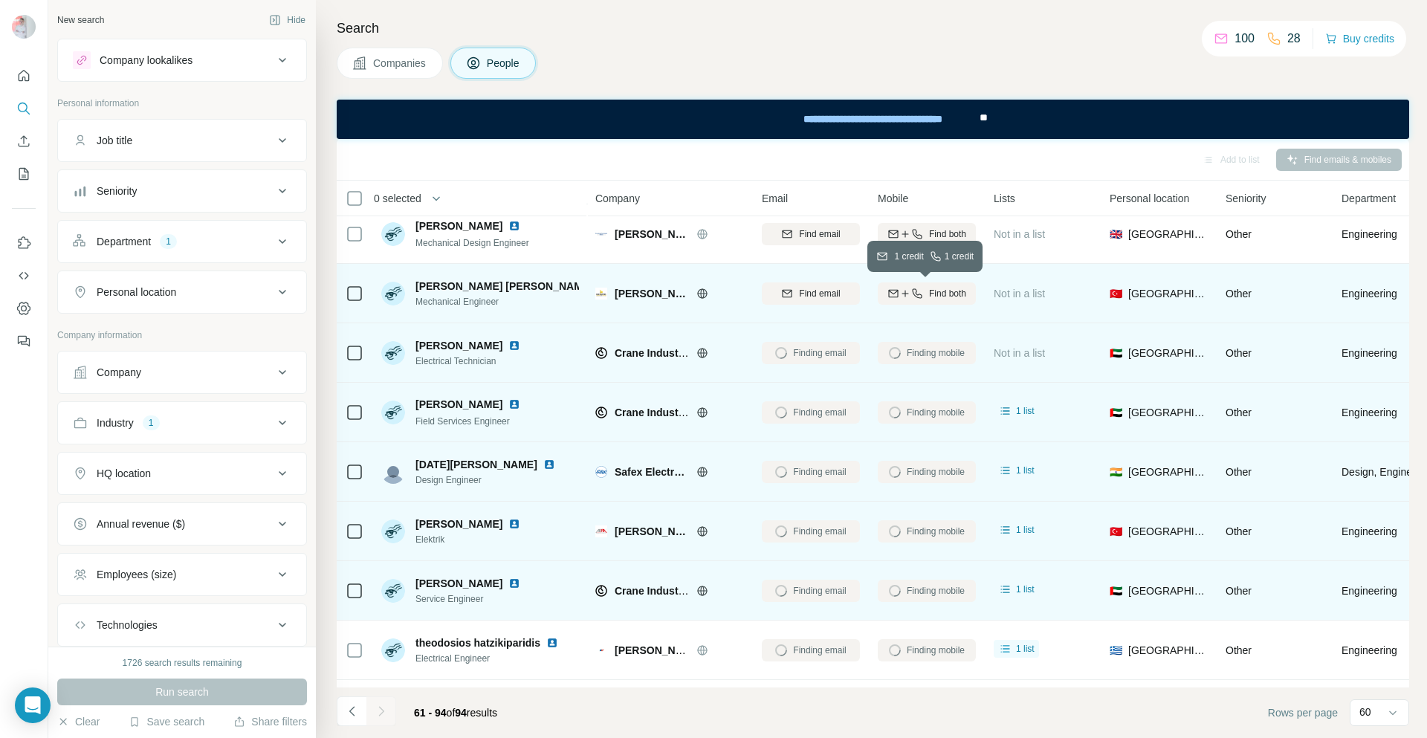
click at [939, 292] on span "Find both" at bounding box center [947, 293] width 37 height 13
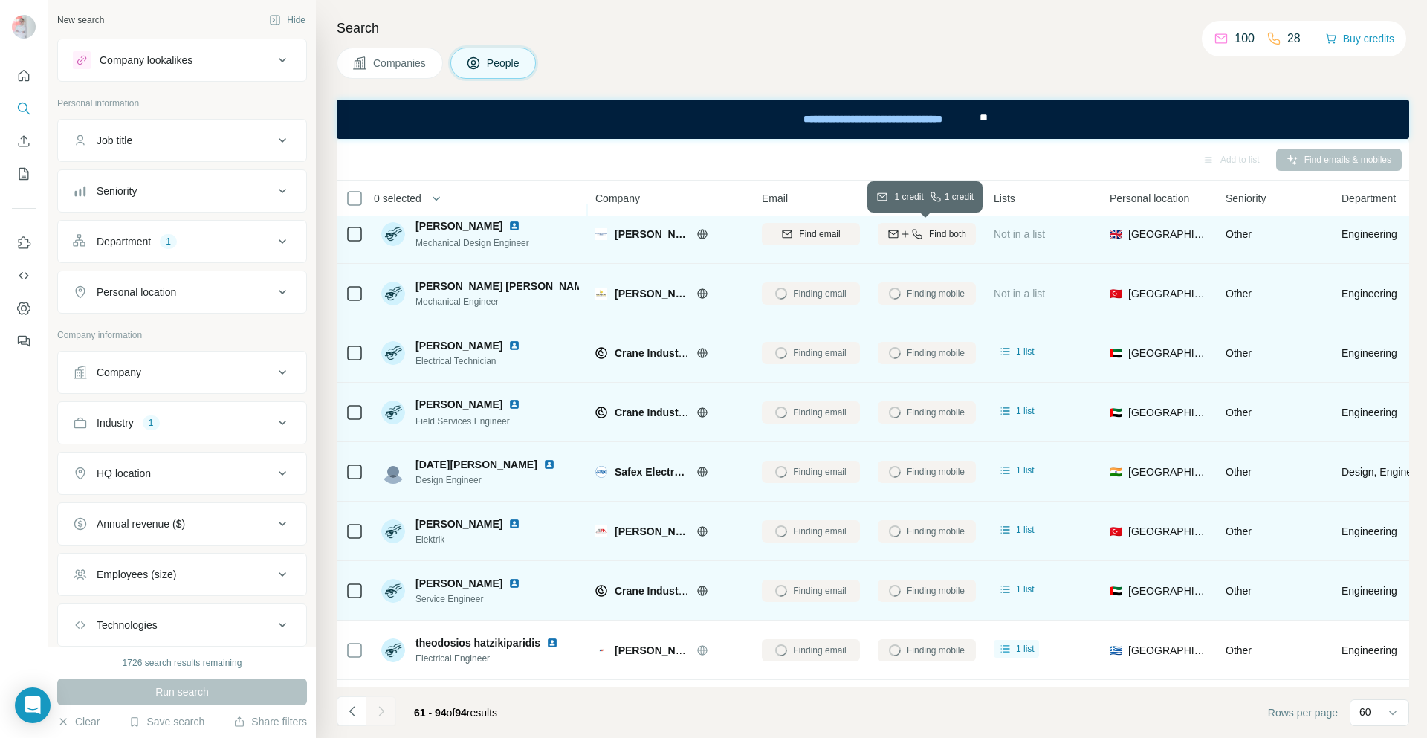
click at [938, 229] on span "Find both" at bounding box center [947, 233] width 37 height 13
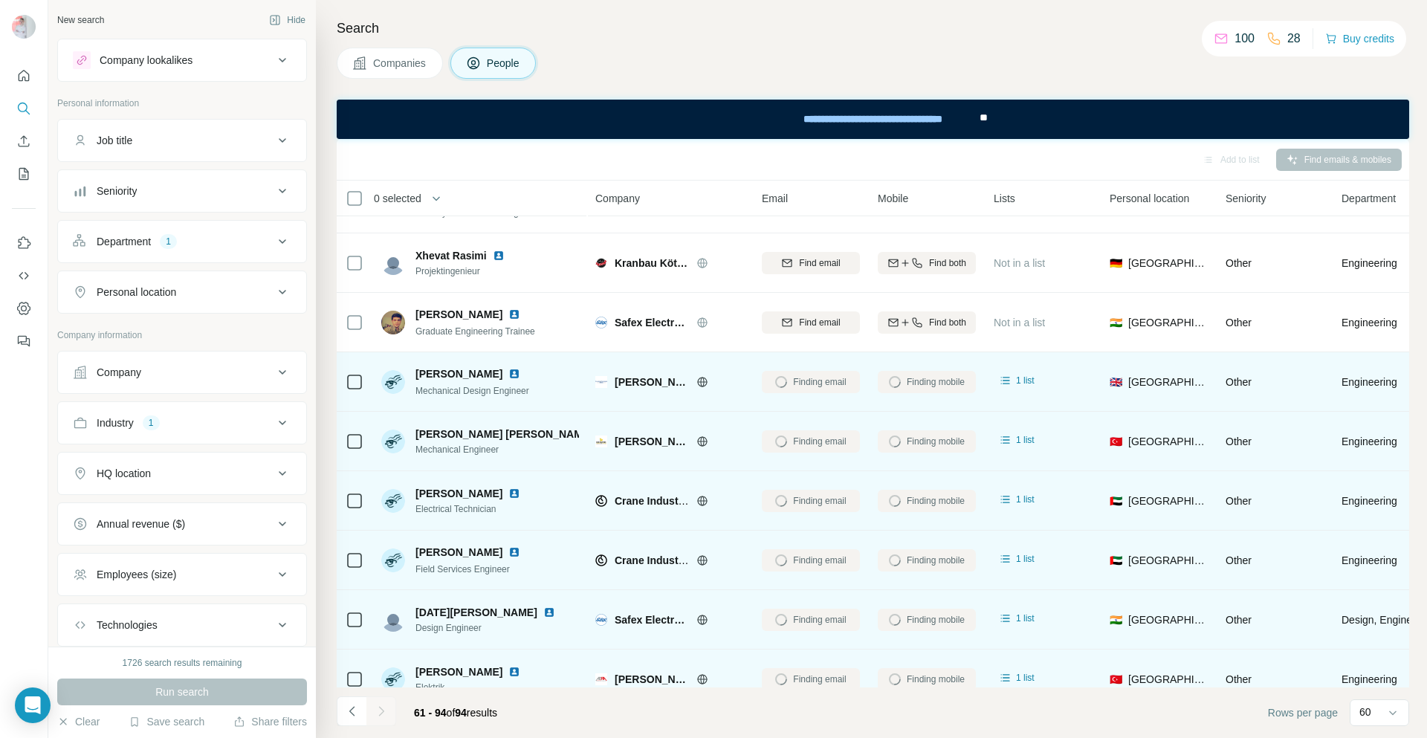
scroll to position [1111, 0]
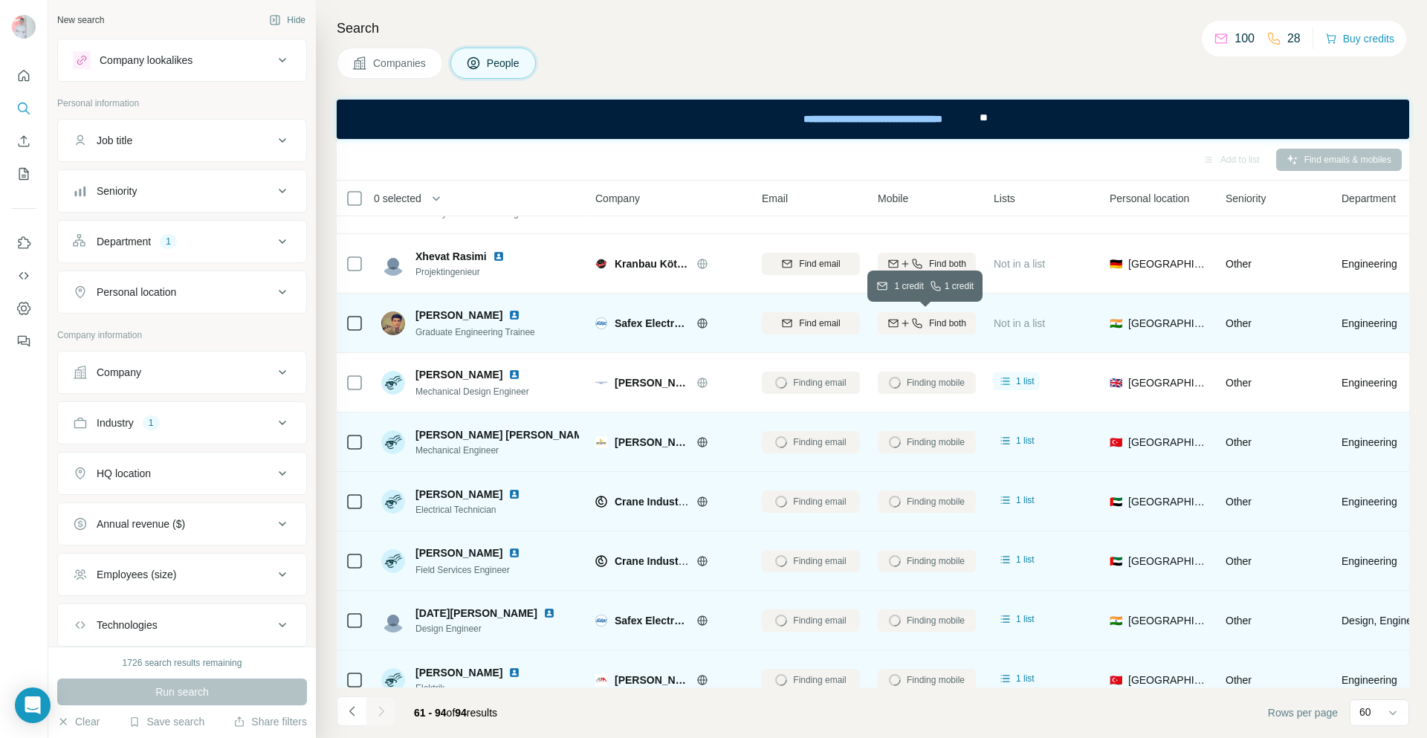
click at [942, 320] on span "Find both" at bounding box center [947, 323] width 37 height 13
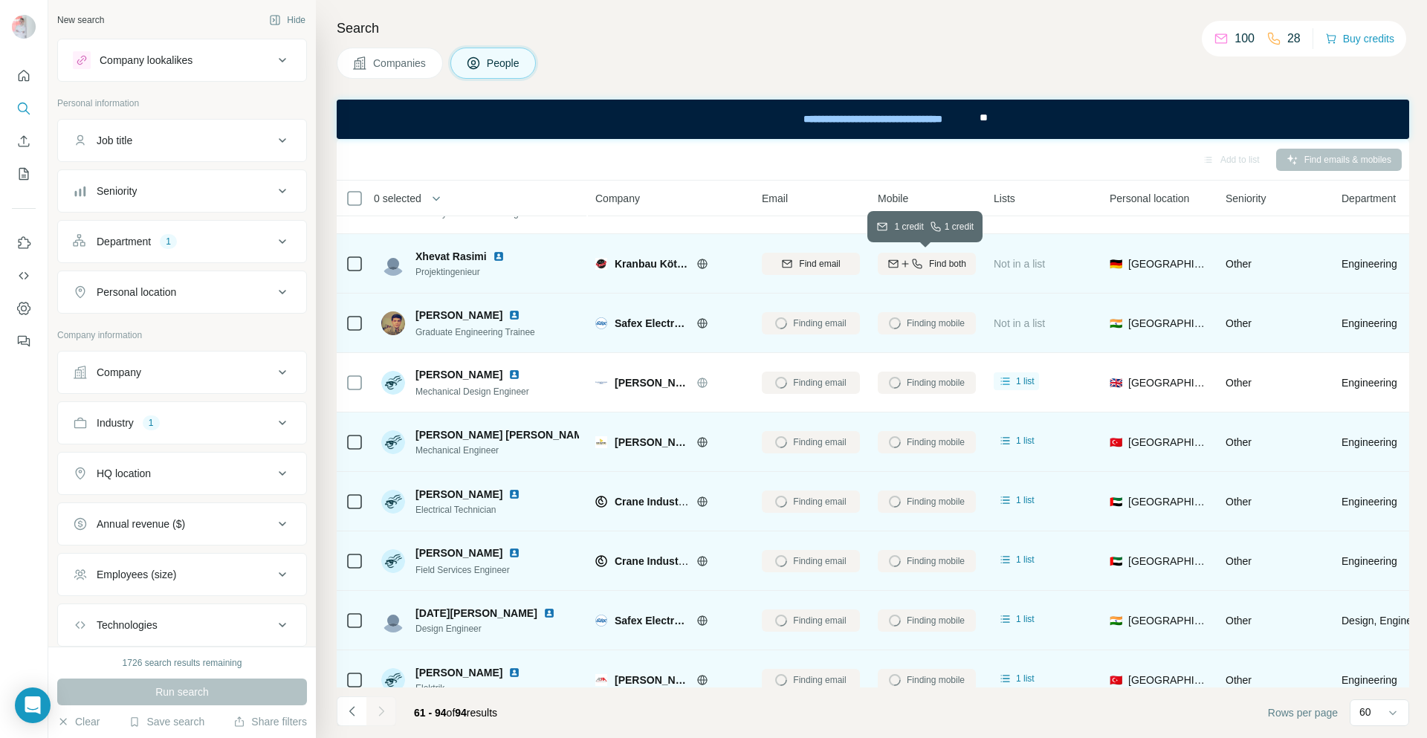
click at [938, 262] on span "Find both" at bounding box center [947, 263] width 37 height 13
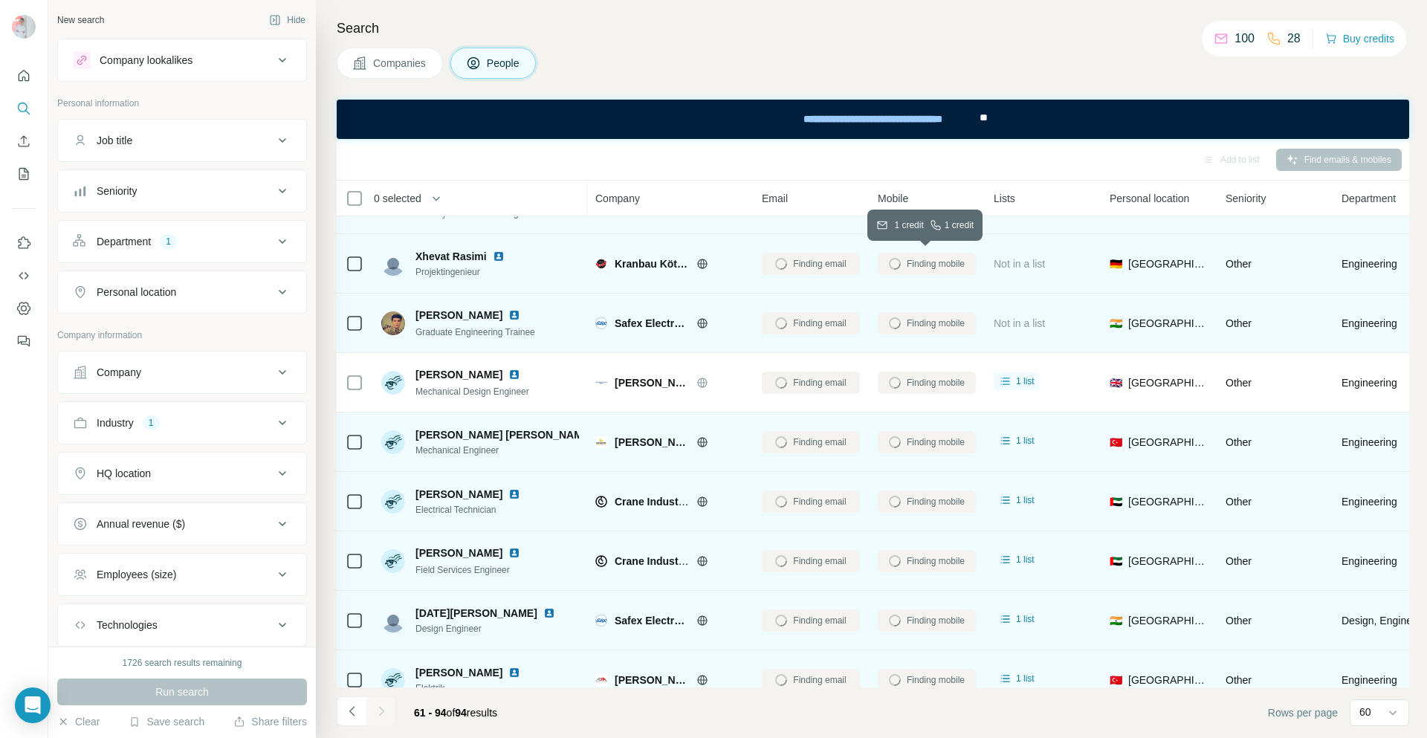
scroll to position [963, 0]
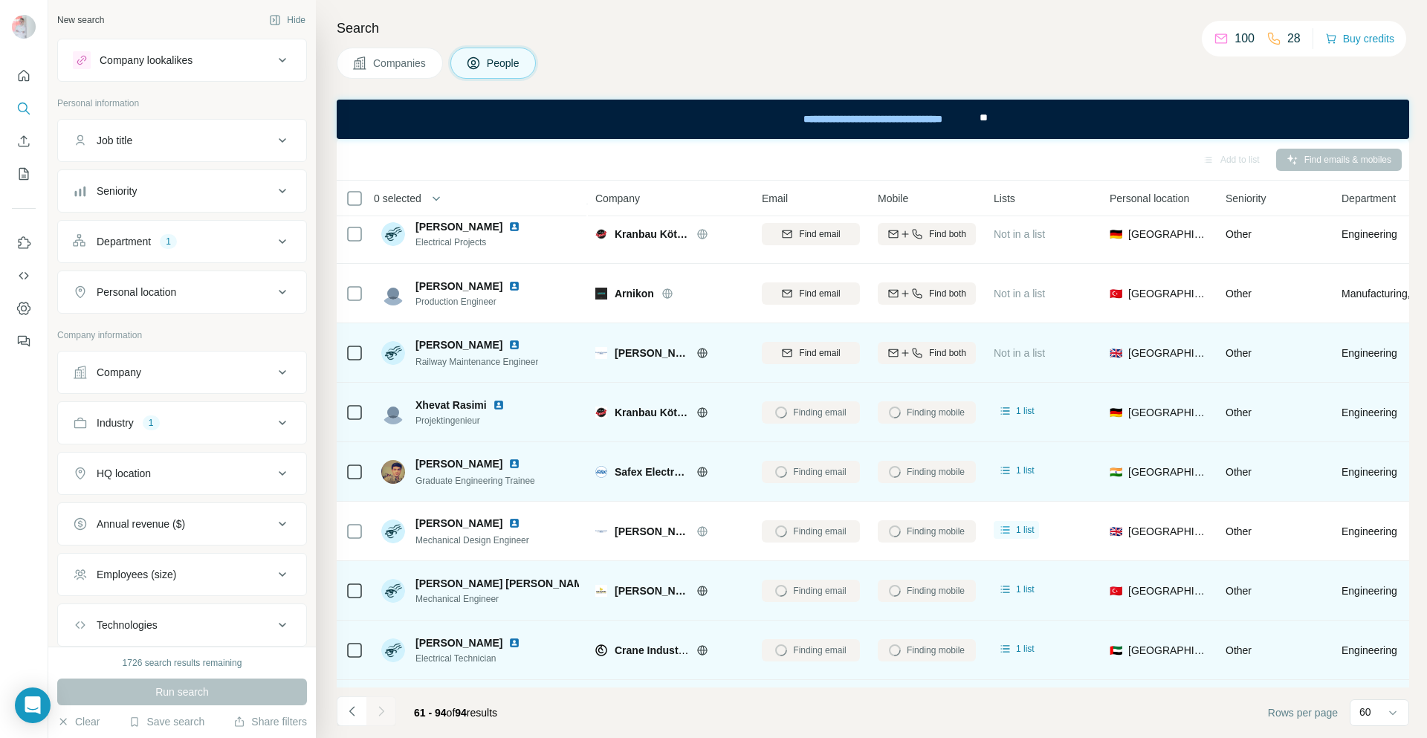
click at [940, 349] on span "Find both" at bounding box center [947, 352] width 37 height 13
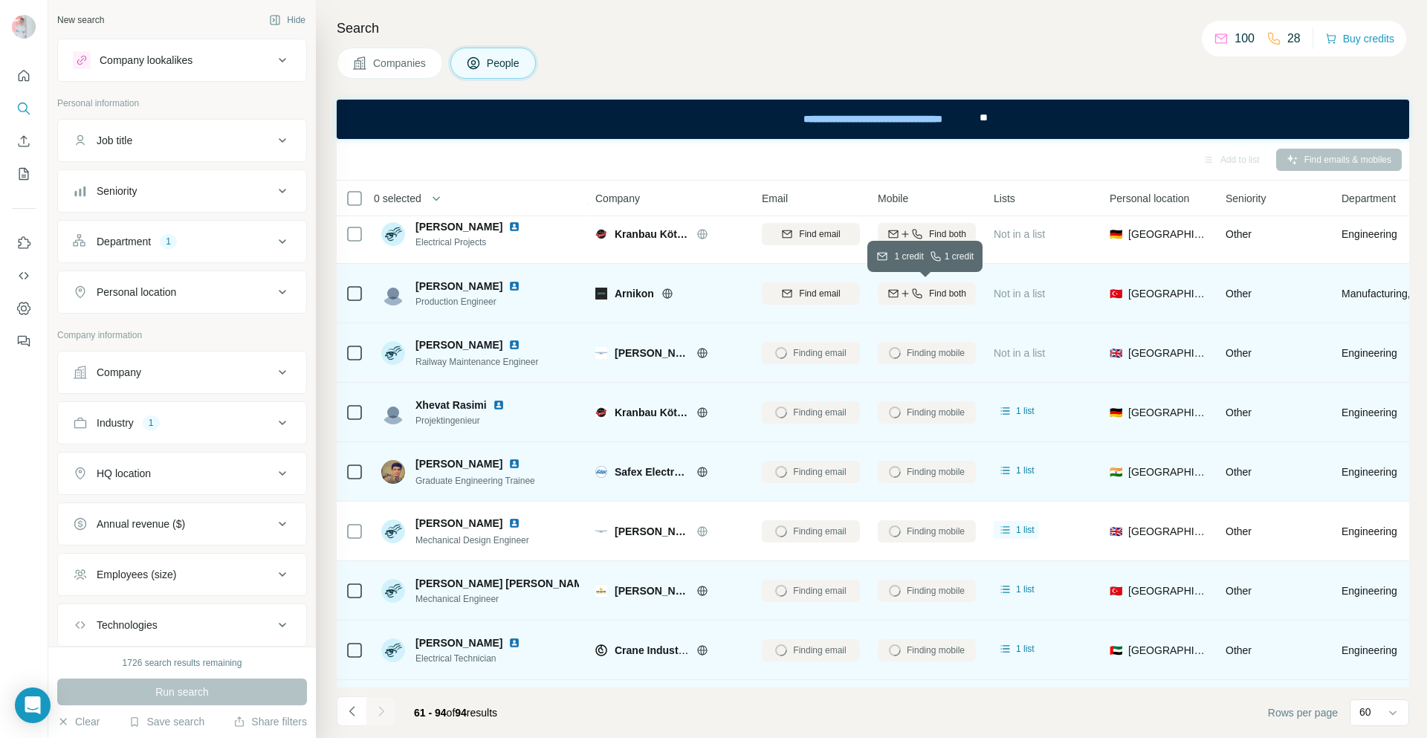
click at [935, 288] on span "Find both" at bounding box center [947, 293] width 37 height 13
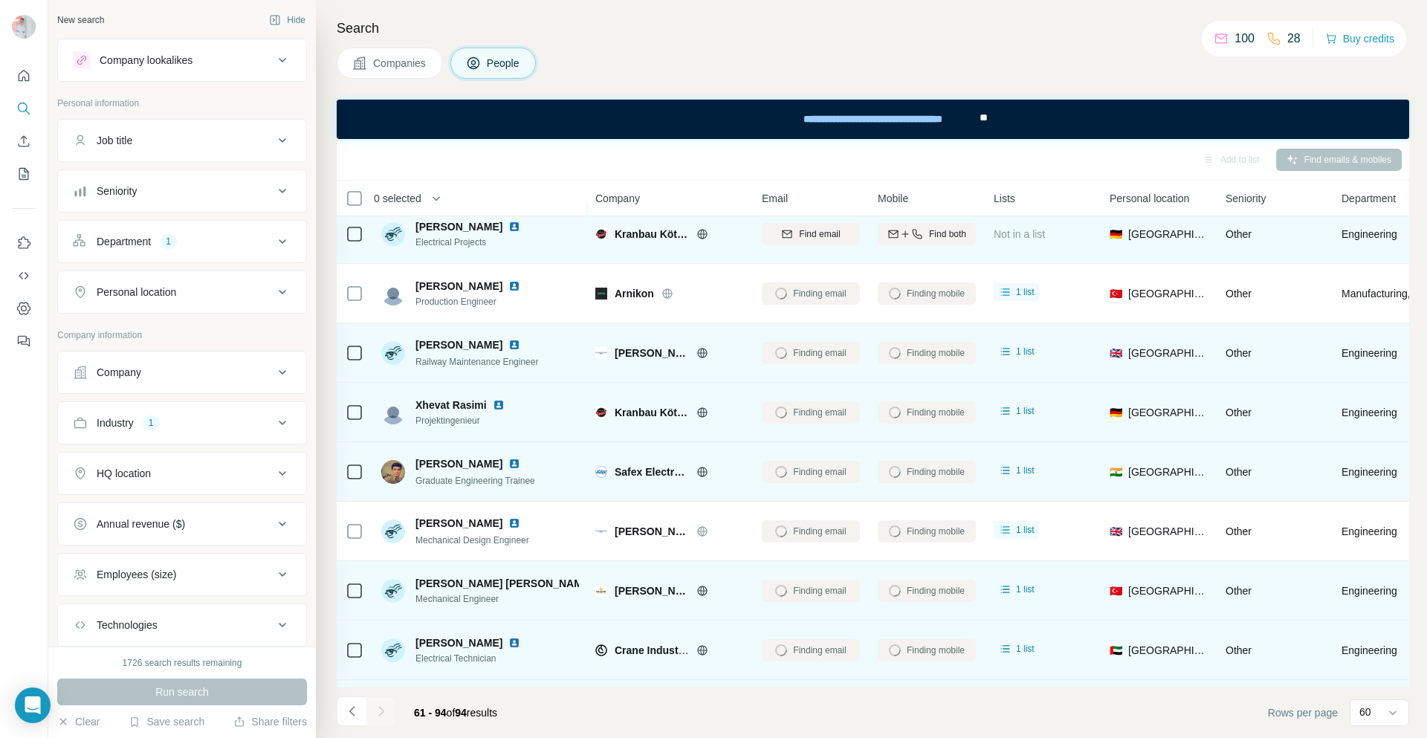
scroll to position [889, 0]
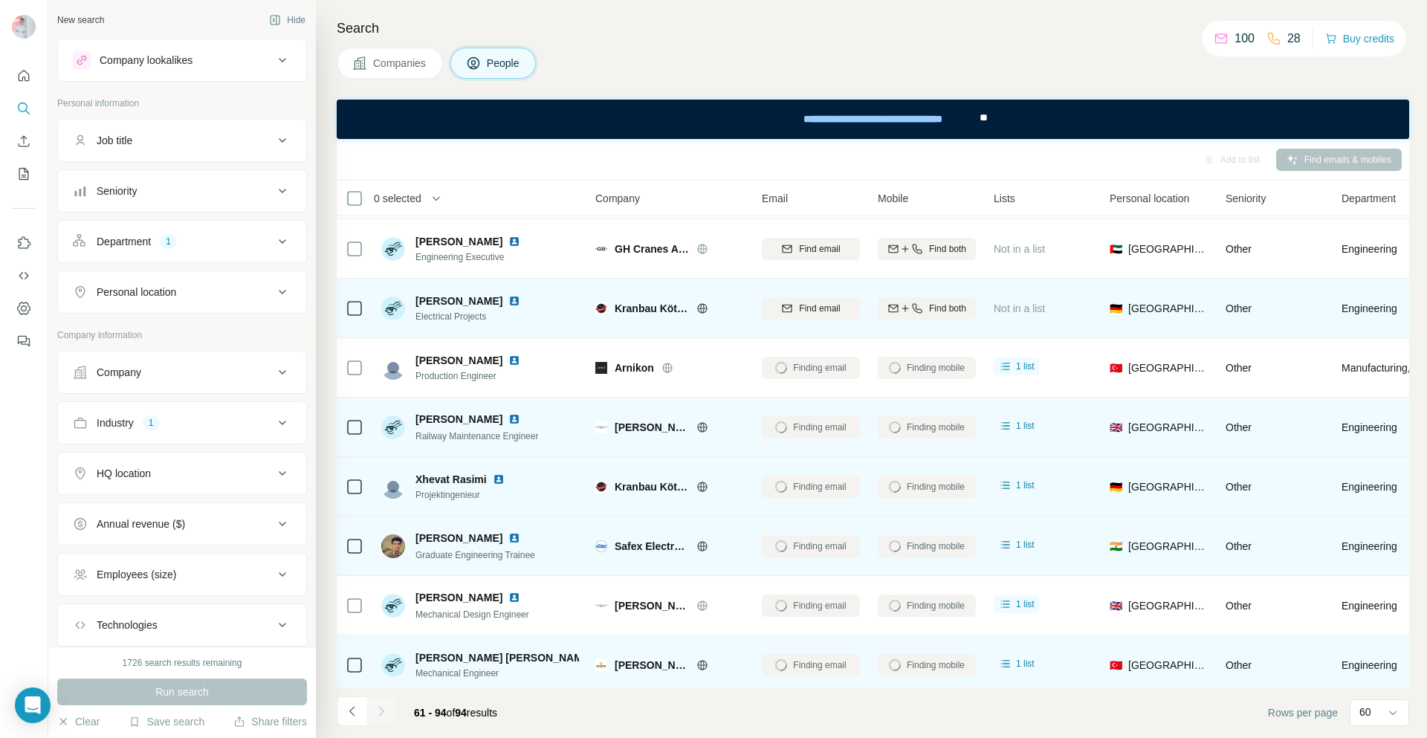
click at [940, 296] on div "Find both" at bounding box center [926, 308] width 98 height 41
click at [939, 305] on span "Find both" at bounding box center [947, 308] width 37 height 13
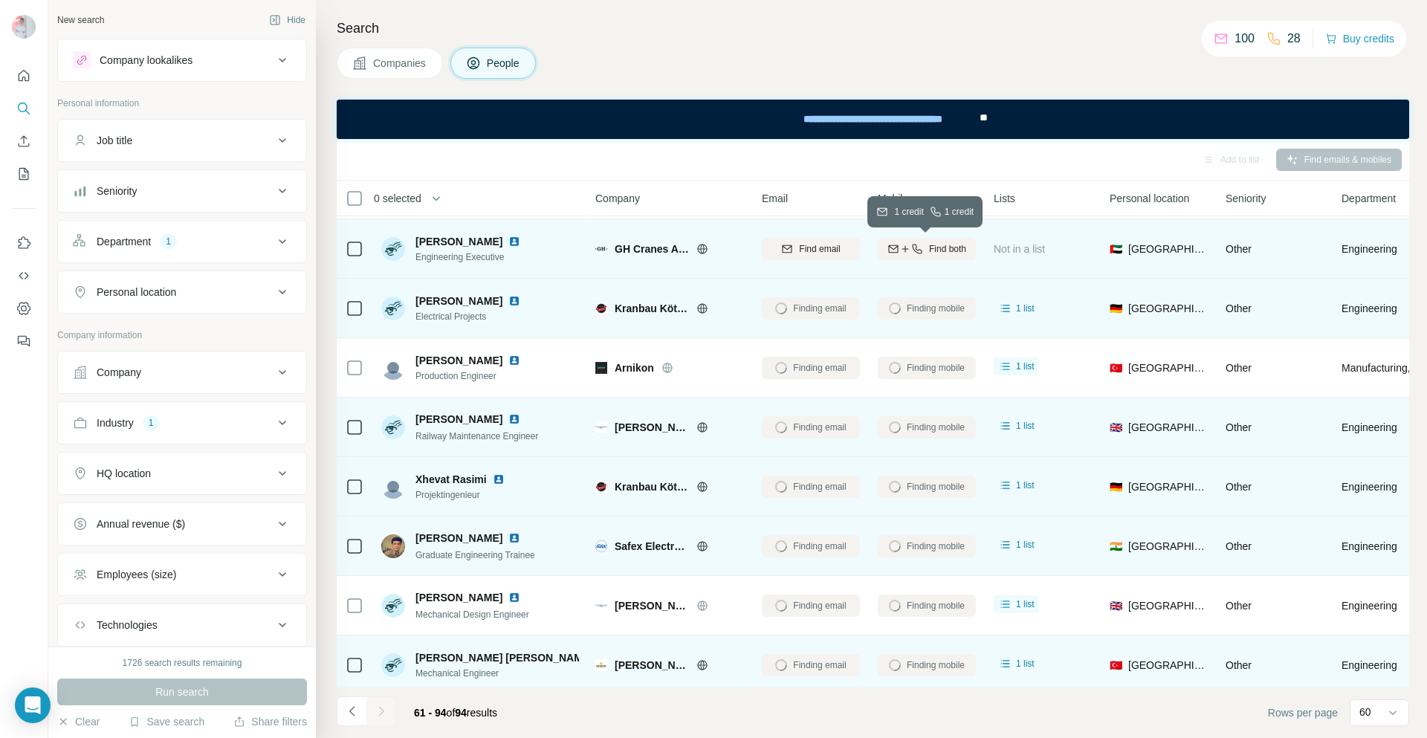
click at [940, 248] on span "Find both" at bounding box center [947, 248] width 37 height 13
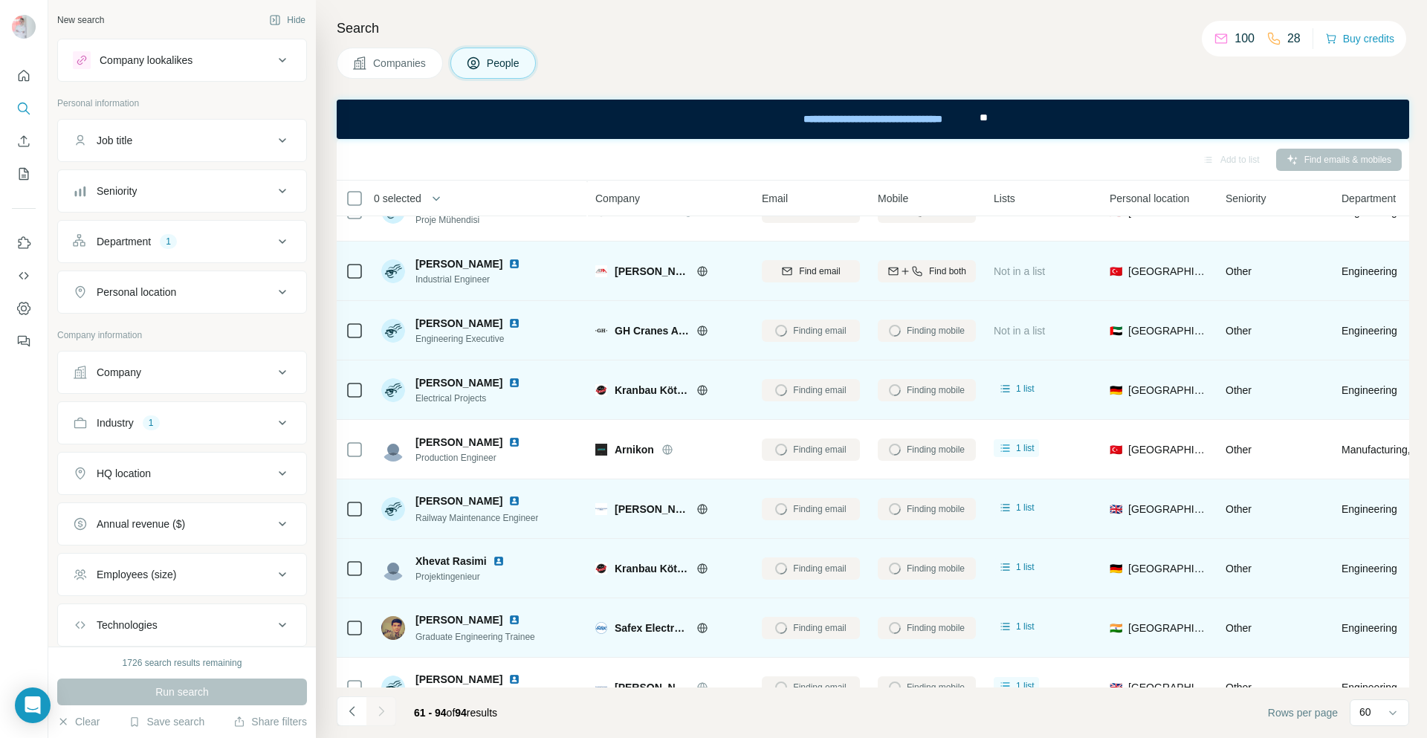
scroll to position [740, 0]
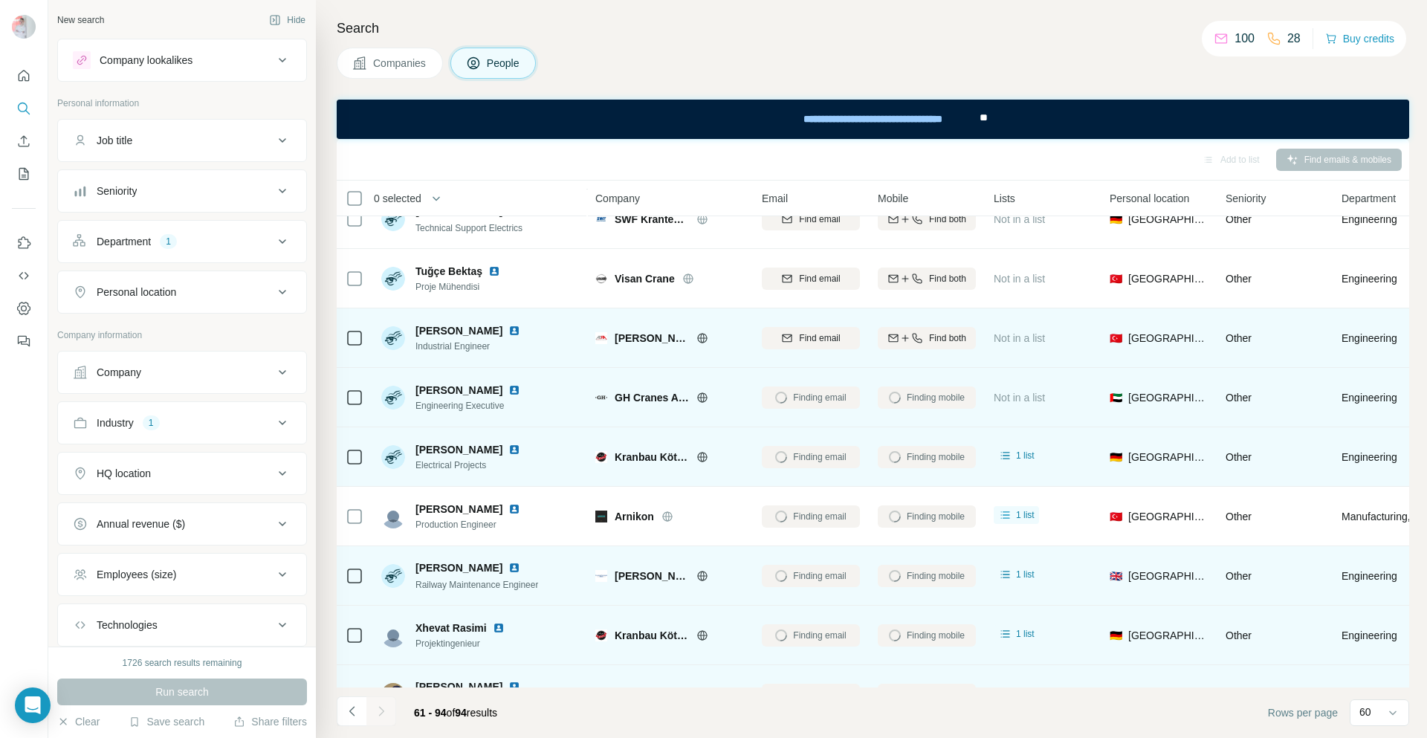
click at [929, 337] on span "Find both" at bounding box center [947, 337] width 37 height 13
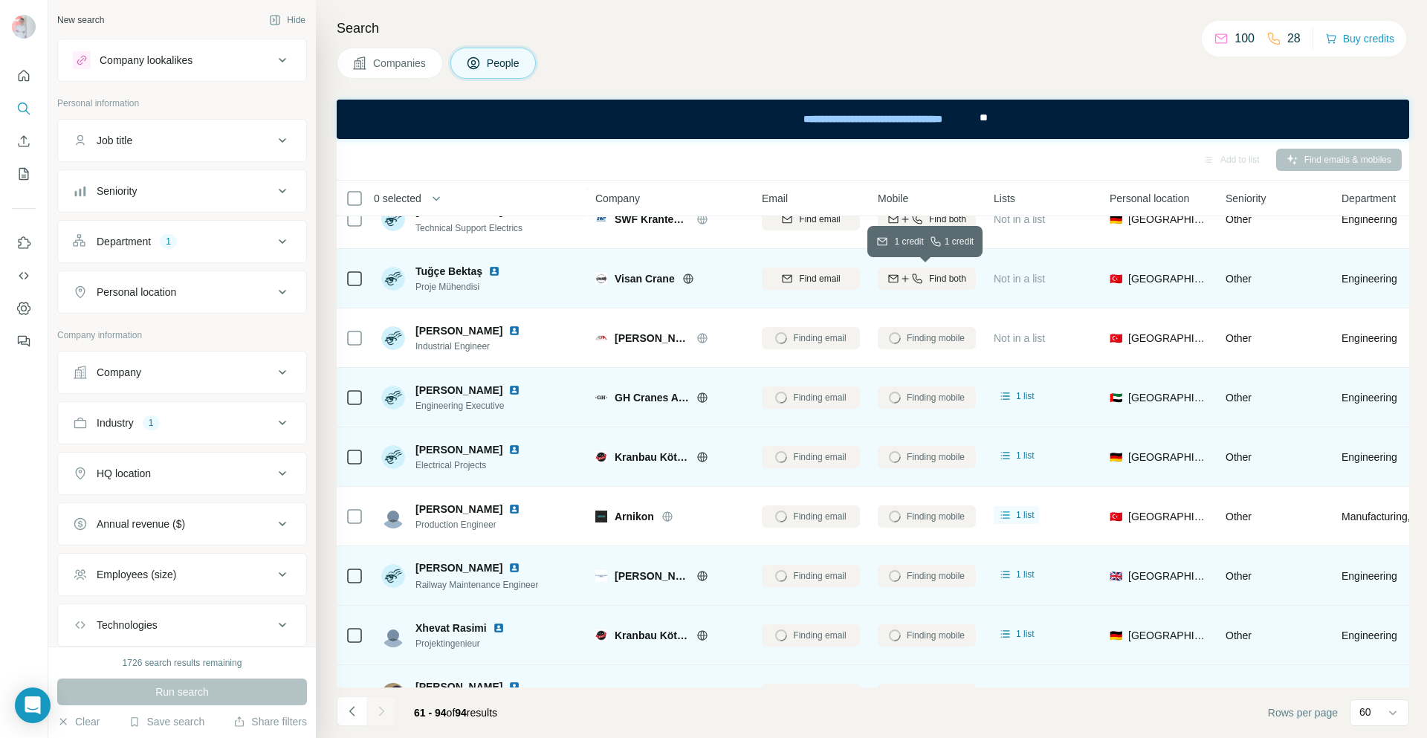
click at [943, 275] on span "Find both" at bounding box center [947, 278] width 37 height 13
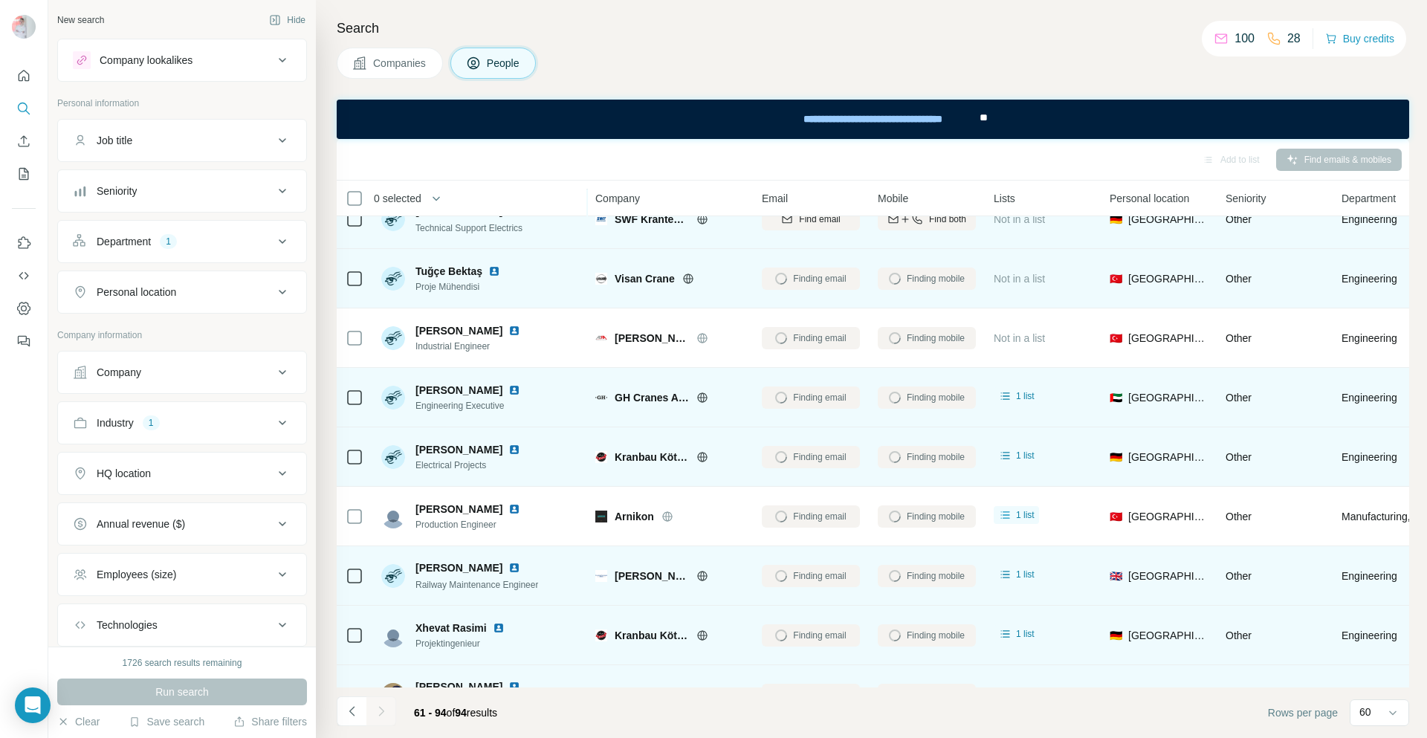
click at [939, 226] on span "Find both" at bounding box center [947, 218] width 37 height 13
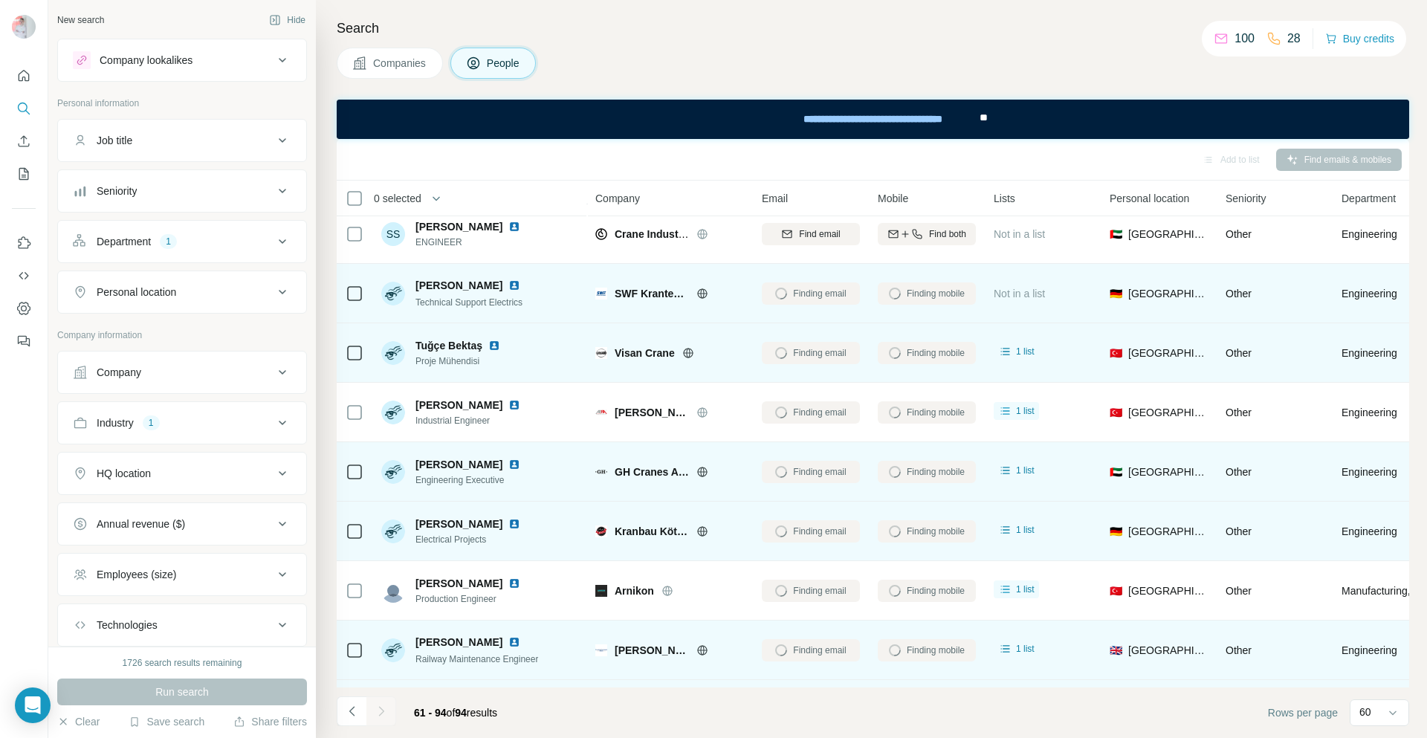
click at [947, 241] on span "Find both" at bounding box center [947, 233] width 37 height 13
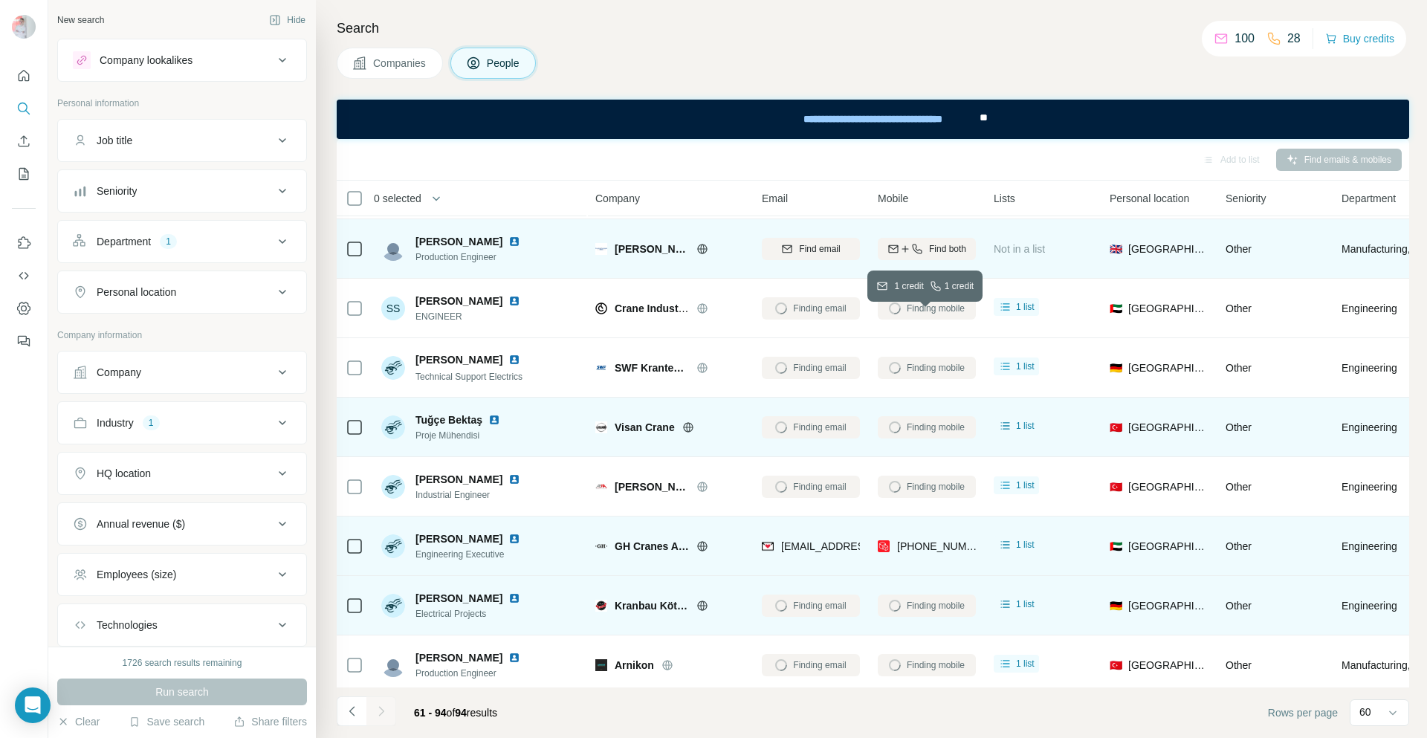
scroll to position [517, 0]
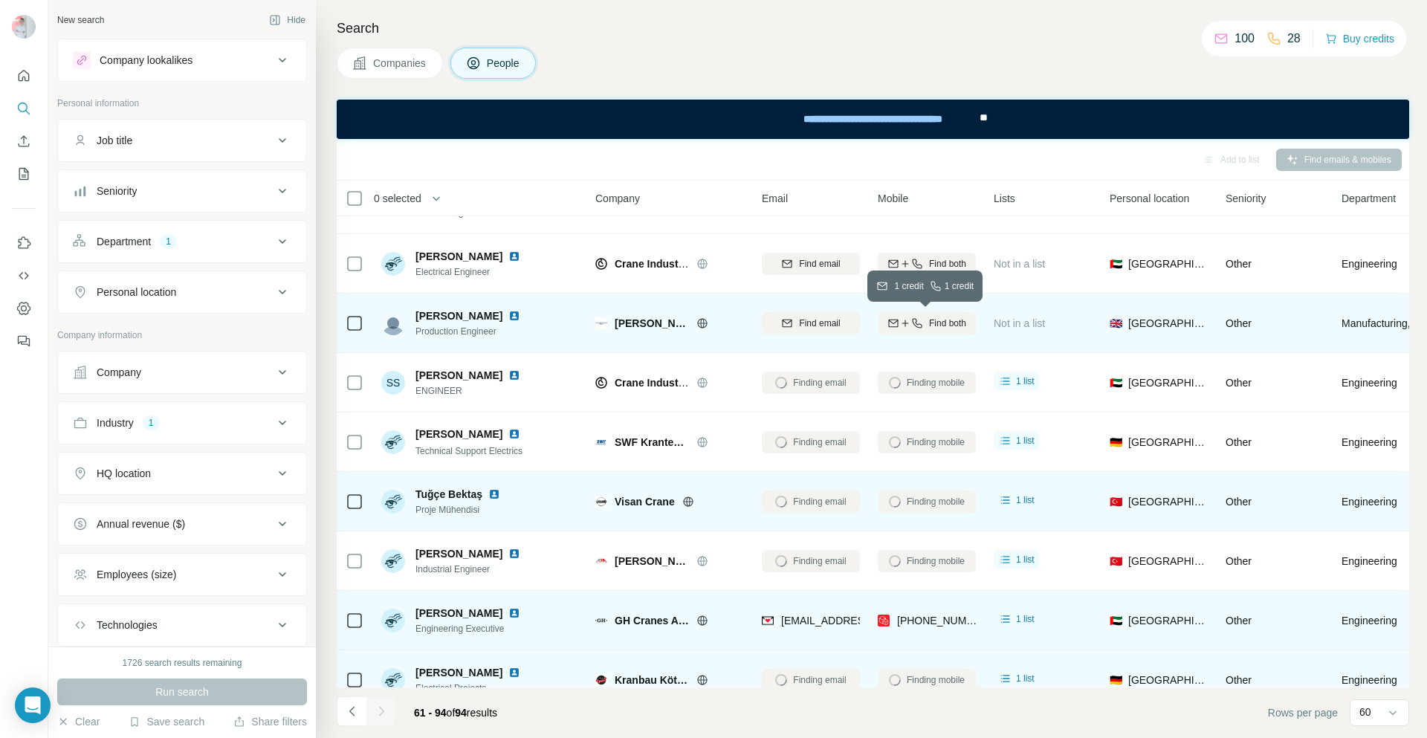
click at [936, 319] on span "Find both" at bounding box center [947, 323] width 37 height 13
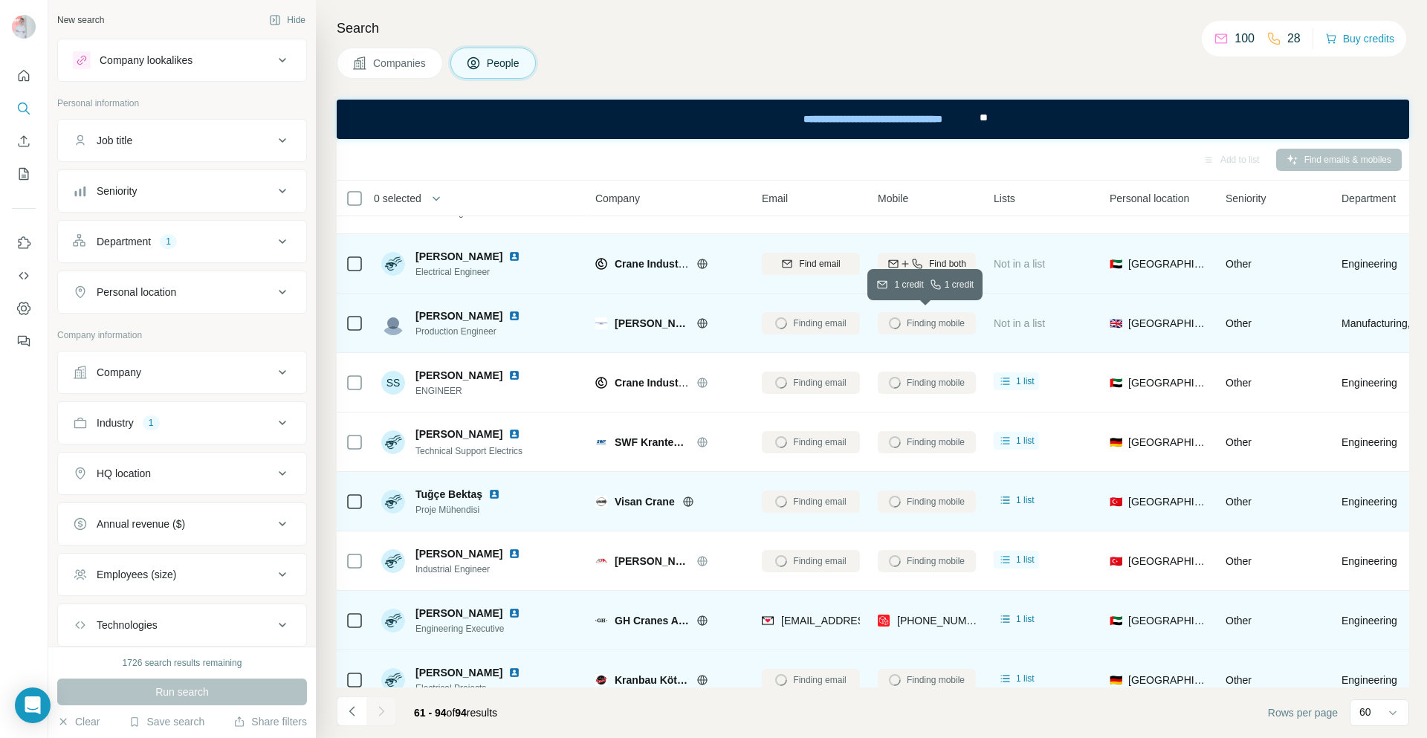
click at [936, 270] on span "Find both" at bounding box center [947, 263] width 37 height 13
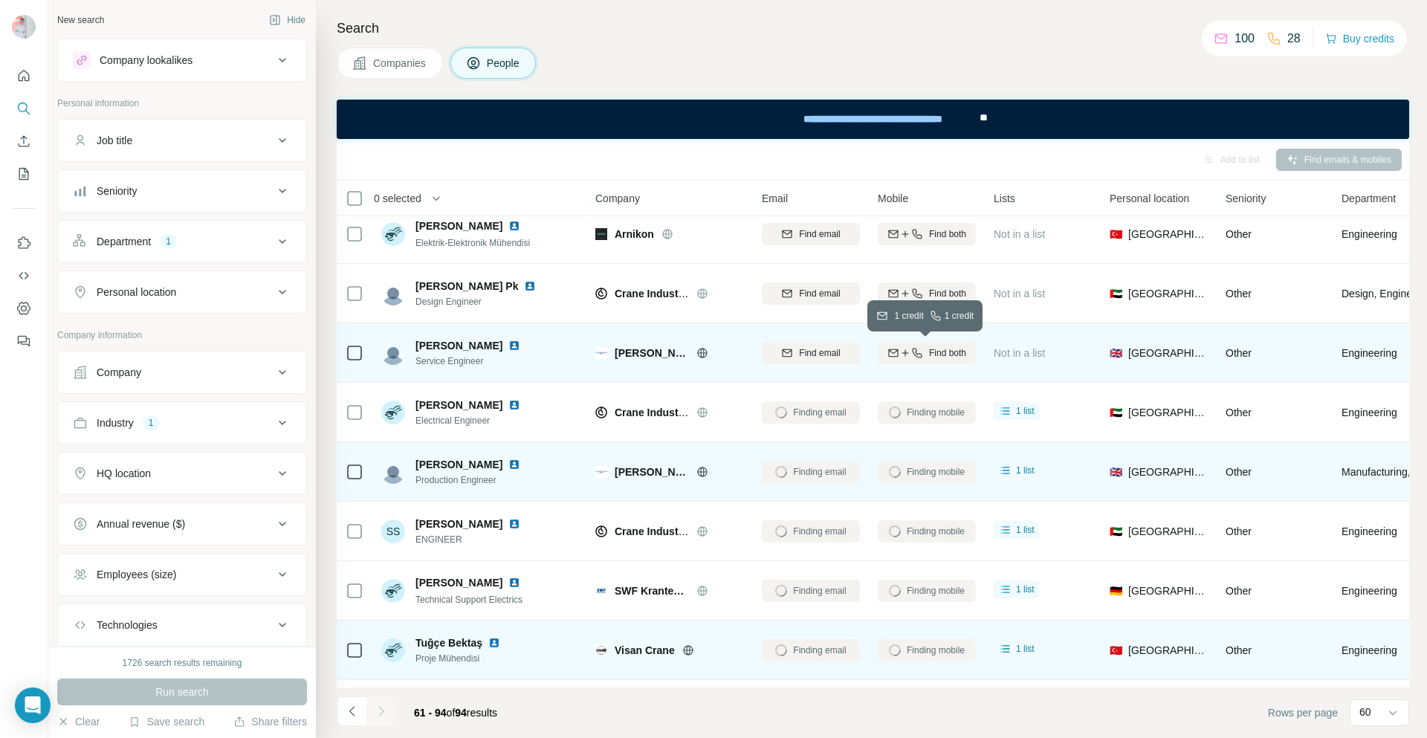
click at [937, 347] on span "Find both" at bounding box center [947, 352] width 37 height 13
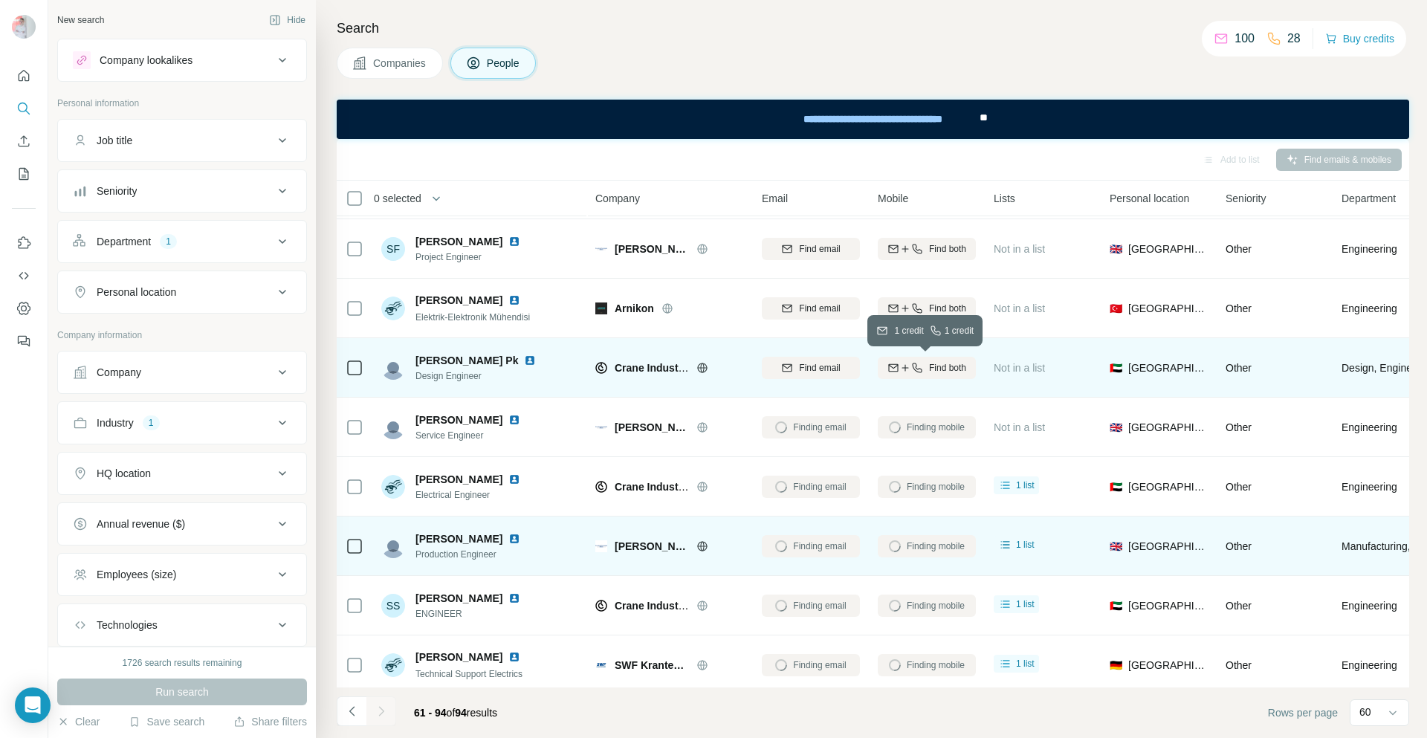
click at [934, 366] on span "Find both" at bounding box center [947, 367] width 37 height 13
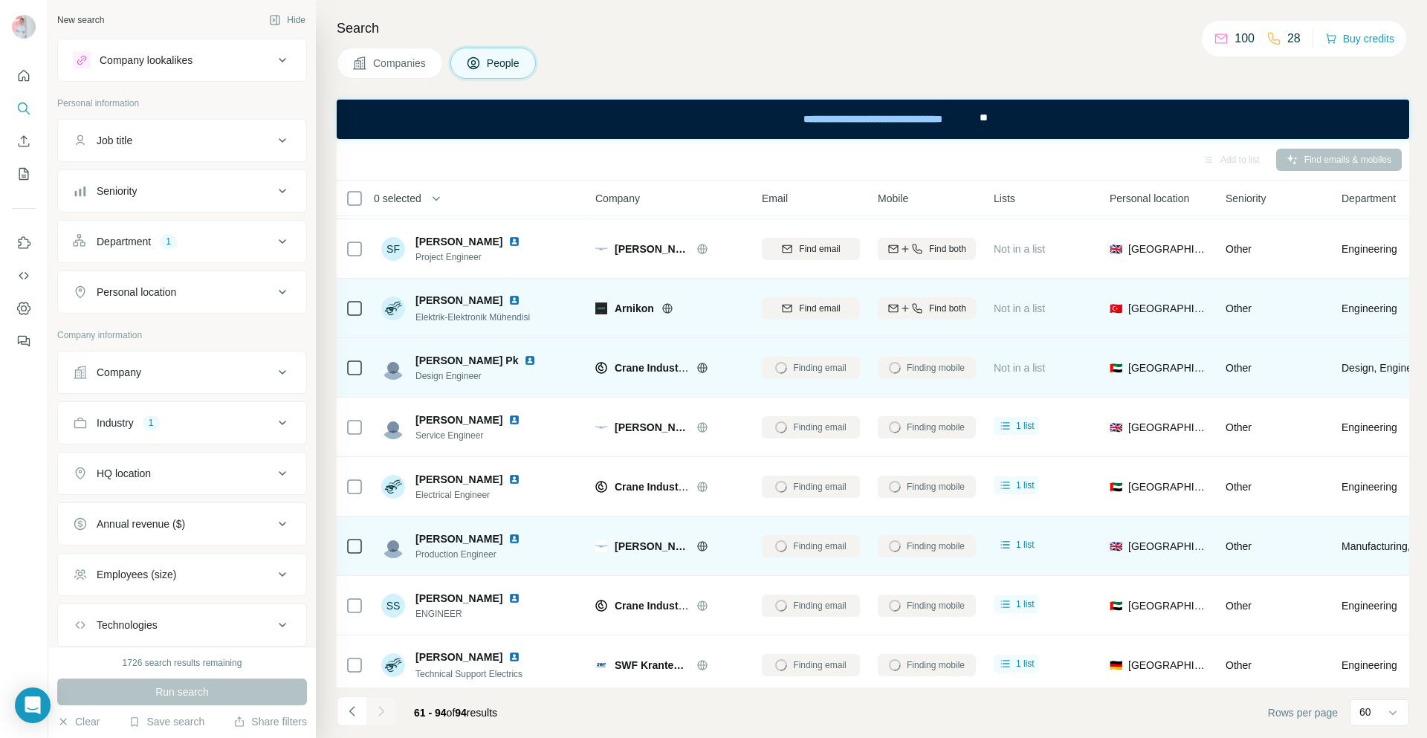
scroll to position [220, 0]
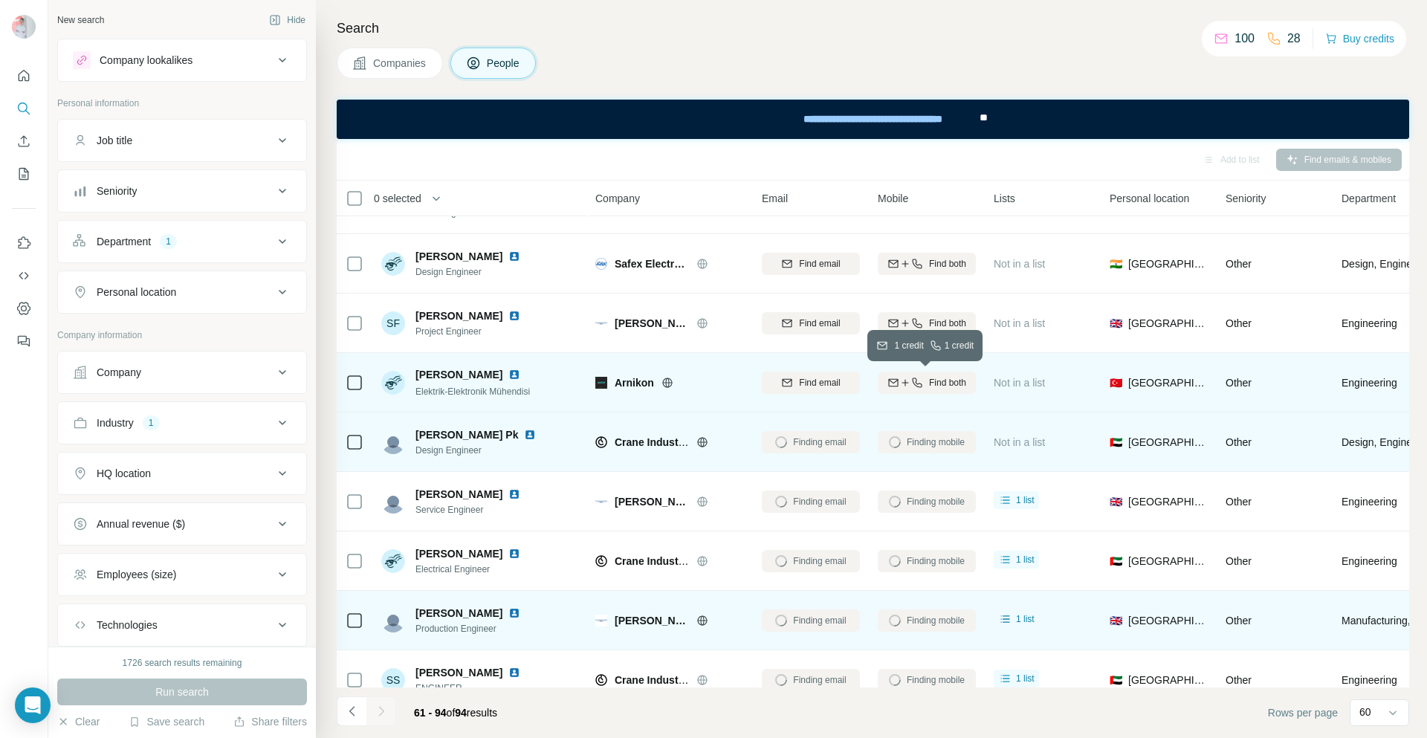
click at [934, 376] on span "Find both" at bounding box center [947, 382] width 37 height 13
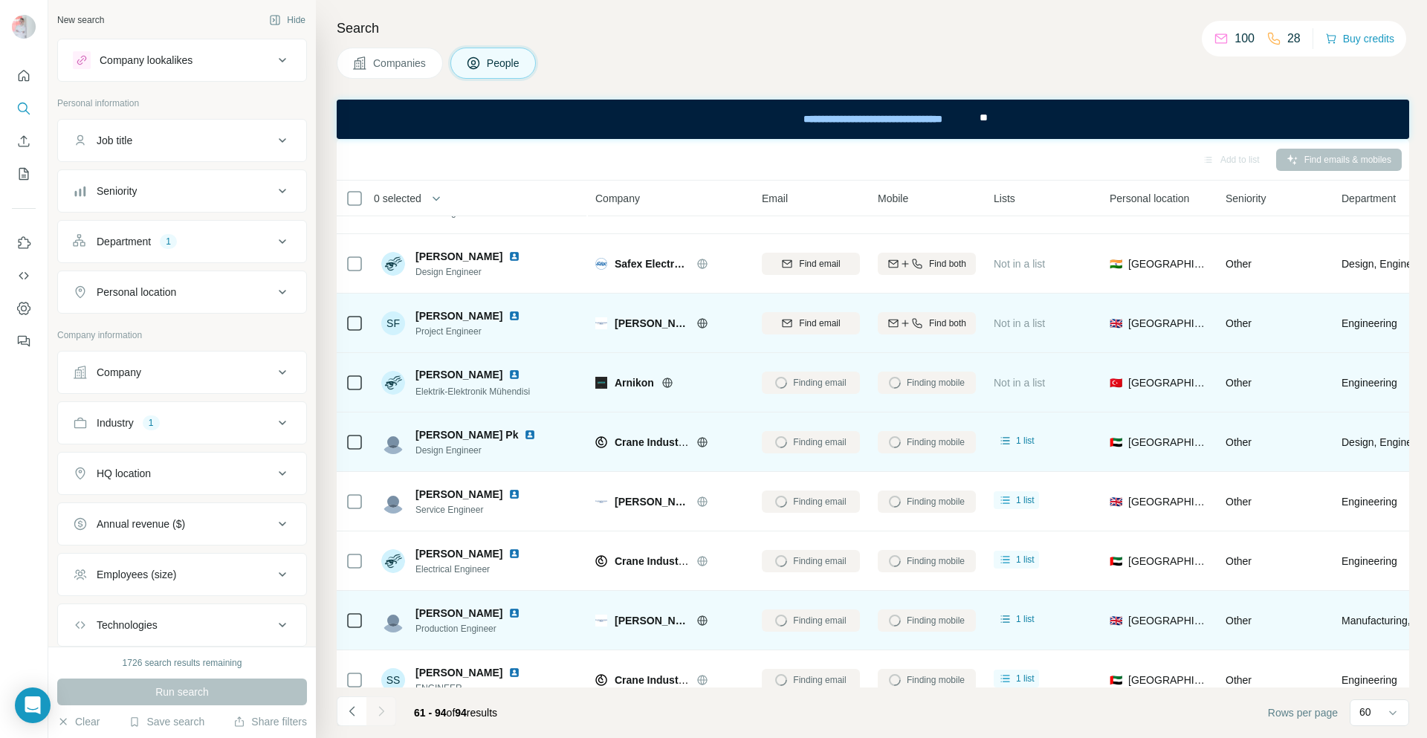
scroll to position [146, 0]
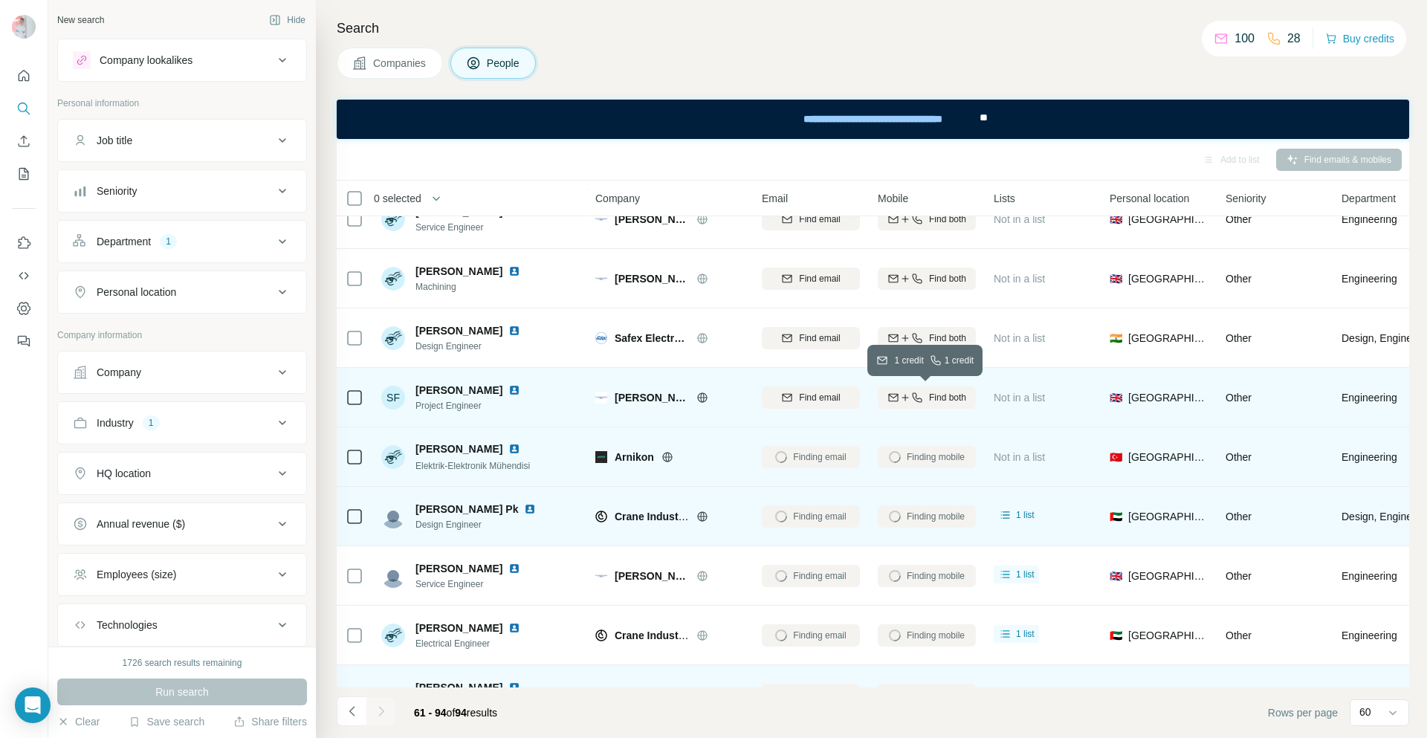
click at [932, 394] on span "Find both" at bounding box center [947, 397] width 37 height 13
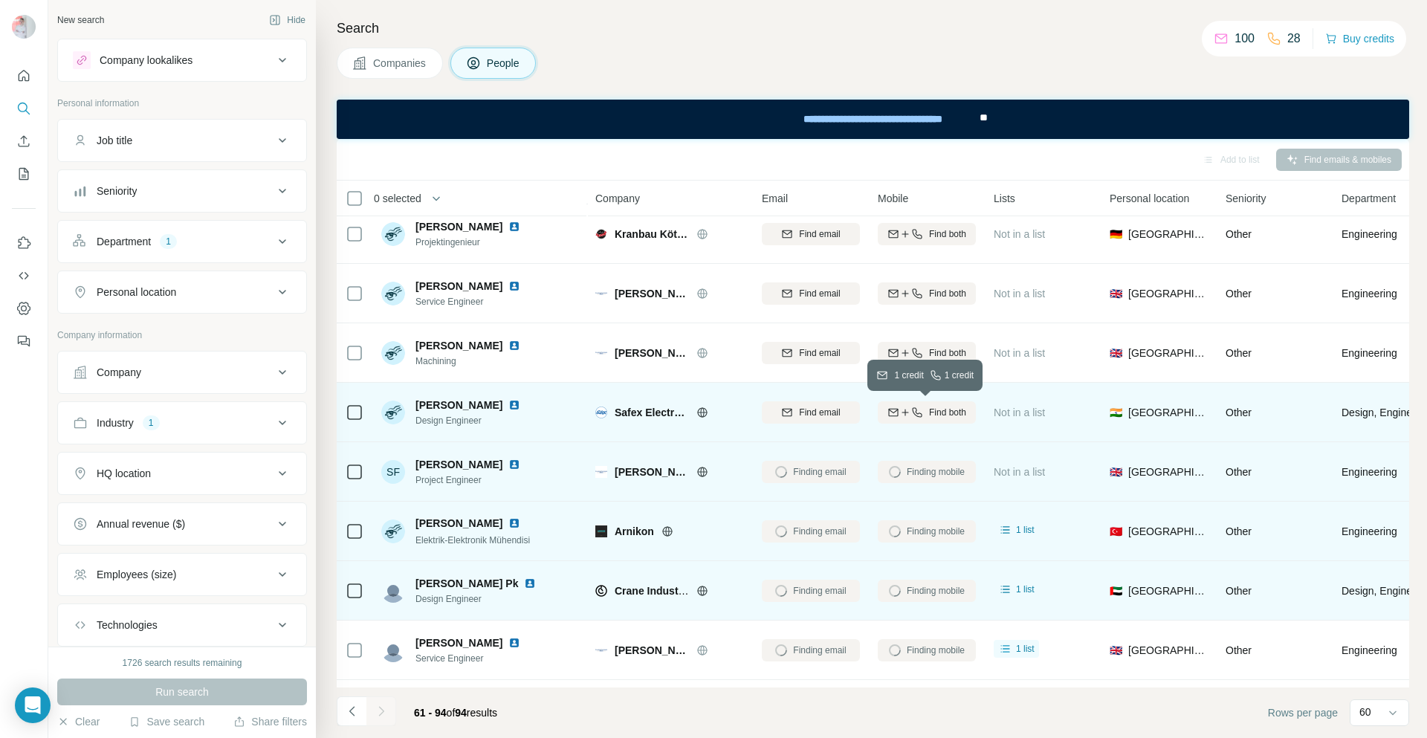
click at [935, 413] on span "Find both" at bounding box center [947, 412] width 37 height 13
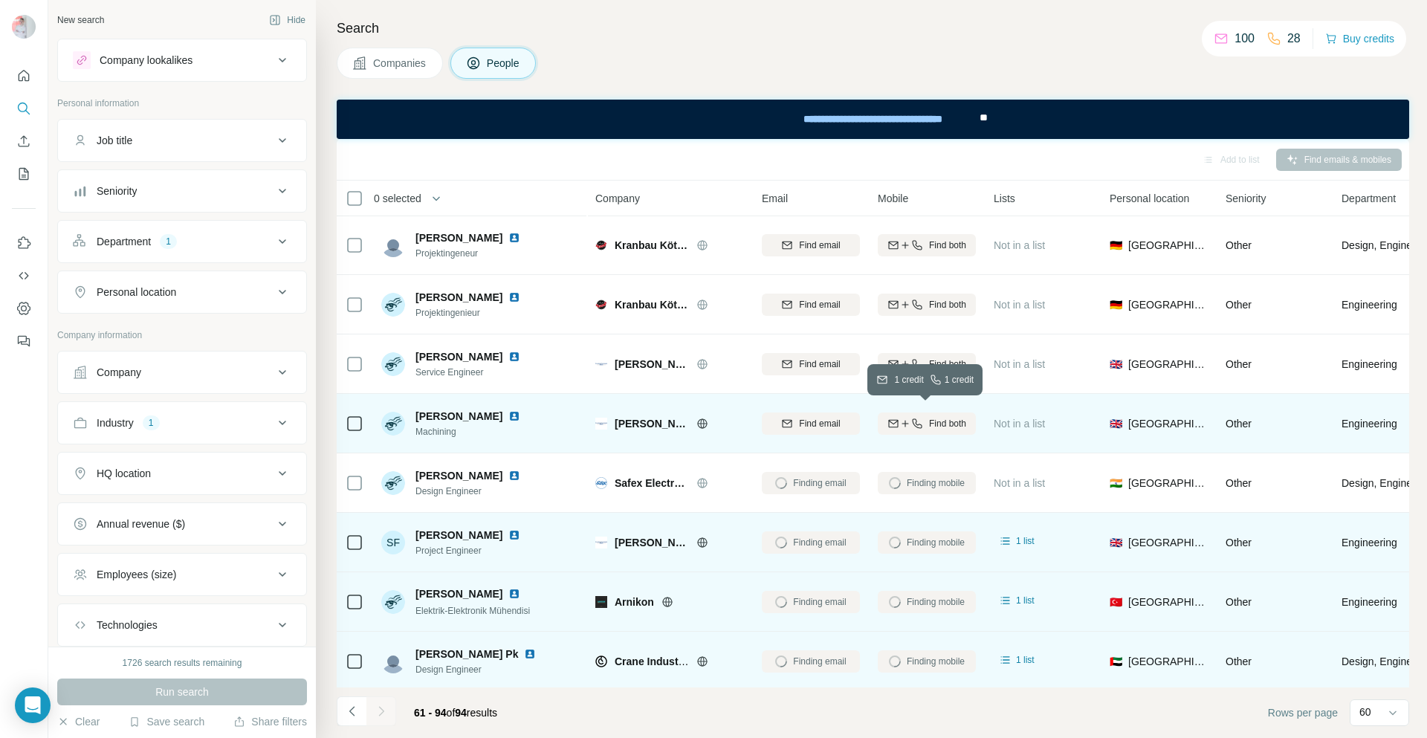
click at [939, 426] on span "Find both" at bounding box center [947, 423] width 37 height 13
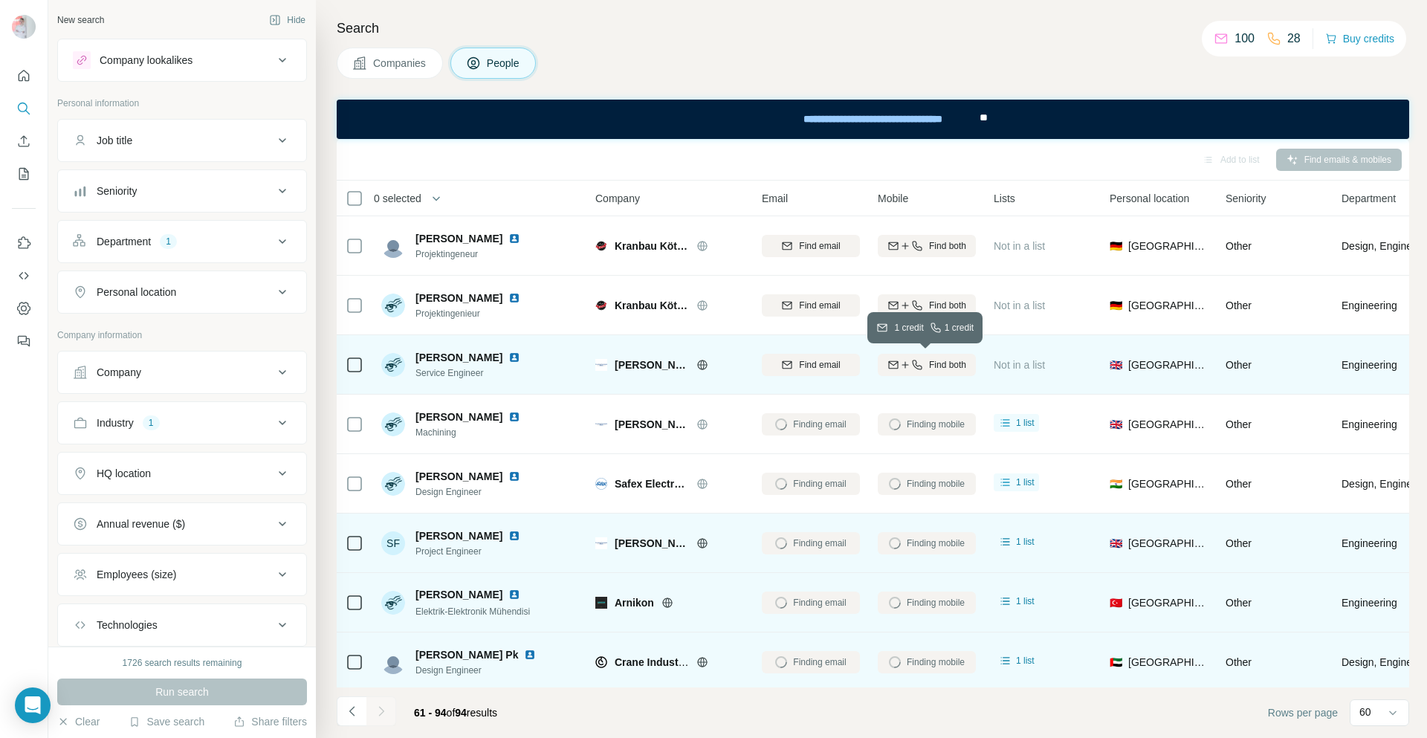
click at [944, 358] on span "Find both" at bounding box center [947, 364] width 37 height 13
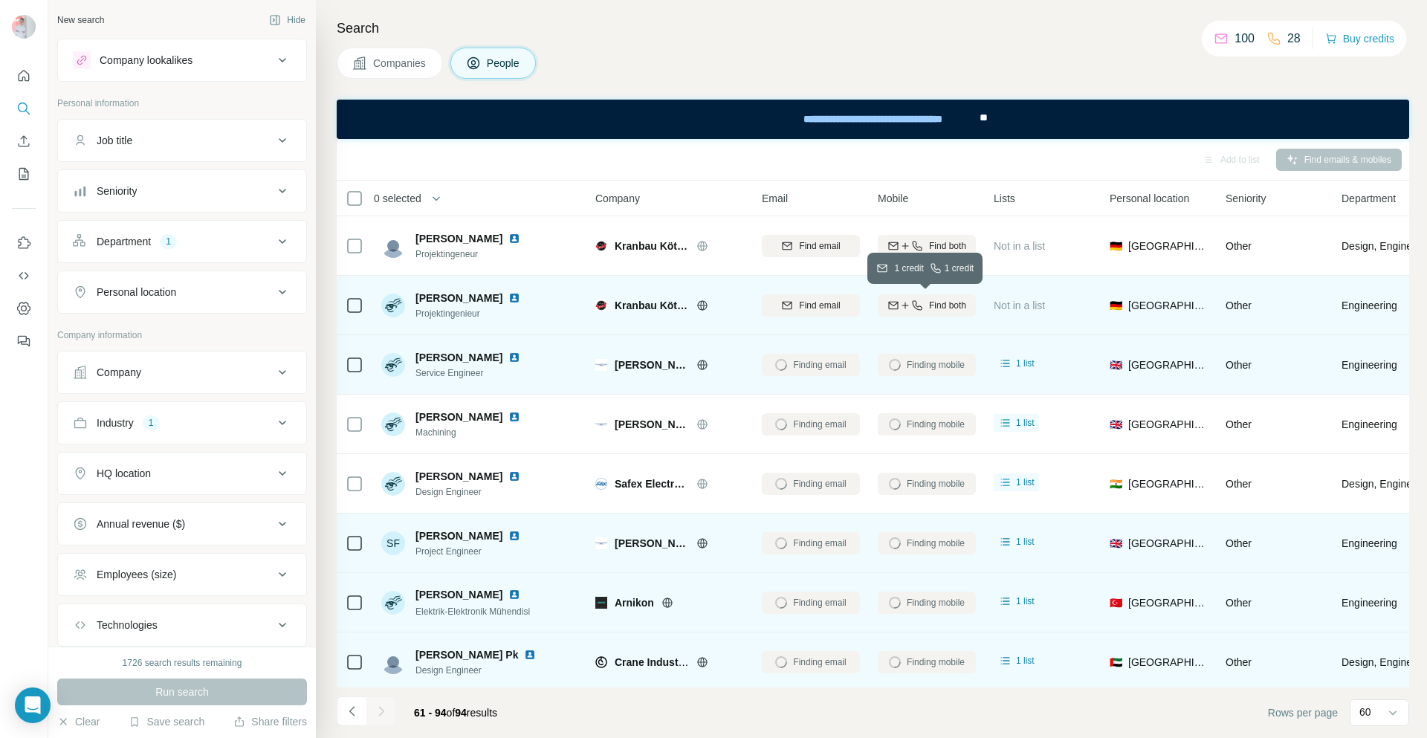
click at [940, 305] on span "Find both" at bounding box center [947, 305] width 37 height 13
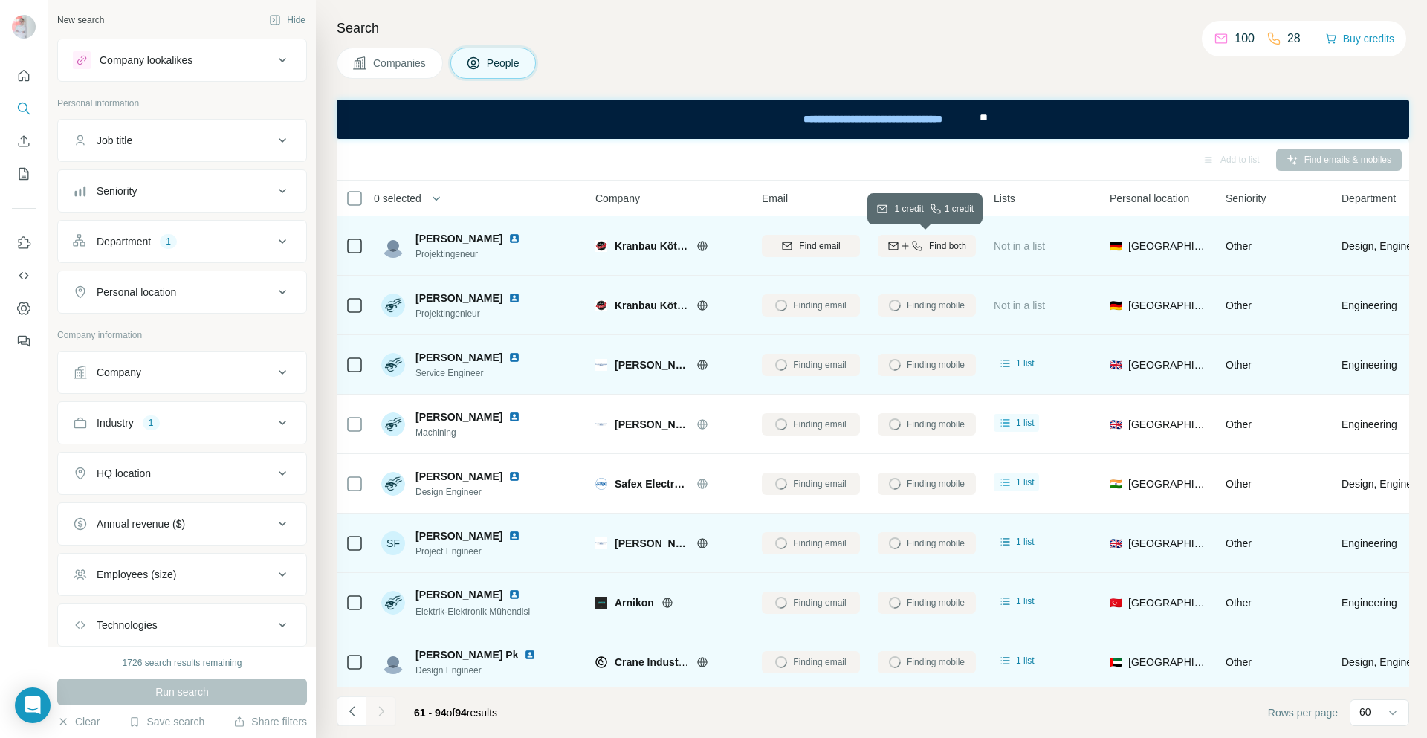
click at [954, 247] on span "Find both" at bounding box center [947, 245] width 37 height 13
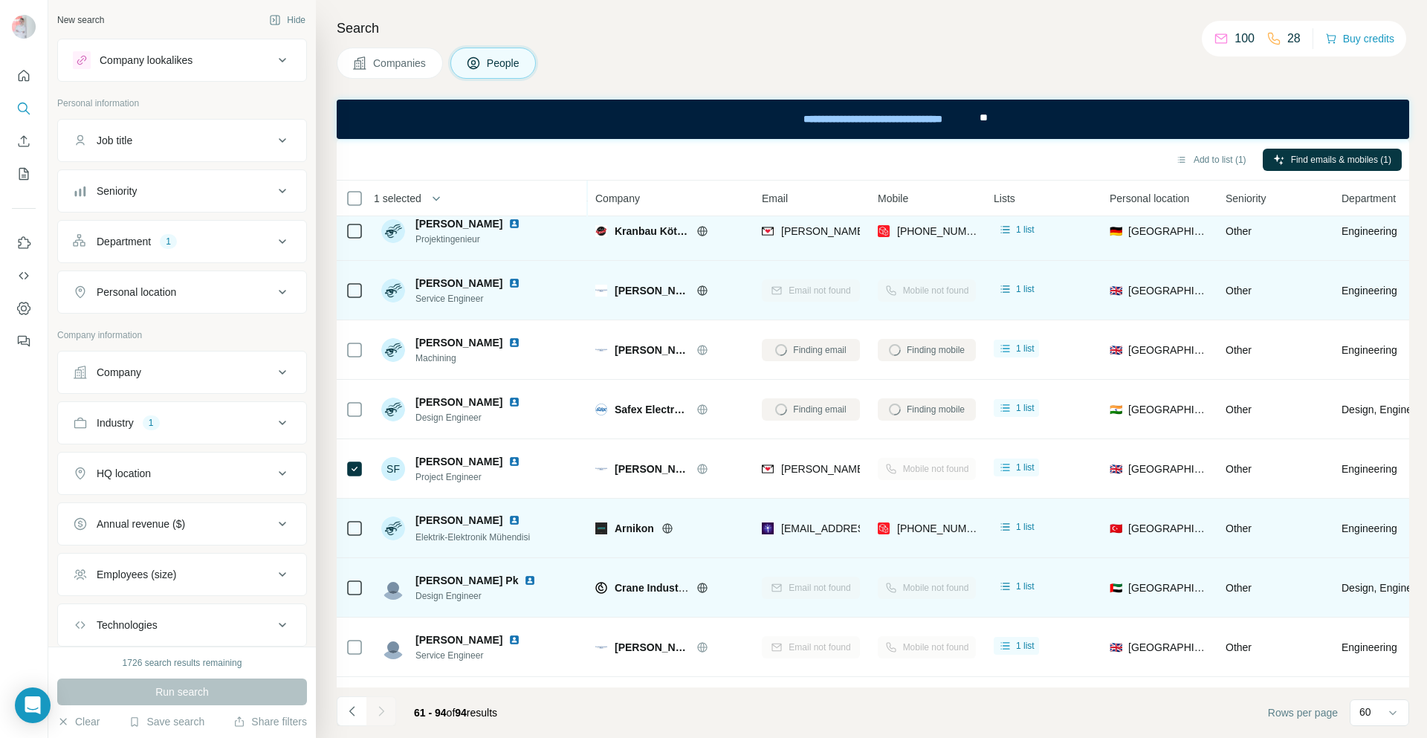
scroll to position [371, 0]
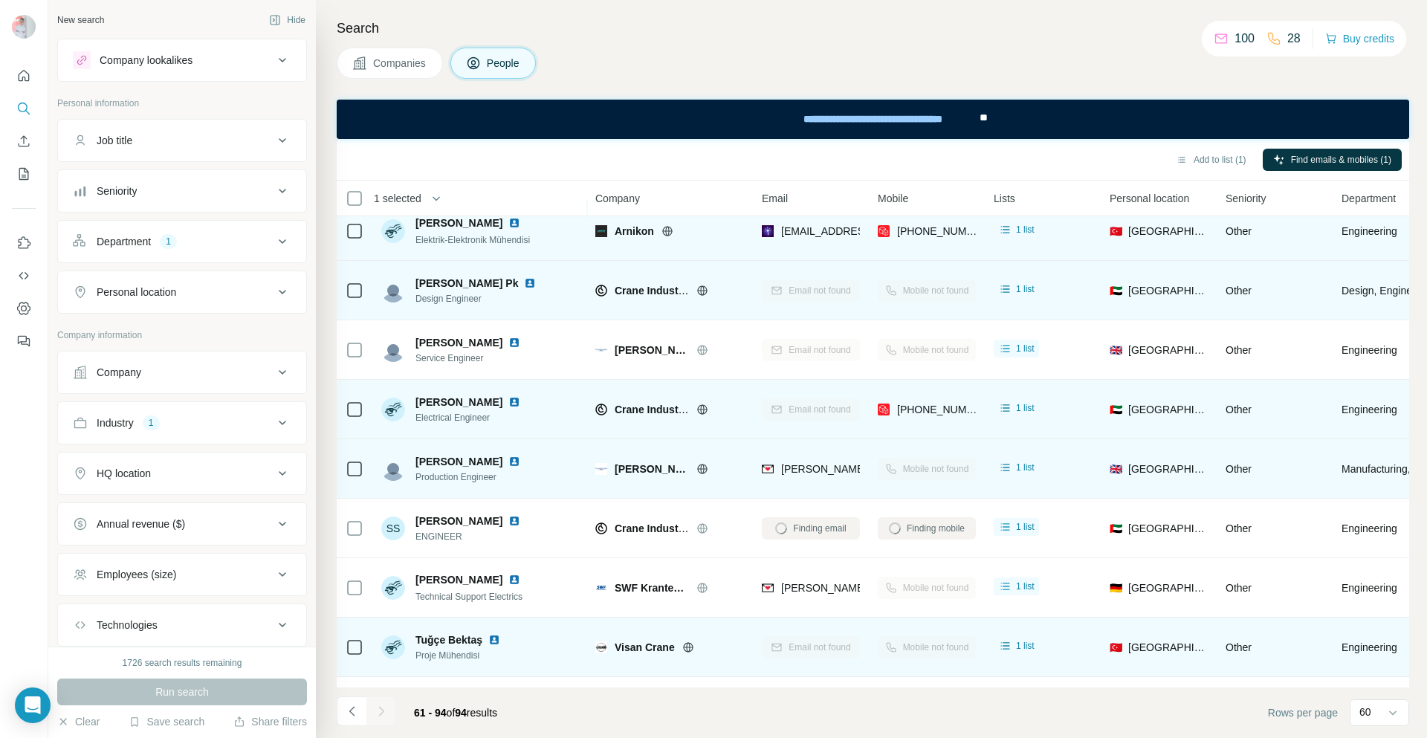
click at [363, 416] on icon at bounding box center [354, 409] width 18 height 18
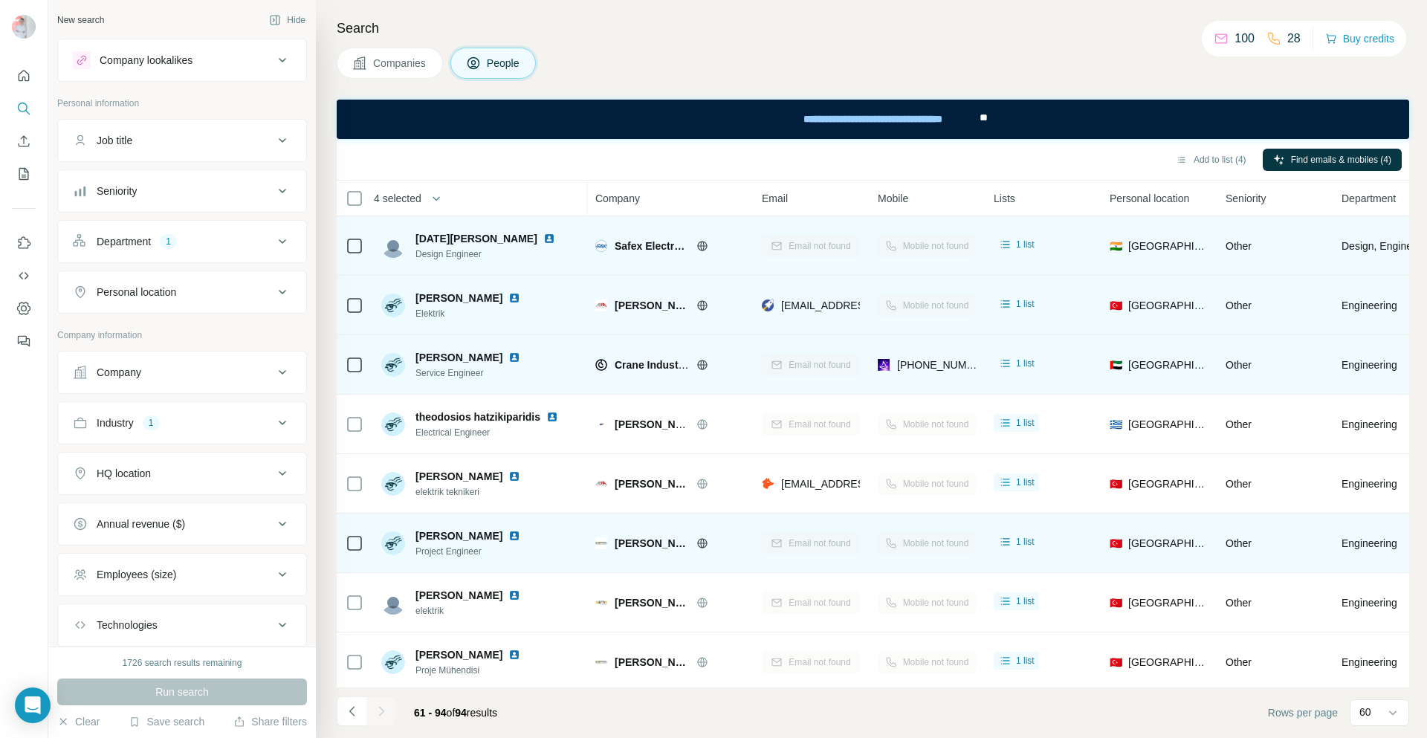
scroll to position [1557, 0]
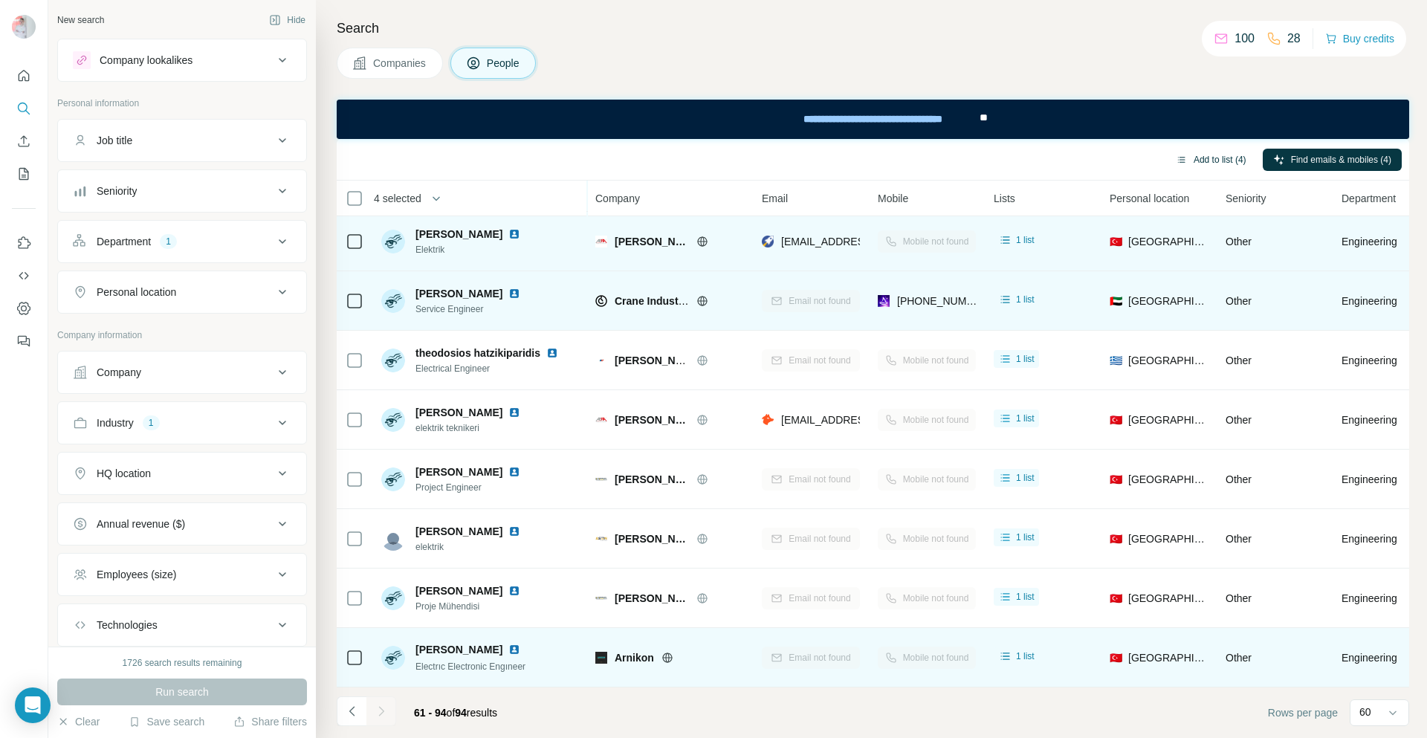
click at [1206, 156] on button "Add to list (4)" at bounding box center [1210, 160] width 91 height 22
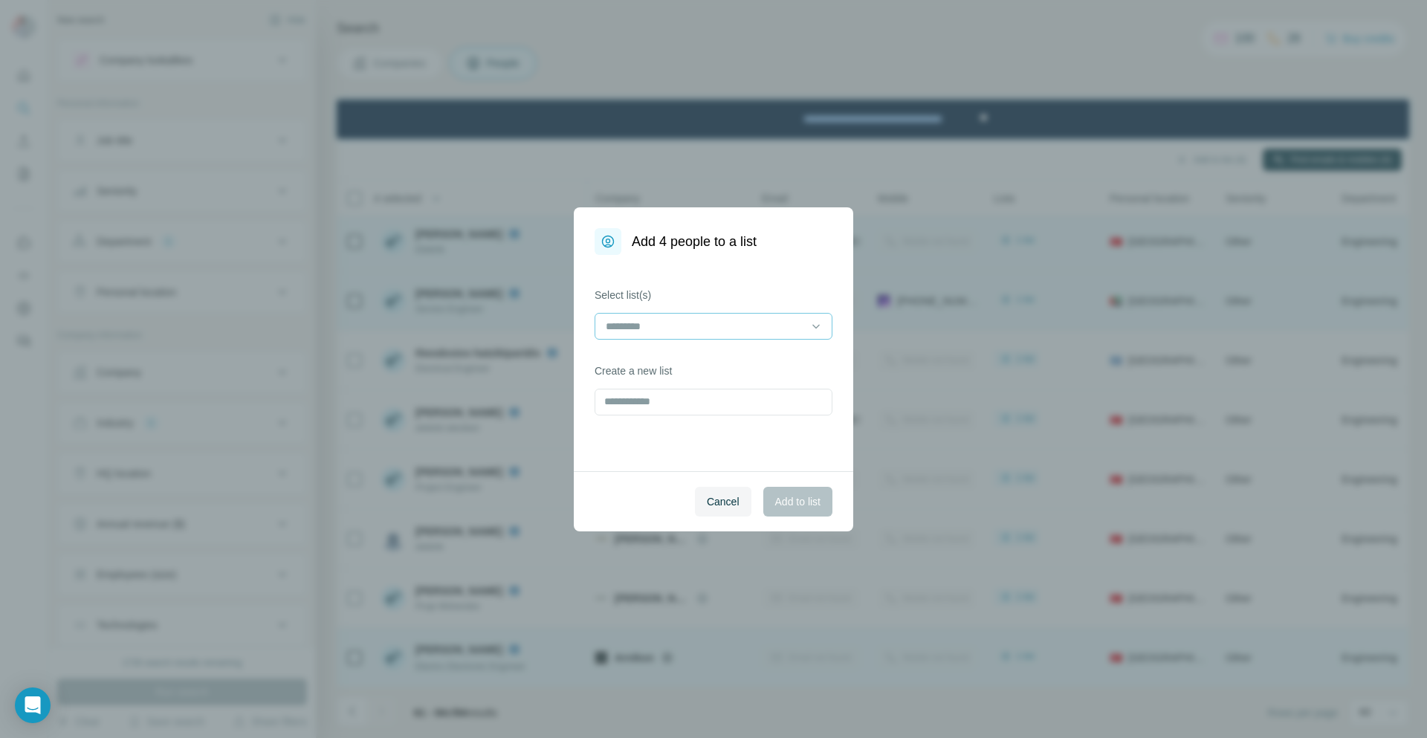
click at [626, 325] on input at bounding box center [704, 326] width 201 height 16
click at [655, 362] on p "Kranbau-Leads" at bounding box center [642, 359] width 71 height 15
click at [799, 505] on span "Add to list" at bounding box center [797, 501] width 45 height 15
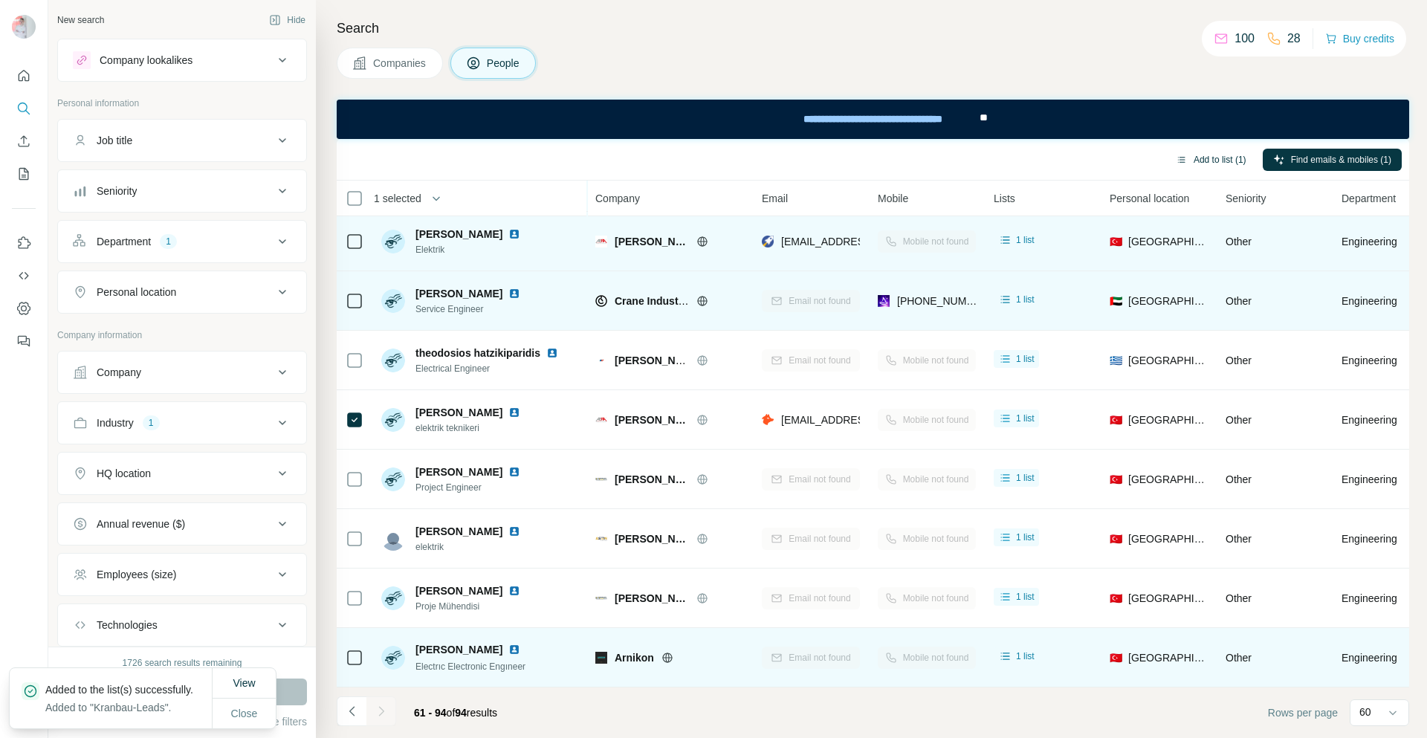
click at [1222, 160] on button "Add to list (1)" at bounding box center [1210, 160] width 91 height 22
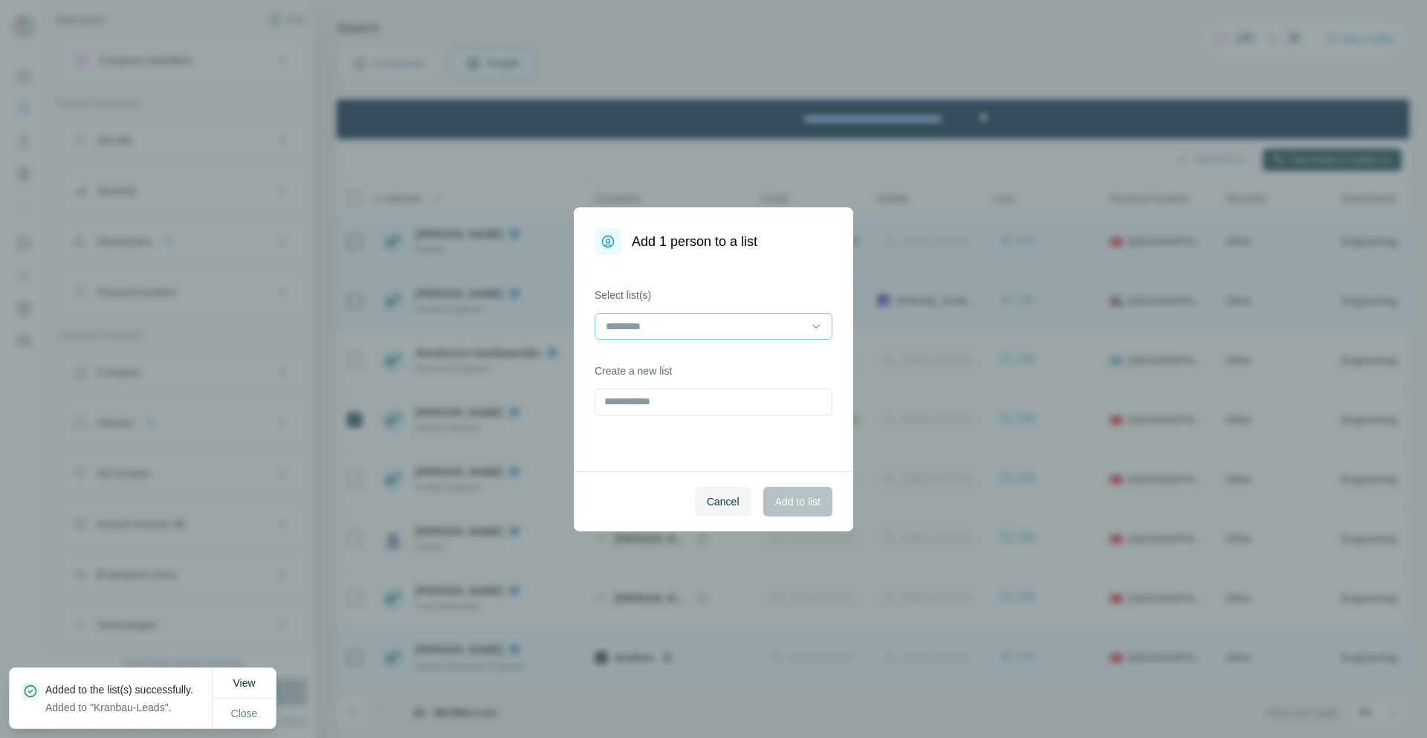
click at [730, 319] on input at bounding box center [704, 326] width 201 height 16
click at [733, 363] on div "Kranbau-Leads" at bounding box center [713, 359] width 212 height 15
click at [796, 494] on span "Add to list" at bounding box center [797, 501] width 45 height 15
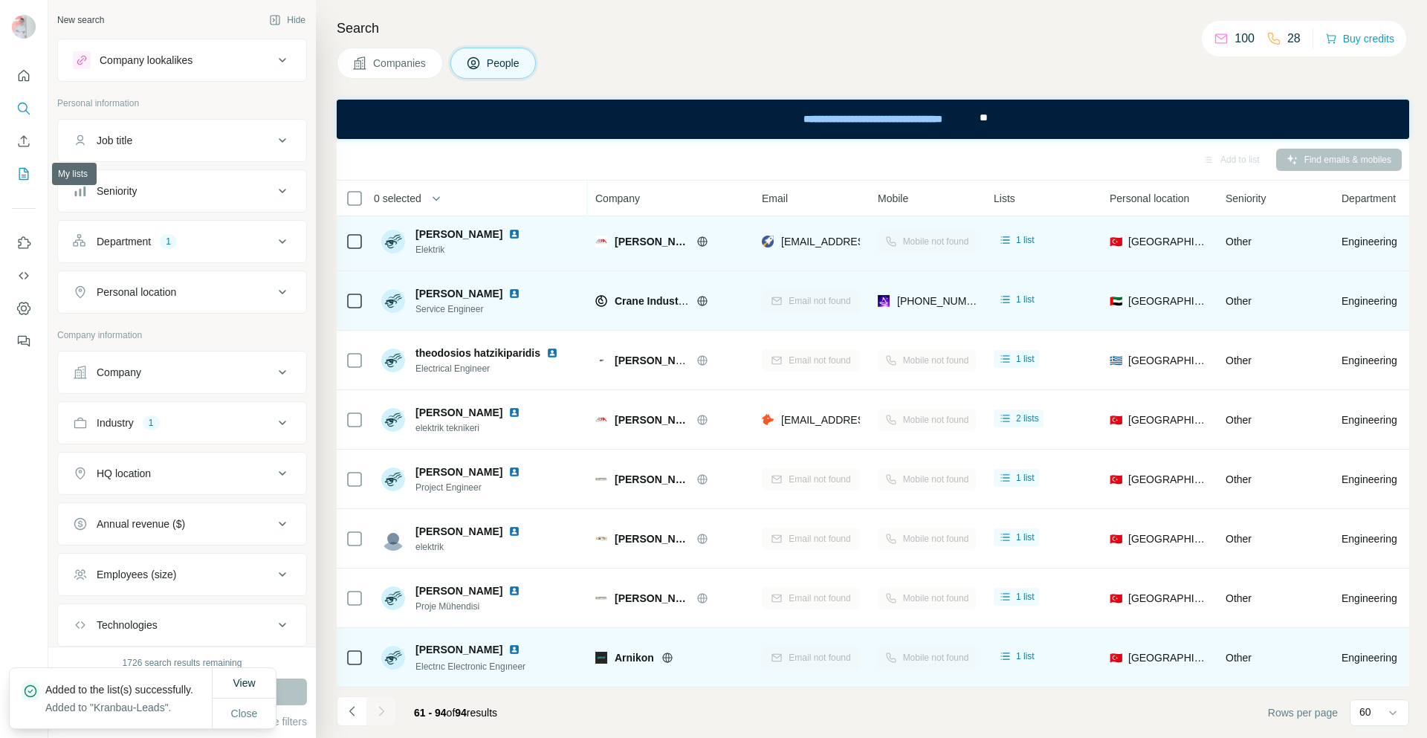
click at [22, 175] on icon "My lists" at bounding box center [25, 173] width 7 height 10
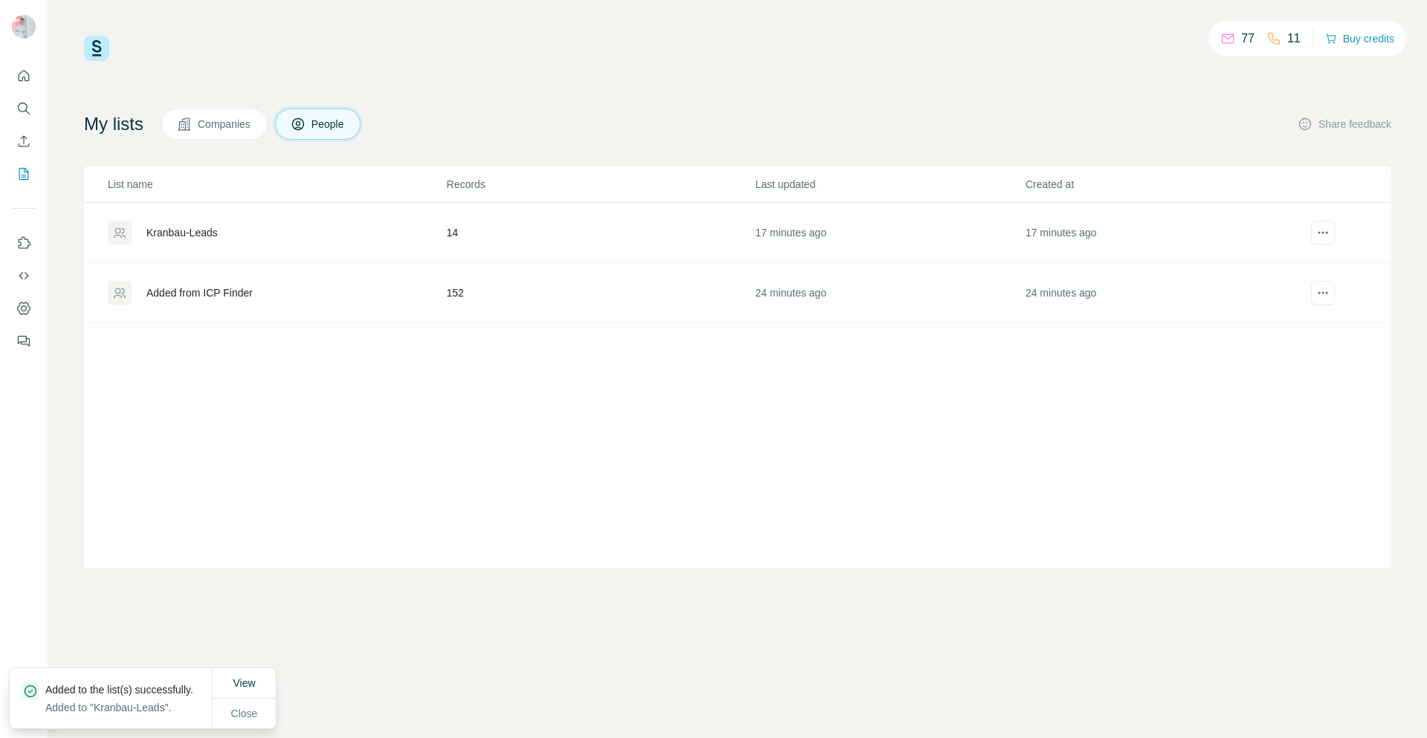
click at [209, 238] on div "Kranbau-Leads" at bounding box center [181, 232] width 71 height 15
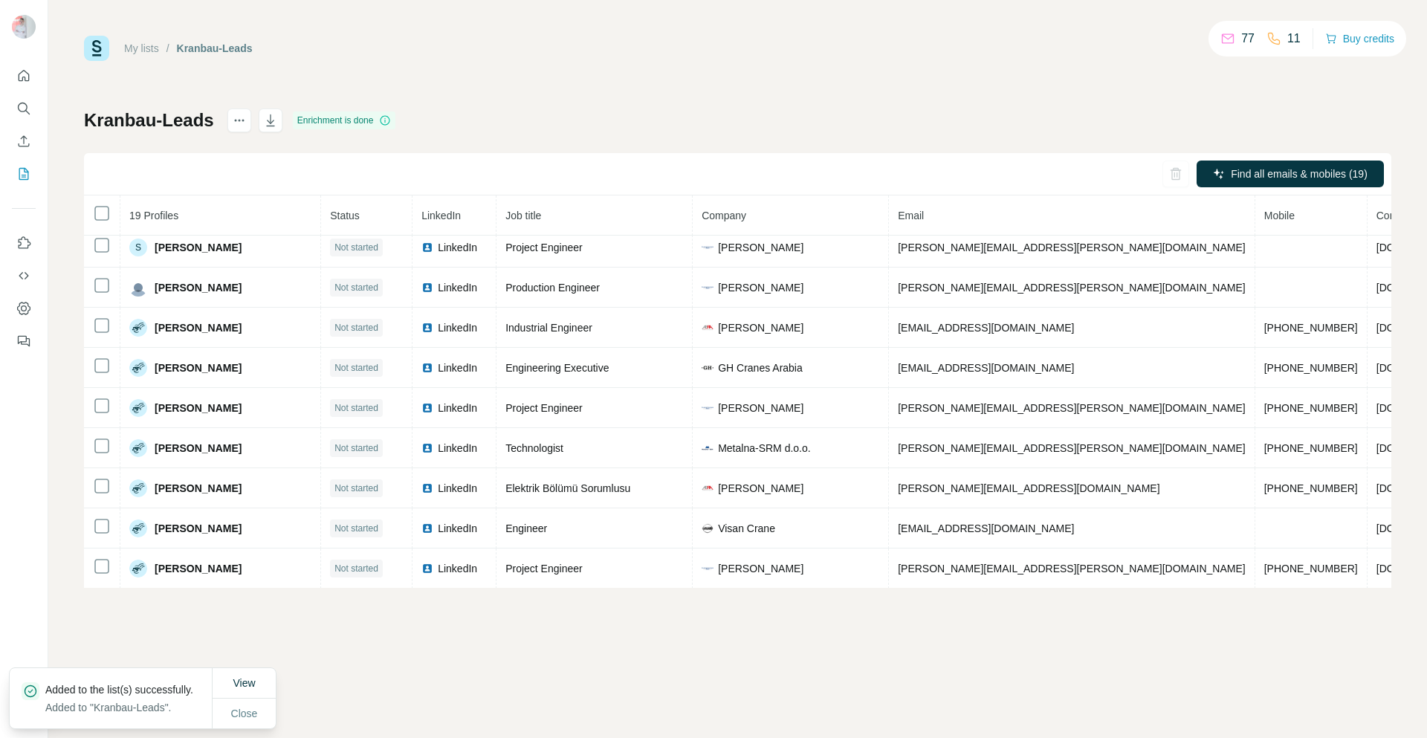
scroll to position [74, 0]
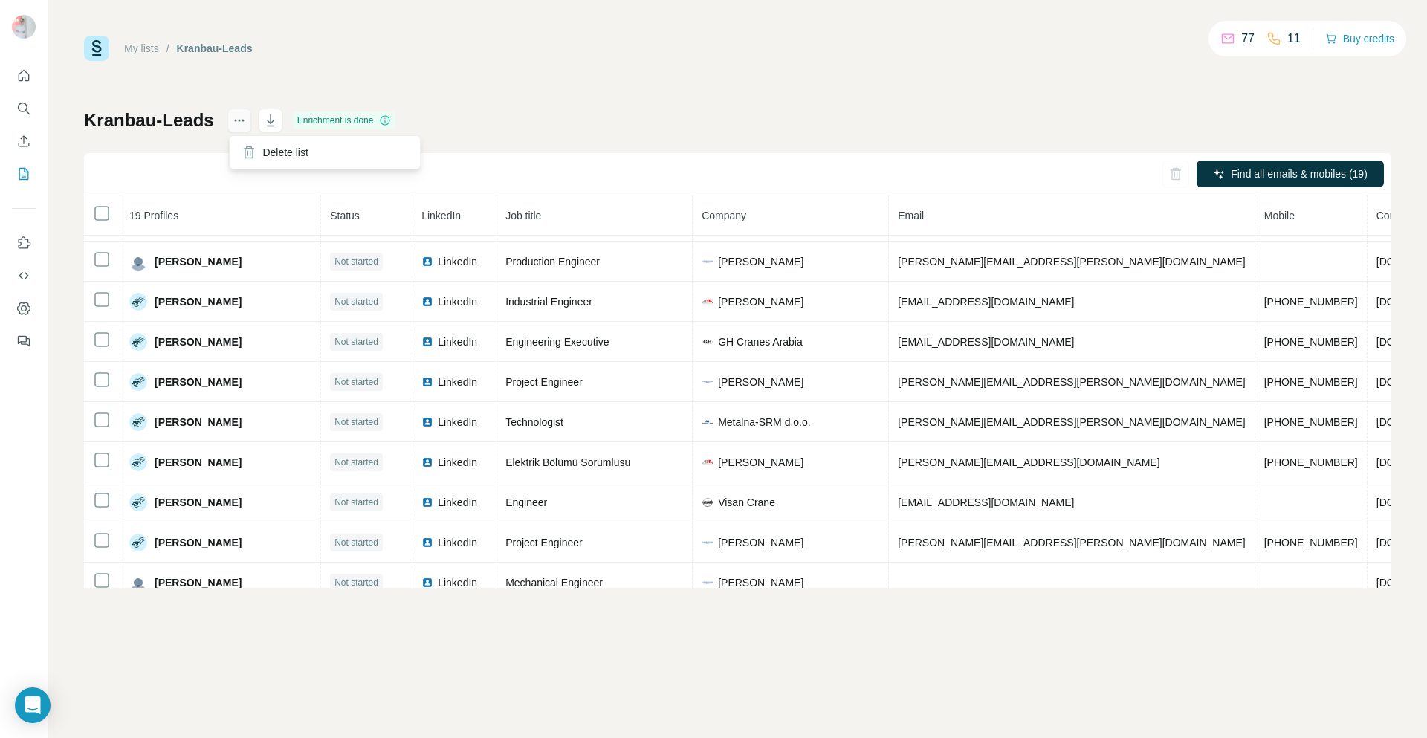
click at [236, 120] on icon "actions" at bounding box center [235, 121] width 2 height 2
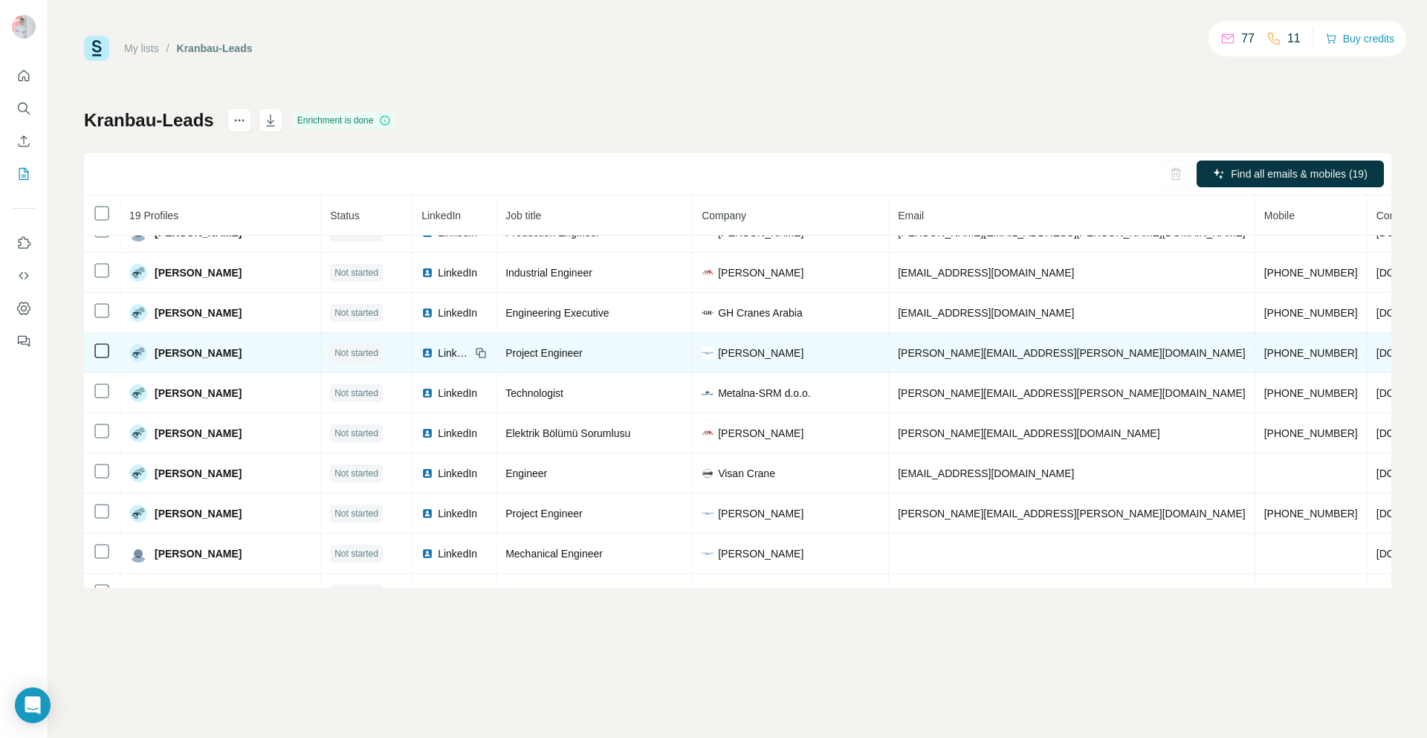
scroll to position [0, 0]
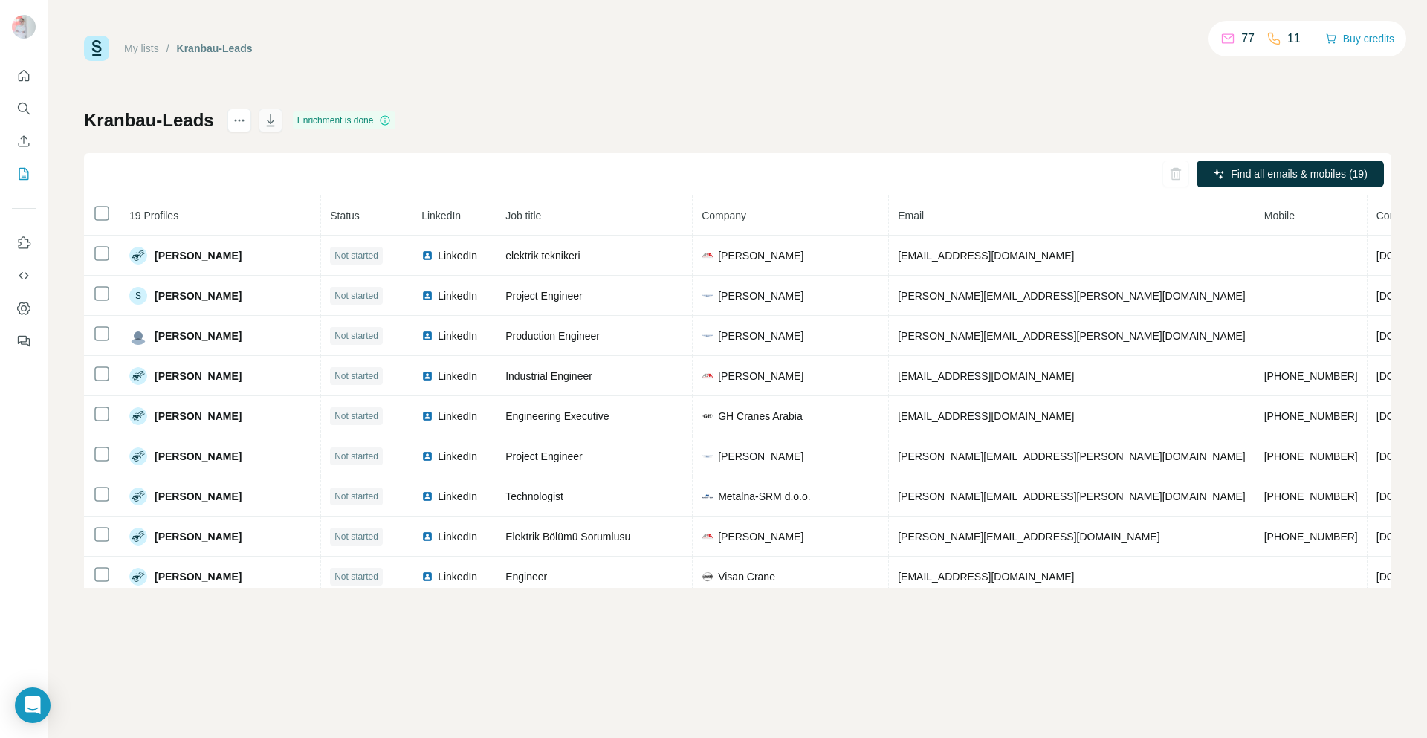
click at [271, 119] on icon "button" at bounding box center [270, 120] width 15 height 15
